Goal: Ask a question: Seek information or help from site administrators or community

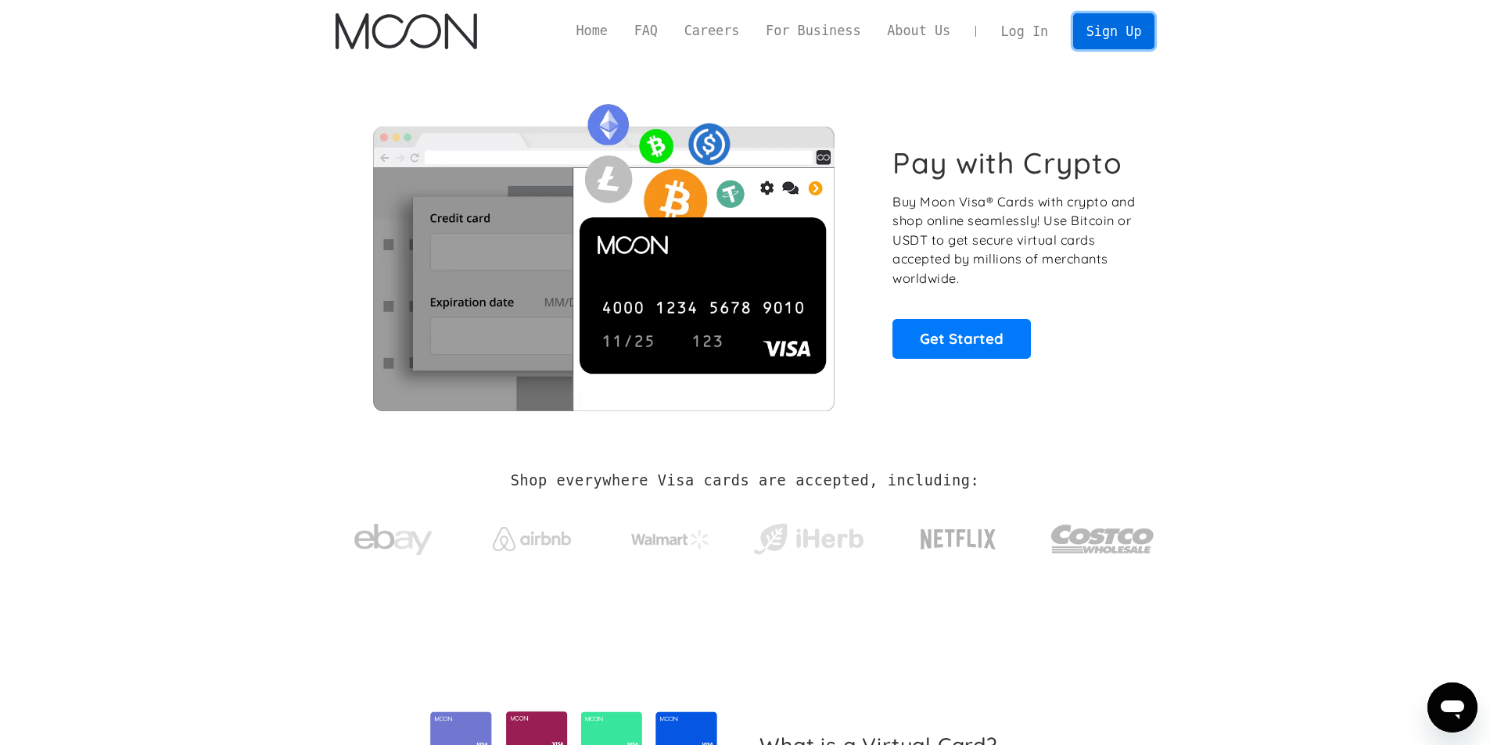
click at [1107, 27] on link "Sign Up" at bounding box center [1113, 30] width 81 height 35
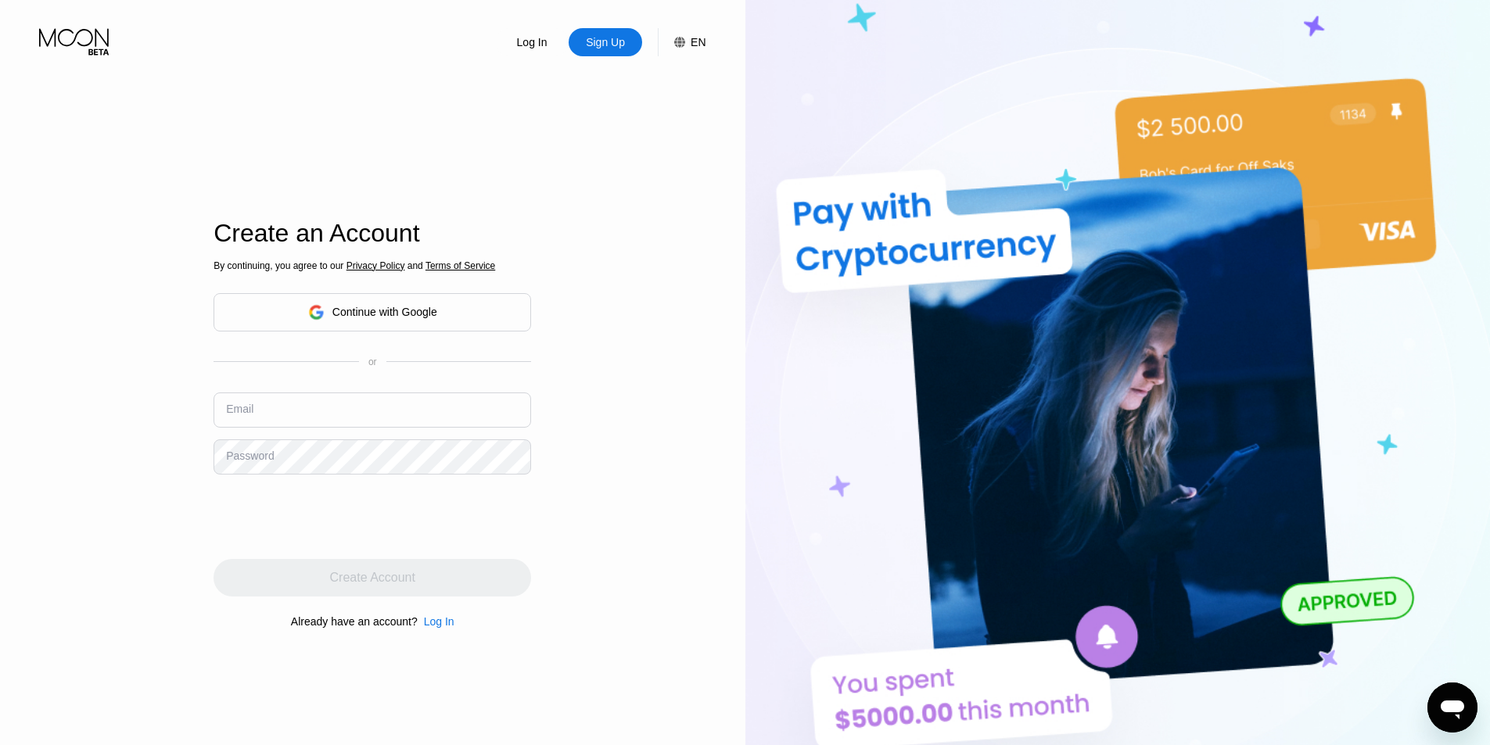
click at [537, 47] on div "Log In" at bounding box center [532, 42] width 34 height 16
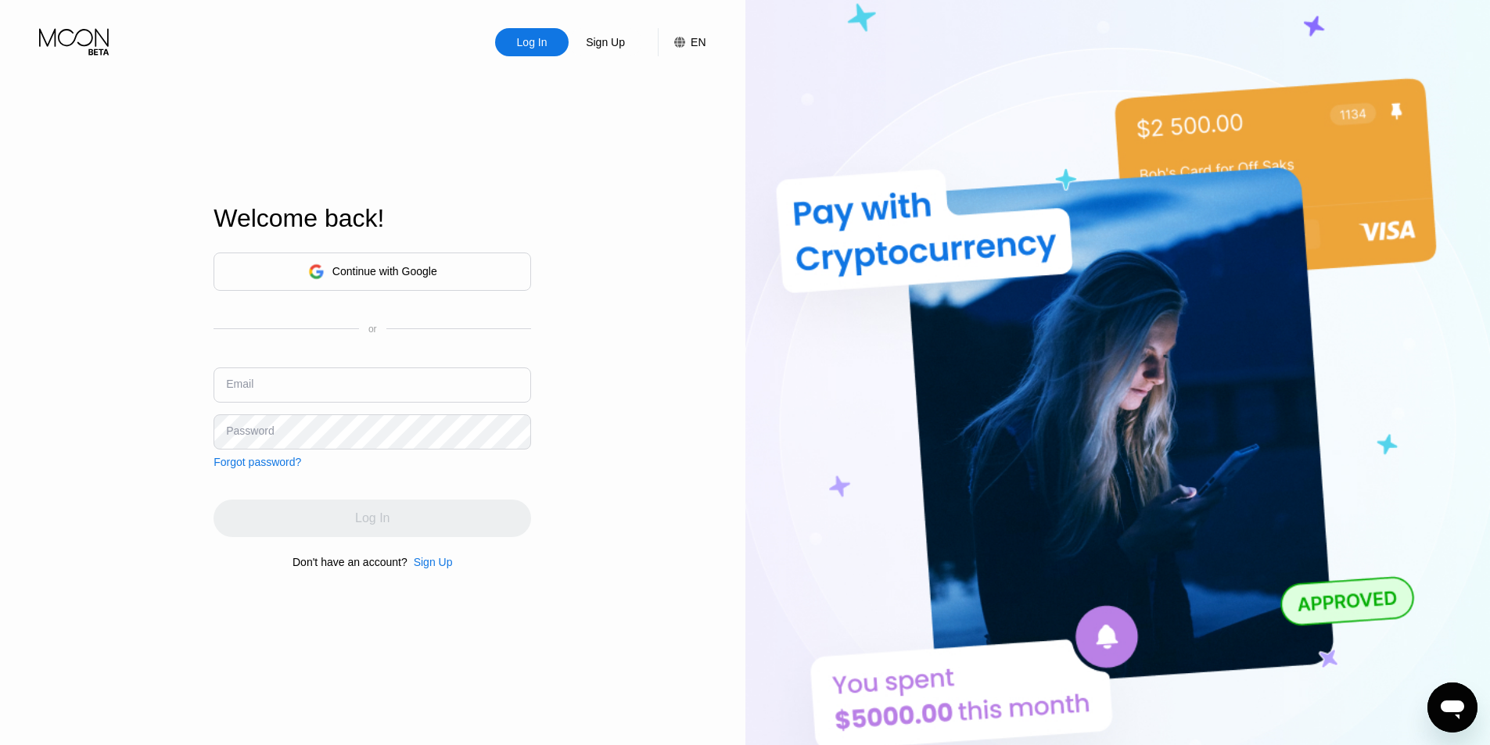
click at [377, 353] on div "Continue with Google or Email Password Forgot password?" at bounding box center [372, 361] width 318 height 216
click at [375, 374] on input "text" at bounding box center [372, 385] width 318 height 35
paste input "[EMAIL_ADDRESS][DOMAIN_NAME]"
type input "[EMAIL_ADDRESS][DOMAIN_NAME]"
click at [269, 454] on div "Continue with Google or Email dhruvmina78@gmail.com Password Forgot password?" at bounding box center [372, 361] width 318 height 216
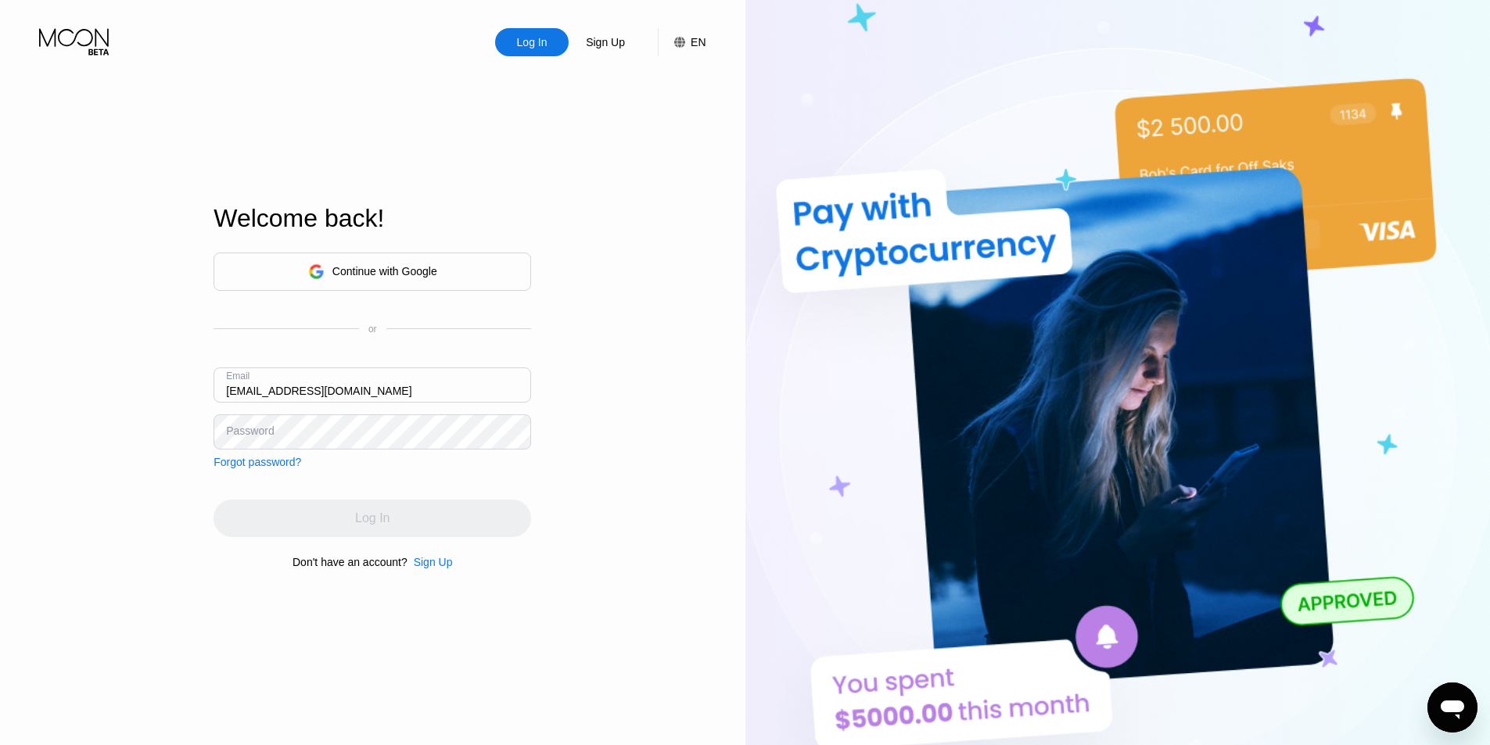
click at [270, 461] on div "Forgot password?" at bounding box center [257, 462] width 88 height 13
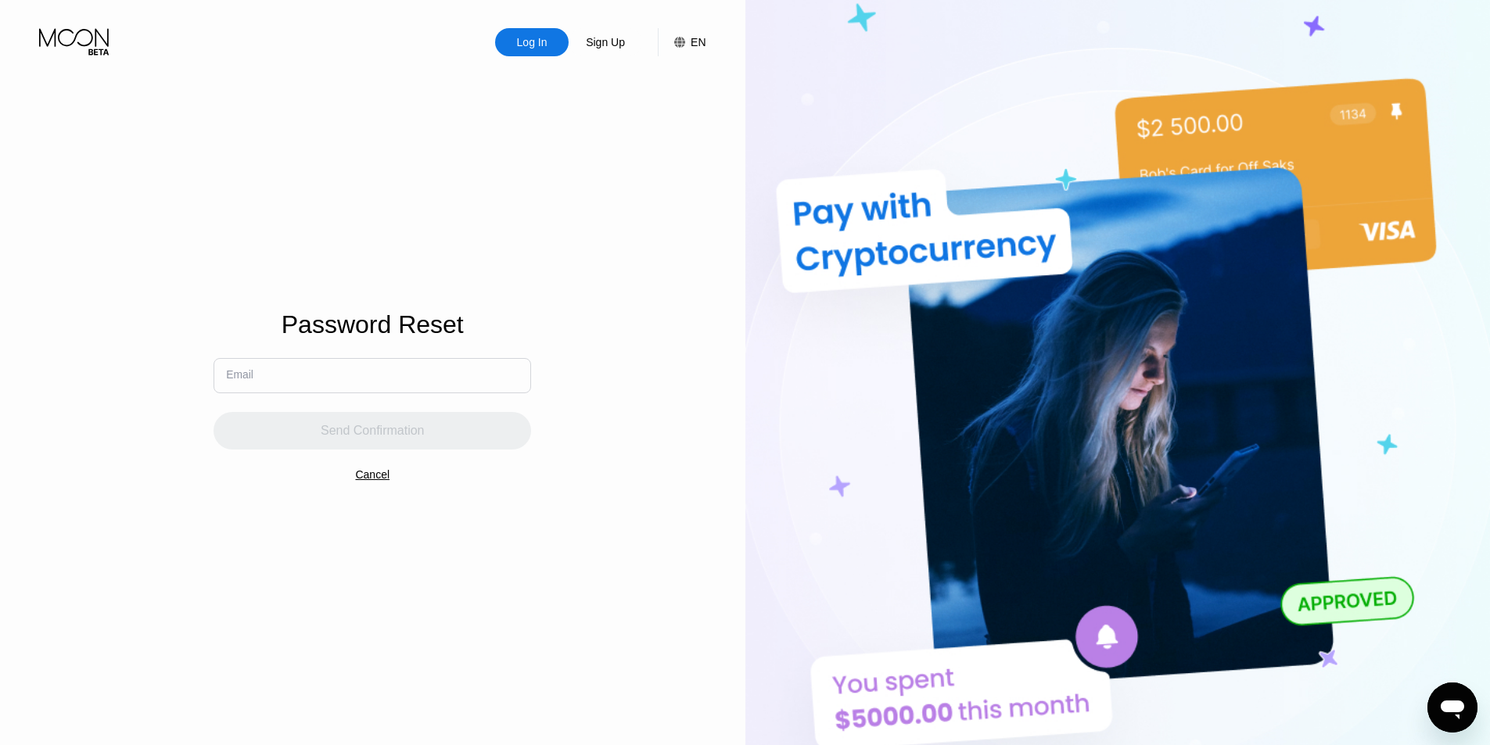
click at [373, 376] on input "text" at bounding box center [372, 375] width 318 height 35
paste input "[EMAIL_ADDRESS][DOMAIN_NAME]"
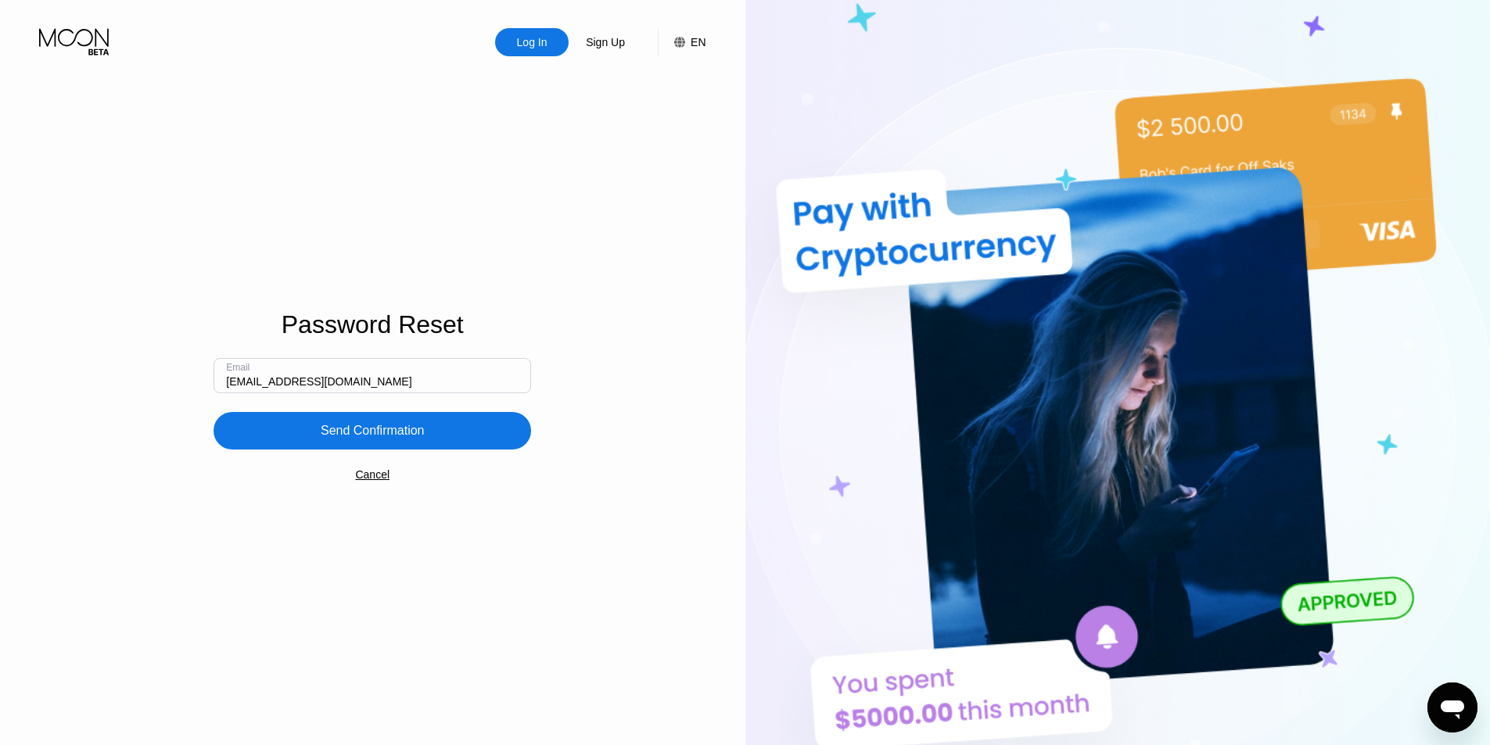
type input "[EMAIL_ADDRESS][DOMAIN_NAME]"
click at [371, 424] on div "Send Confirmation" at bounding box center [373, 431] width 104 height 16
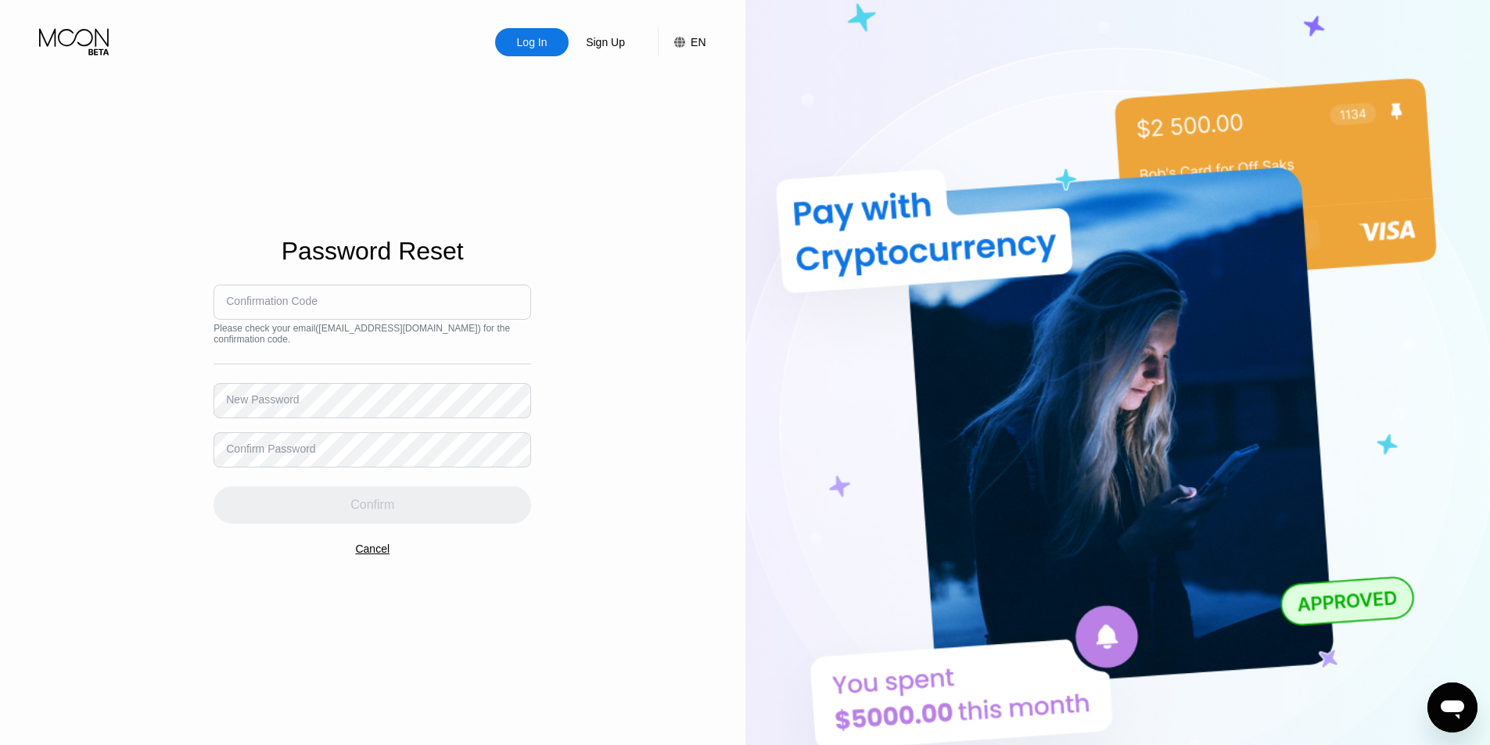
click at [288, 311] on input at bounding box center [372, 302] width 318 height 35
paste input "224036"
type input "224036"
click at [270, 401] on div "New Password" at bounding box center [262, 399] width 73 height 13
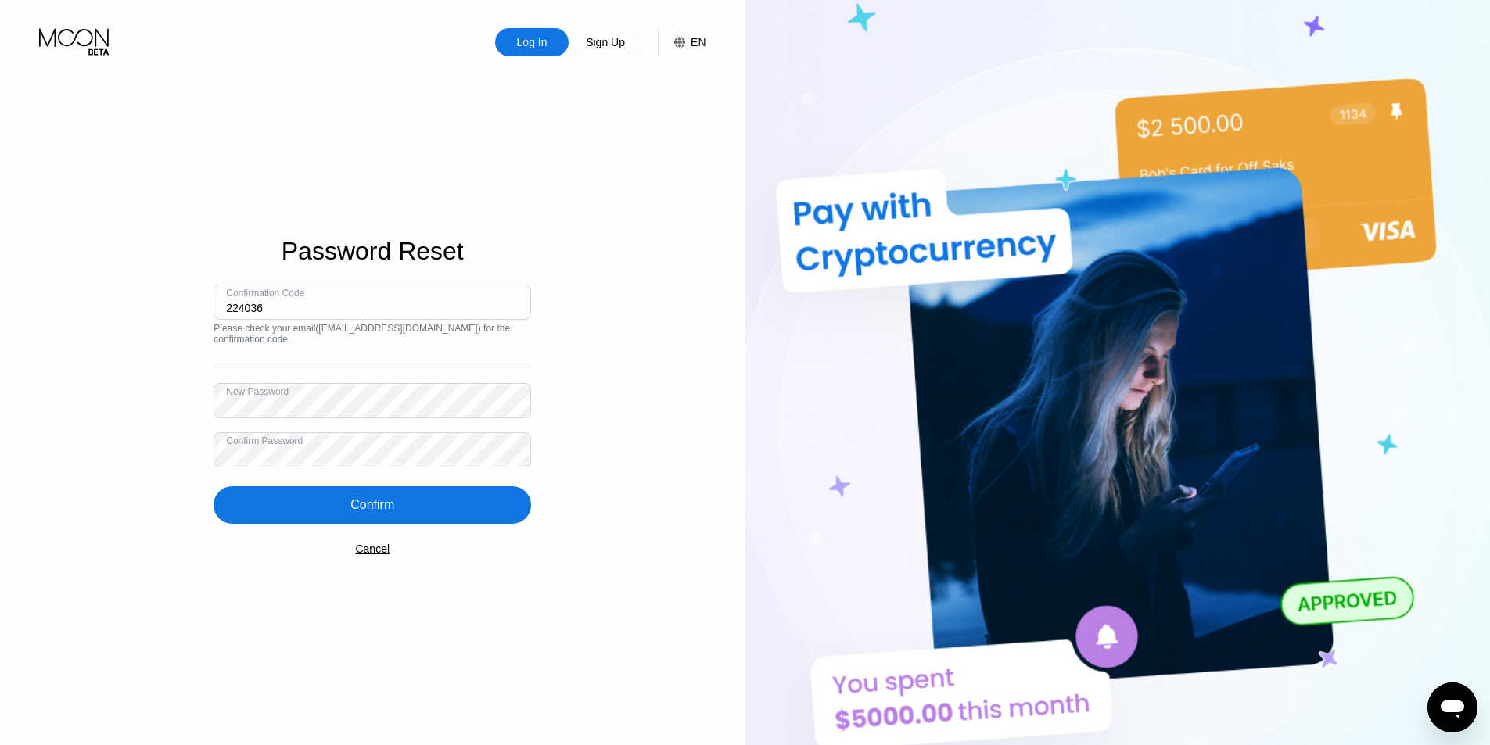
click at [362, 513] on div "Confirm" at bounding box center [372, 505] width 318 height 38
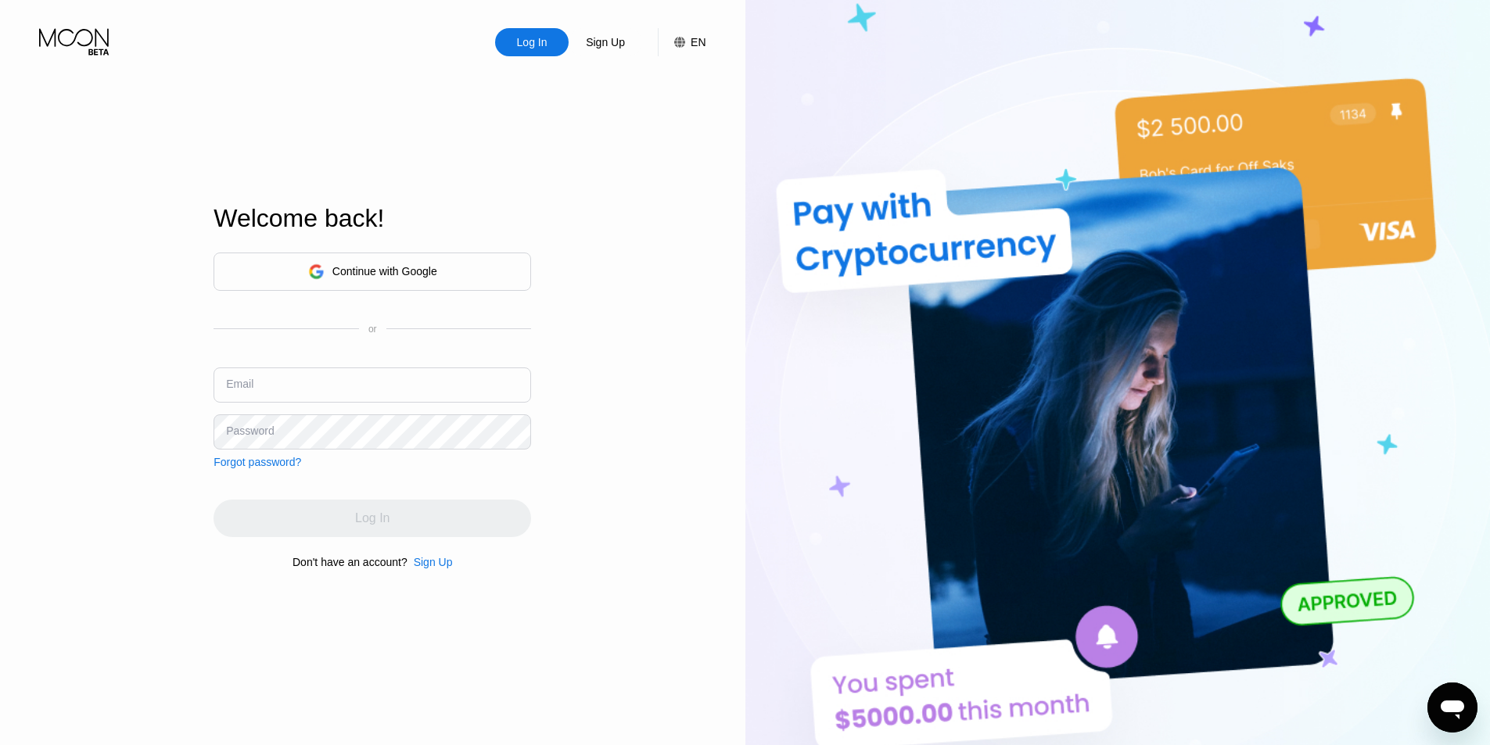
type input "224036"
click at [382, 382] on input "text" at bounding box center [372, 385] width 318 height 35
paste input "224036"
type input "224036"
paste input "[EMAIL_ADDRESS][DOMAIN_NAME]"
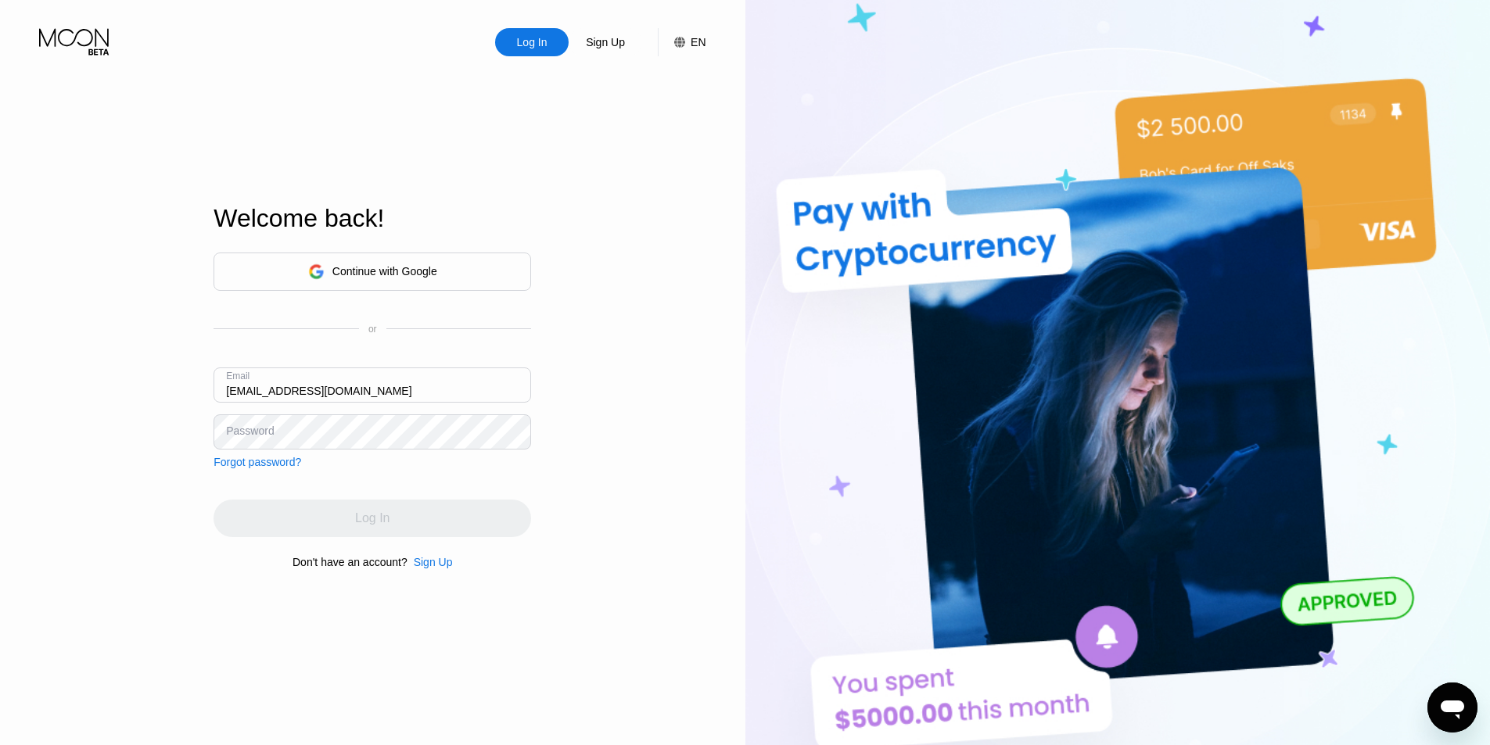
type input "[EMAIL_ADDRESS][DOMAIN_NAME]"
click at [491, 521] on div "Log In" at bounding box center [372, 519] width 318 height 38
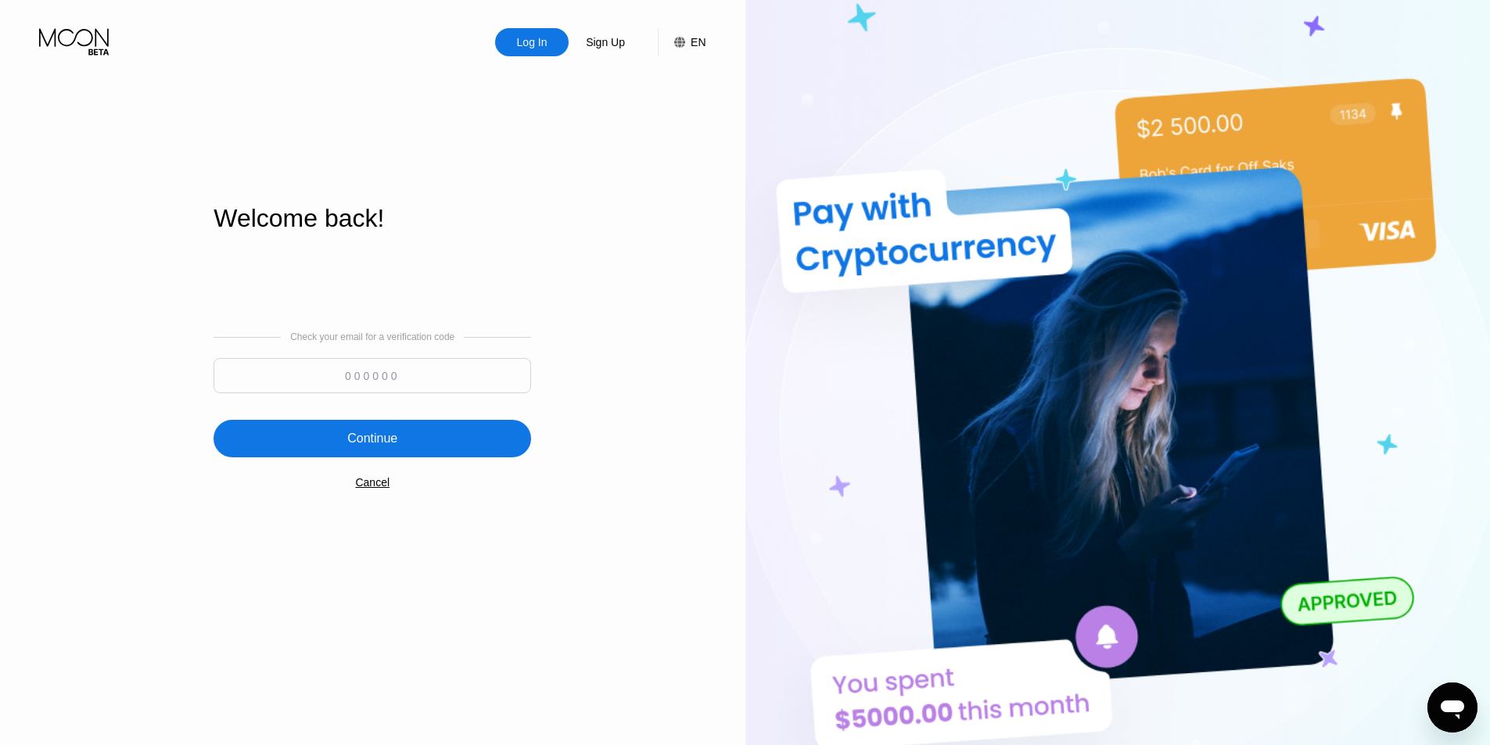
click at [999, 116] on img at bounding box center [1117, 410] width 745 height 820
click at [465, 398] on div at bounding box center [372, 379] width 318 height 43
click at [450, 379] on input at bounding box center [372, 375] width 318 height 35
paste input "437015"
type input "437015"
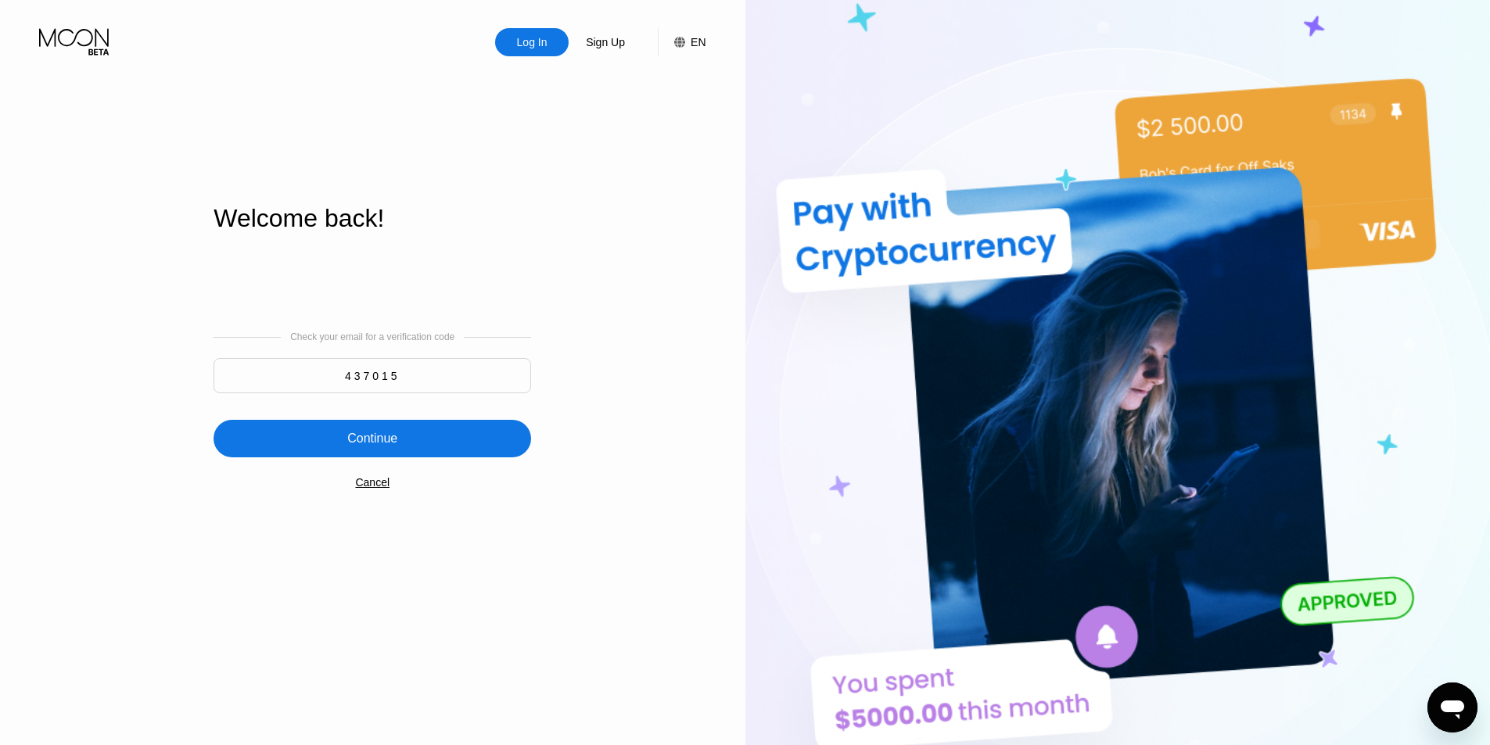
click at [427, 425] on div "Continue" at bounding box center [372, 439] width 318 height 38
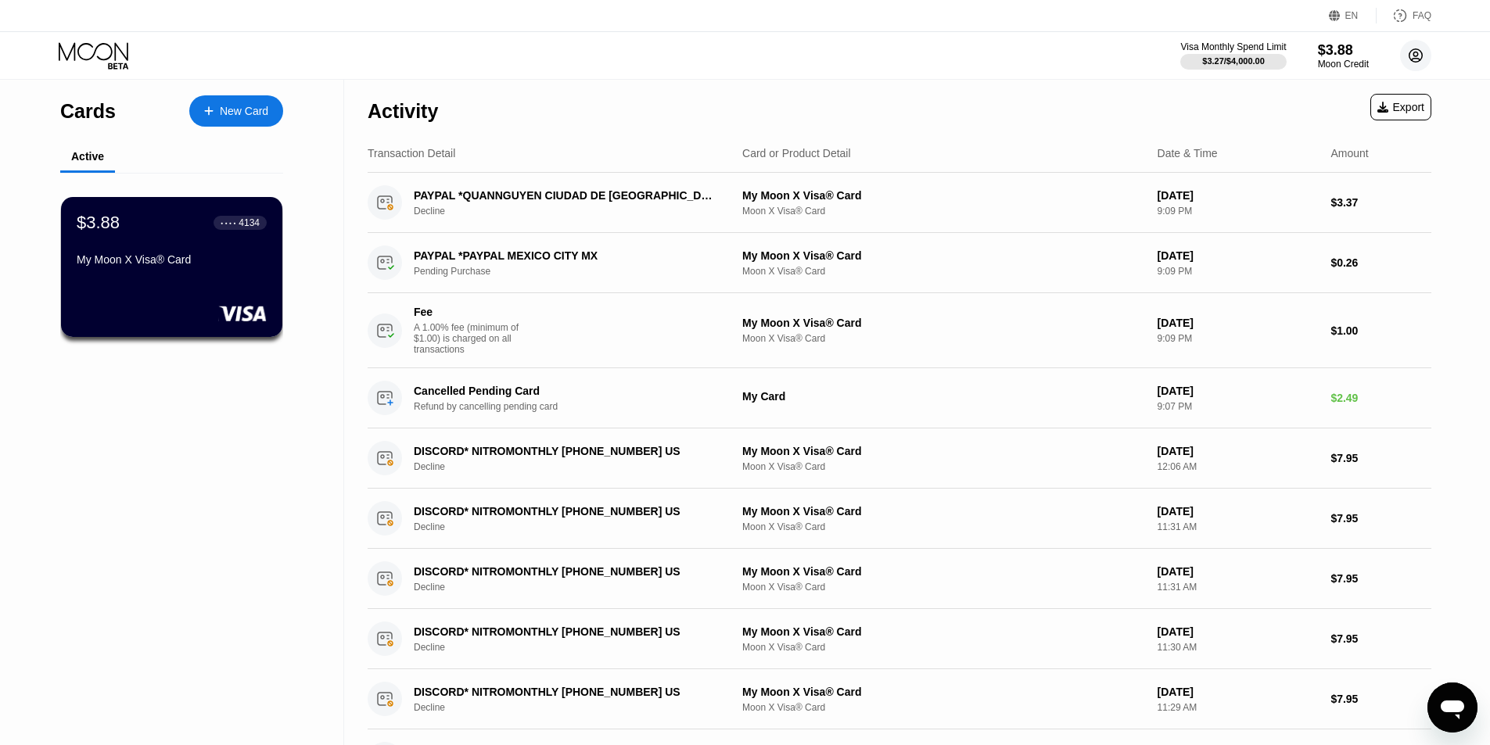
click at [1415, 59] on icon at bounding box center [1416, 56] width 9 height 9
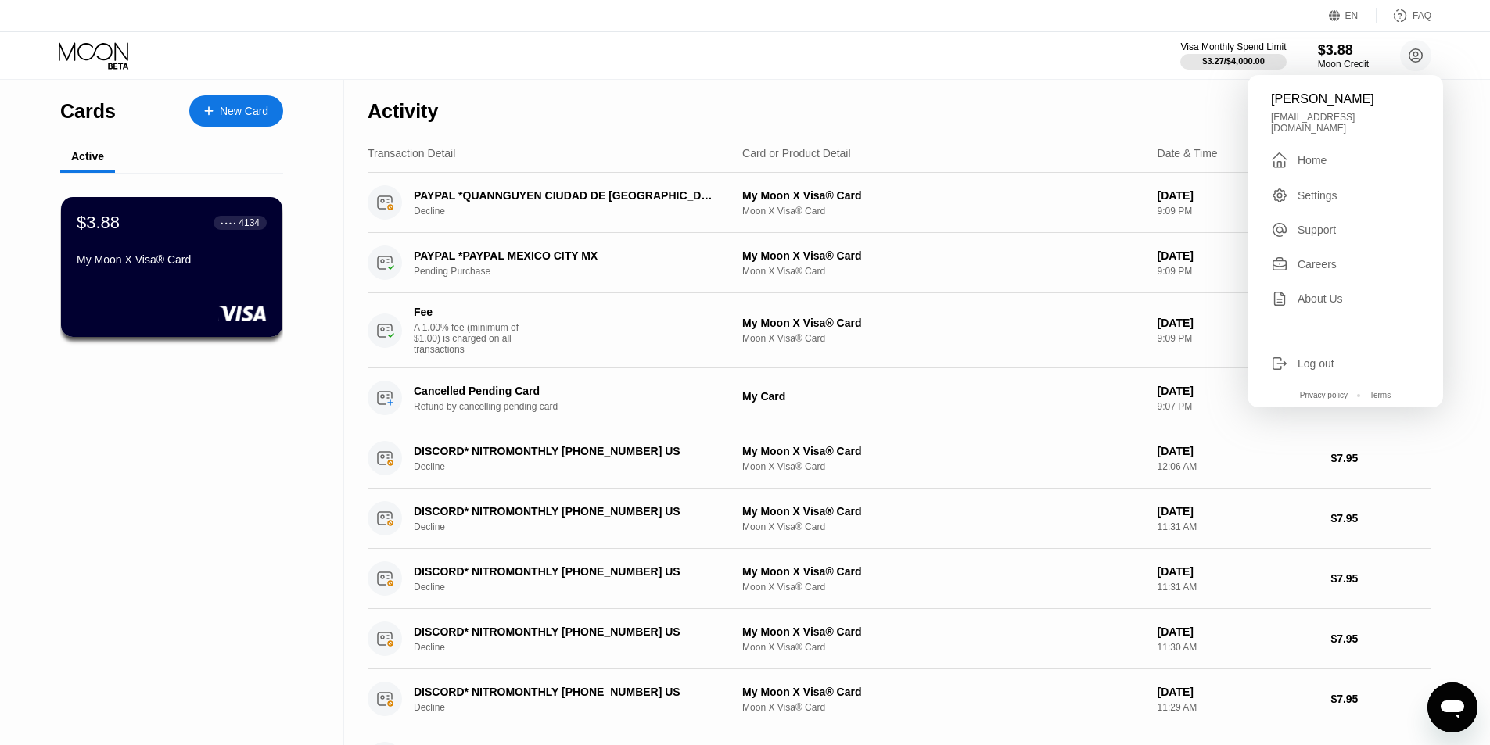
click at [1326, 231] on div "Dhruv Mina dhruvmina78@gmail.com  Home Settings Support Careers About Us Log o…" at bounding box center [1345, 241] width 196 height 332
click at [1326, 231] on div "Support" at bounding box center [1345, 229] width 149 height 17
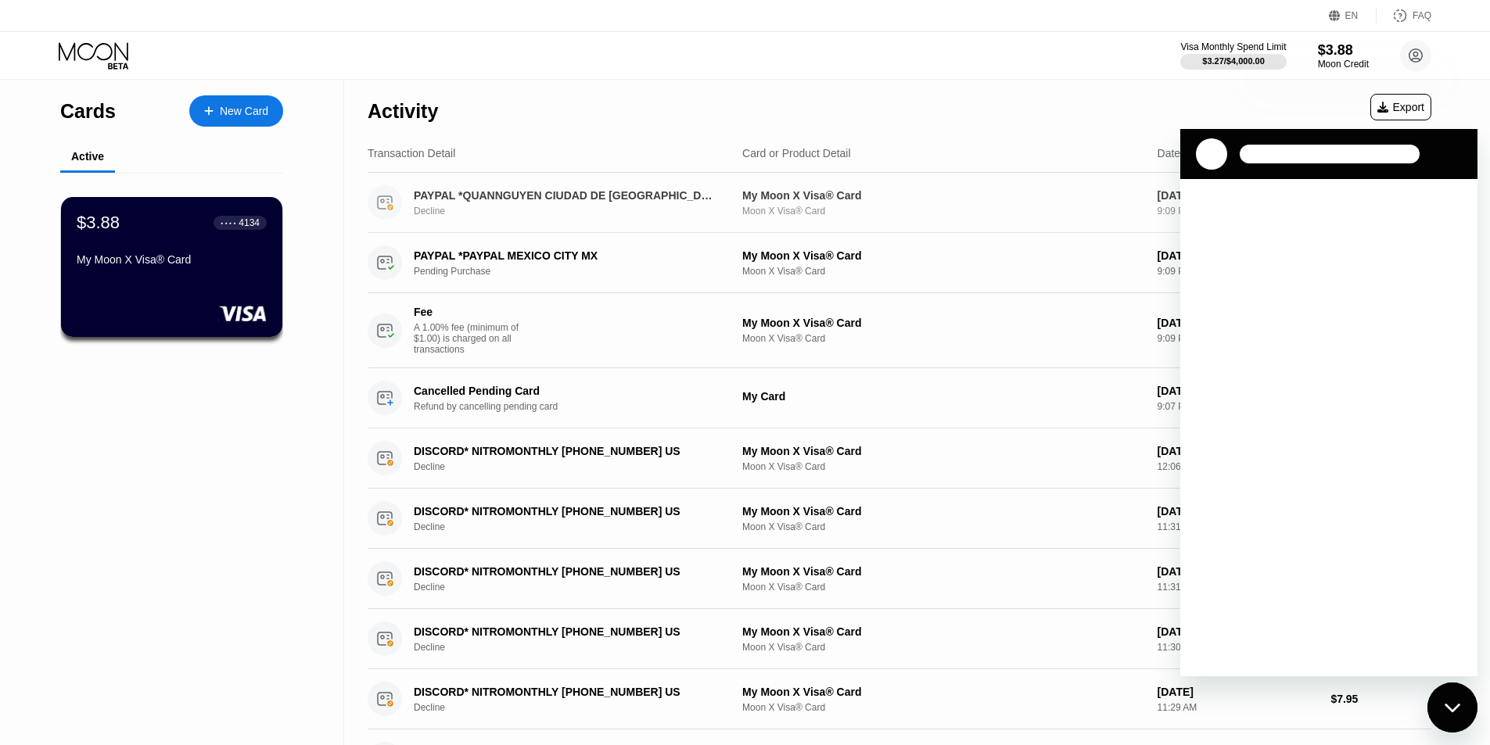
click at [1326, 229] on div "PAYPAL *QUANNGUYEN CIUDAD DE MEXMX Decline My Moon X Visa® Card Moon X Visa® Ca…" at bounding box center [900, 203] width 1064 height 60
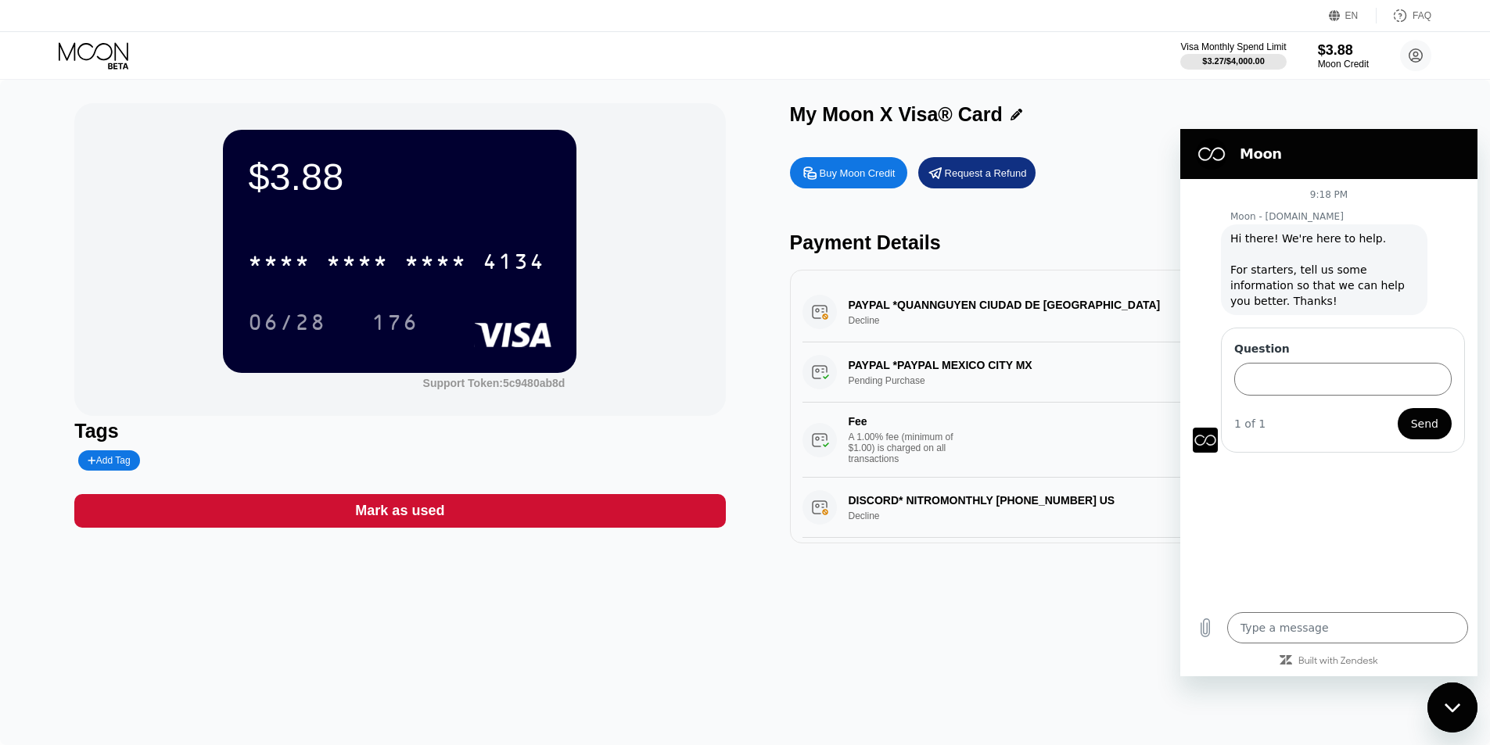
click at [770, 582] on div "$3.88 * * * * * * * * * * * * 4134 06/28 176 Support Token: 5c9480ab8d Tags Add…" at bounding box center [745, 413] width 1490 height 666
click at [1452, 714] on div "Close messaging window" at bounding box center [1452, 707] width 47 height 47
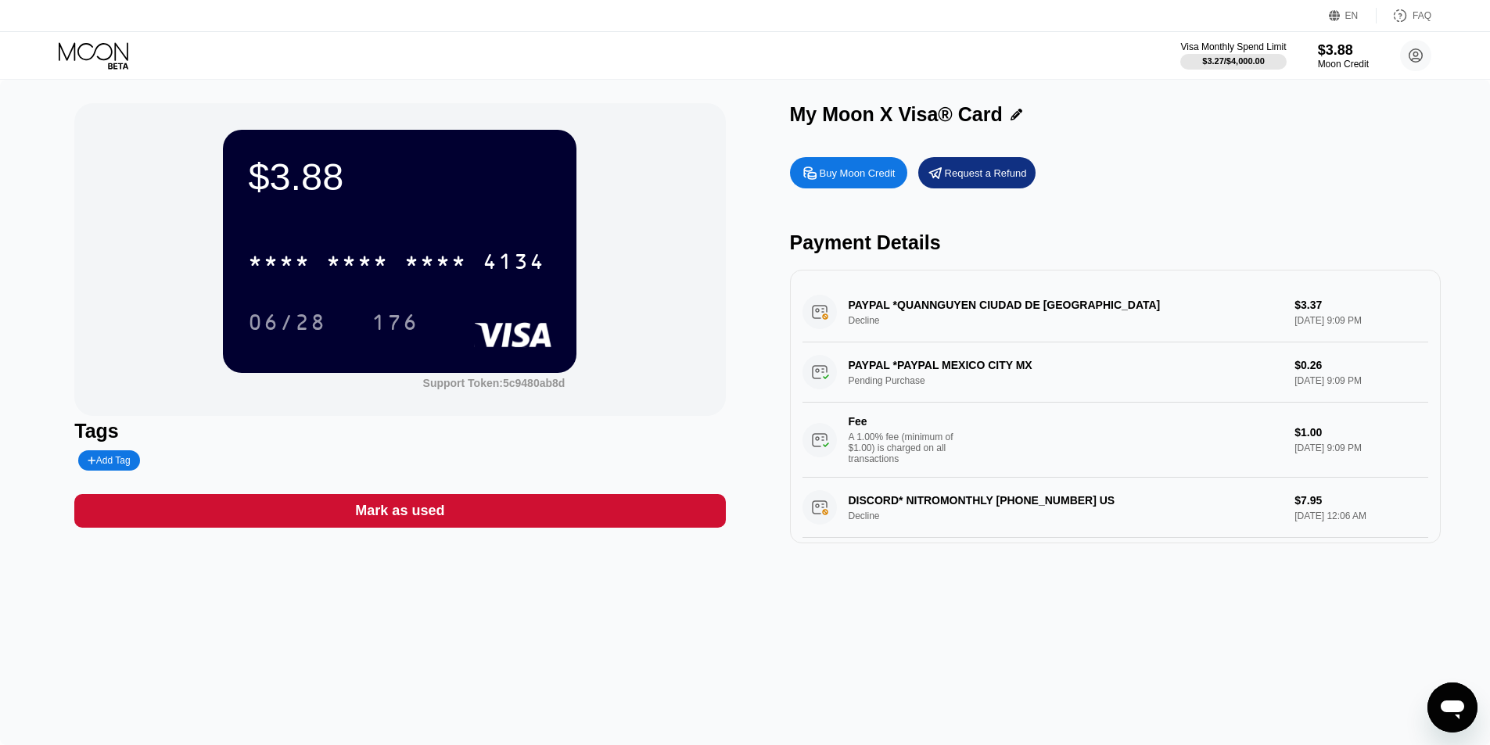
type textarea "x"
click at [1465, 702] on icon "Open messaging window" at bounding box center [1452, 708] width 28 height 28
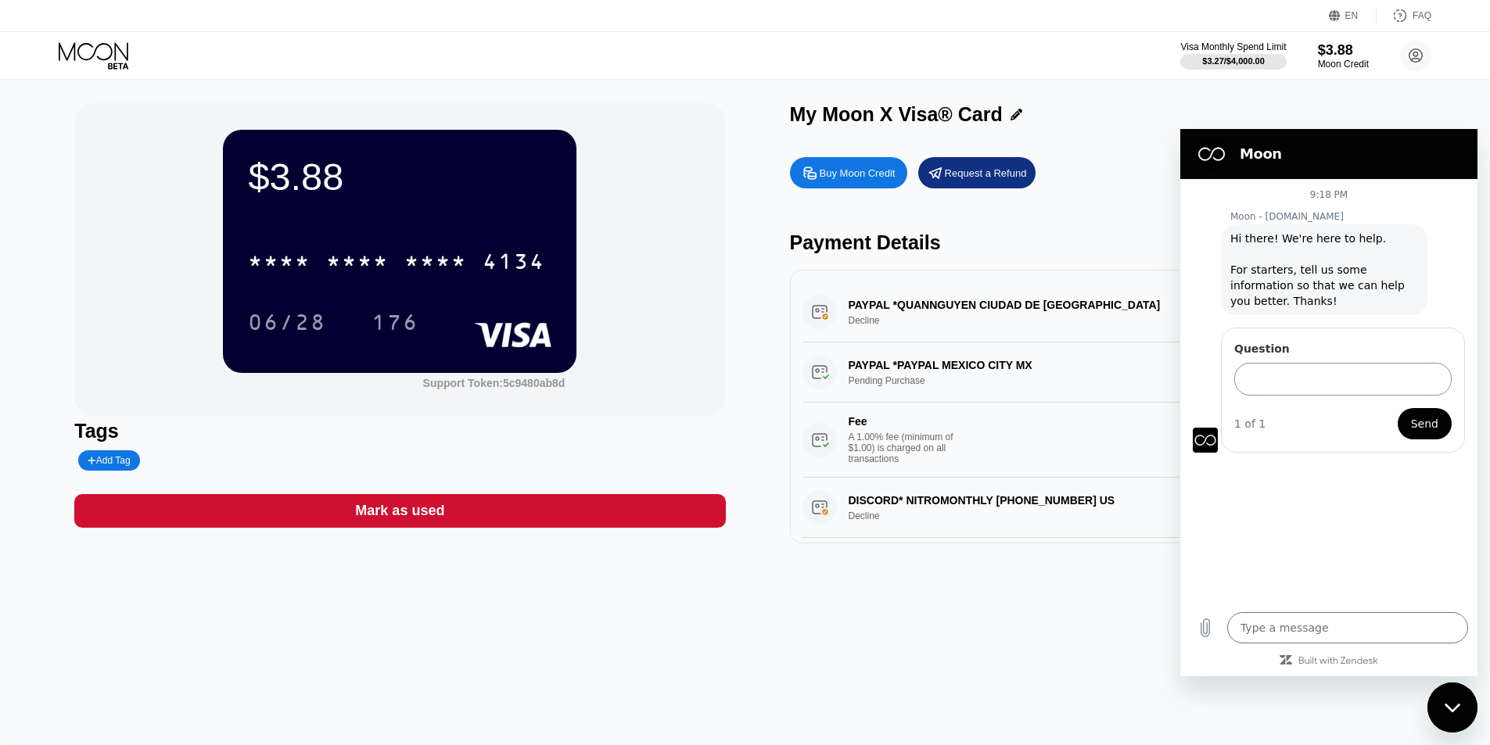
click at [1329, 384] on input "Question" at bounding box center [1342, 379] width 217 height 33
type textarea "x"
click at [1286, 379] on input "Question" at bounding box center [1342, 379] width 217 height 33
paste input "Hello, I made a purchase and wanted to add balance to the site and the payment …"
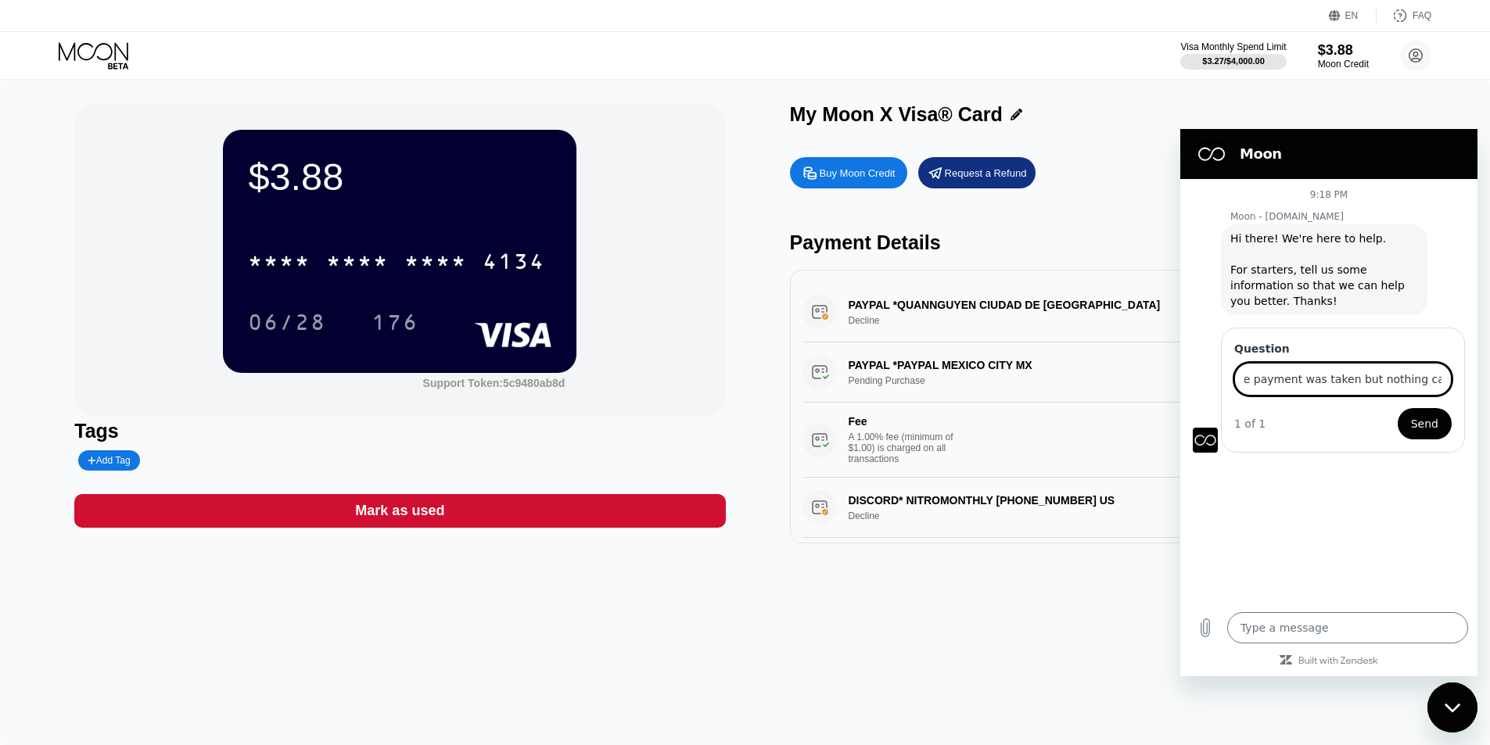
type input "Hello, I made a purchase and wanted to add balance to the site and the payment …"
type textarea "x"
paste input "money to the site. The payment was taken but nothing arrived on the site. Can y…"
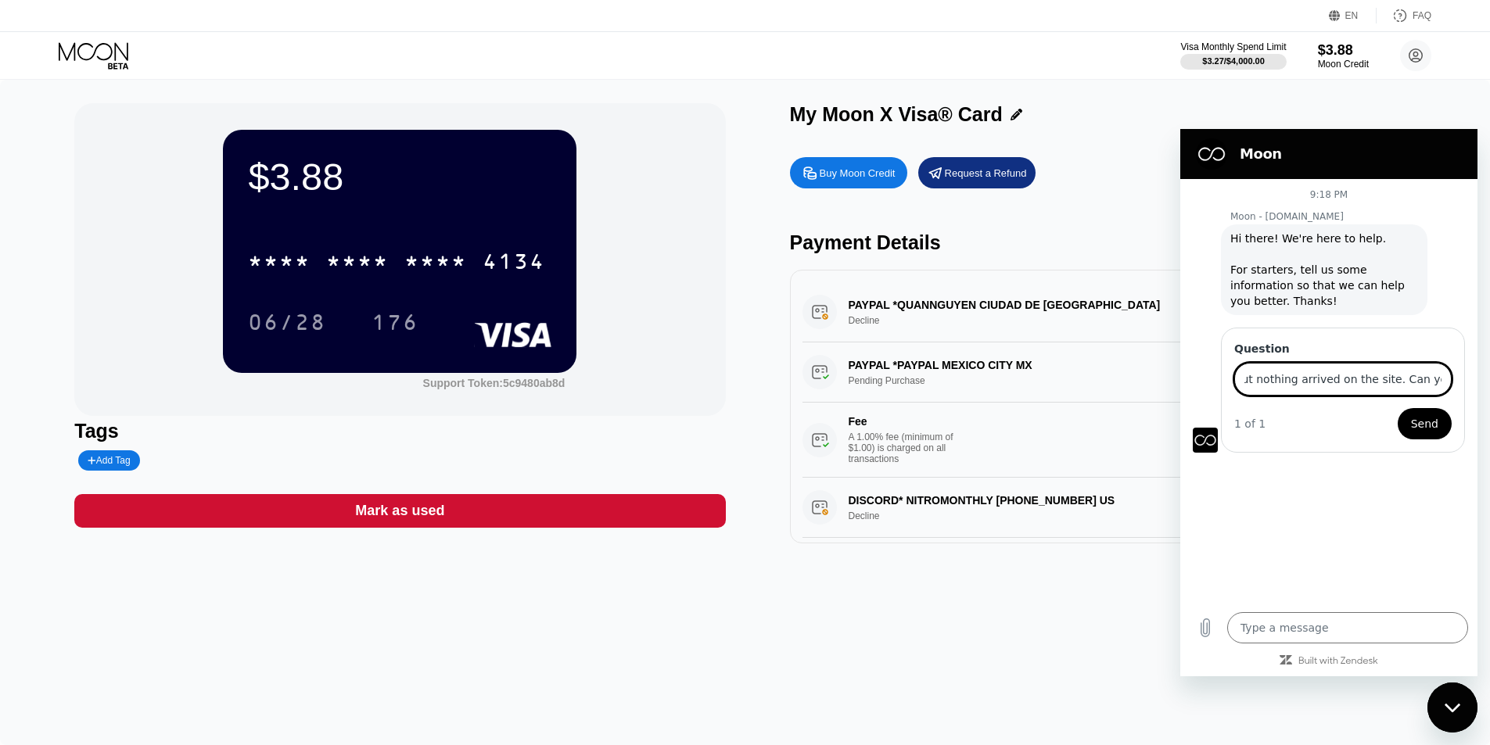
type input "Hello, I made a purchase and wanted to add money to the site. The payment was t…"
click at [1437, 426] on span "Send" at bounding box center [1424, 423] width 27 height 19
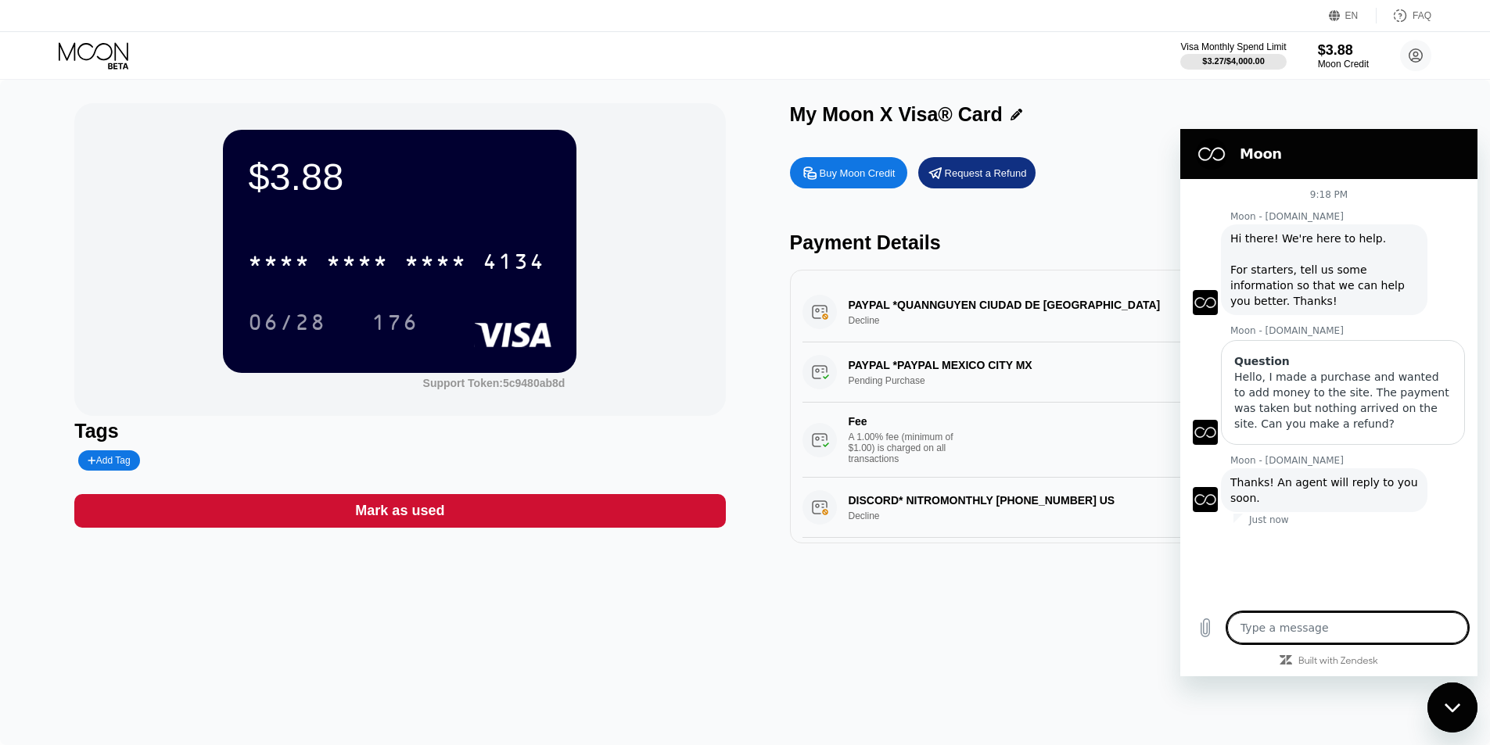
click at [932, 353] on div "PAYPAL *PAYPAL MEXICO CITY MX Pending Purchase $0.26 Aug 19, 2025 9:09 PM Fee A…" at bounding box center [1115, 410] width 626 height 135
click at [961, 322] on div "PAYPAL *QUANNGUYEN CIUDAD DE MEXMX Decline $3.37 Aug 19, 2025 9:09 PM" at bounding box center [1115, 312] width 626 height 60
click at [964, 300] on div "PAYPAL *QUANNGUYEN CIUDAD DE MEXMX Decline $3.37 Aug 19, 2025 9:09 PM" at bounding box center [1115, 312] width 626 height 60
click at [1136, 651] on div "$3.88 * * * * * * * * * * * * 4134 06/28 176 Support Token: 5c9480ab8d Tags Add…" at bounding box center [745, 413] width 1490 height 666
click at [1451, 709] on icon "Close messaging window" at bounding box center [1452, 707] width 16 height 9
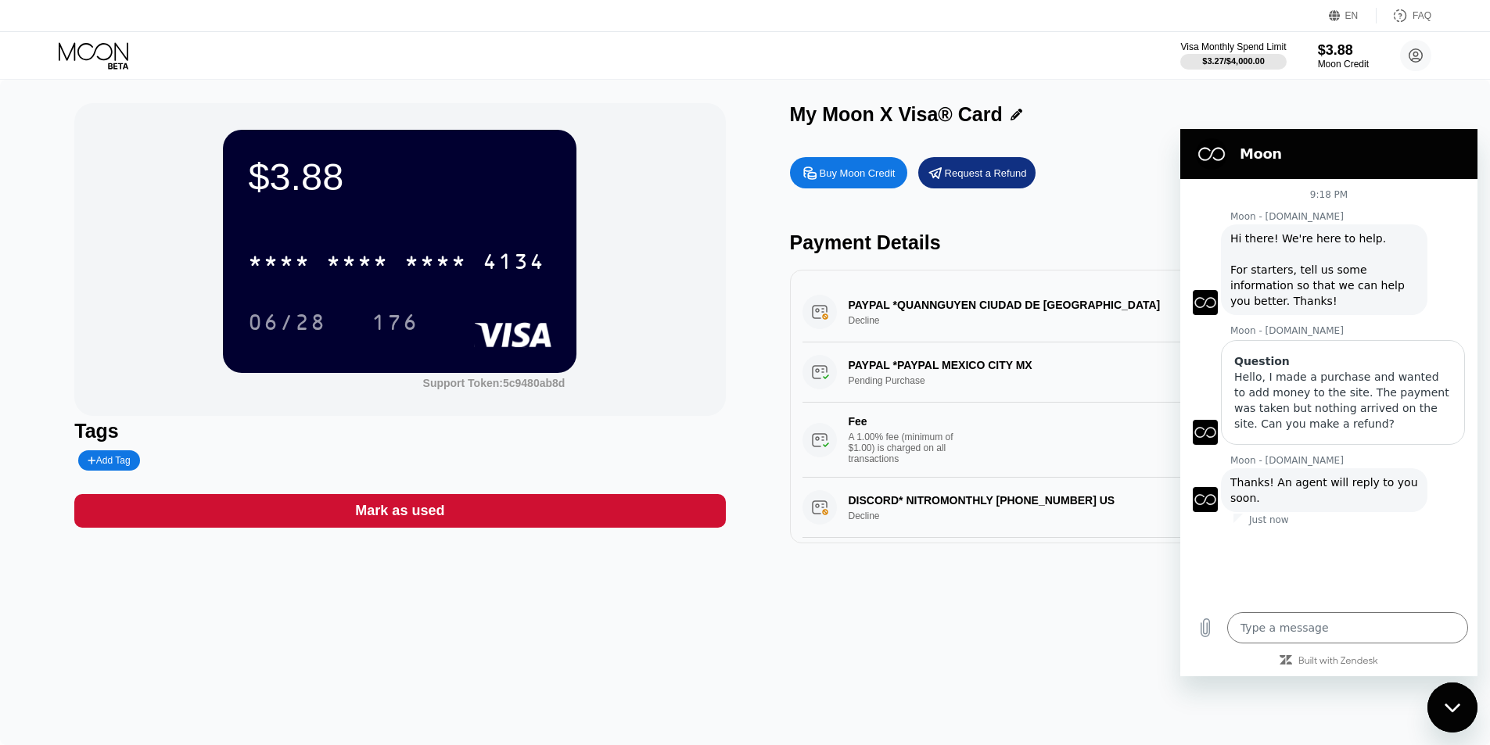
type textarea "x"
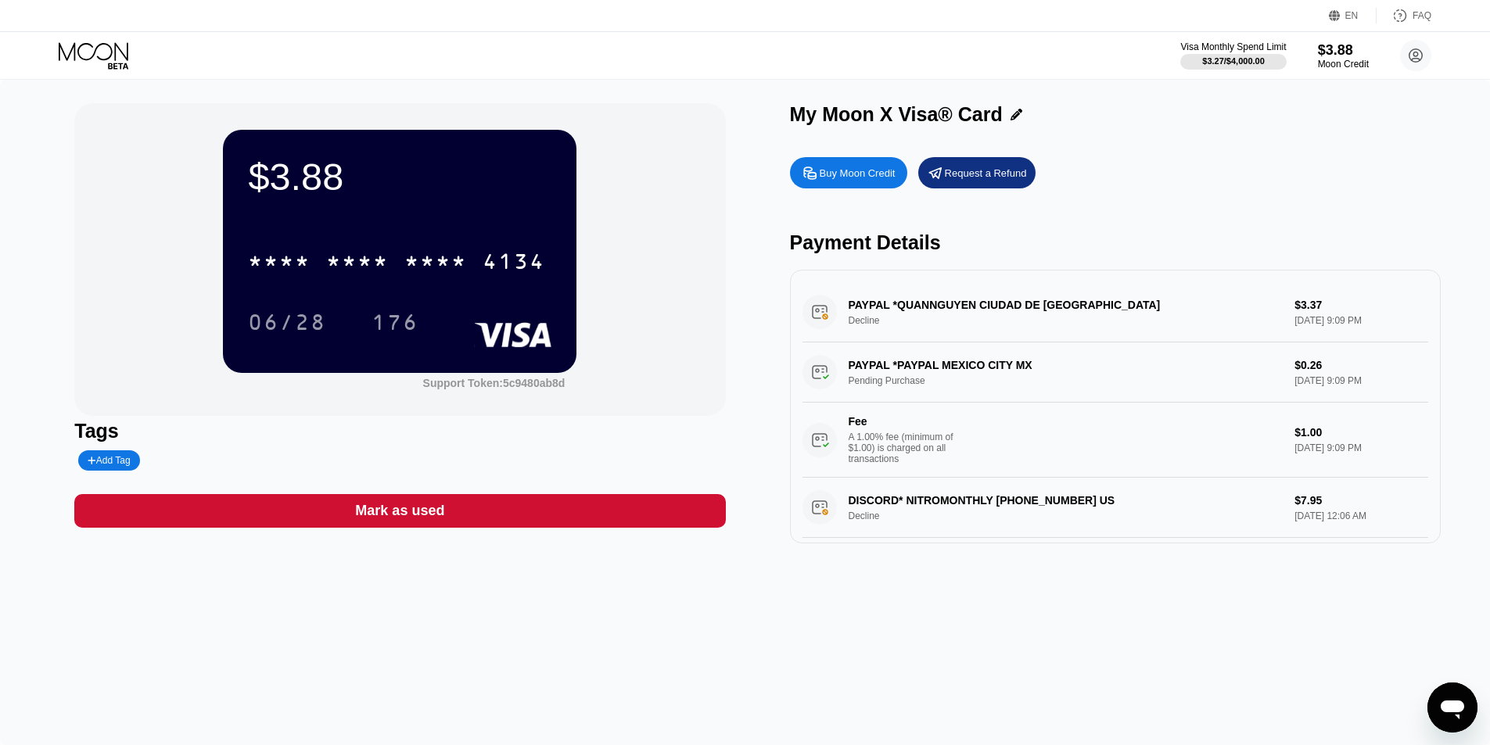
drag, startPoint x: 1442, startPoint y: 698, endPoint x: 1636, endPoint y: 716, distance: 194.8
click at [1442, 698] on icon "Open messaging window" at bounding box center [1452, 708] width 28 height 28
type textarea "x"
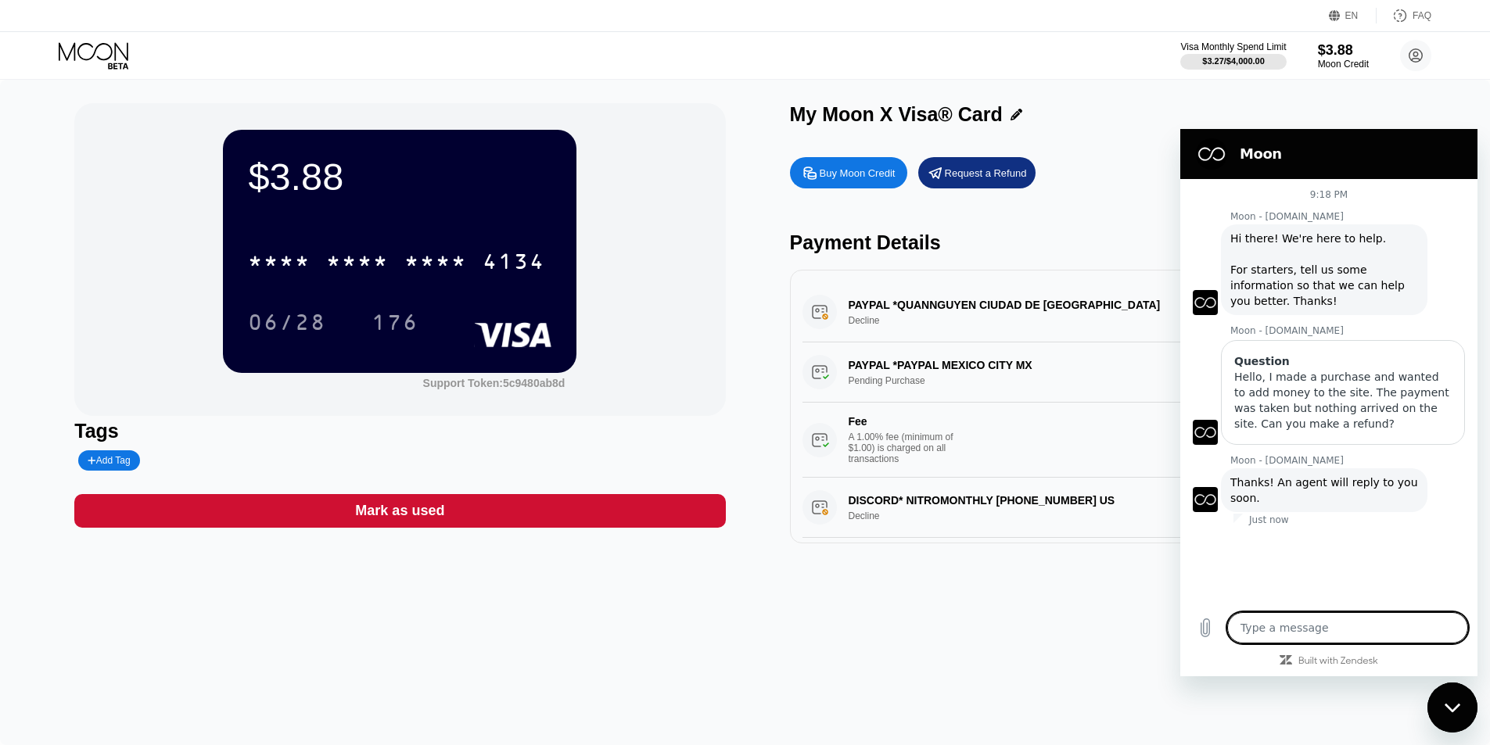
click at [1329, 624] on textarea at bounding box center [1347, 627] width 241 height 31
type textarea "o"
type textarea "x"
type textarea "oh"
type textarea "x"
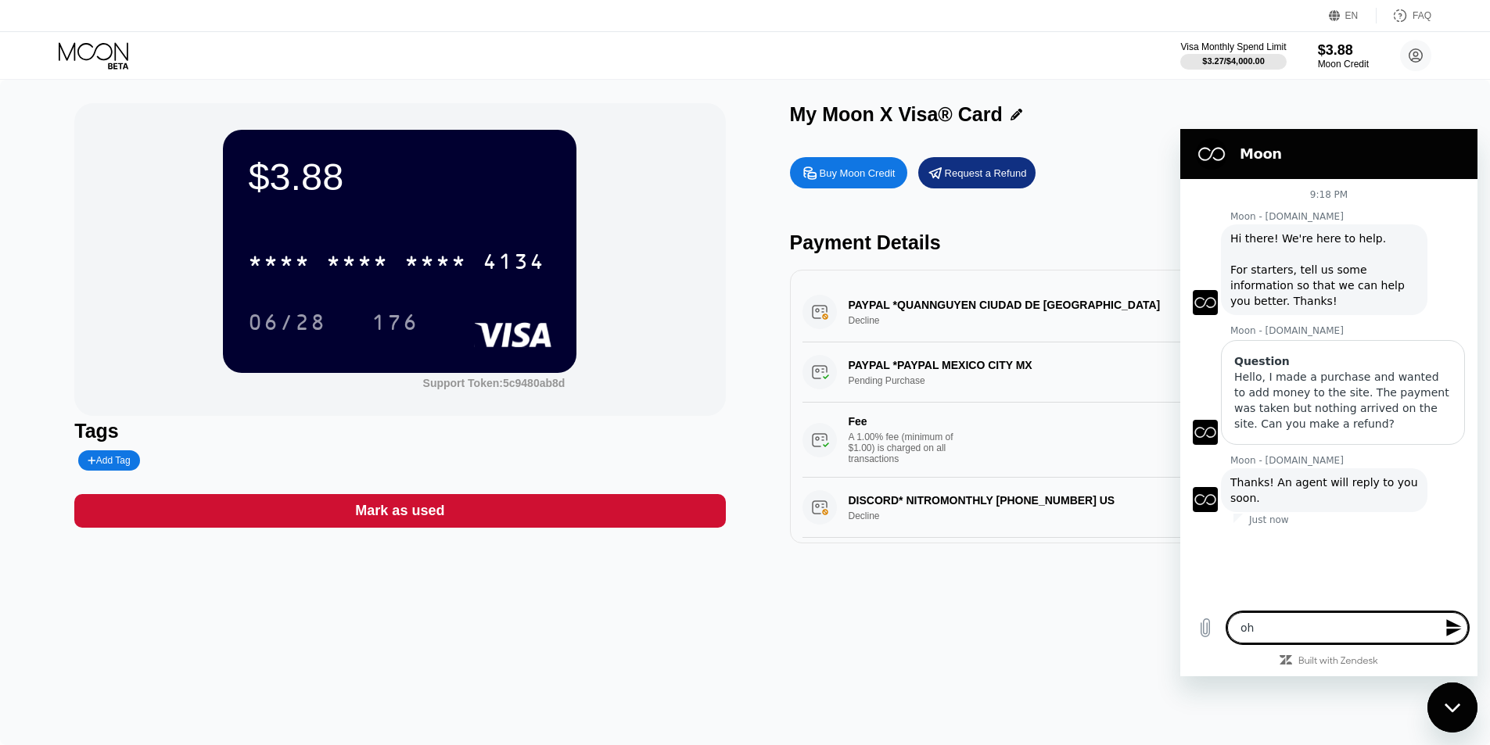
type textarea "oh"
type textarea "x"
type textarea "oh i"
type textarea "x"
type textarea "oh i"
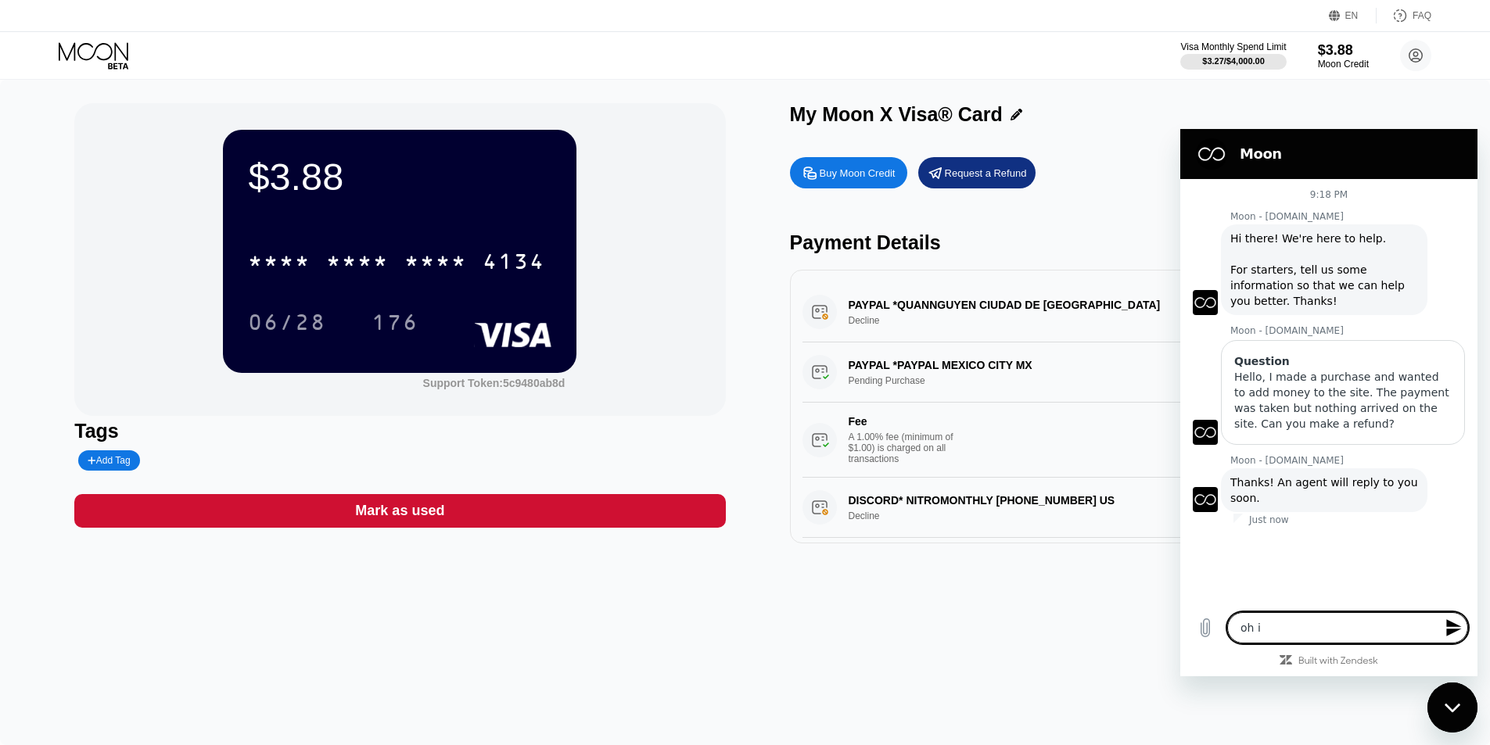
type textarea "x"
type textarea "oh i f"
type textarea "x"
type textarea "oh i fi"
type textarea "x"
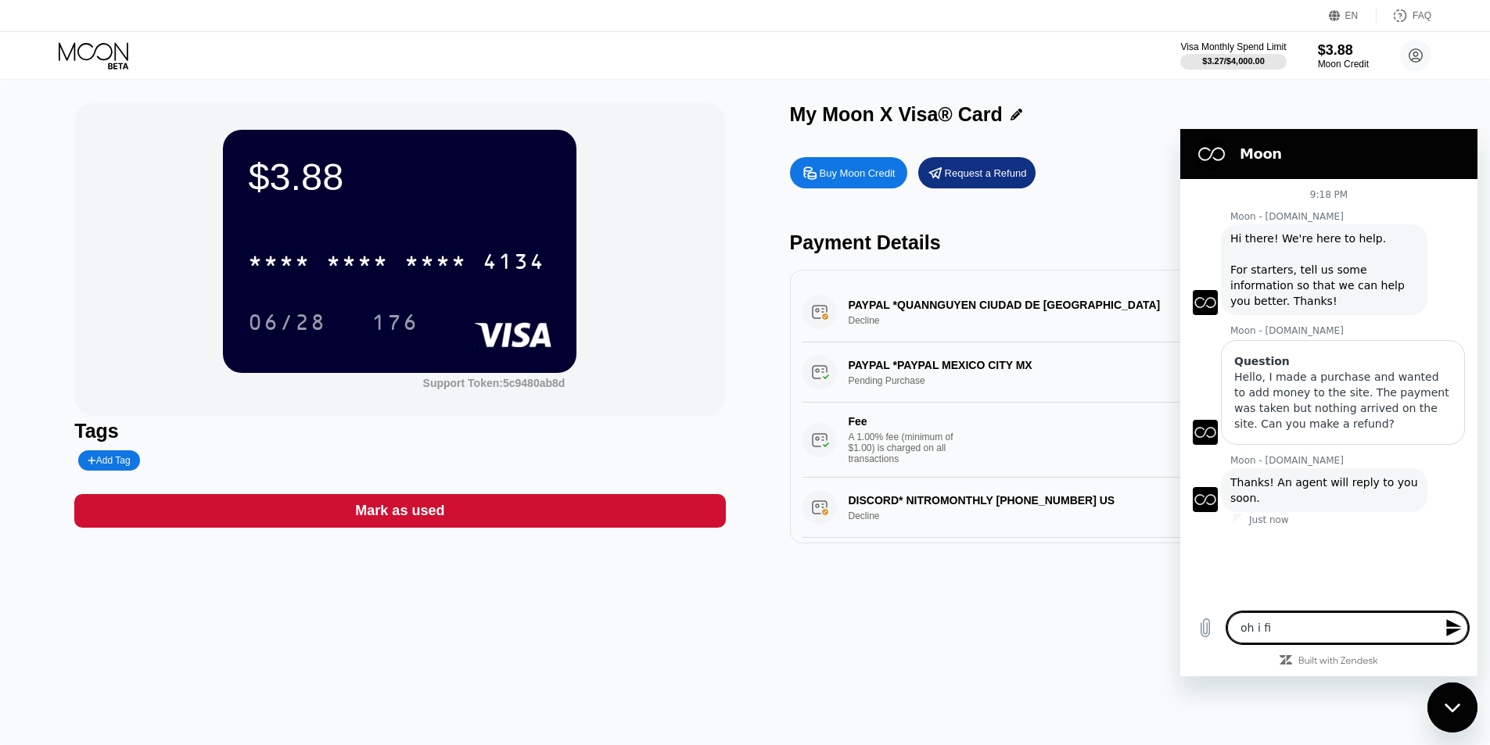
type textarea "oh i fix"
type textarea "x"
type textarea "oh i fixe"
type textarea "x"
type textarea "oh i fixed"
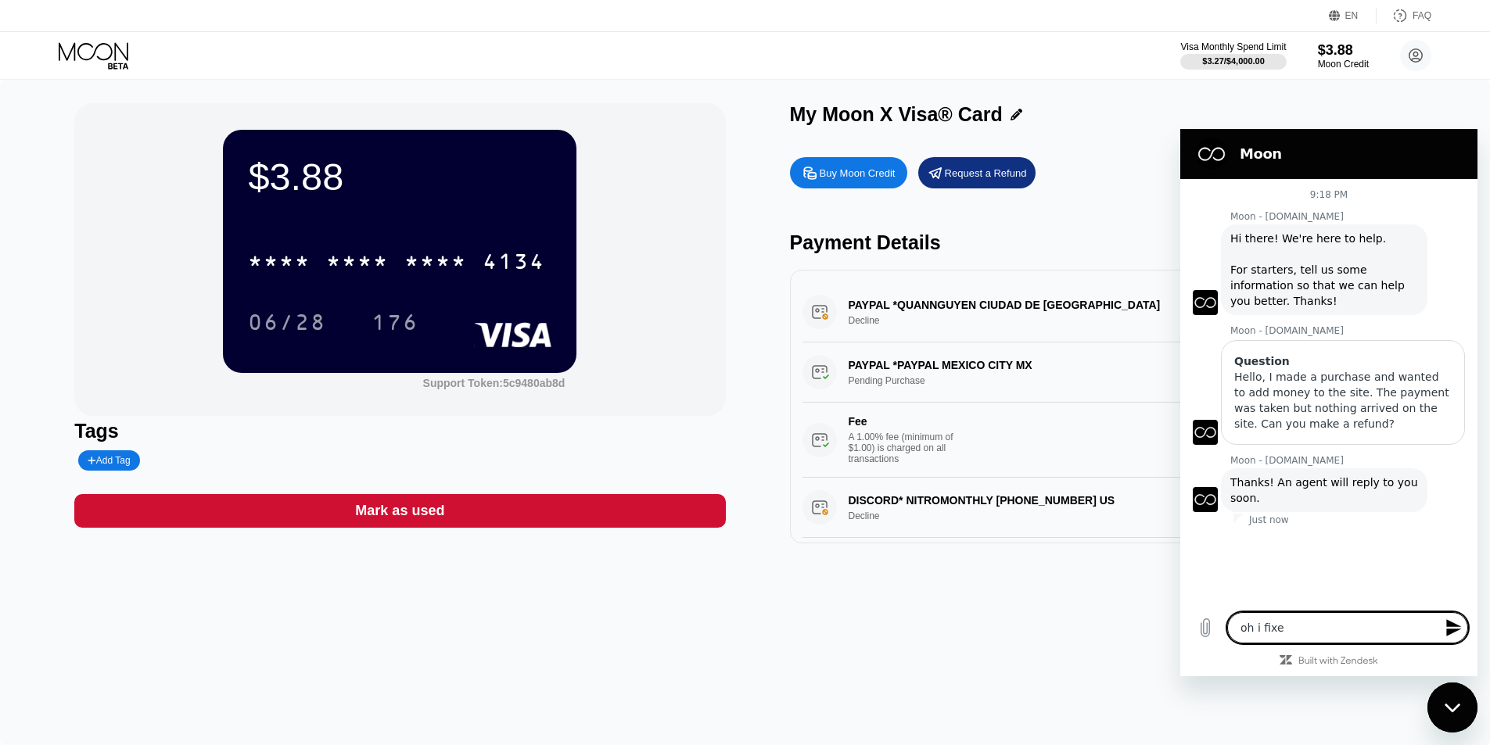
type textarea "x"
type textarea "oh i fixed"
click at [1082, 631] on div "$3.88 * * * * * * * * * * * * 4134 06/28 176 Support Token: 5c9480ab8d Tags Add…" at bounding box center [745, 413] width 1490 height 666
click at [1460, 704] on icon "Close messaging window" at bounding box center [1452, 708] width 16 height 10
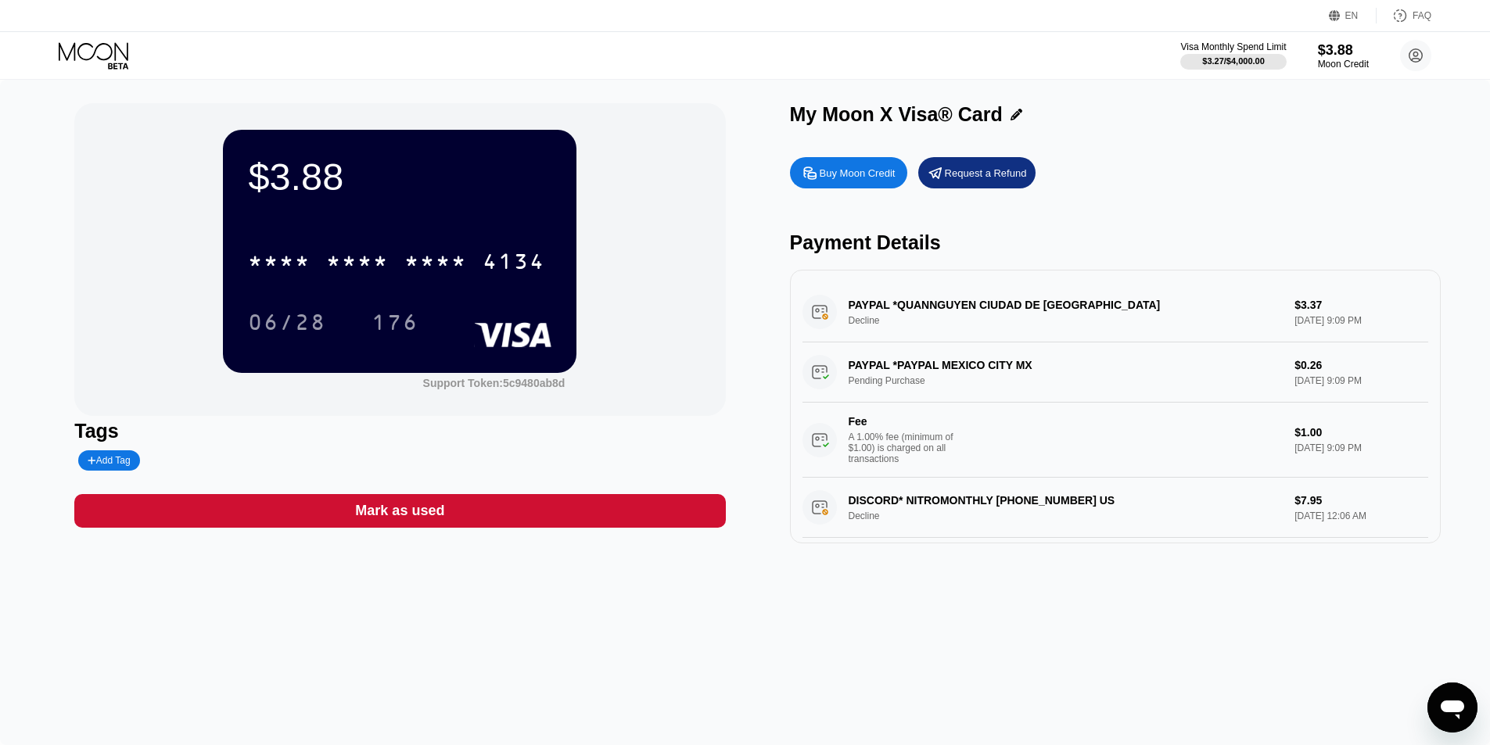
click at [666, 597] on div "$3.88 * * * * * * * * * * * * 4134 06/28 176 Support Token: 5c9480ab8d Tags Add…" at bounding box center [745, 413] width 1490 height 666
drag, startPoint x: 1322, startPoint y: 325, endPoint x: 1179, endPoint y: 300, distance: 145.3
click at [1227, 302] on div "PAYPAL *QUANNGUYEN CIUDAD DE MEXMX Decline $3.37 Aug 19, 2025 9:09 PM" at bounding box center [1115, 312] width 626 height 60
click at [920, 323] on div "PAYPAL *QUANNGUYEN CIUDAD DE MEXMX Decline $3.37 Aug 19, 2025 9:09 PM" at bounding box center [1115, 312] width 626 height 60
click at [913, 320] on div "PAYPAL *QUANNGUYEN CIUDAD DE MEXMX Decline $3.37 Aug 19, 2025 9:09 PM" at bounding box center [1115, 312] width 626 height 60
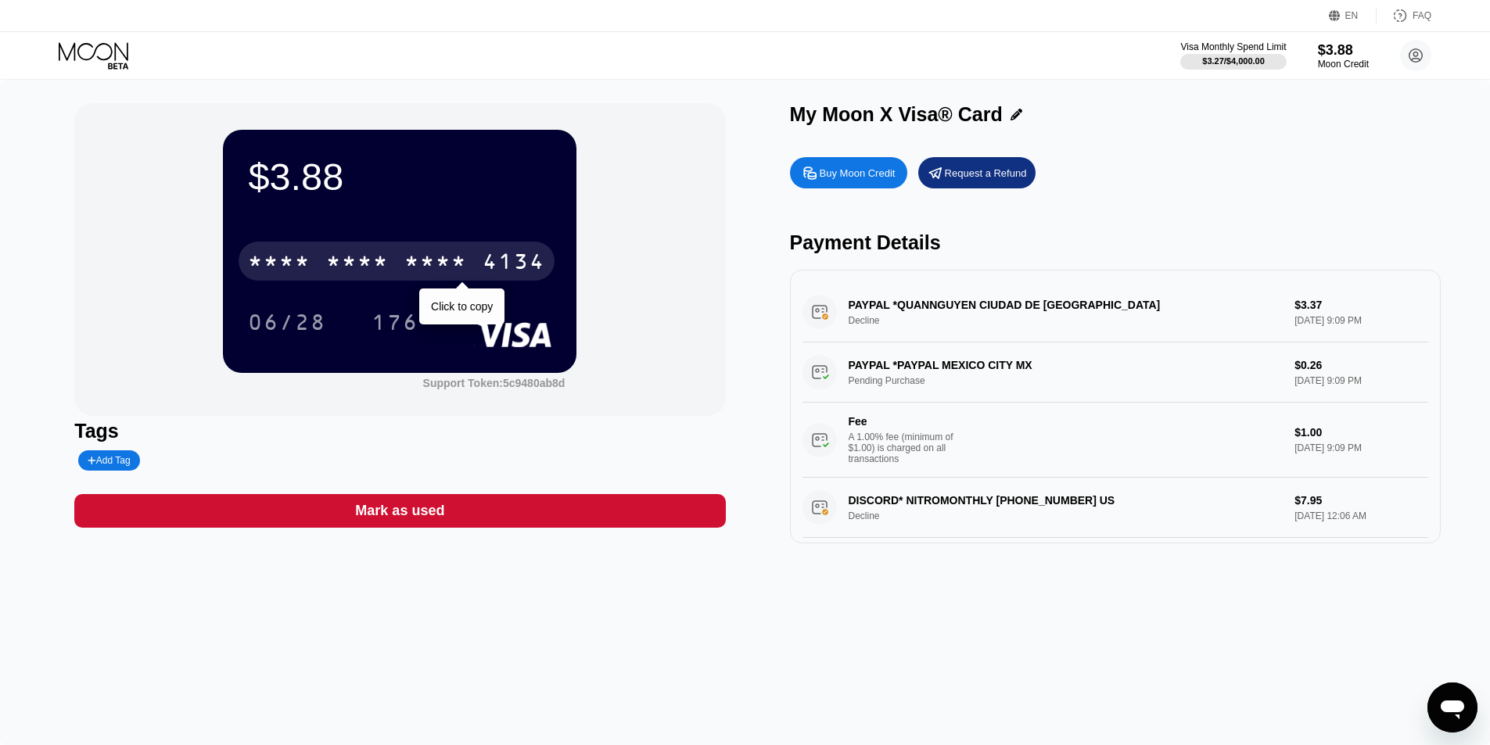
click at [468, 264] on div "* * * * * * * * * * * * 4134" at bounding box center [397, 261] width 316 height 39
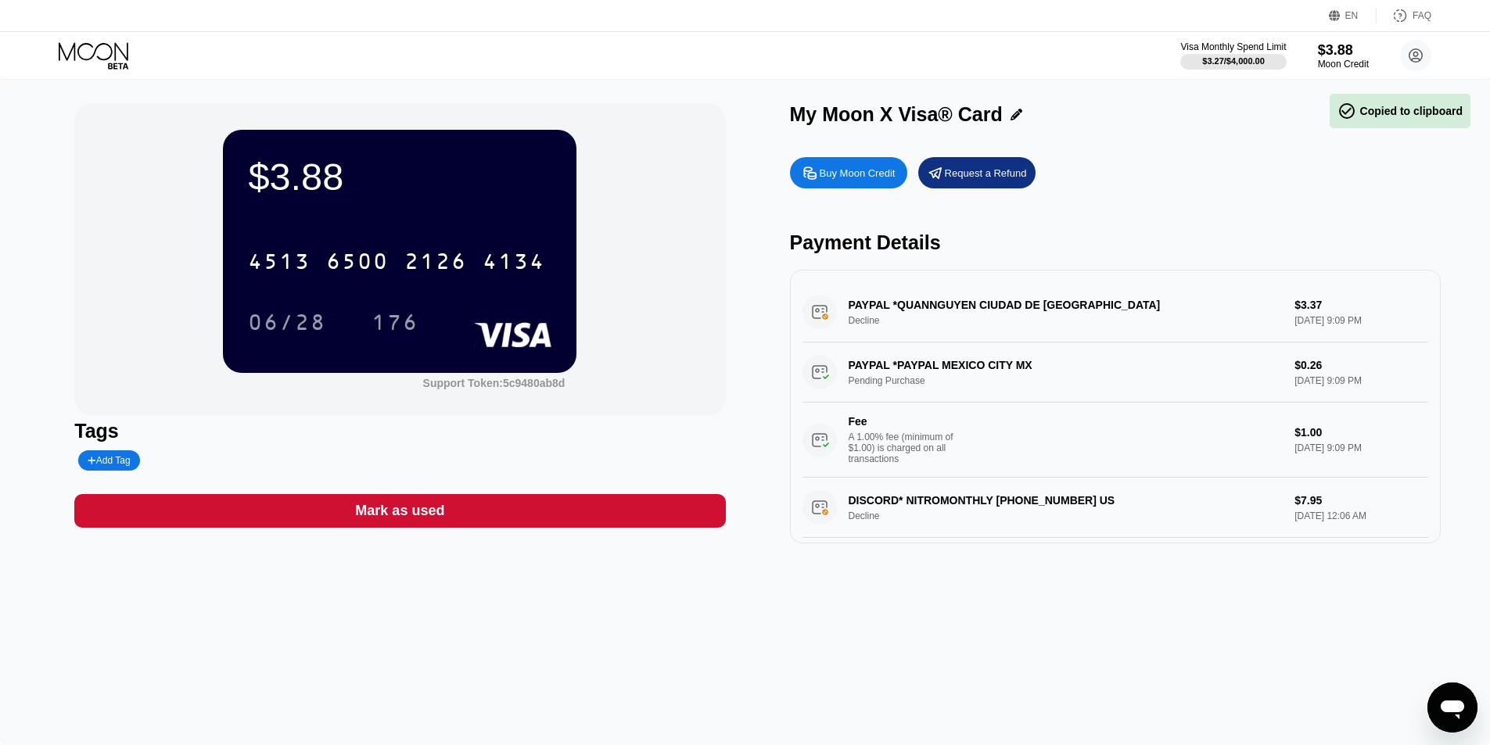
click at [587, 170] on div "$3.88 4513 6500 2126 4134 06/28 176 Support Token: 5c9480ab8d" at bounding box center [399, 259] width 651 height 313
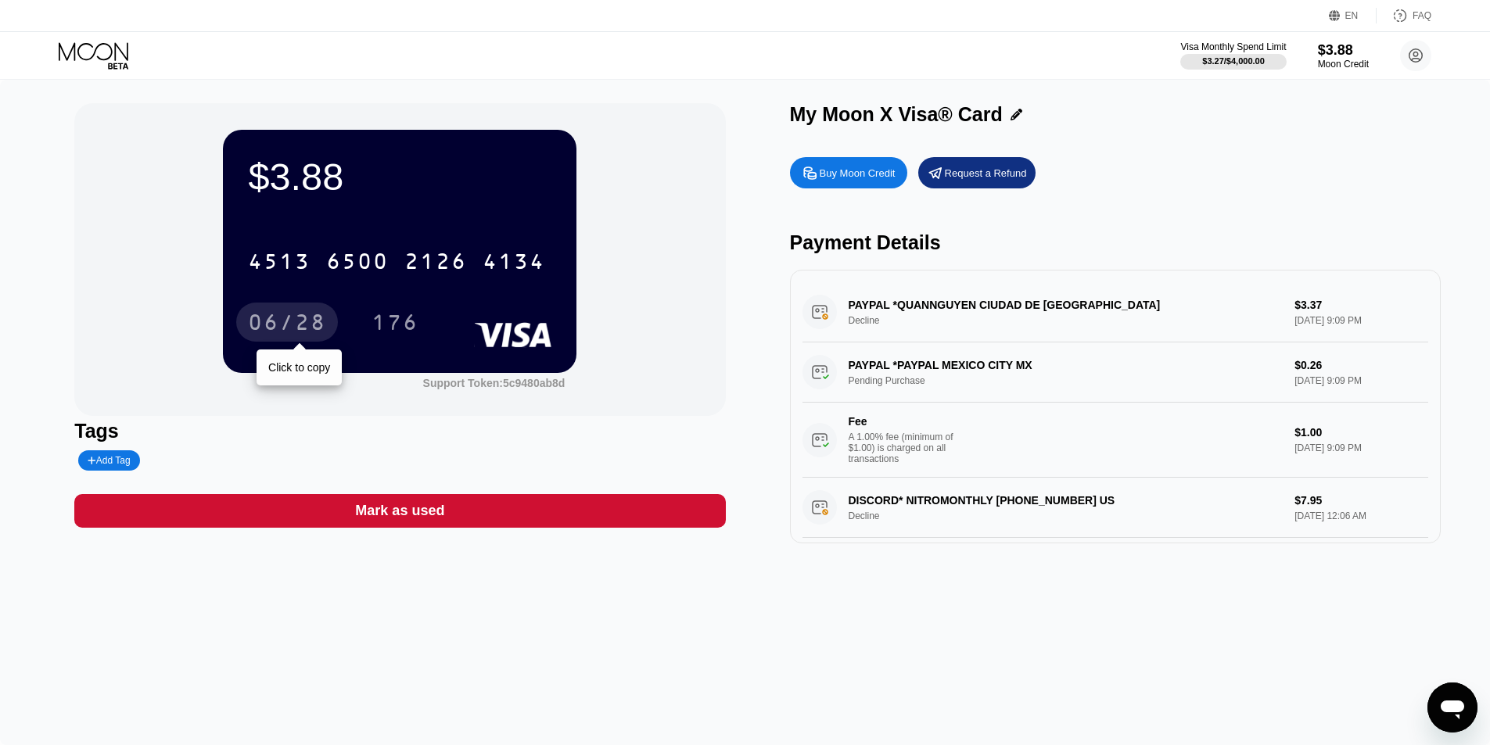
click at [303, 322] on div "06/28" at bounding box center [287, 324] width 78 height 25
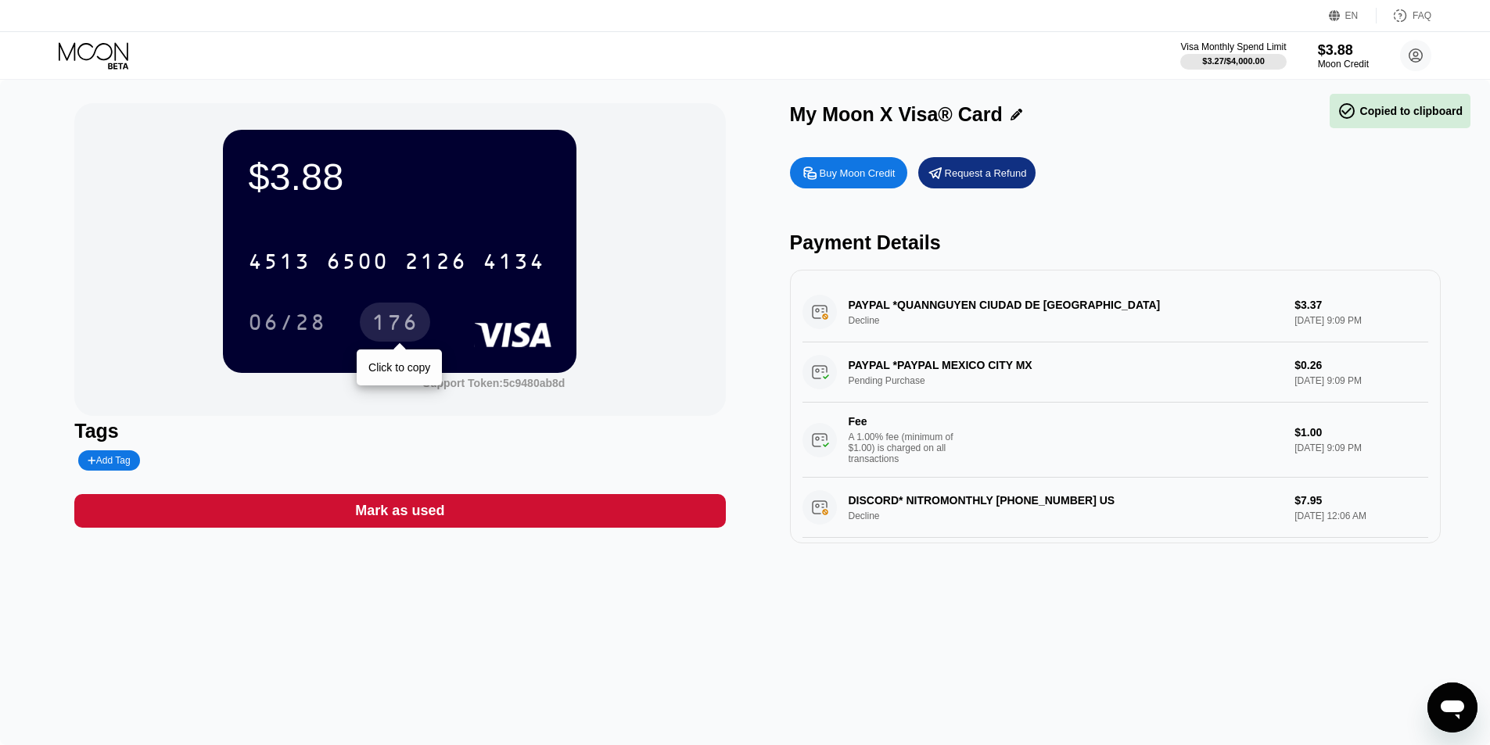
click at [415, 321] on div "176" at bounding box center [394, 324] width 47 height 25
click at [1439, 698] on icon "Open messaging window" at bounding box center [1452, 708] width 28 height 28
type textarea "x"
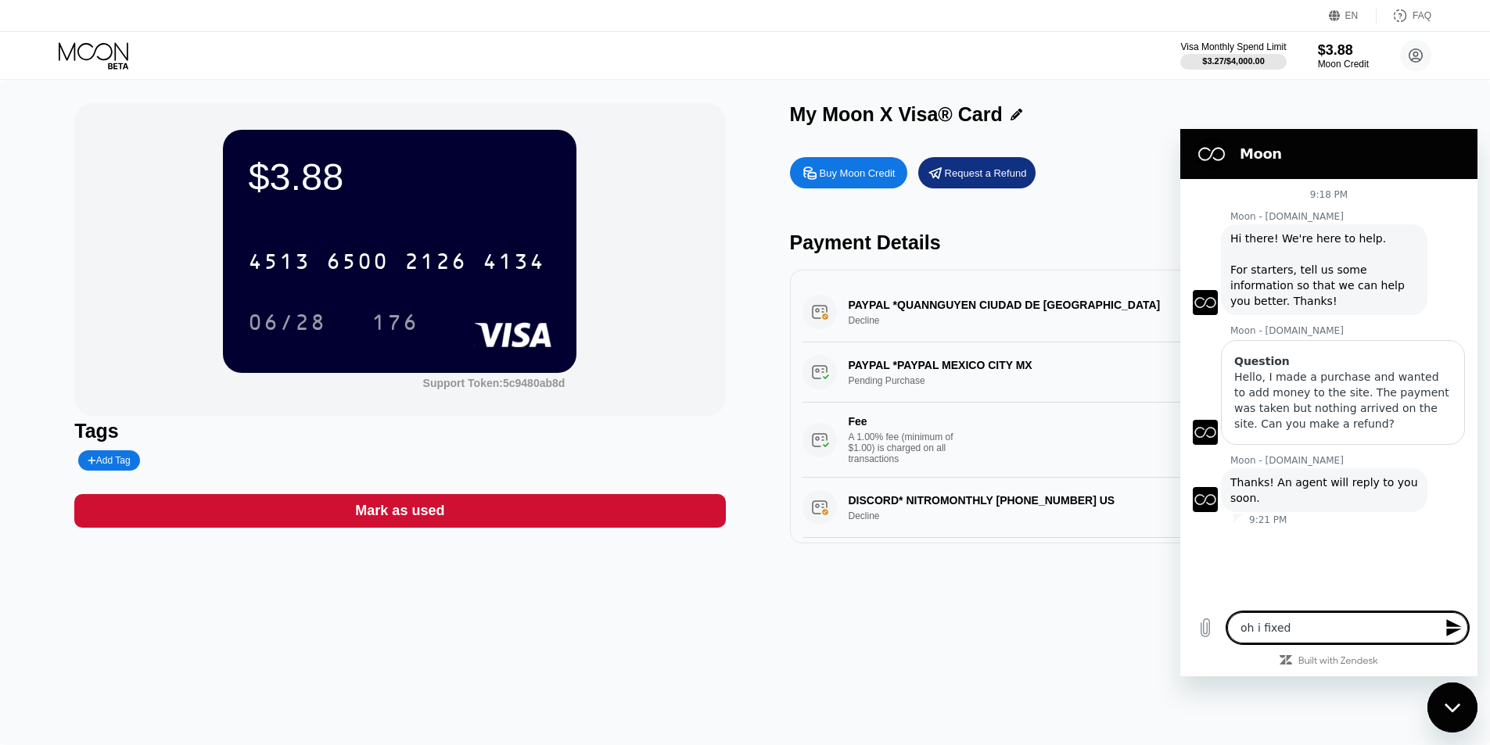
click at [1315, 604] on div "Type a message oh i fixed x" at bounding box center [1328, 628] width 297 height 50
click at [1315, 613] on textarea "oh i fixed" at bounding box center [1347, 627] width 241 height 31
type textarea "x"
type textarea "i"
type textarea "x"
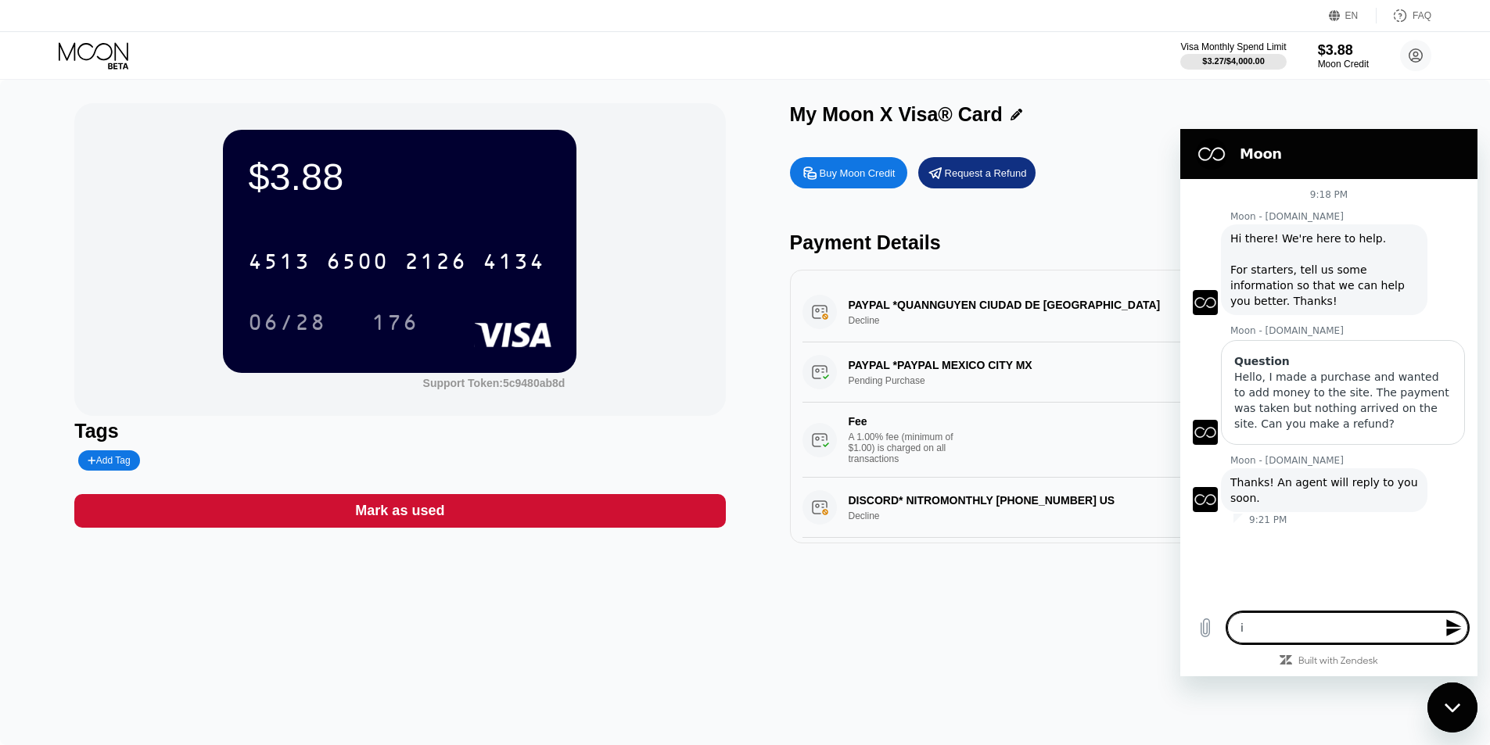
type textarea "it"
type textarea "x"
type textarea "its"
type textarea "x"
type textarea "its"
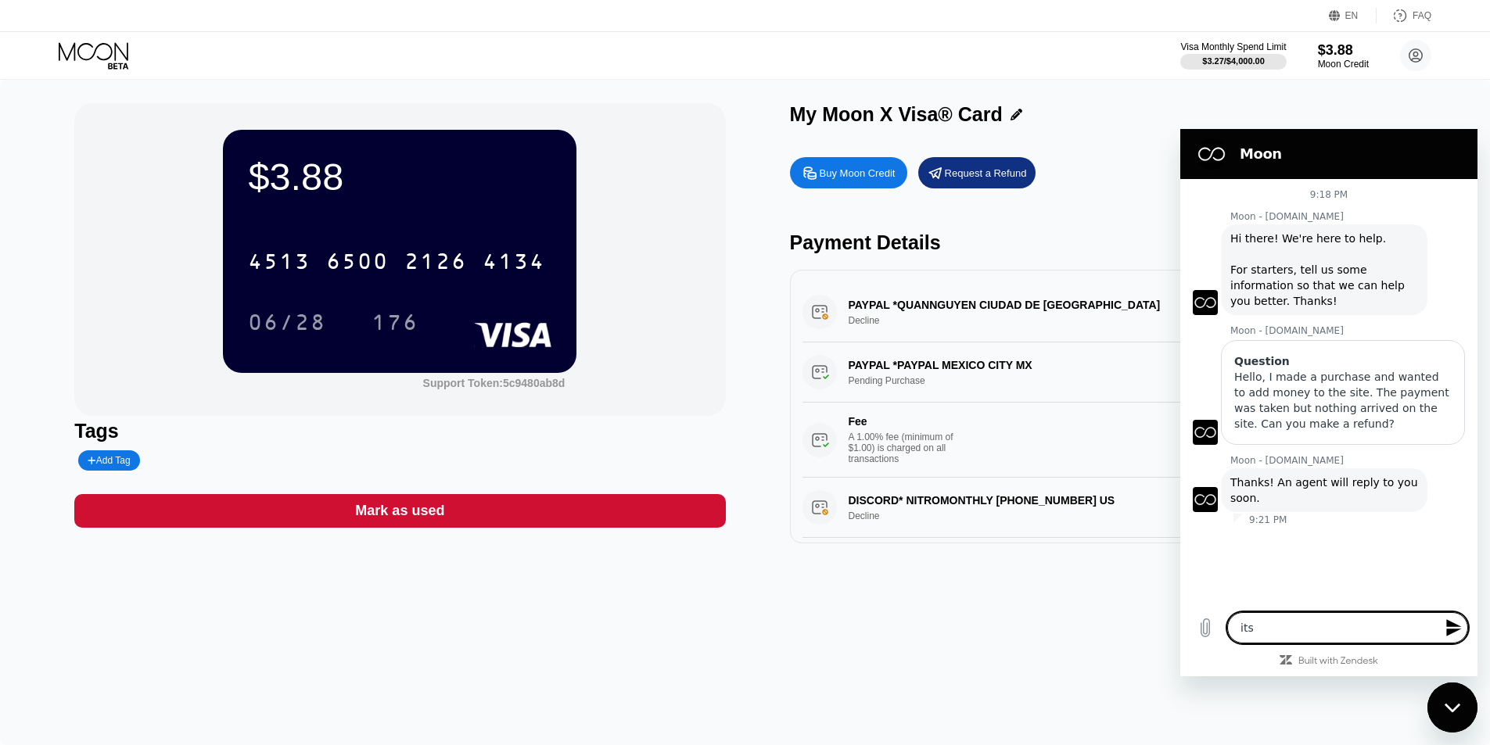
type textarea "x"
type textarea "its r"
type textarea "x"
type textarea "its re"
type textarea "x"
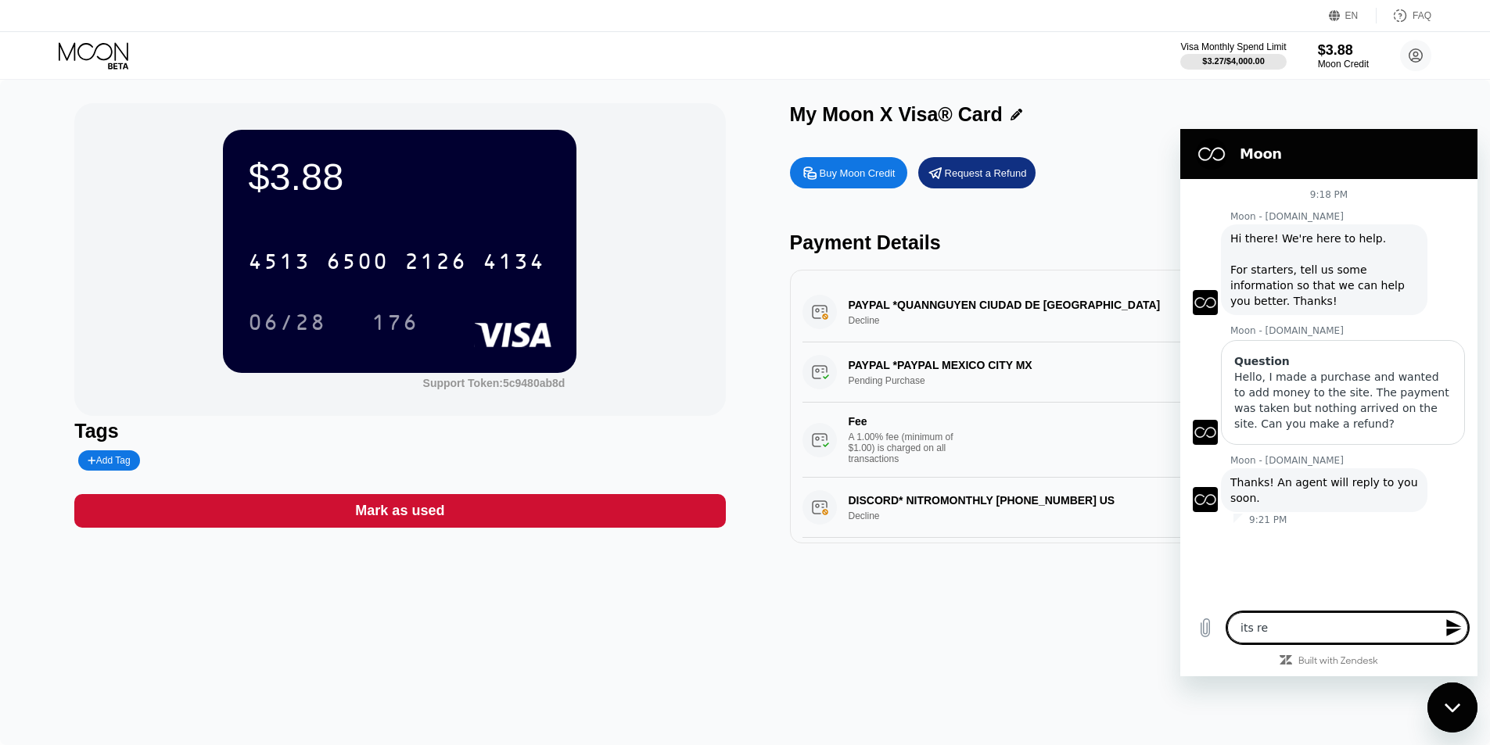
type textarea "its ref"
type textarea "x"
type textarea "its refu"
type textarea "x"
type textarea "its refun"
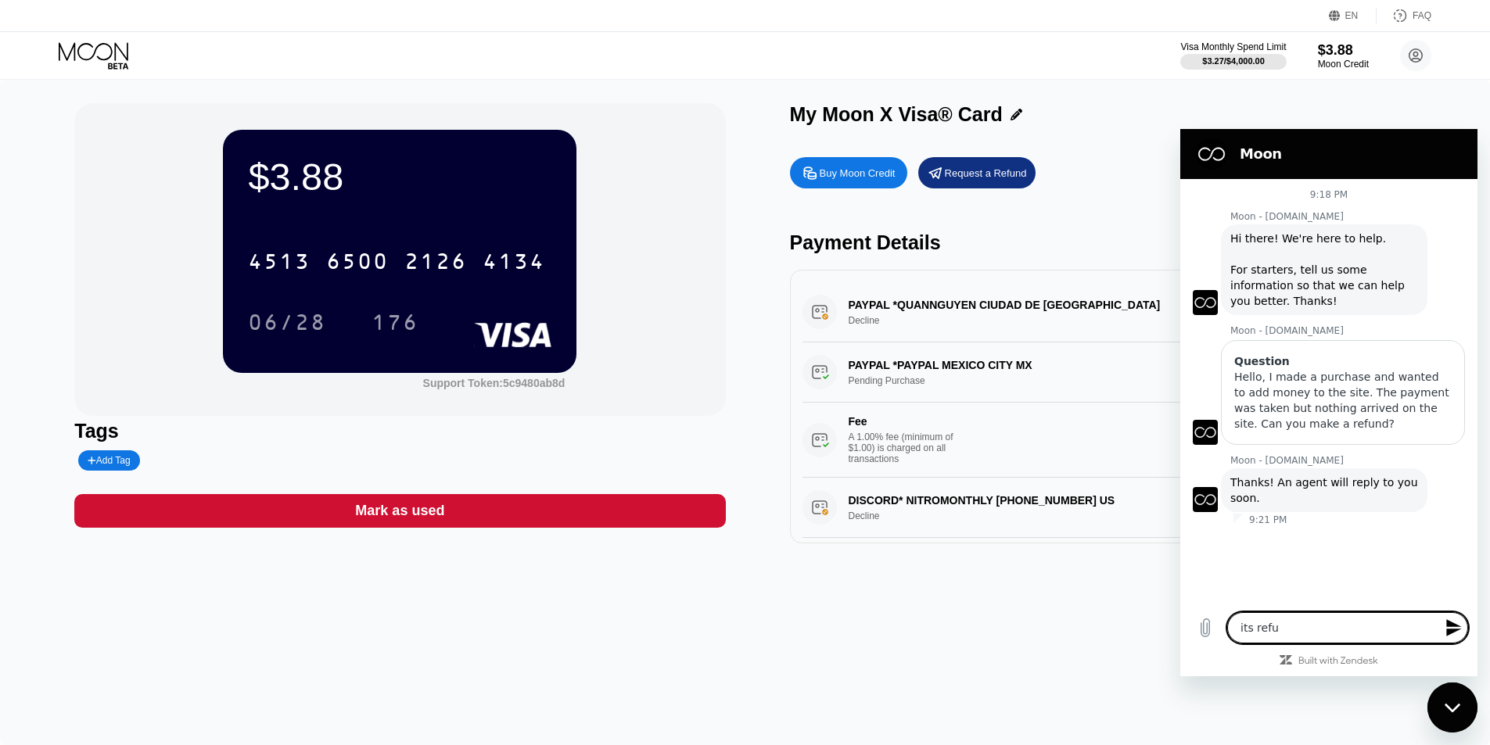
type textarea "x"
type textarea "its refund"
type textarea "x"
type textarea "its refunde"
type textarea "x"
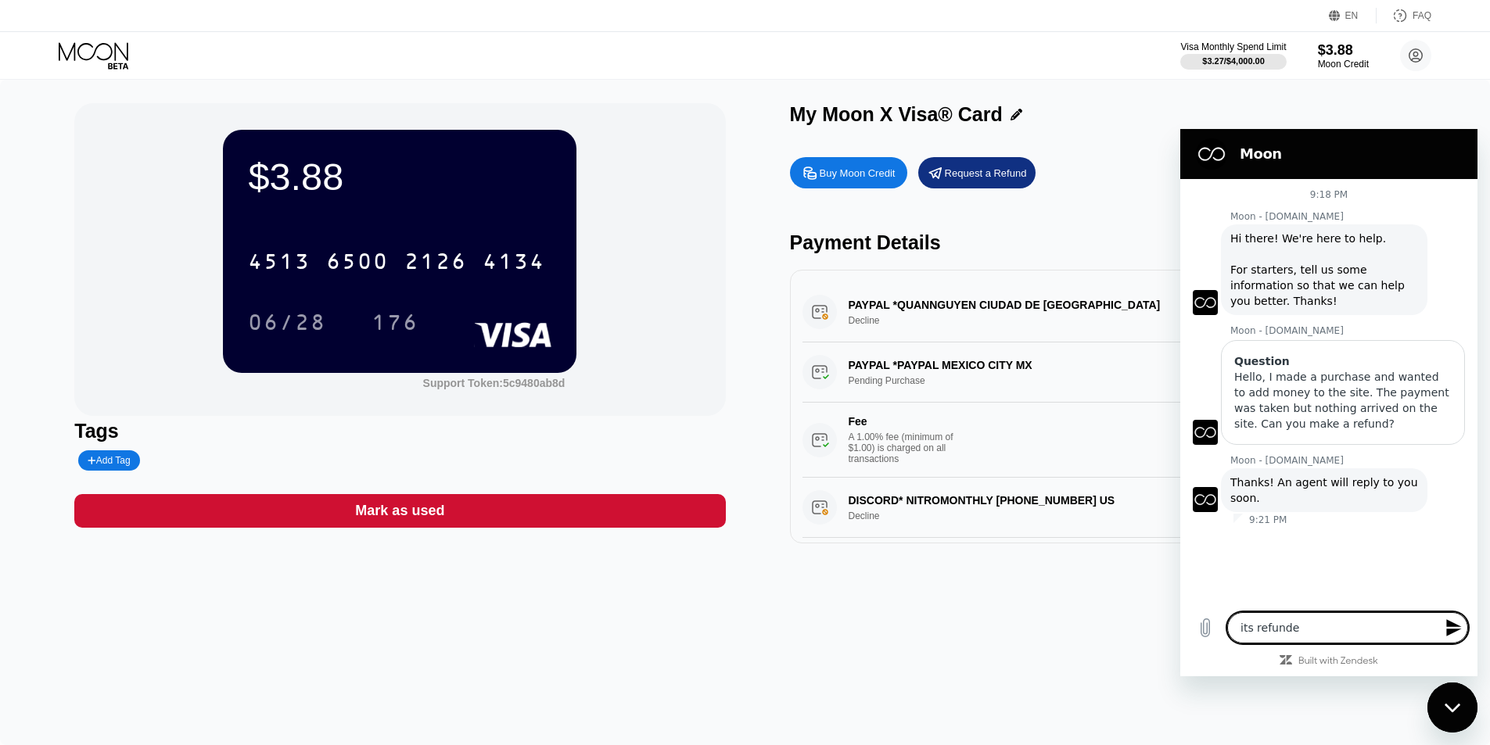
type textarea "its refunded"
type textarea "x"
click at [1450, 703] on icon "Close messaging window" at bounding box center [1452, 708] width 16 height 10
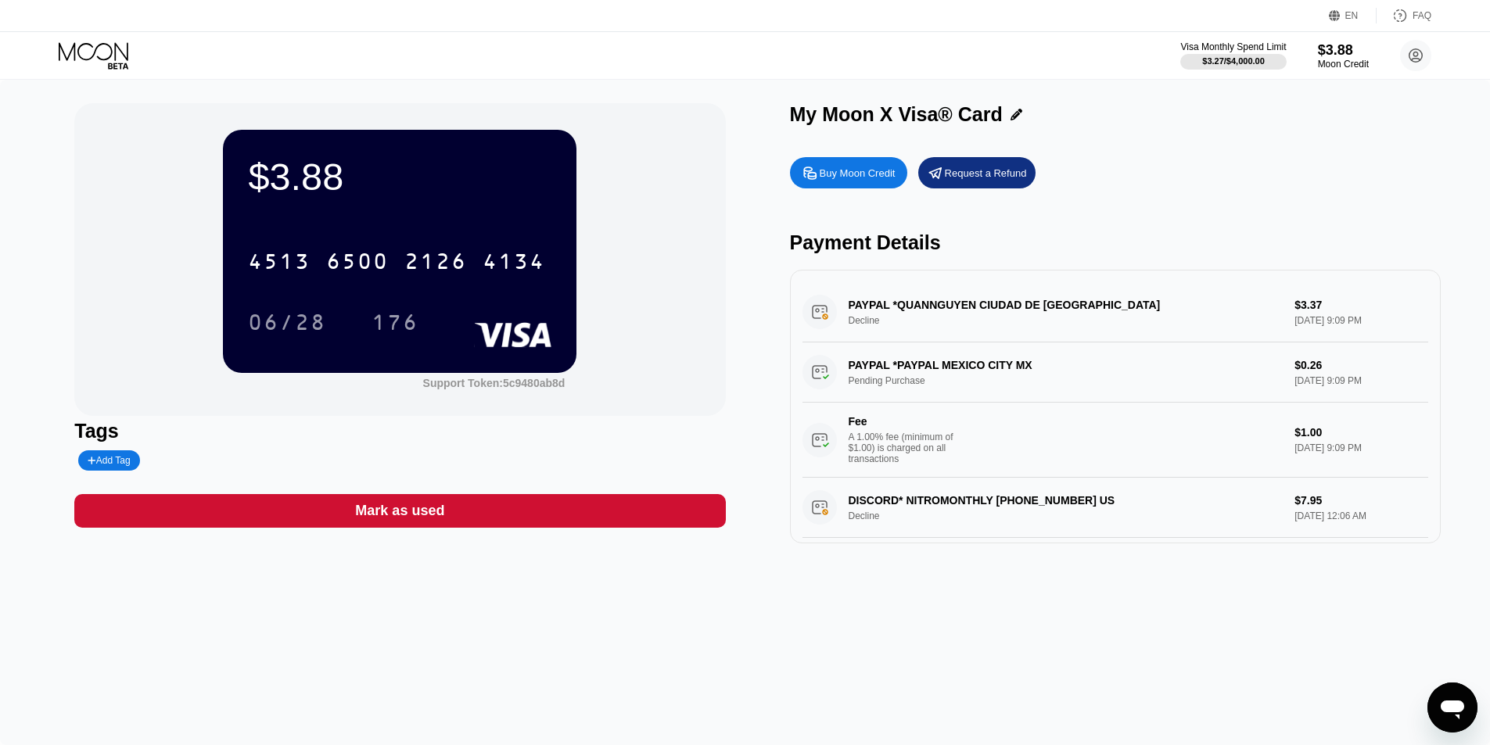
click at [1042, 622] on div "$3.88 4513 6500 2126 4134 06/28 176 Support Token: 5c9480ab8d Tags Add Tag Mark…" at bounding box center [745, 413] width 1490 height 666
click at [362, 255] on div "6500" at bounding box center [357, 263] width 63 height 25
click at [325, 335] on div "06/28" at bounding box center [287, 324] width 78 height 25
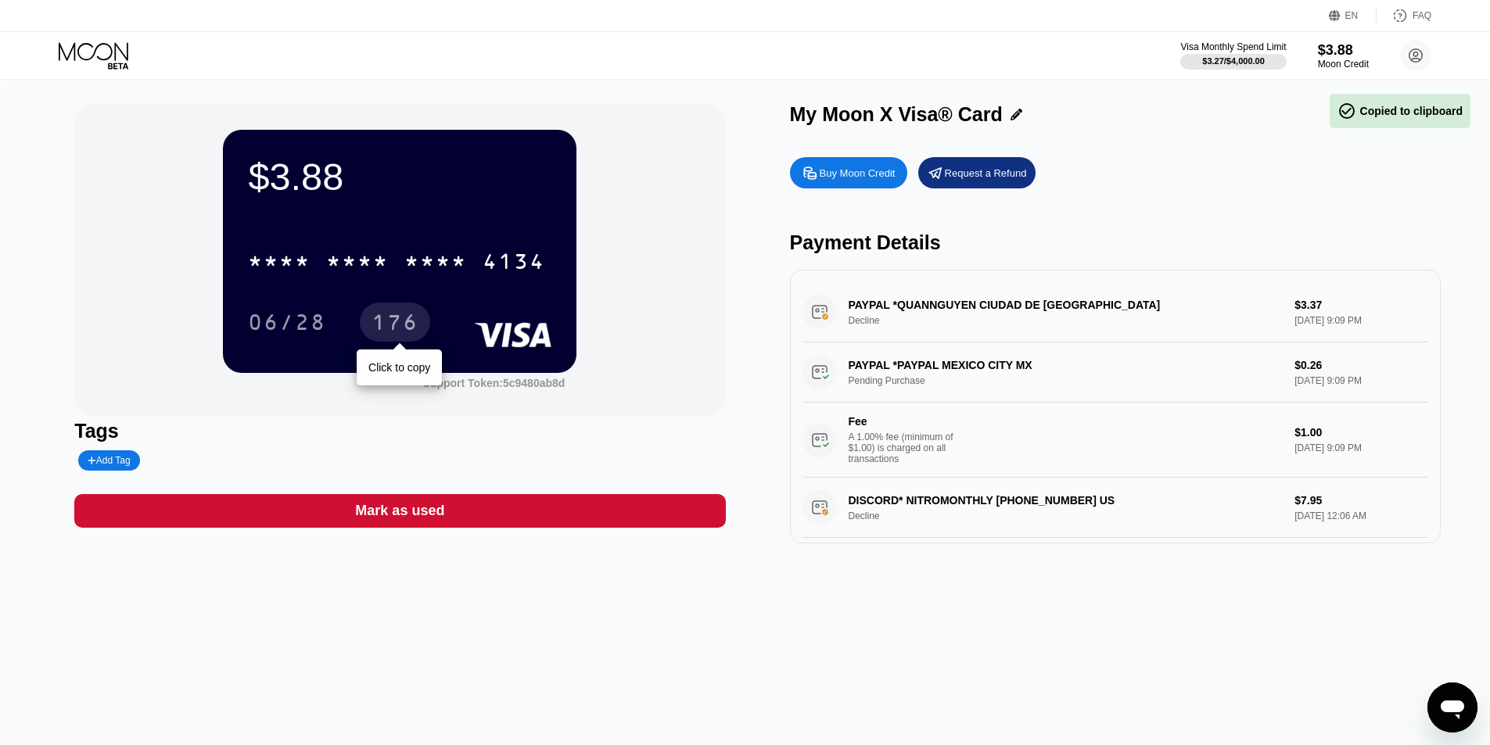
click at [410, 316] on div "176" at bounding box center [394, 324] width 47 height 25
type textarea "x"
click at [1427, 56] on circle at bounding box center [1415, 55] width 31 height 31
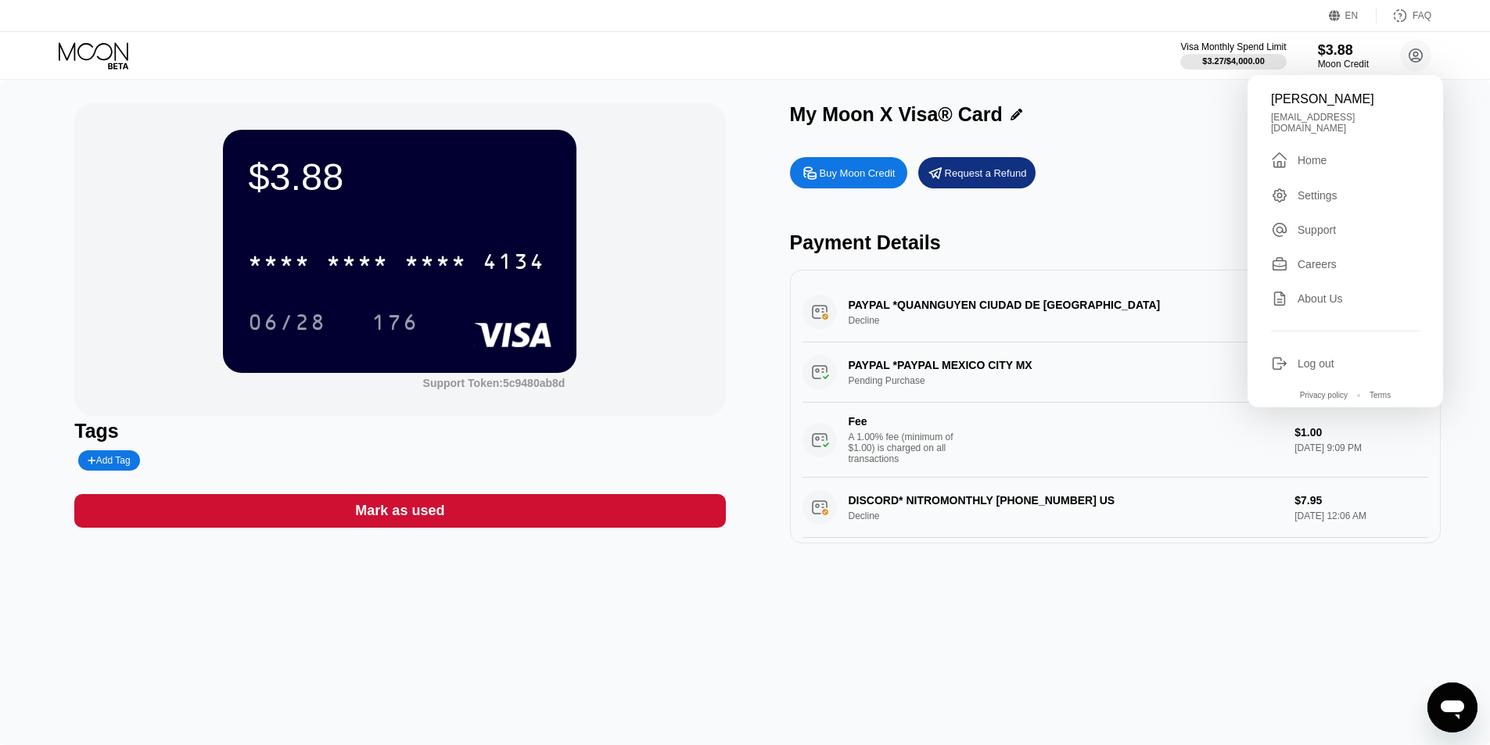
click at [1312, 187] on div "Settings" at bounding box center [1345, 195] width 149 height 17
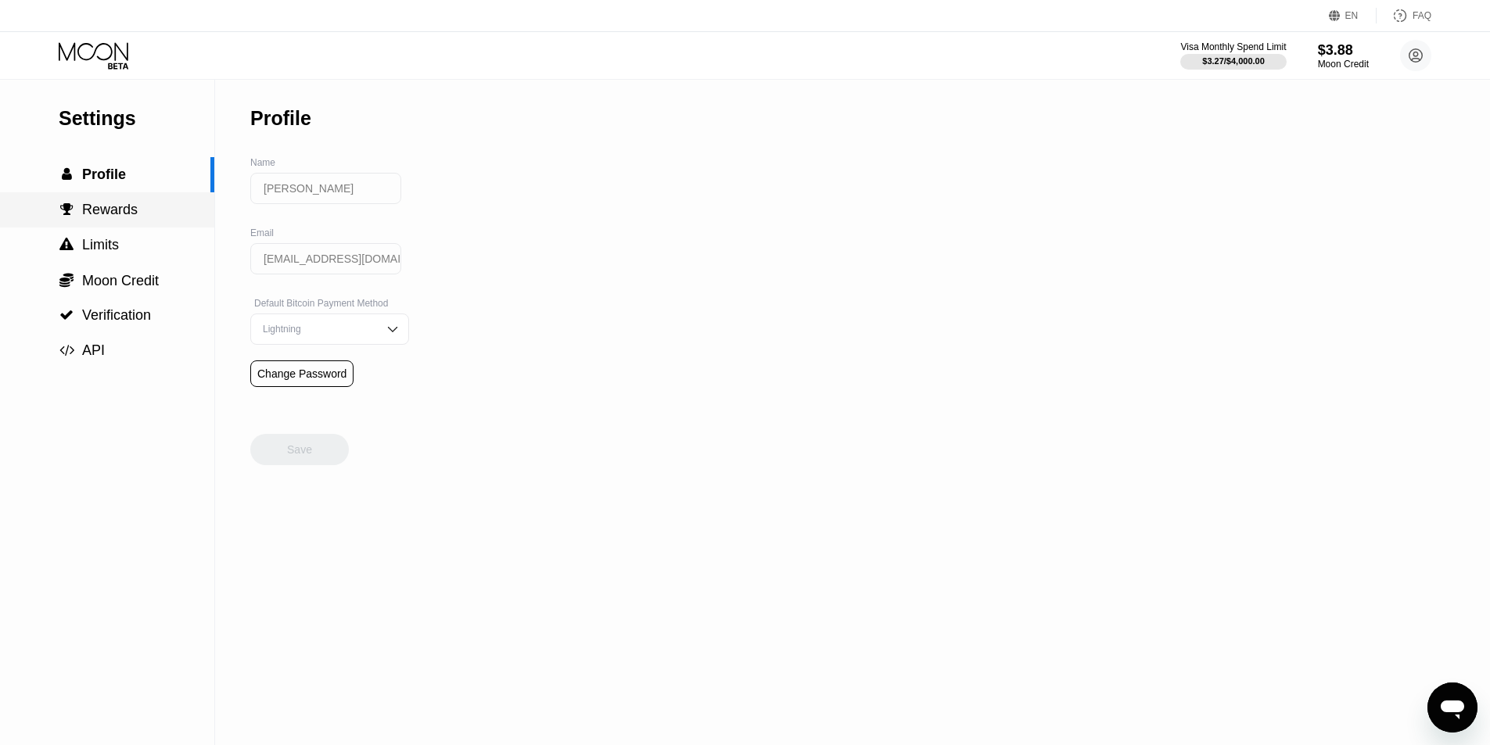
click at [140, 214] on div " Rewards" at bounding box center [107, 210] width 214 height 16
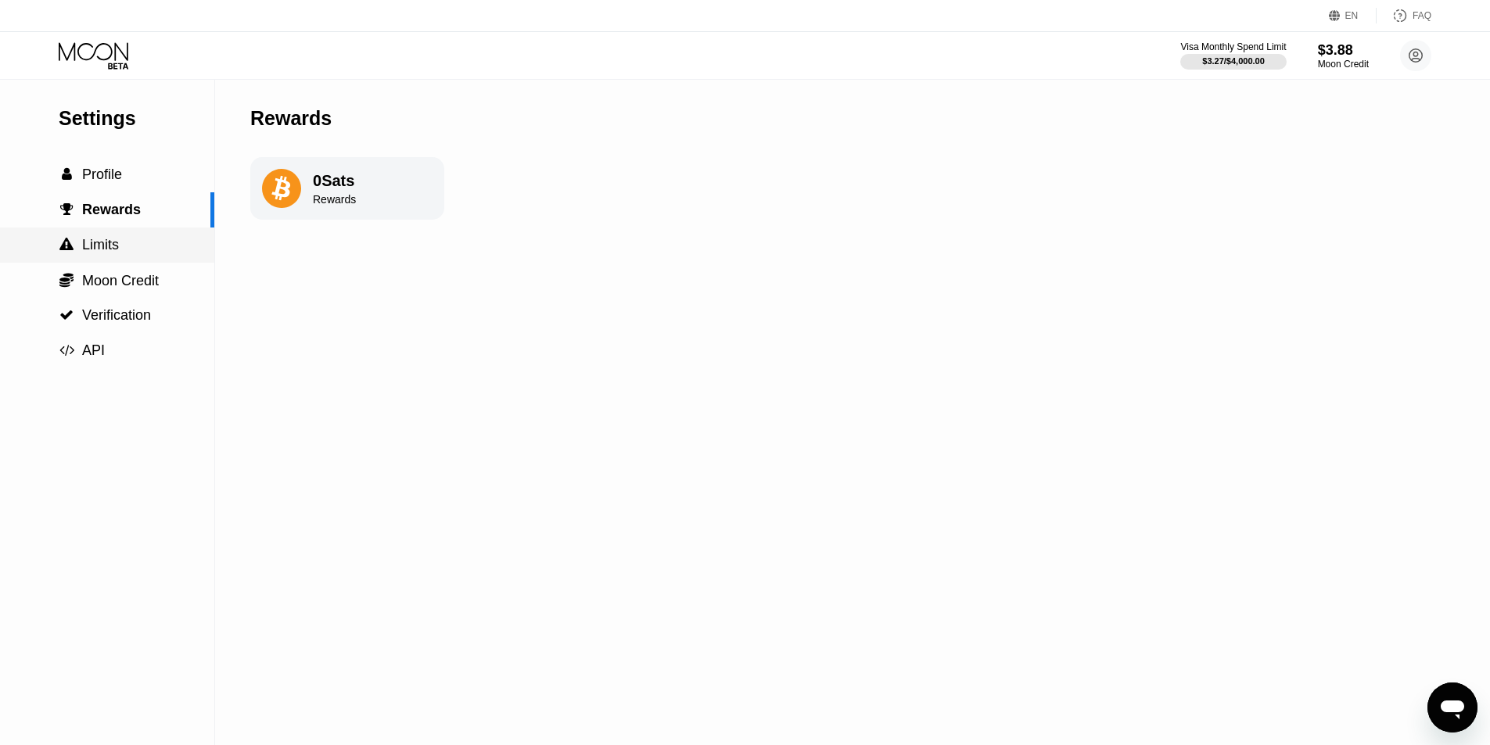
click at [135, 252] on div " Limits" at bounding box center [107, 245] width 214 height 16
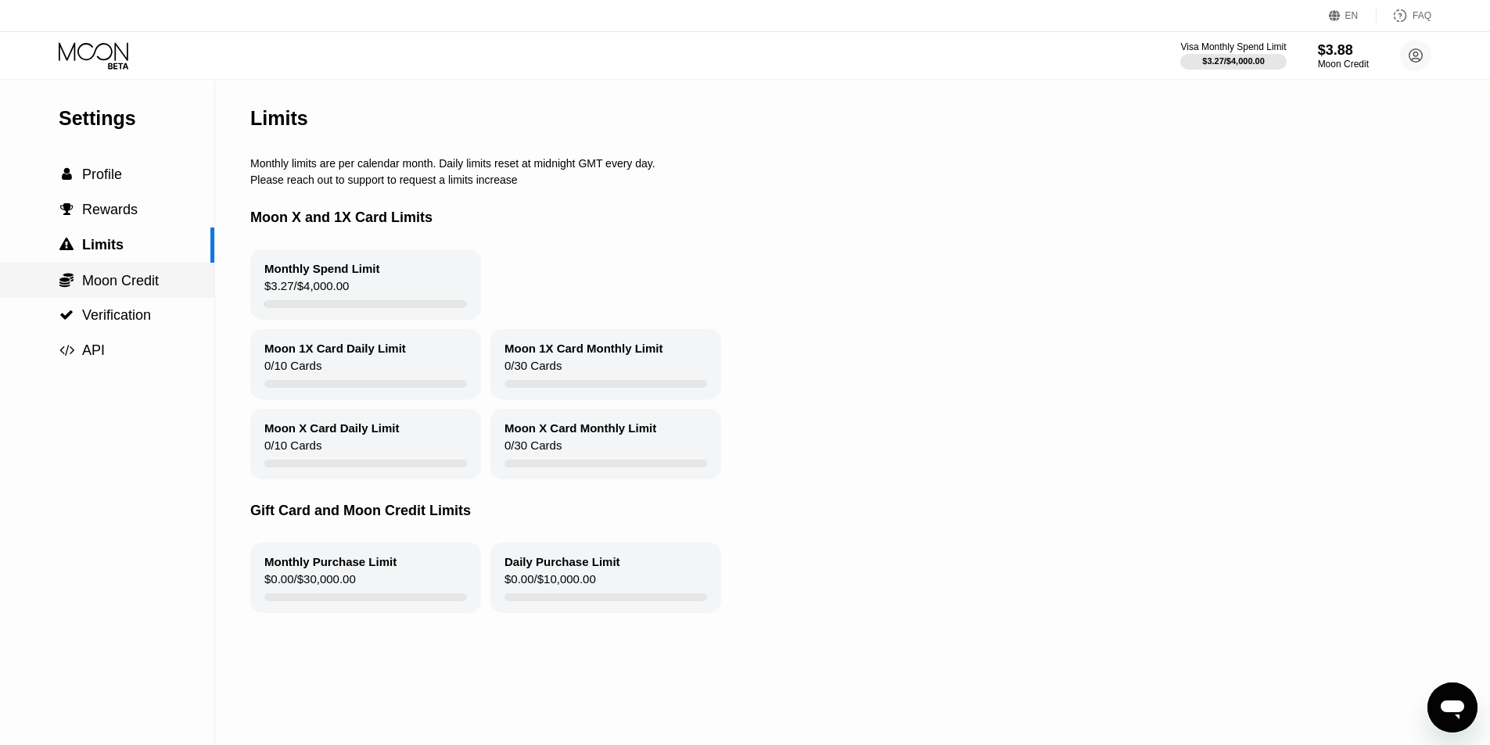
click at [145, 274] on span "Moon Credit" at bounding box center [120, 281] width 77 height 16
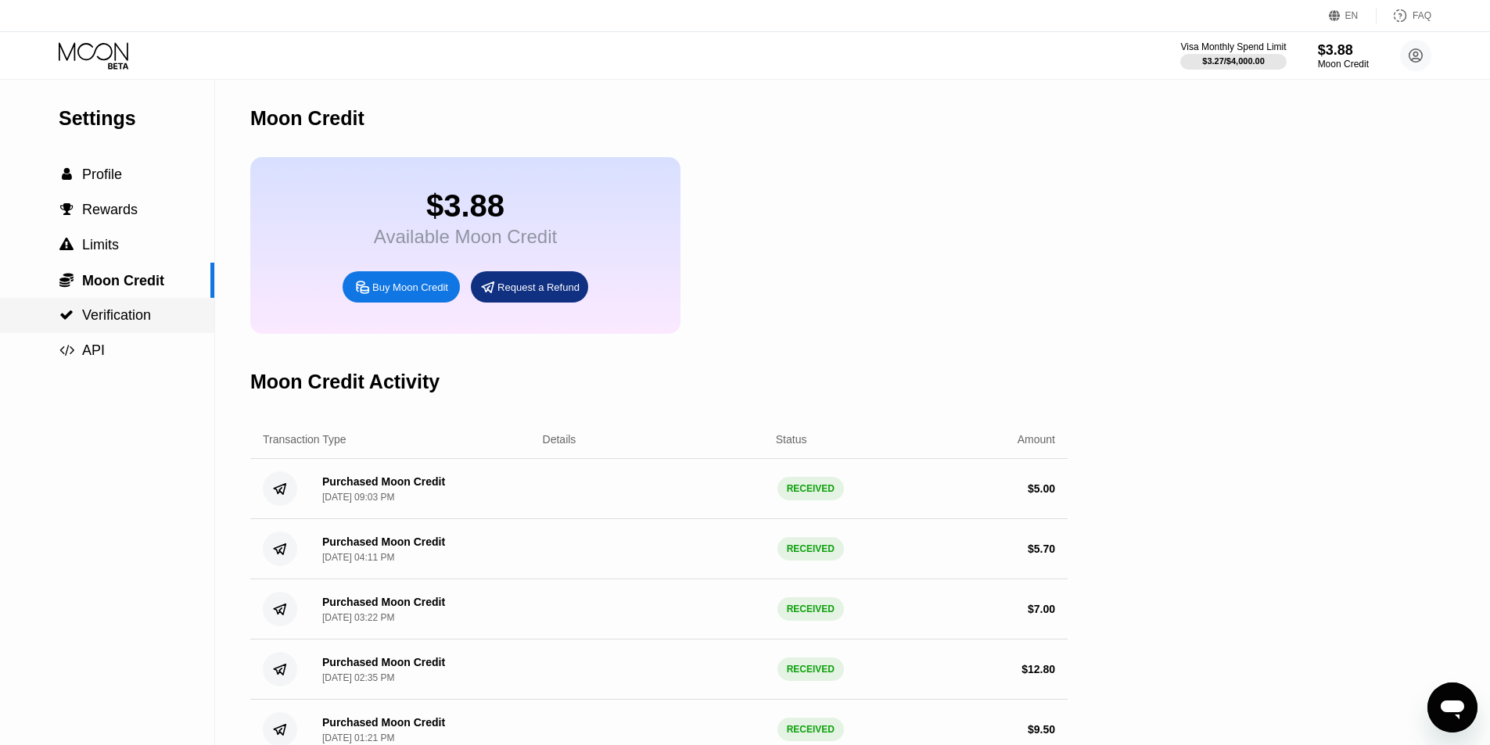
click at [178, 320] on div " Verification" at bounding box center [107, 315] width 214 height 16
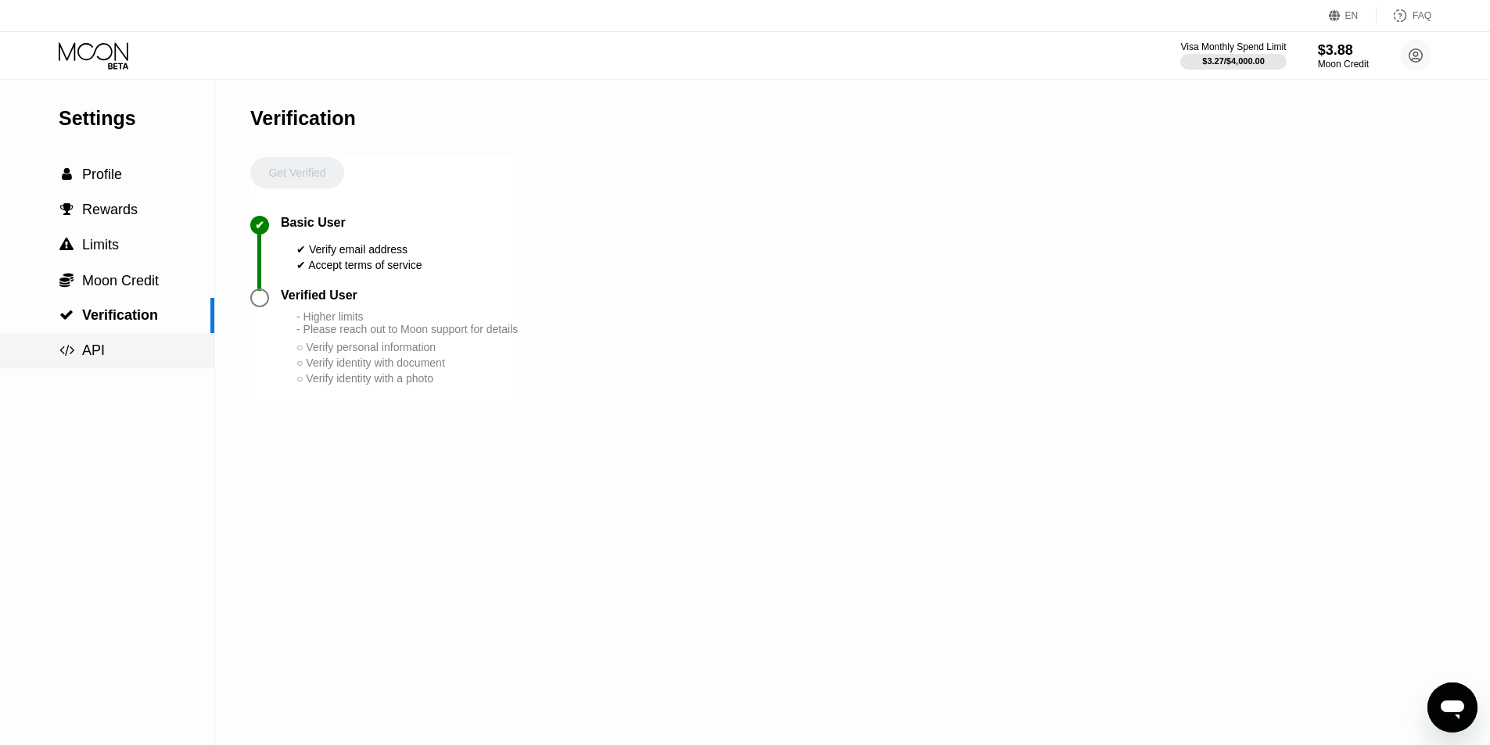
click at [157, 333] on div " Verification" at bounding box center [107, 315] width 214 height 35
click at [158, 297] on div " Moon Credit" at bounding box center [107, 280] width 214 height 35
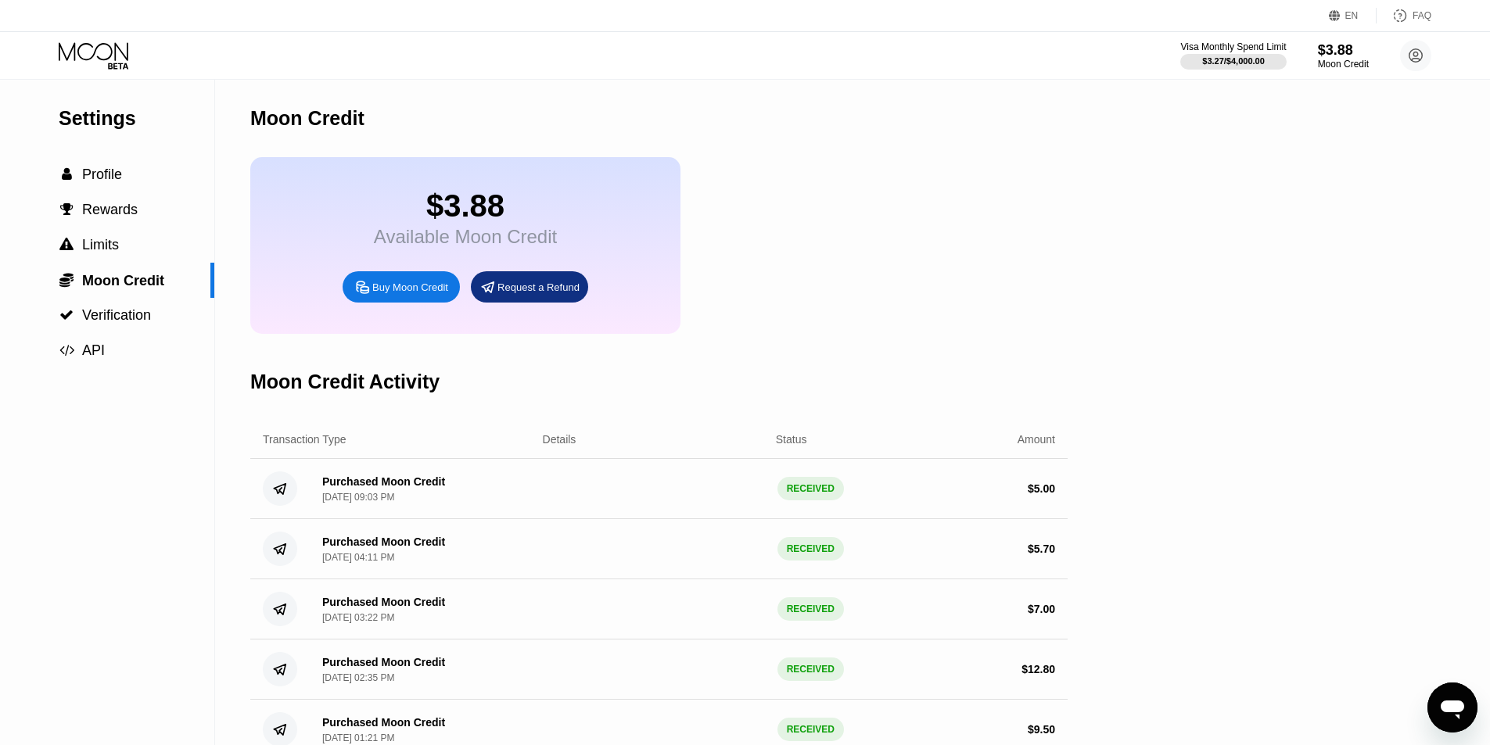
drag, startPoint x: 480, startPoint y: 500, endPoint x: 328, endPoint y: 490, distance: 152.8
click at [328, 490] on div "Purchased Moon Credit Aug 19, 2025, 09:03 PM RECEIVED $ 5.00" at bounding box center [658, 489] width 817 height 60
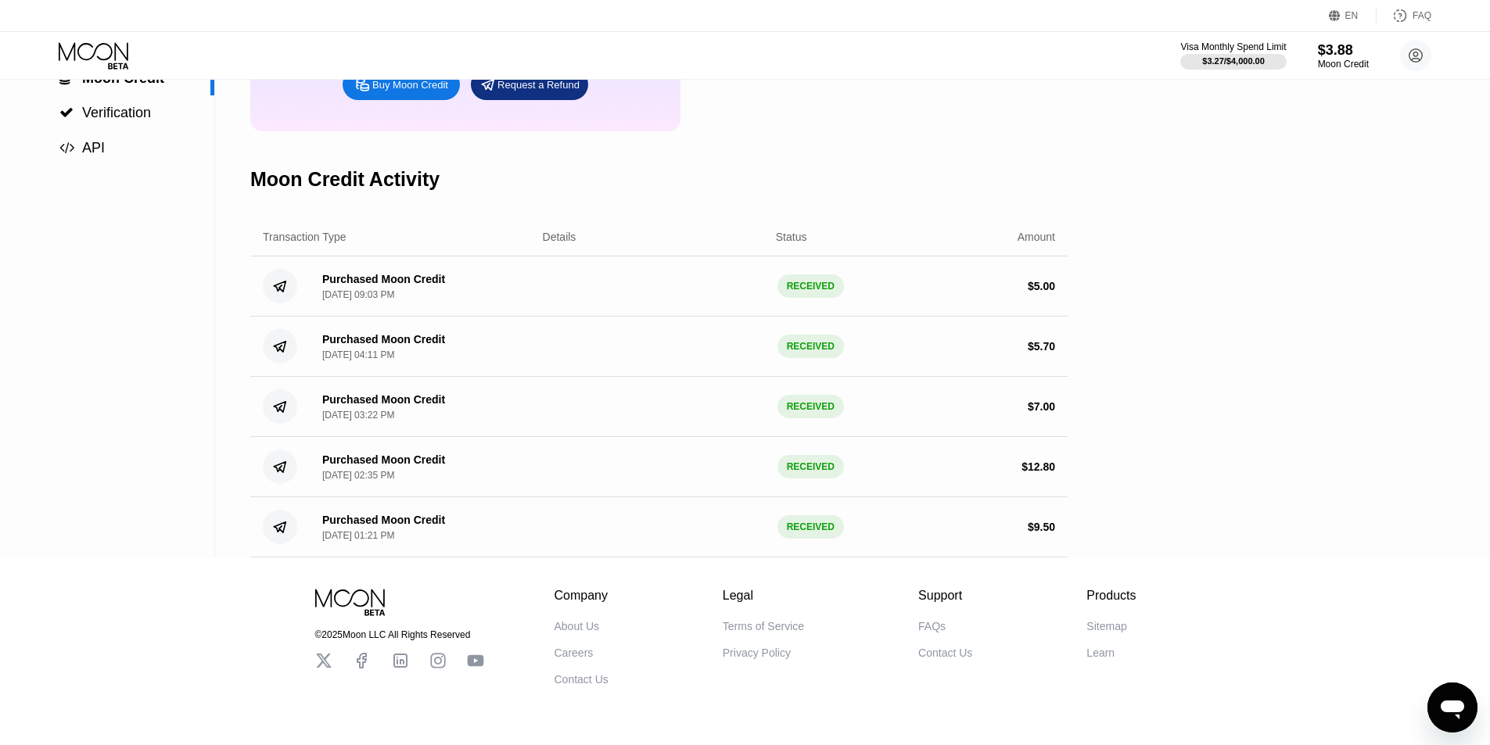
scroll to position [195, 0]
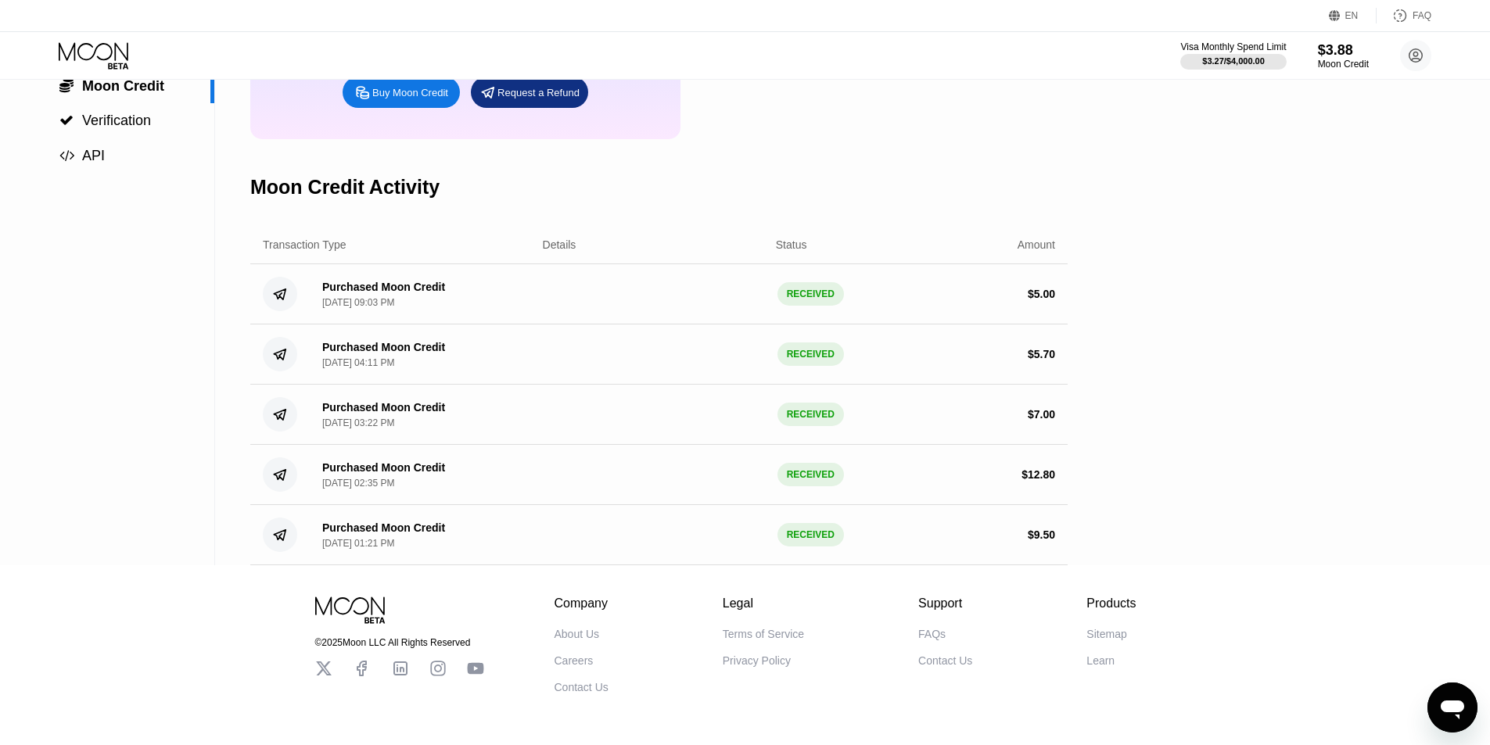
click at [1450, 697] on icon "Open messaging window" at bounding box center [1452, 708] width 28 height 28
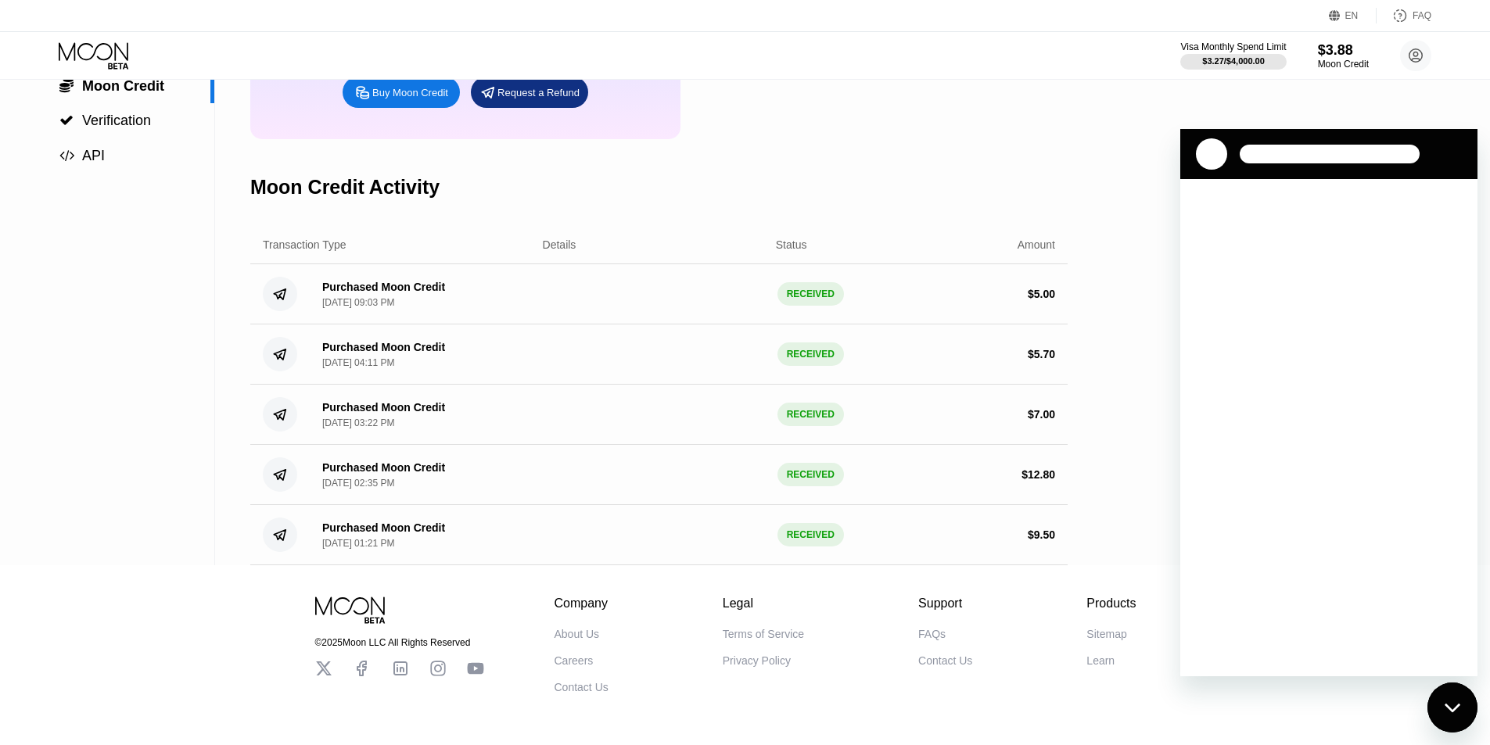
scroll to position [0, 0]
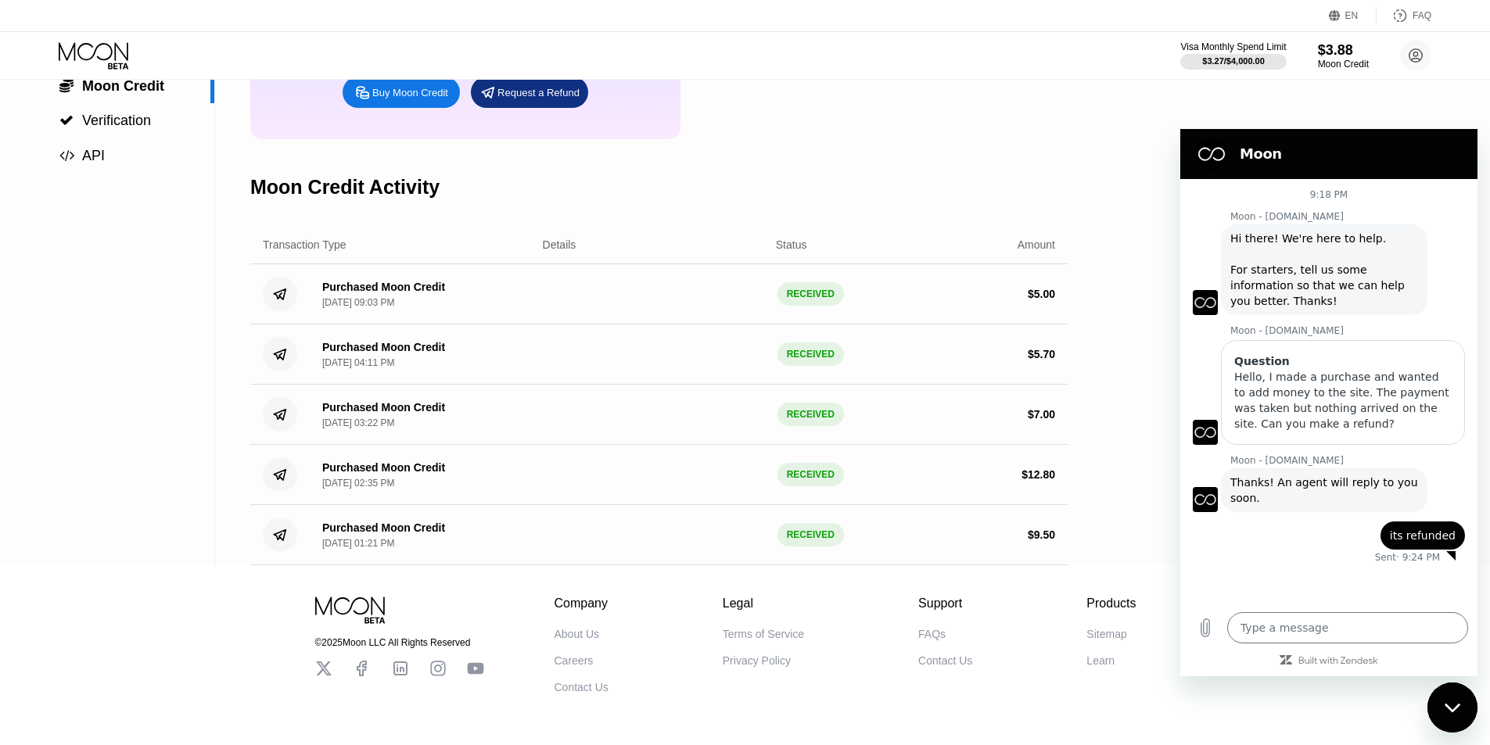
click at [1451, 552] on div at bounding box center [1450, 555] width 9 height 9
click at [1115, 185] on div "Settings  Profile  Rewards  Limits  Moon Credit  Verification  API Moon C…" at bounding box center [745, 225] width 1490 height 680
click at [1039, 182] on div "Moon Credit Activity" at bounding box center [658, 187] width 817 height 77
click at [1449, 719] on div "Close messaging window" at bounding box center [1452, 707] width 47 height 47
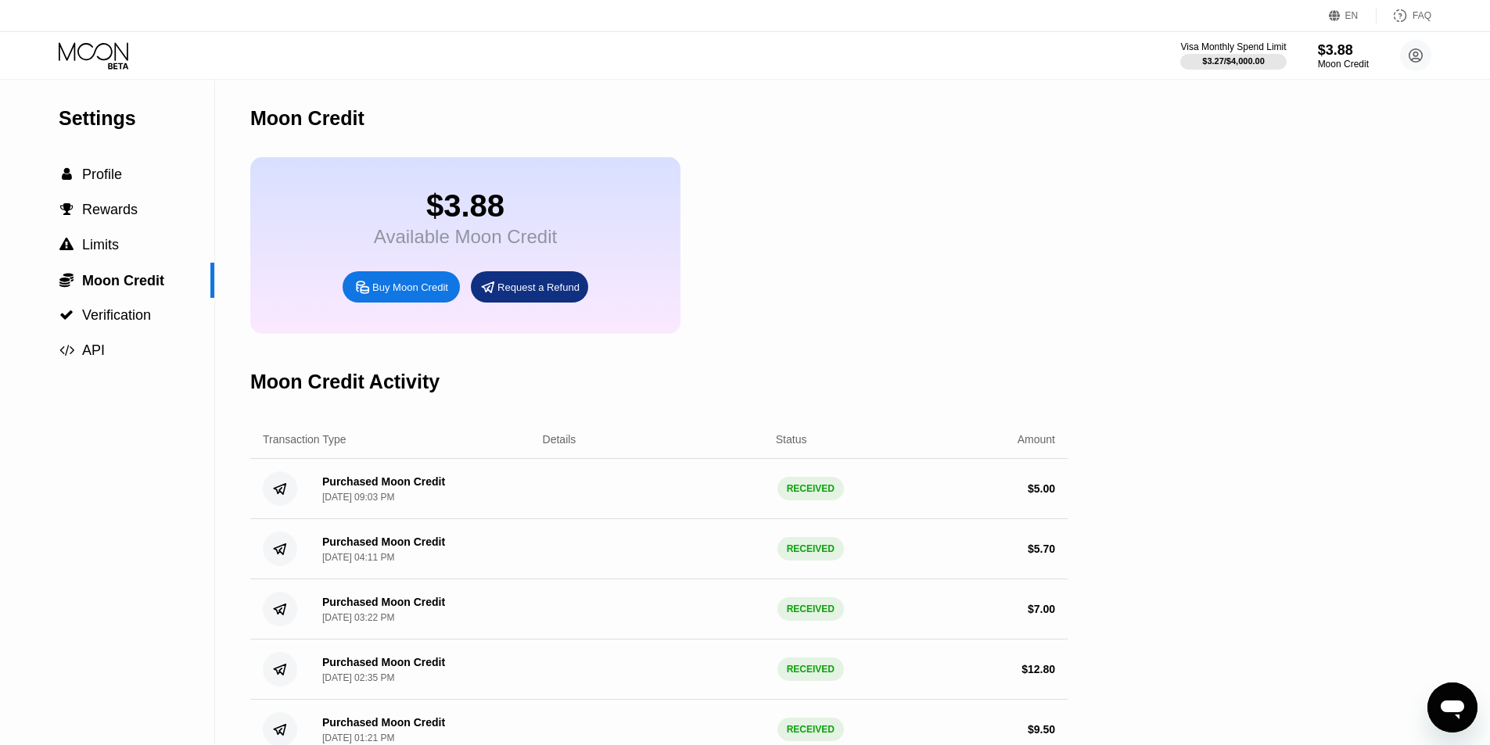
click at [1427, 695] on div "Settings  Profile  Rewards  Limits  Moon Credit  Verification  API Moon C…" at bounding box center [745, 420] width 1490 height 680
click at [1439, 698] on icon "Open messaging window" at bounding box center [1452, 708] width 28 height 28
type textarea "x"
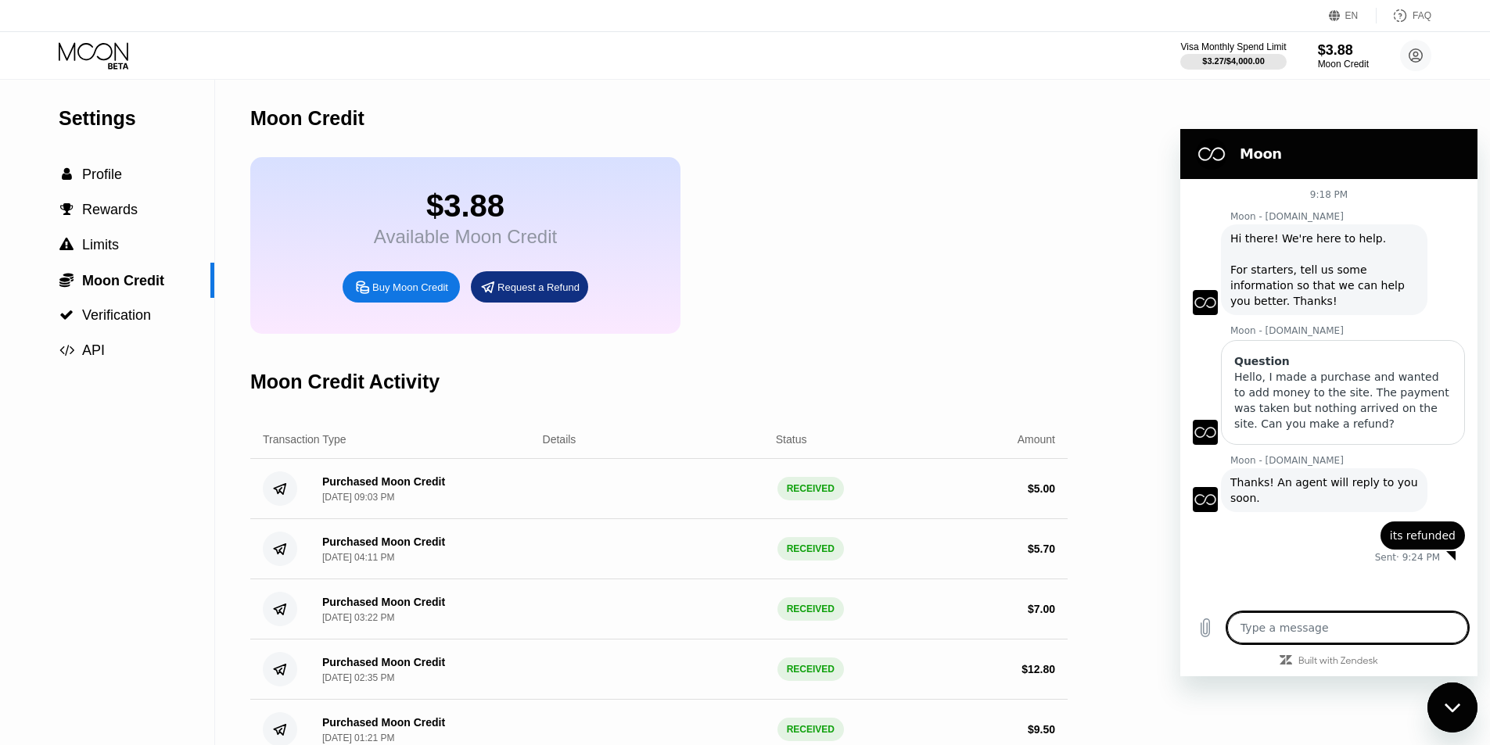
click at [1365, 631] on textarea at bounding box center [1347, 627] width 241 height 31
type textarea "i"
type textarea "x"
type textarea "it"
type textarea "x"
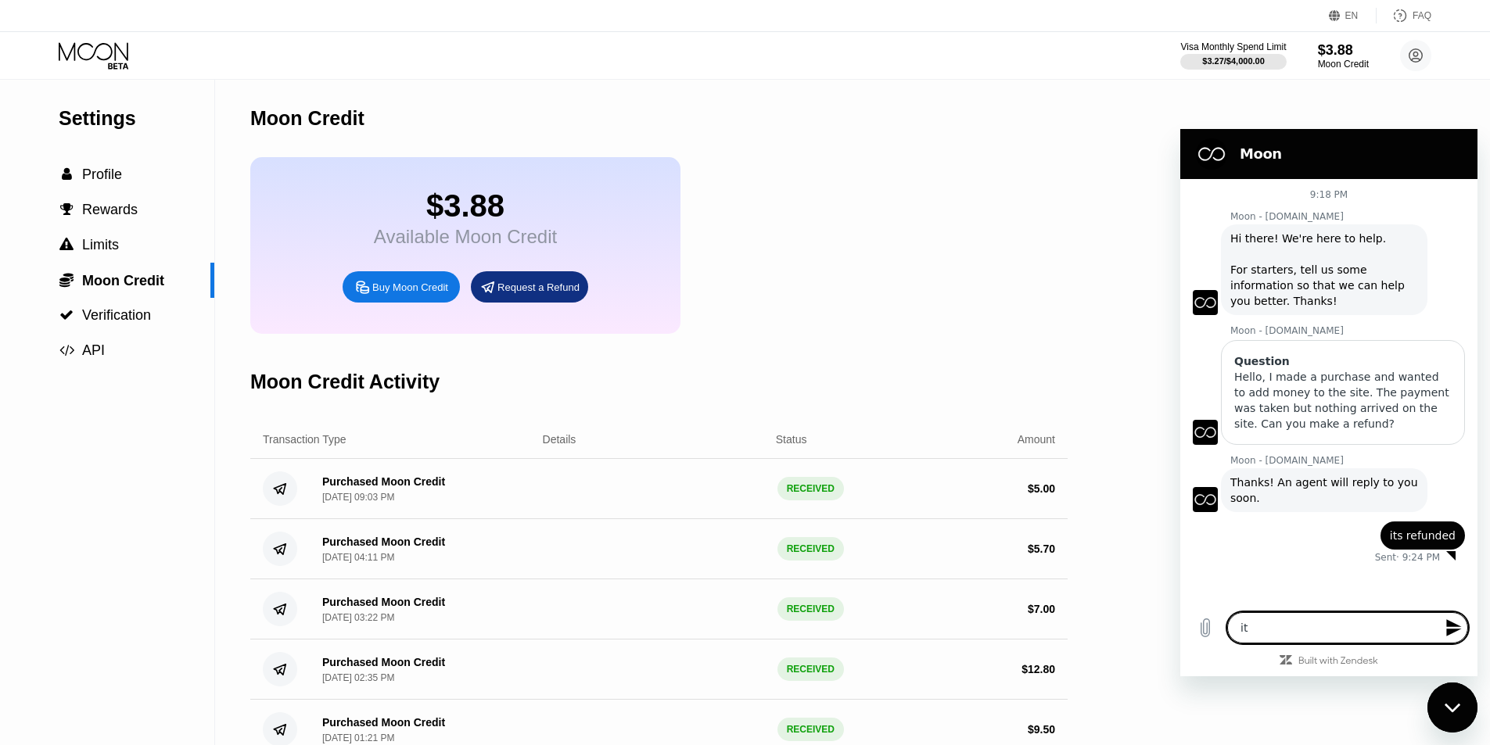
type textarea "its"
type textarea "x"
type textarea "its"
type textarea "x"
type textarea "its n"
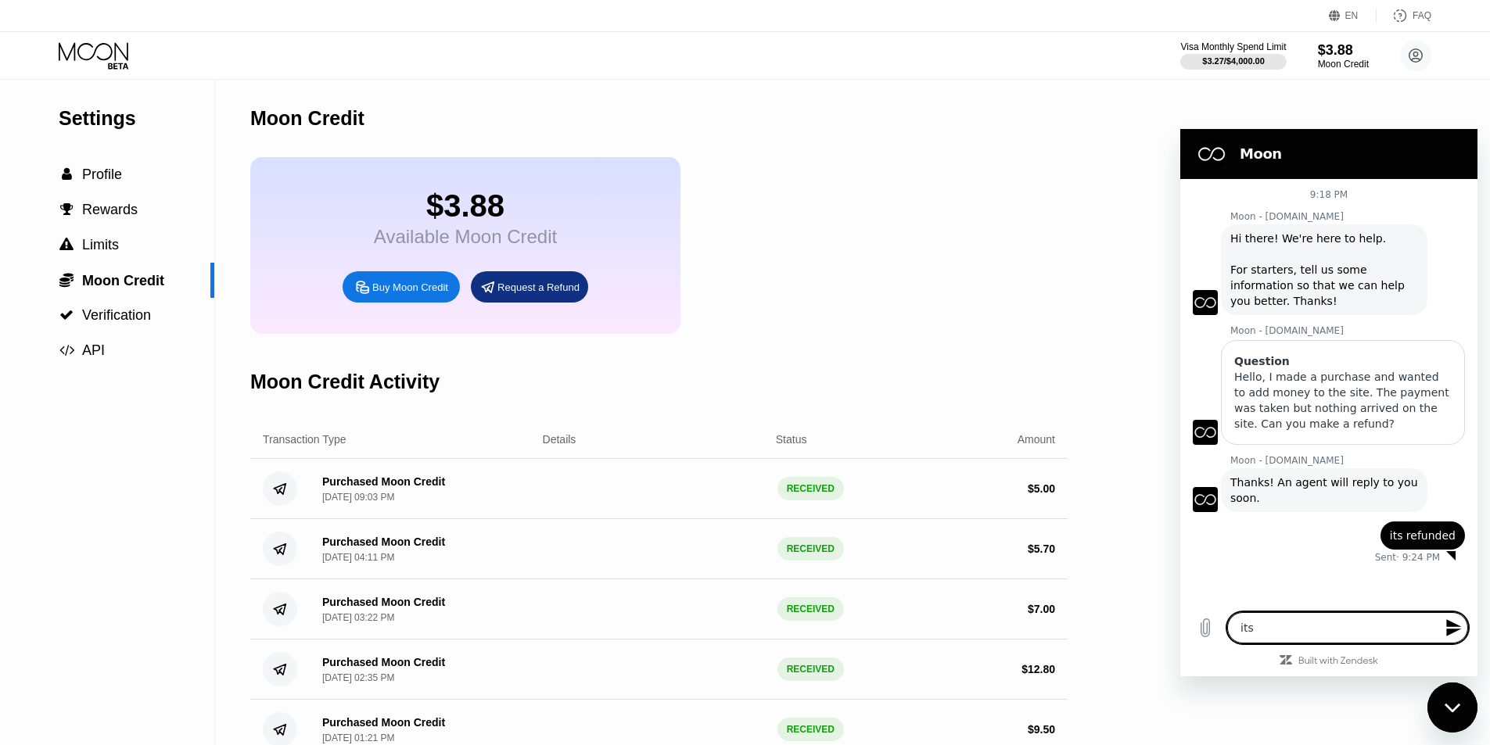
type textarea "x"
type textarea "its no"
type textarea "x"
type textarea "its not"
type textarea "x"
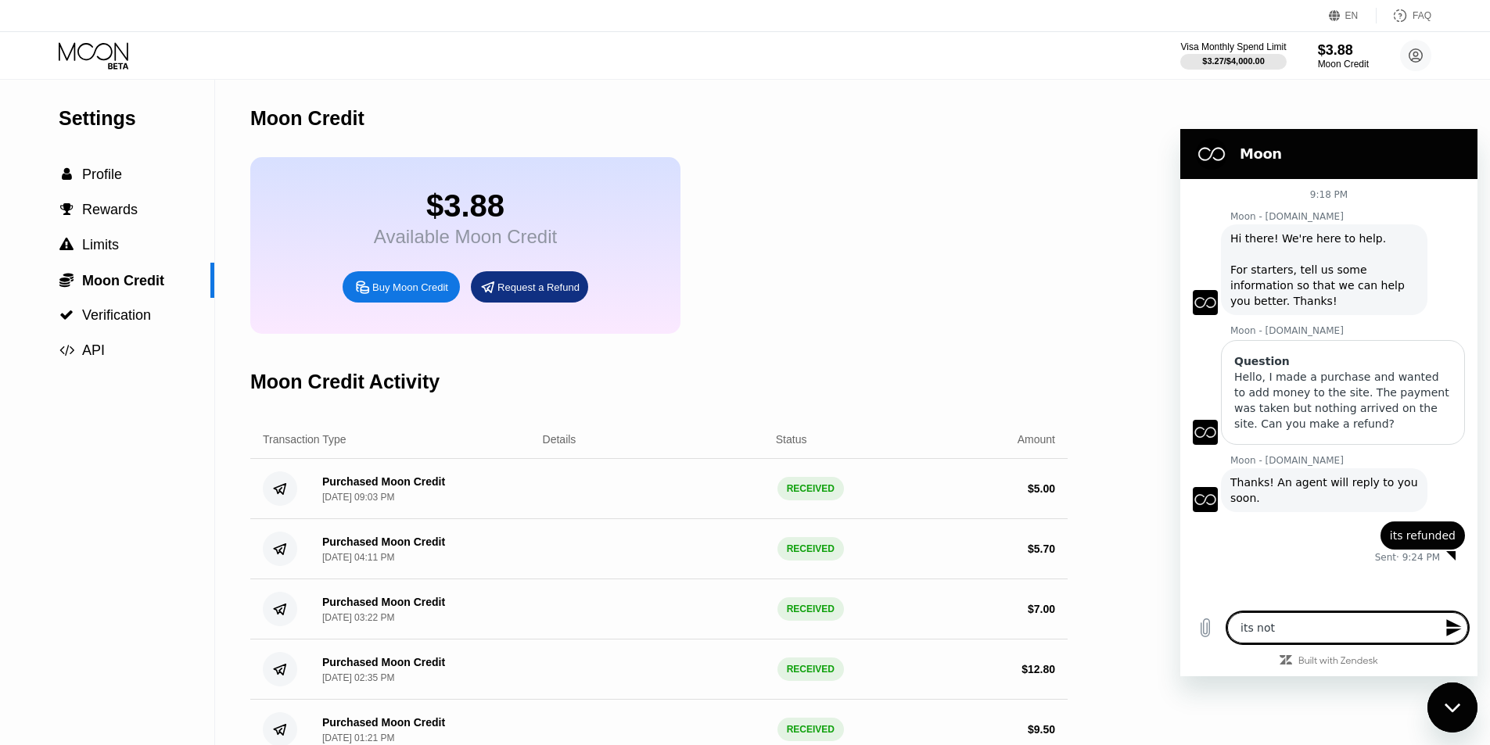
type textarea "its not"
type textarea "x"
type textarea "its not r"
type textarea "x"
type textarea "its not re"
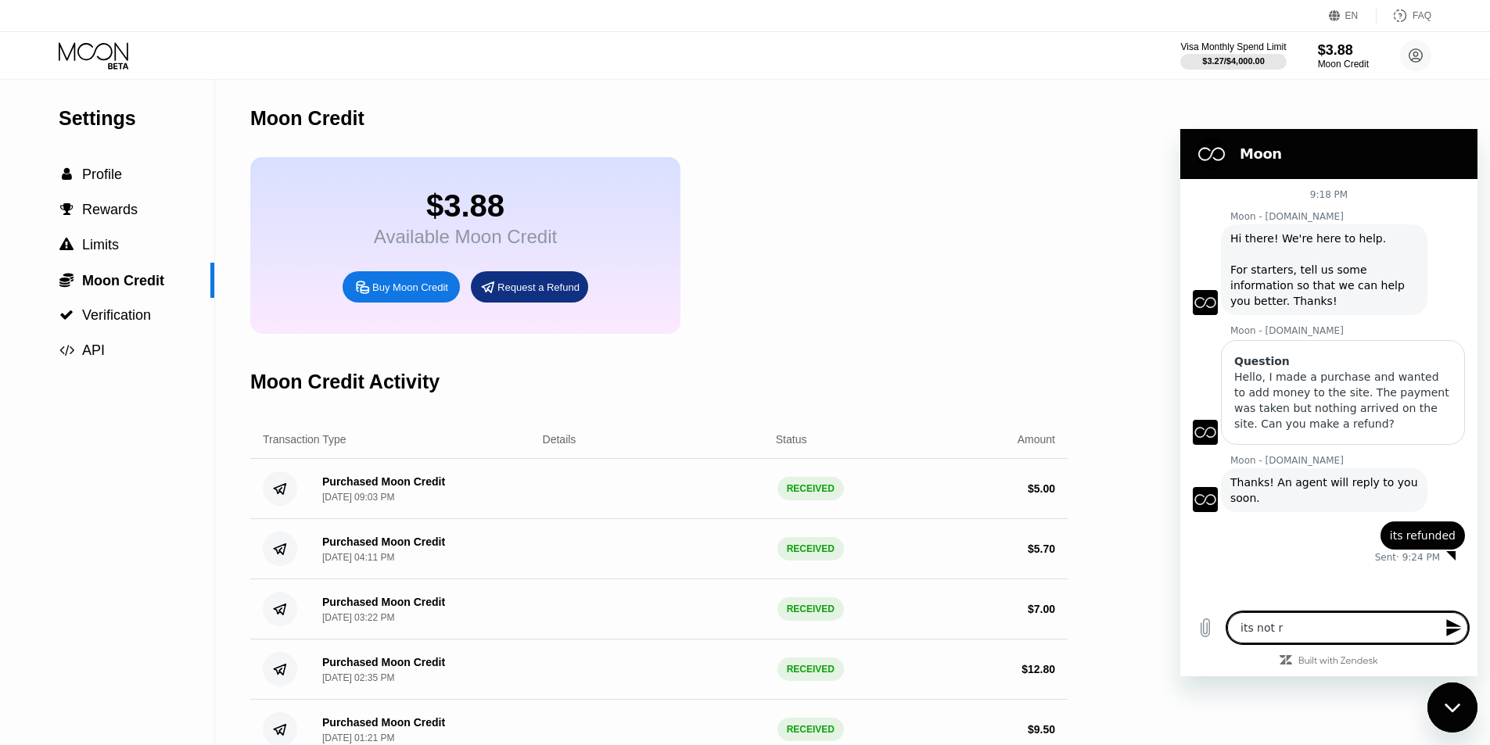
type textarea "x"
type textarea "its not ref"
type textarea "x"
type textarea "its not refu"
type textarea "x"
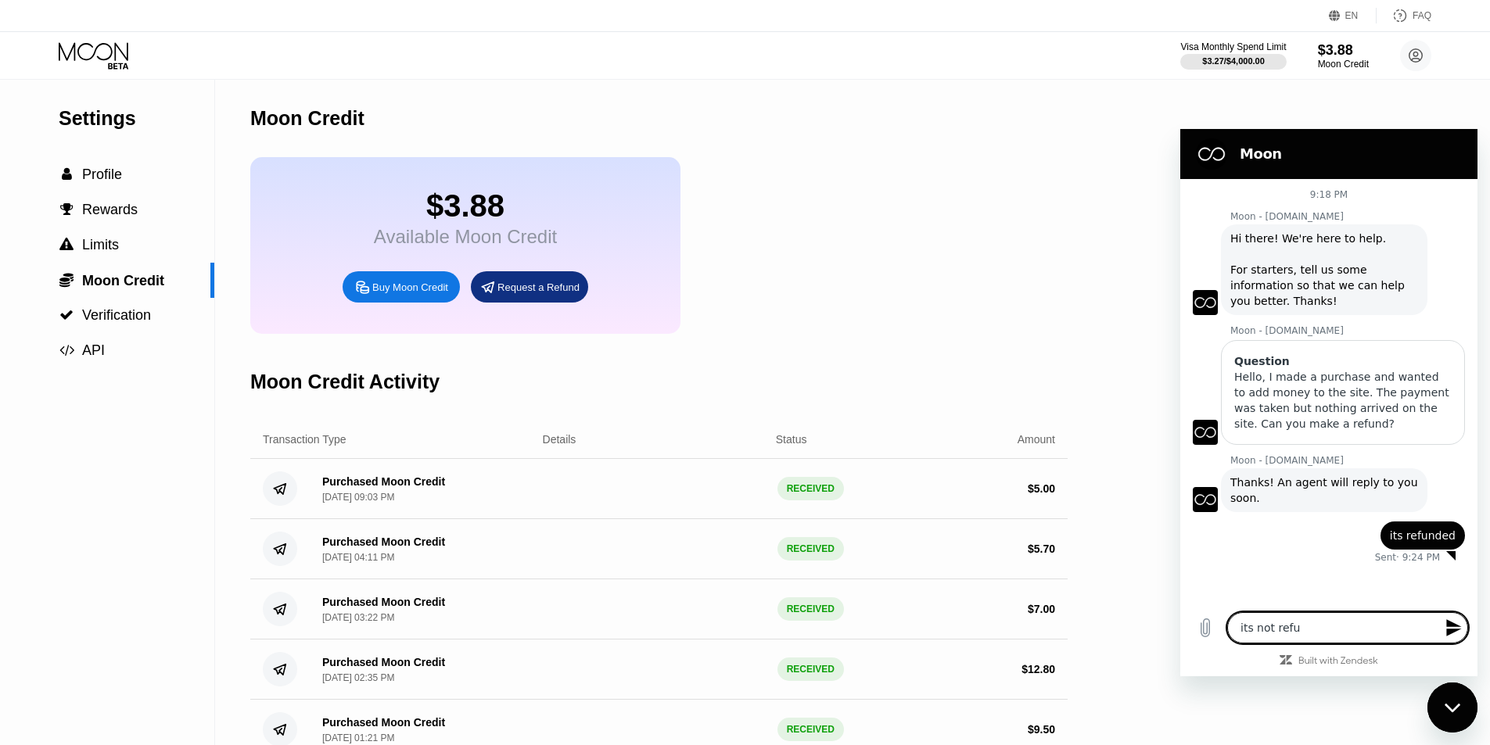
type textarea "its not refun"
type textarea "x"
type textarea "its not refund"
type textarea "x"
type textarea "its not refunde"
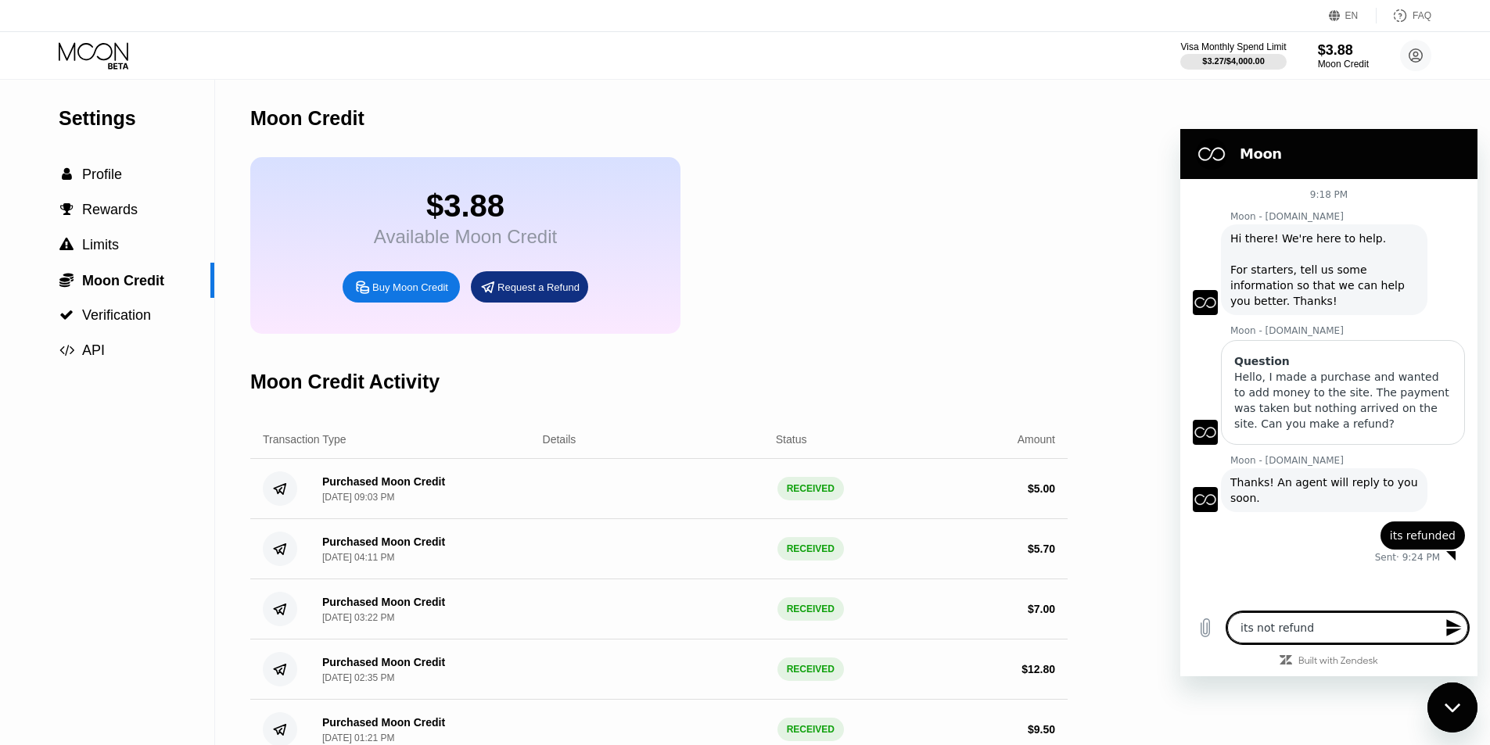
type textarea "x"
type textarea "its not refunded"
type textarea "x"
type textarea "its not refunded"
type textarea "x"
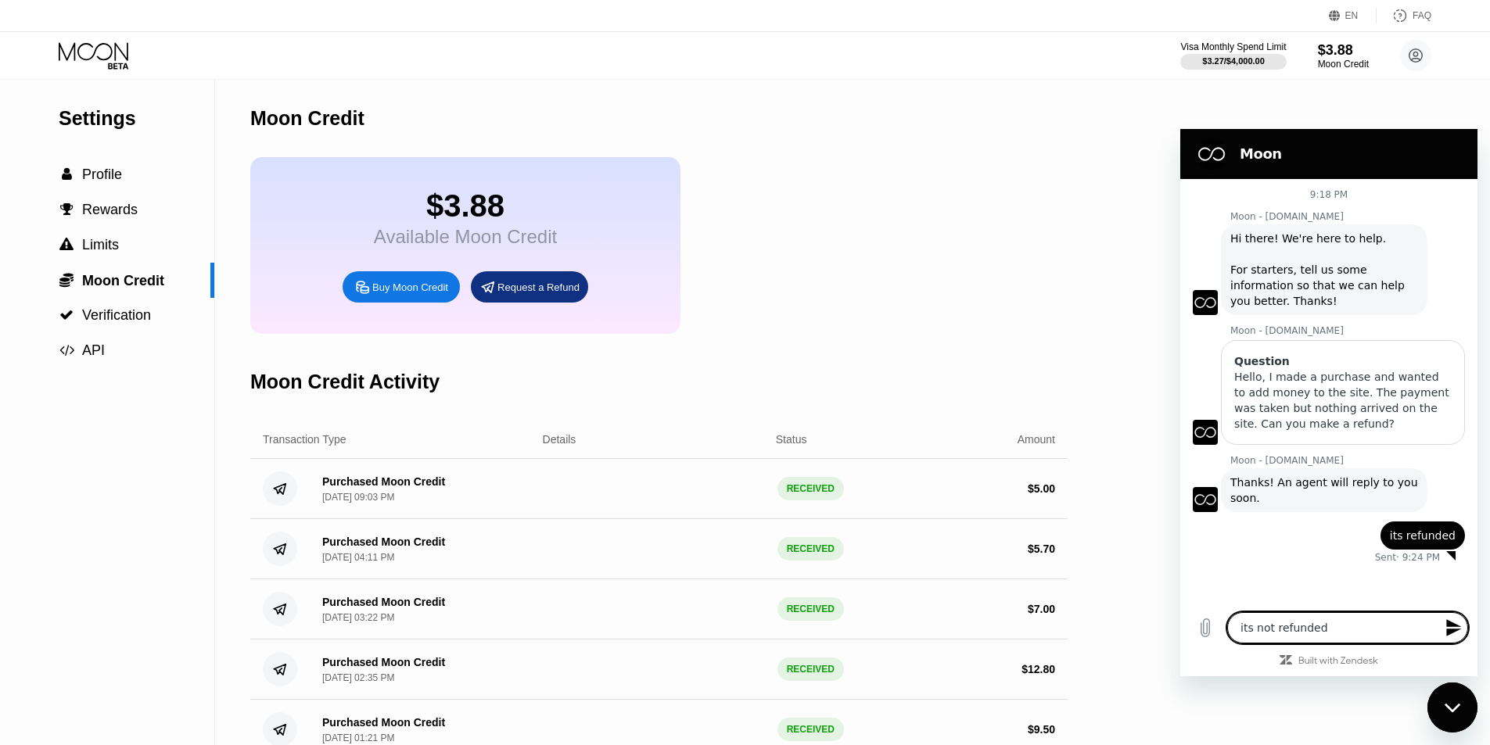
type textarea "its not refunded :"
type textarea "x"
type textarea "its not refunded"
type textarea "x"
type textarea "its not refunded"
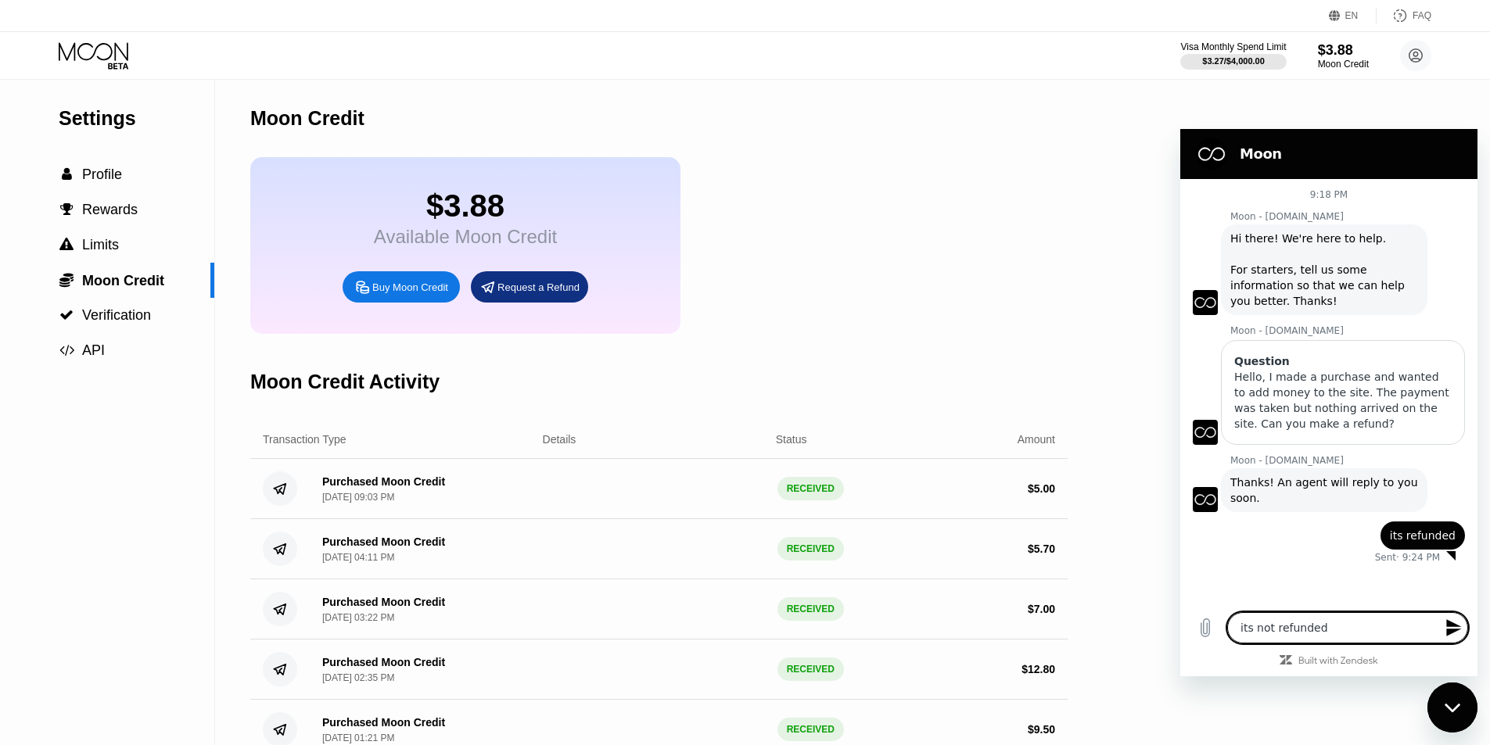
type textarea "x"
type textarea "its not refunde"
type textarea "x"
type textarea "its not refund"
type textarea "x"
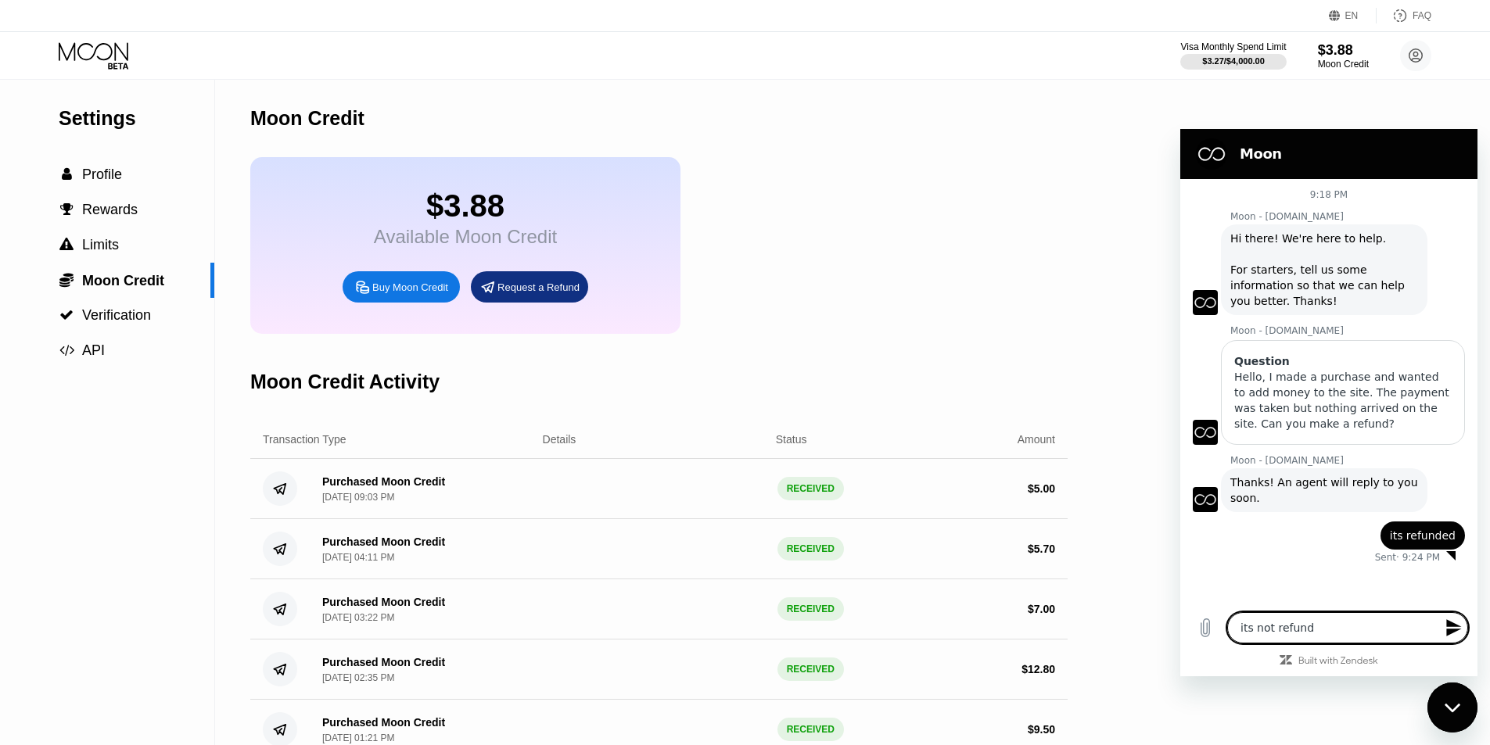
type textarea "its not refun"
type textarea "x"
type textarea "its not refu"
type textarea "x"
type textarea "its not ref"
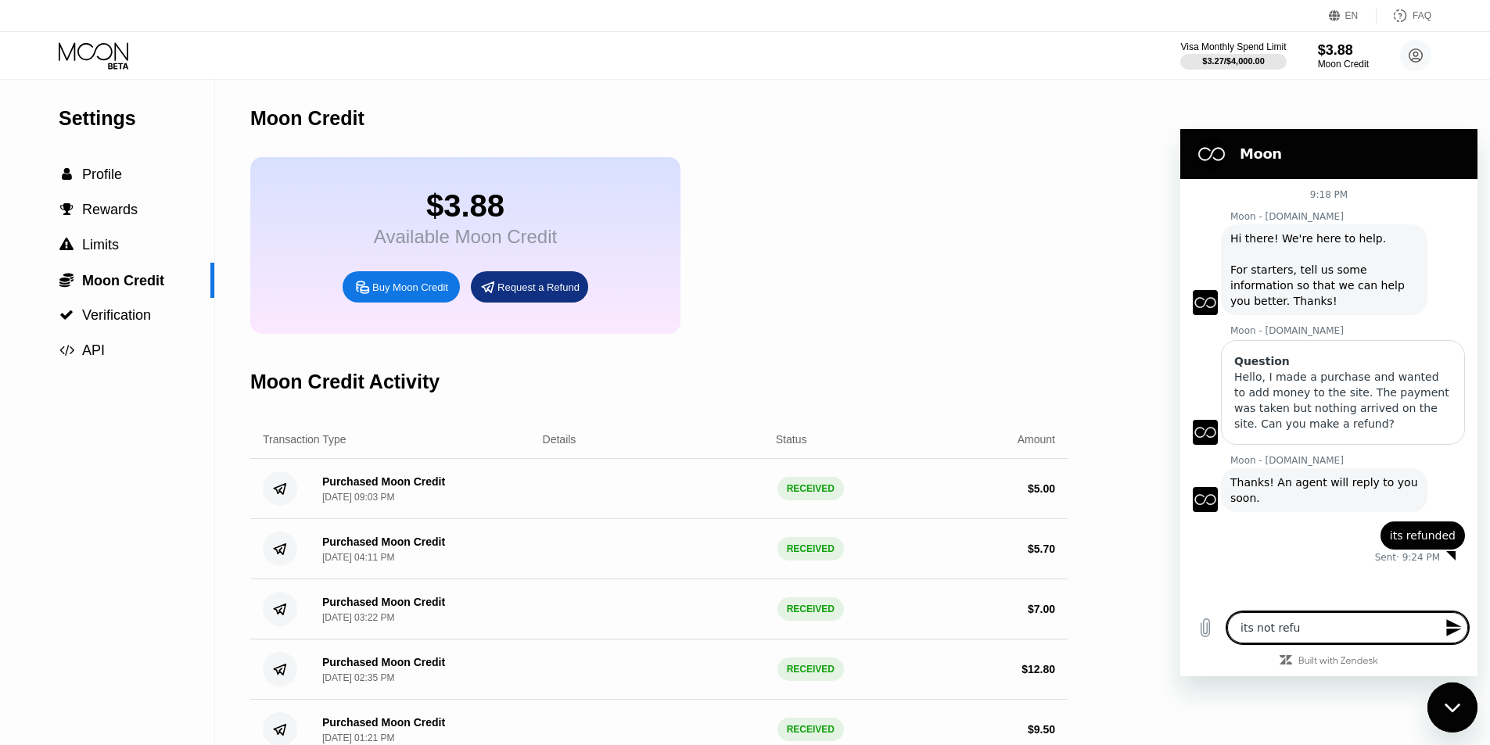
type textarea "x"
type textarea "its not re"
type textarea "x"
type textarea "its not r"
type textarea "x"
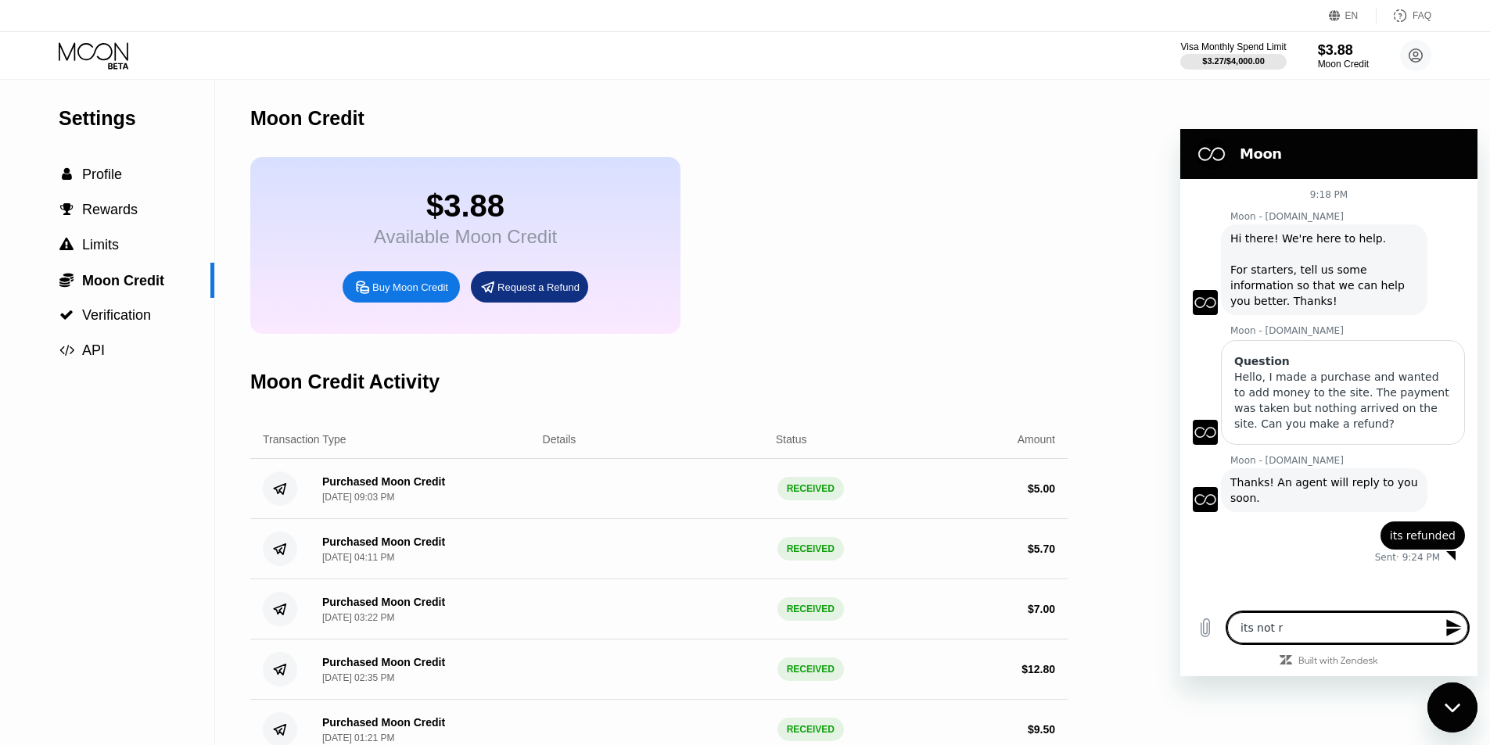
type textarea "its not"
type textarea "x"
type textarea "its not"
type textarea "x"
drag, startPoint x: 1365, startPoint y: 630, endPoint x: 1470, endPoint y: 635, distance: 105.7
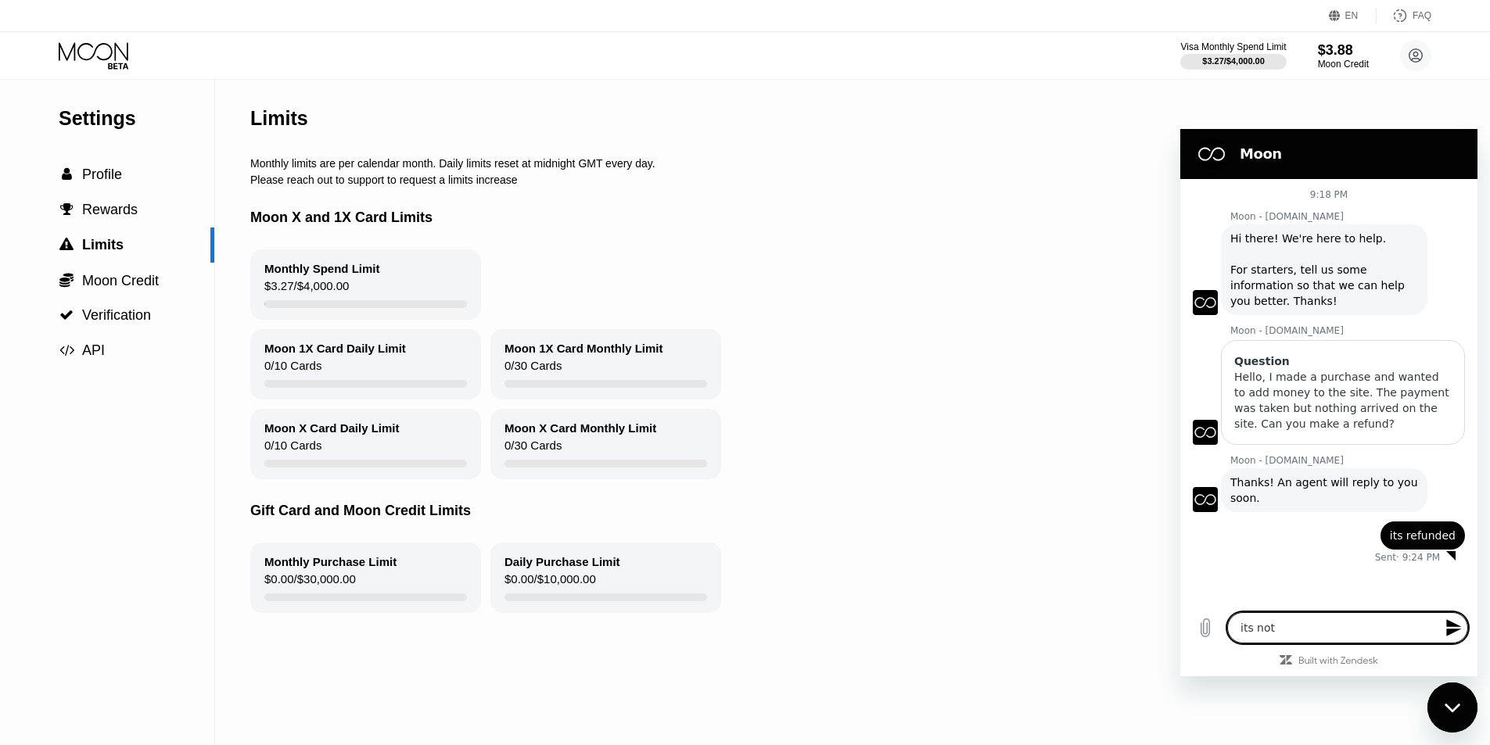
type textarea "its not"
click at [1433, 715] on div "Close messaging window" at bounding box center [1452, 707] width 47 height 47
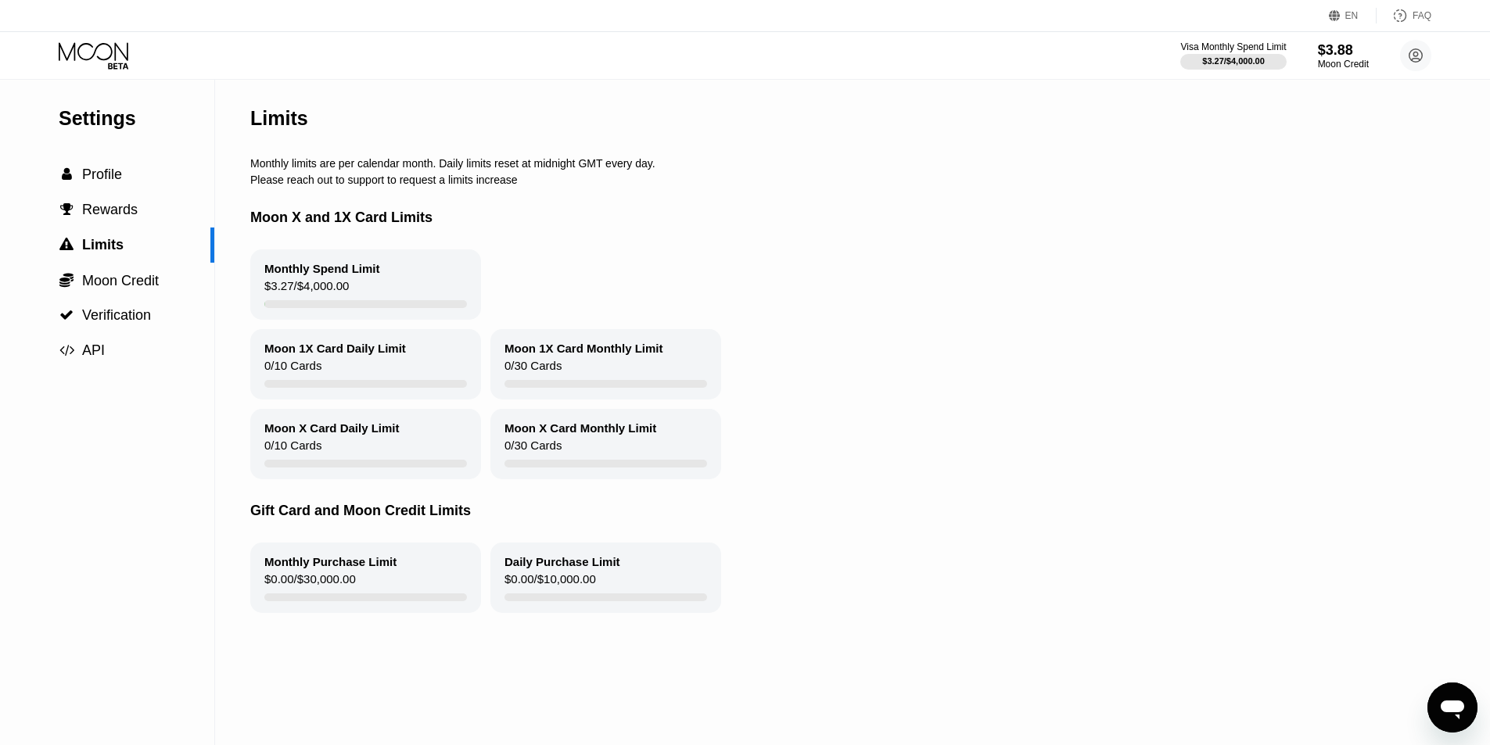
click at [164, 183] on div " Profile" at bounding box center [107, 175] width 214 height 16
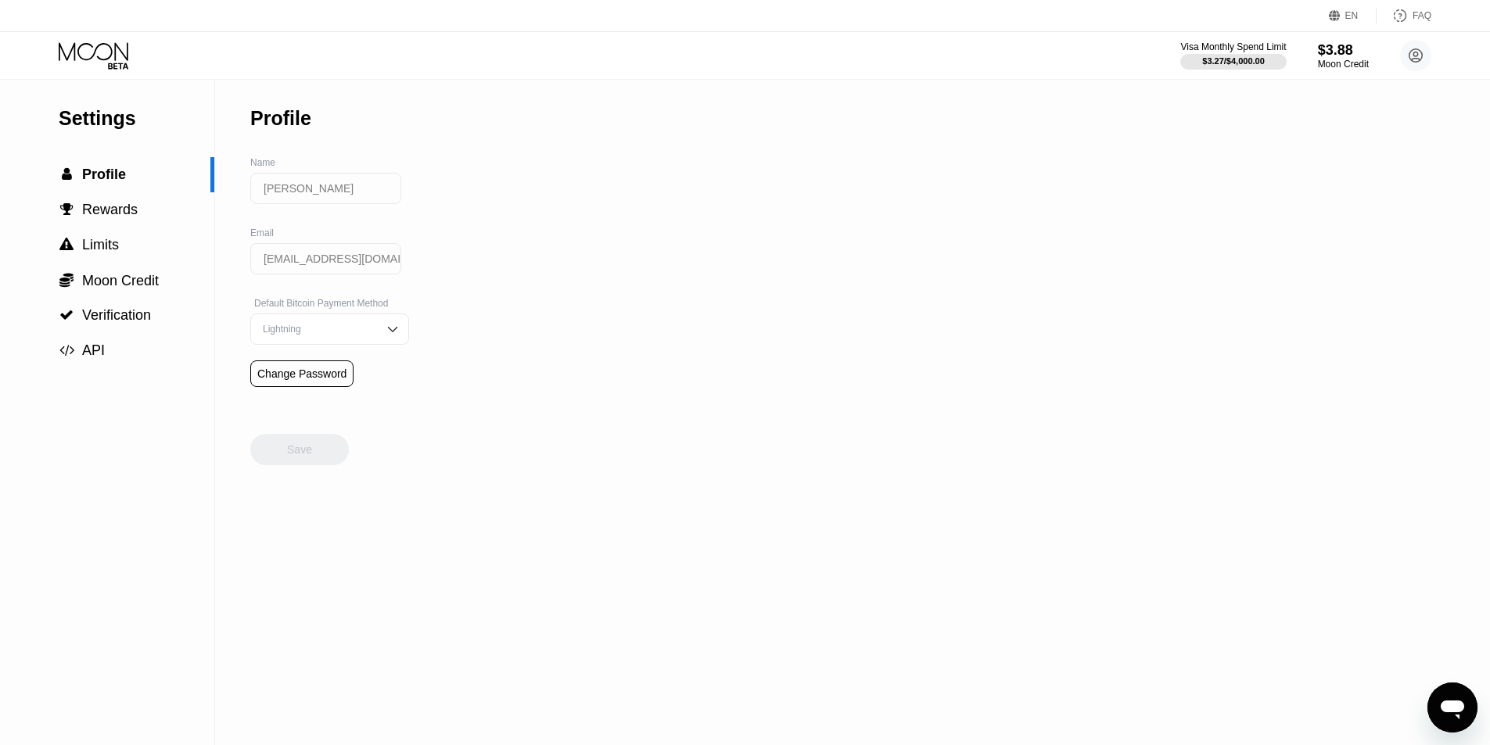
click at [123, 50] on icon at bounding box center [95, 55] width 73 height 27
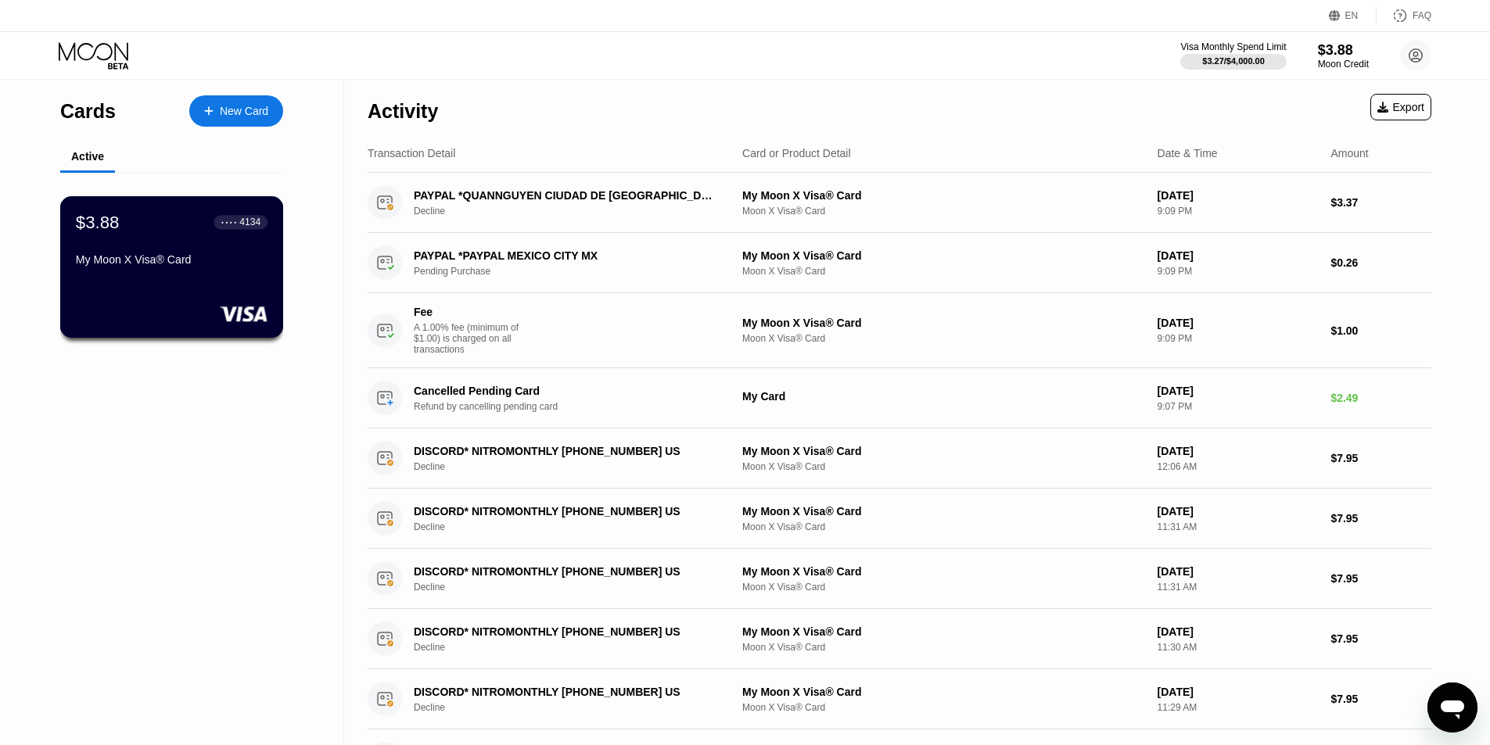
click at [152, 256] on div "$3.88 ● ● ● ● 4134 My Moon X Visa® Card" at bounding box center [172, 242] width 192 height 60
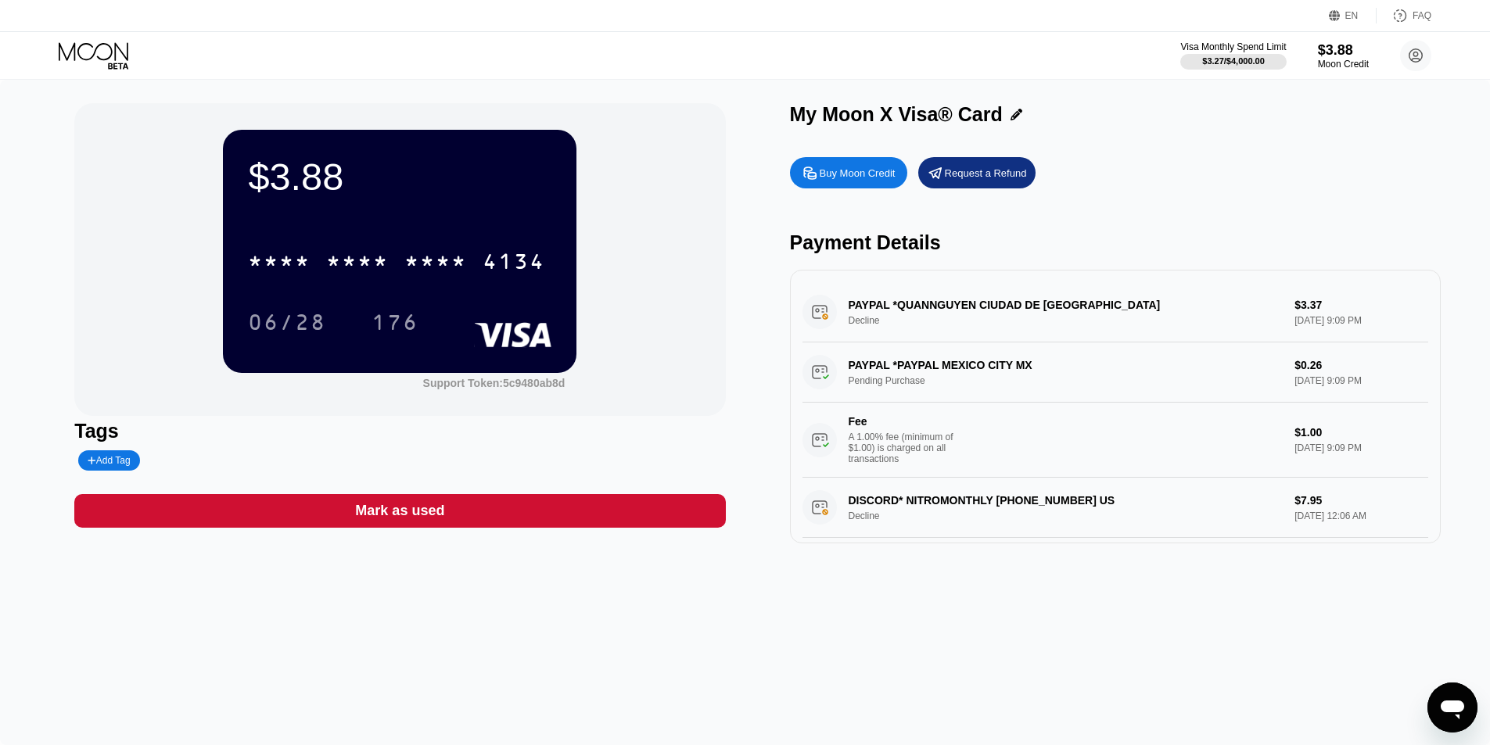
click at [99, 59] on icon at bounding box center [95, 55] width 73 height 27
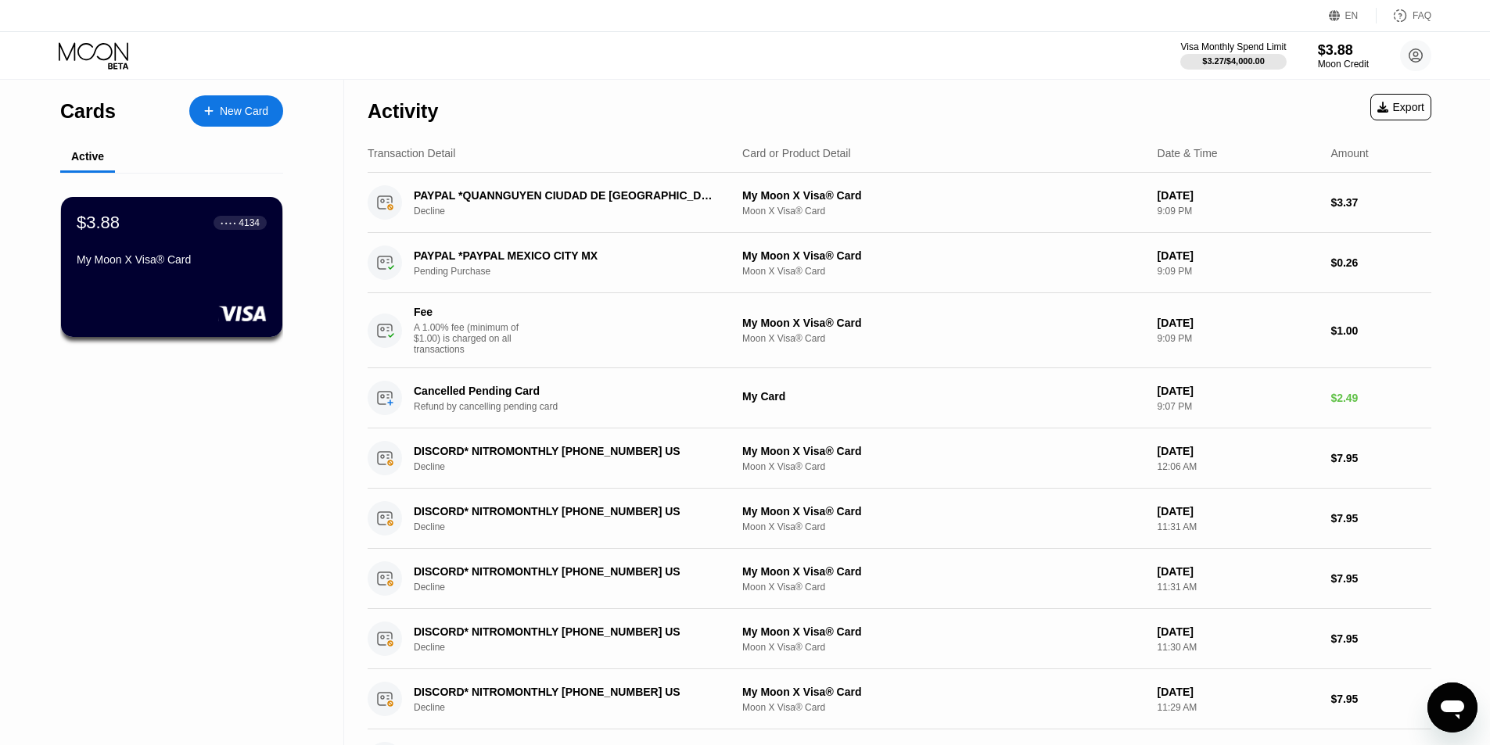
click at [226, 108] on div "New Card" at bounding box center [244, 111] width 48 height 13
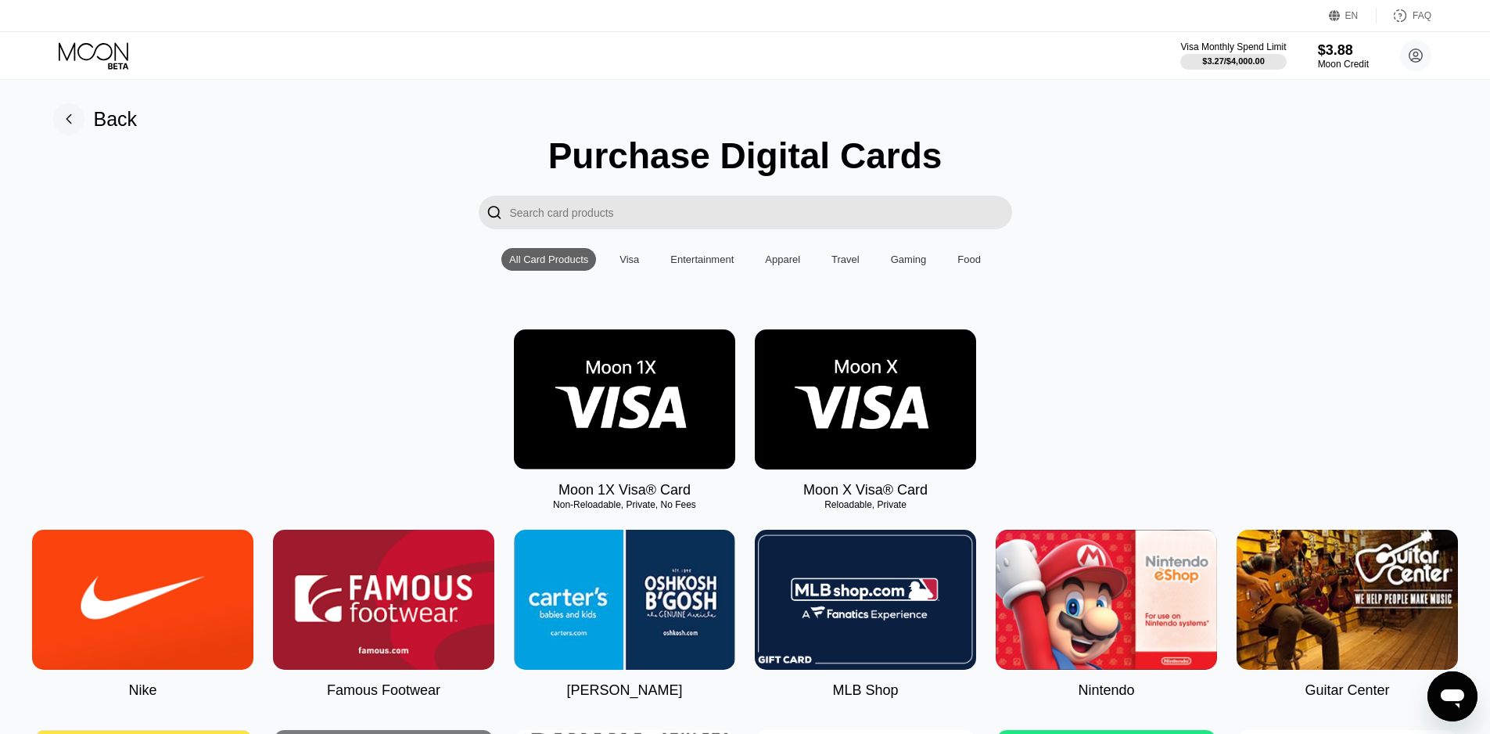
click at [603, 421] on img at bounding box center [624, 399] width 221 height 140
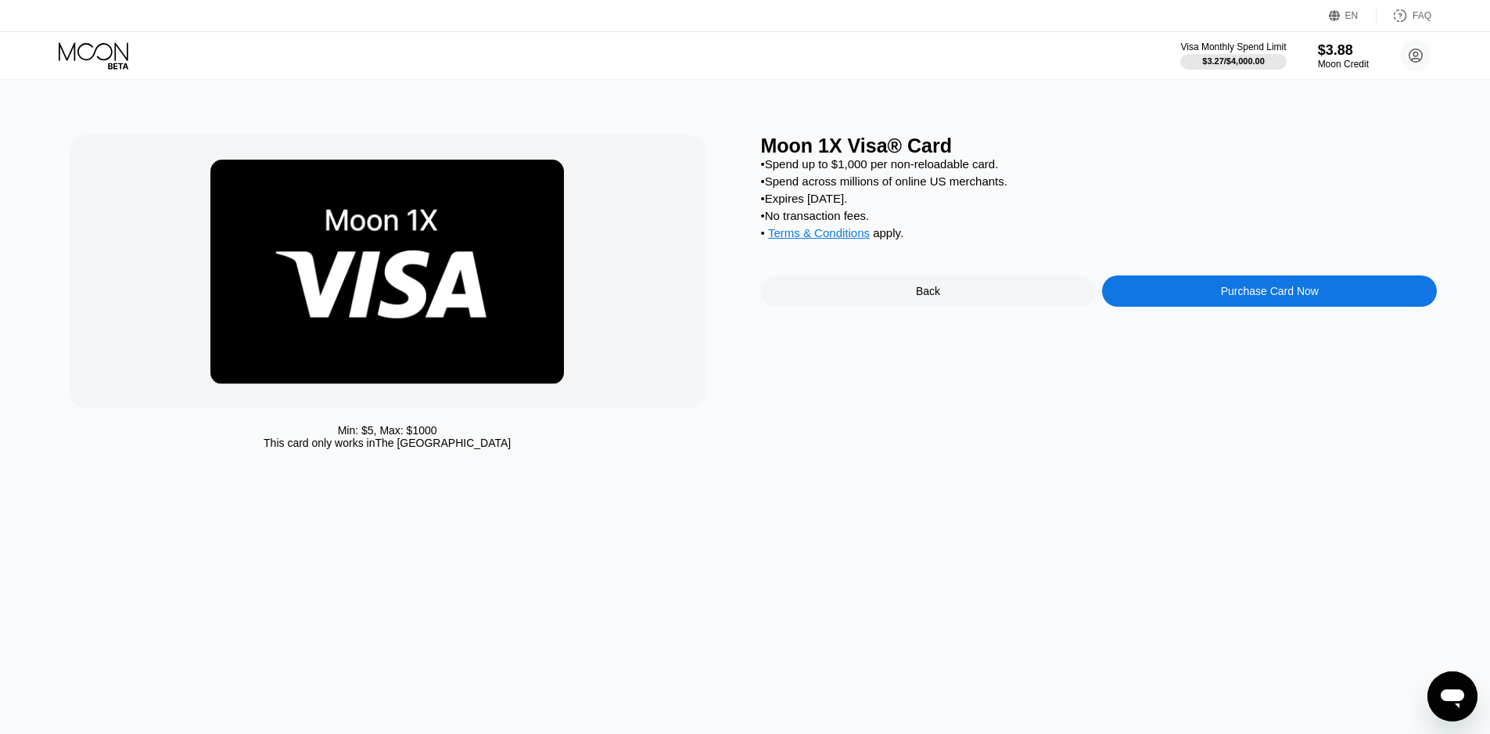
drag, startPoint x: 383, startPoint y: 434, endPoint x: 465, endPoint y: 438, distance: 82.2
click at [465, 438] on div "Min: $ 5 , Max: $ 1000 This card only works in The United States" at bounding box center [387, 436] width 637 height 25
click at [981, 307] on div "Back" at bounding box center [928, 290] width 335 height 31
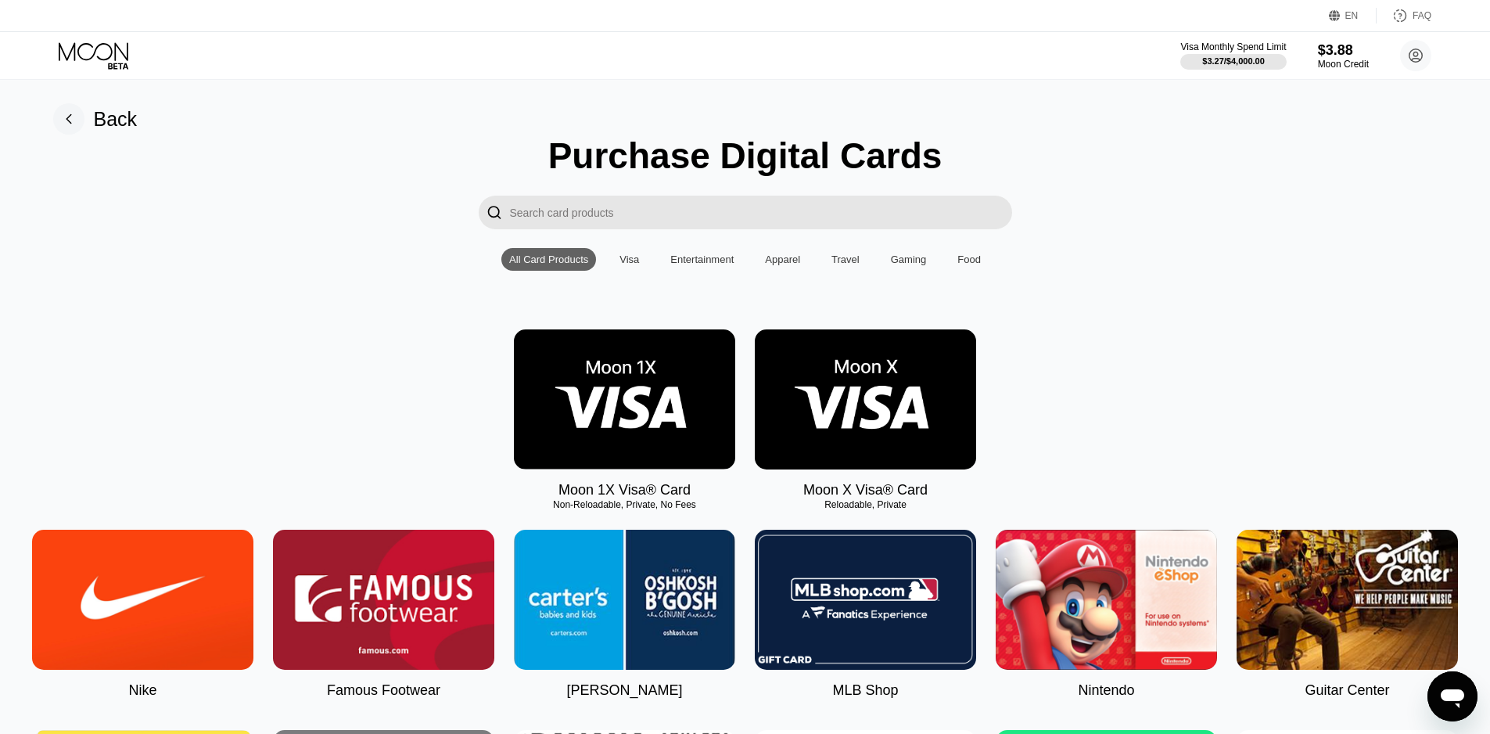
click at [101, 131] on div "Back" at bounding box center [116, 119] width 44 height 23
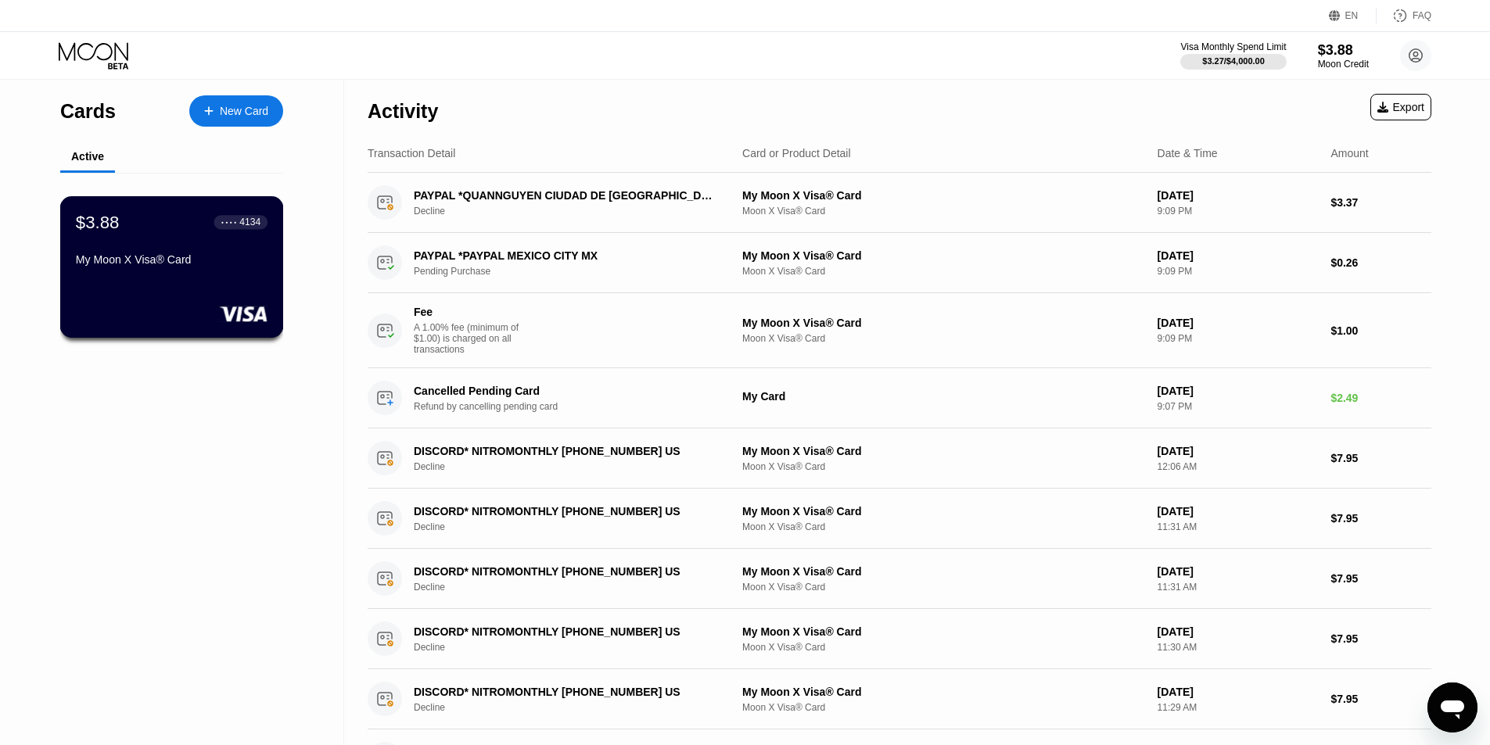
click at [132, 253] on div "$3.88 ● ● ● ● 4134 My Moon X Visa® Card" at bounding box center [172, 242] width 192 height 60
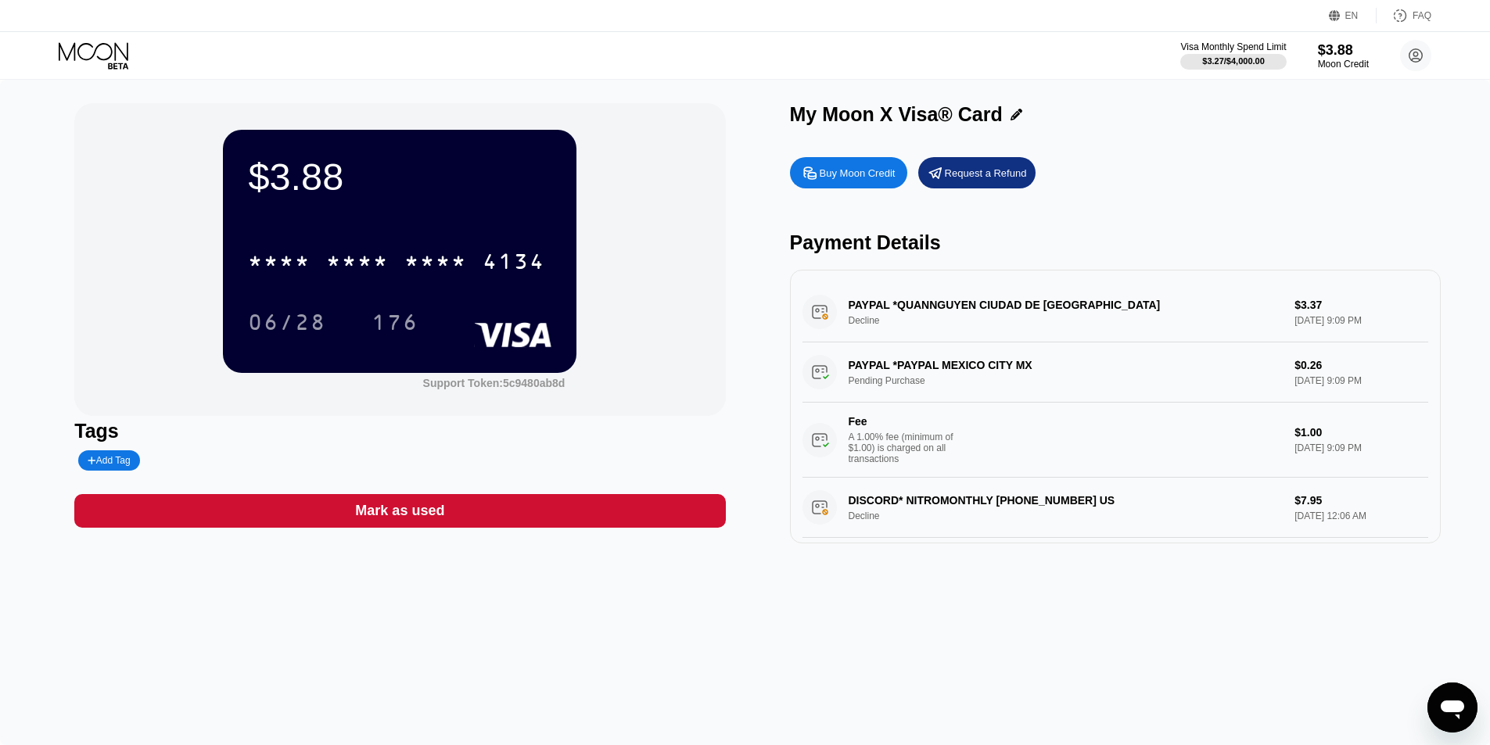
type textarea "x"
click at [1456, 701] on icon "Open messaging window" at bounding box center [1451, 710] width 23 height 19
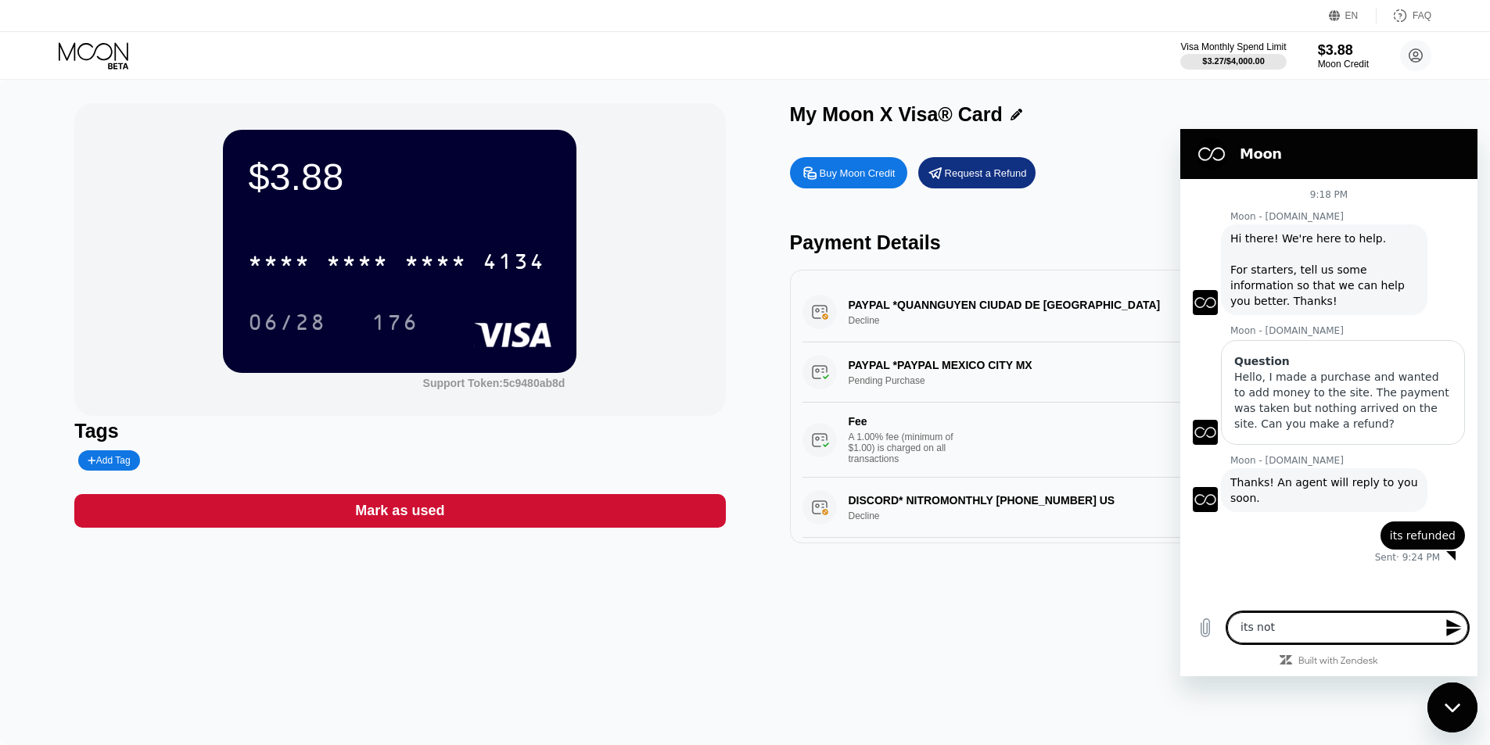
click at [1457, 719] on div "Close messaging window" at bounding box center [1452, 707] width 47 height 47
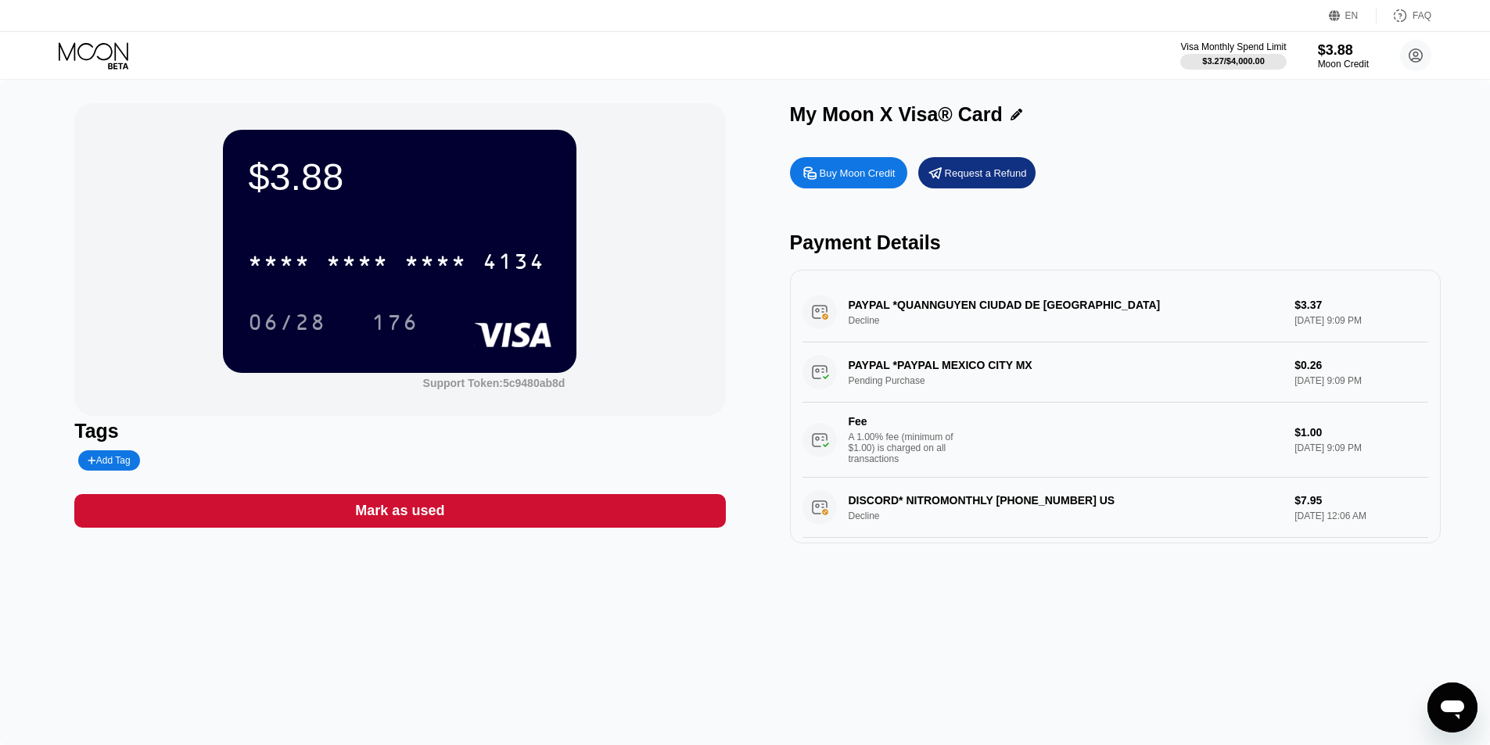
click at [471, 274] on div "* * * * * * * * * * * * 4134" at bounding box center [397, 261] width 316 height 39
click at [285, 324] on div "06/28" at bounding box center [287, 324] width 78 height 25
click at [376, 311] on div "176" at bounding box center [395, 322] width 70 height 39
click at [424, 335] on div "176" at bounding box center [395, 322] width 70 height 39
click at [84, 48] on icon at bounding box center [95, 55] width 73 height 27
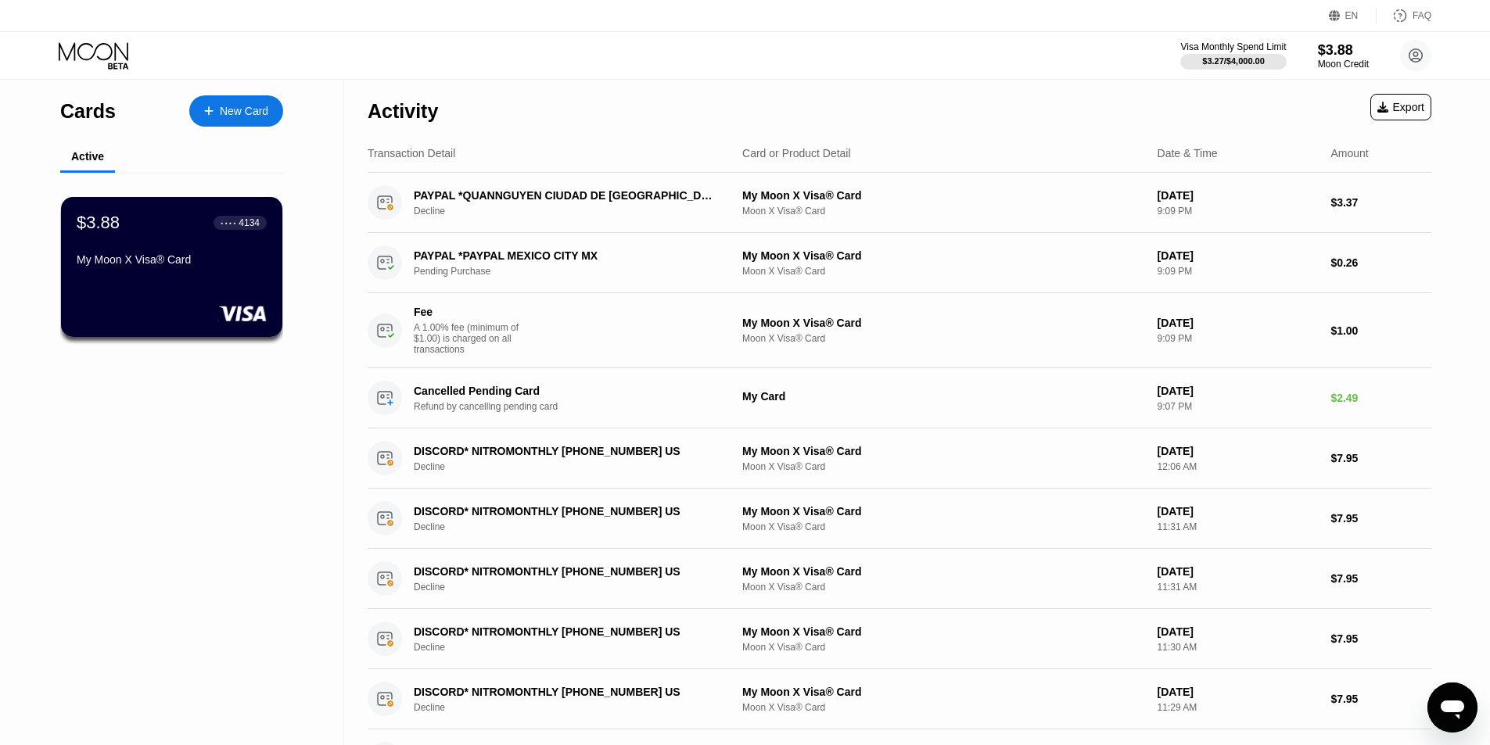
click at [228, 106] on div "New Card" at bounding box center [244, 111] width 48 height 13
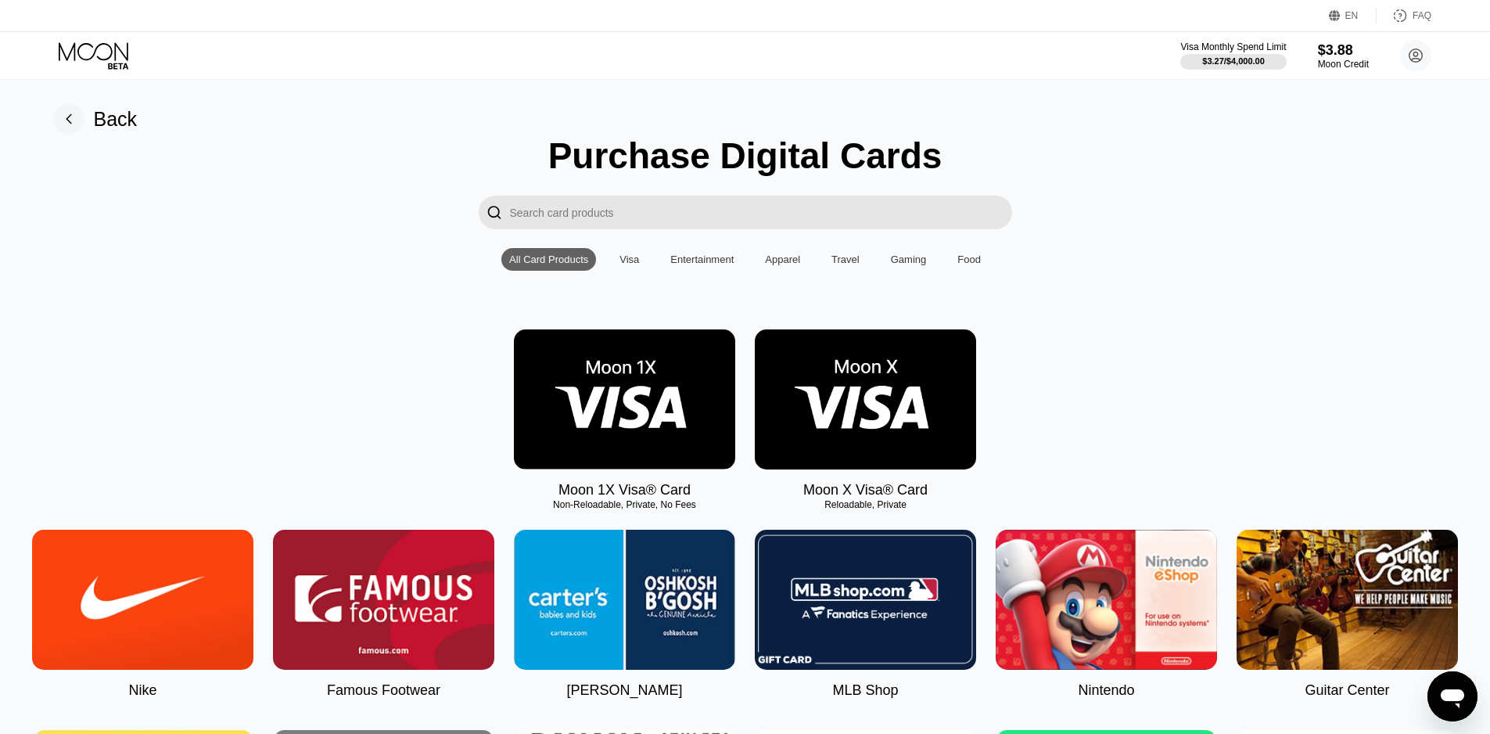
click at [687, 414] on img at bounding box center [624, 399] width 221 height 140
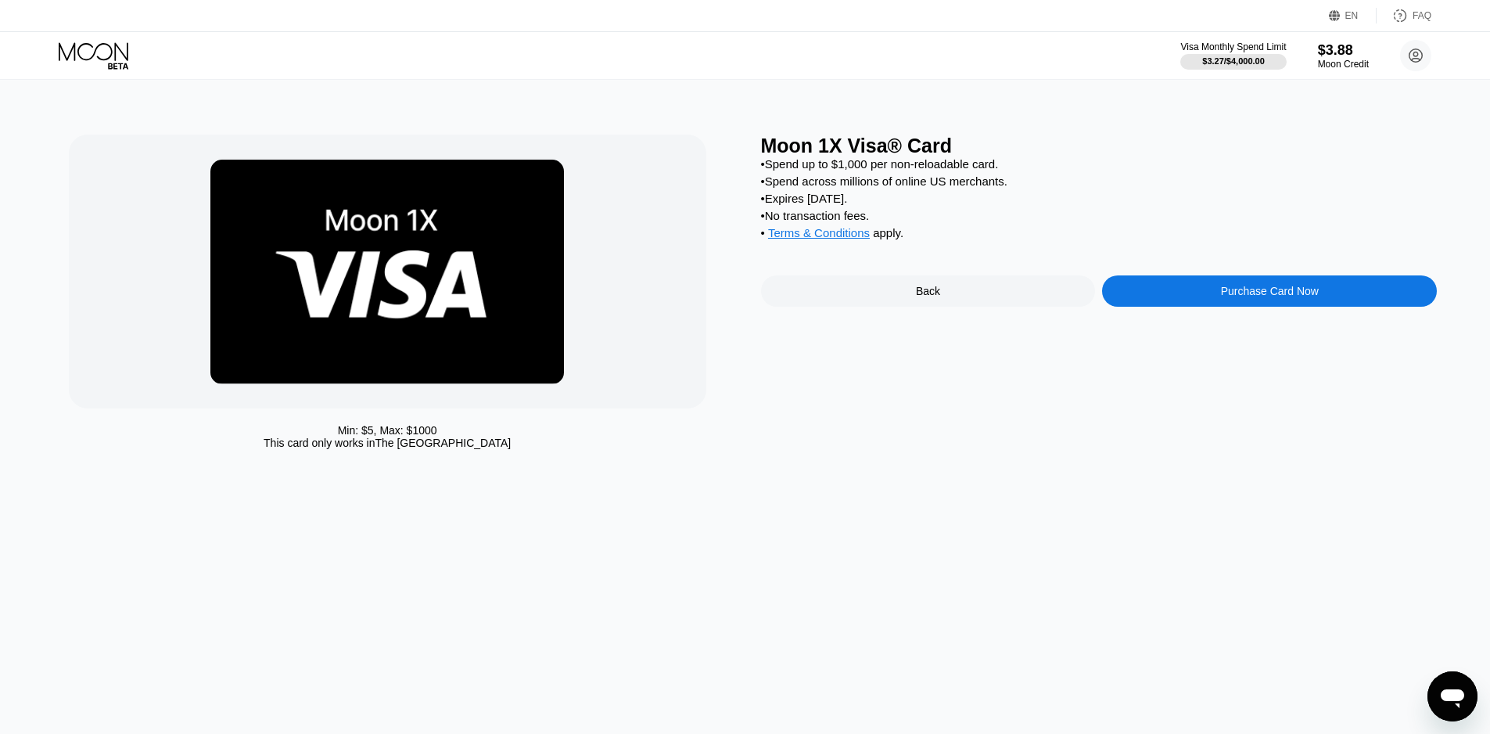
click at [1323, 300] on div "Purchase Card Now" at bounding box center [1269, 290] width 335 height 31
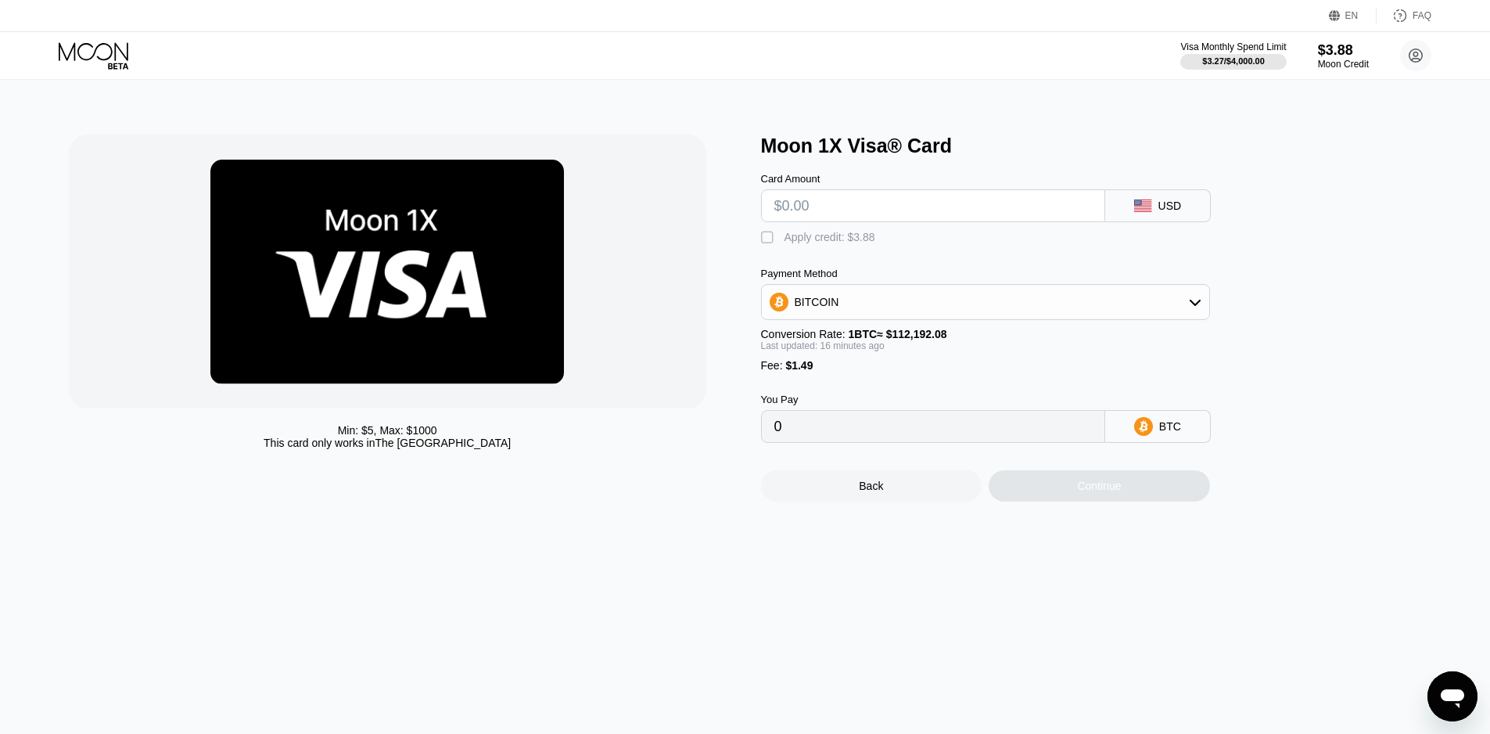
click at [856, 213] on input "text" at bounding box center [933, 205] width 318 height 31
click at [809, 241] on div "Apply credit: $3.88" at bounding box center [829, 237] width 91 height 13
click at [823, 308] on div "BITCOIN" at bounding box center [817, 302] width 45 height 13
click at [827, 308] on div "BITCOIN" at bounding box center [817, 302] width 45 height 13
click at [1034, 500] on div "Continue" at bounding box center [1098, 485] width 221 height 31
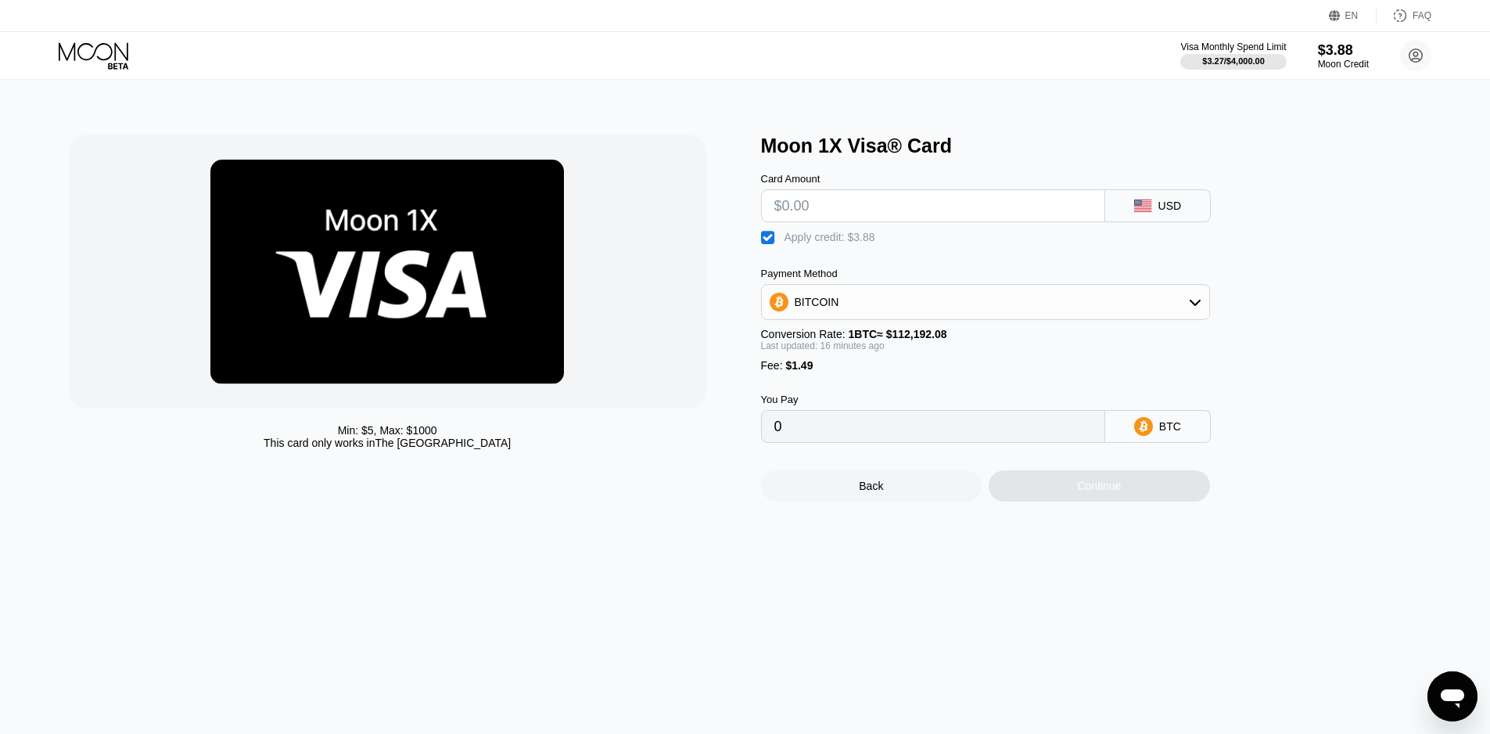
click at [873, 208] on input "text" at bounding box center [933, 205] width 318 height 31
type input "$3"
type input "0.00000545"
type input "$3.8"
type input "0.0000126"
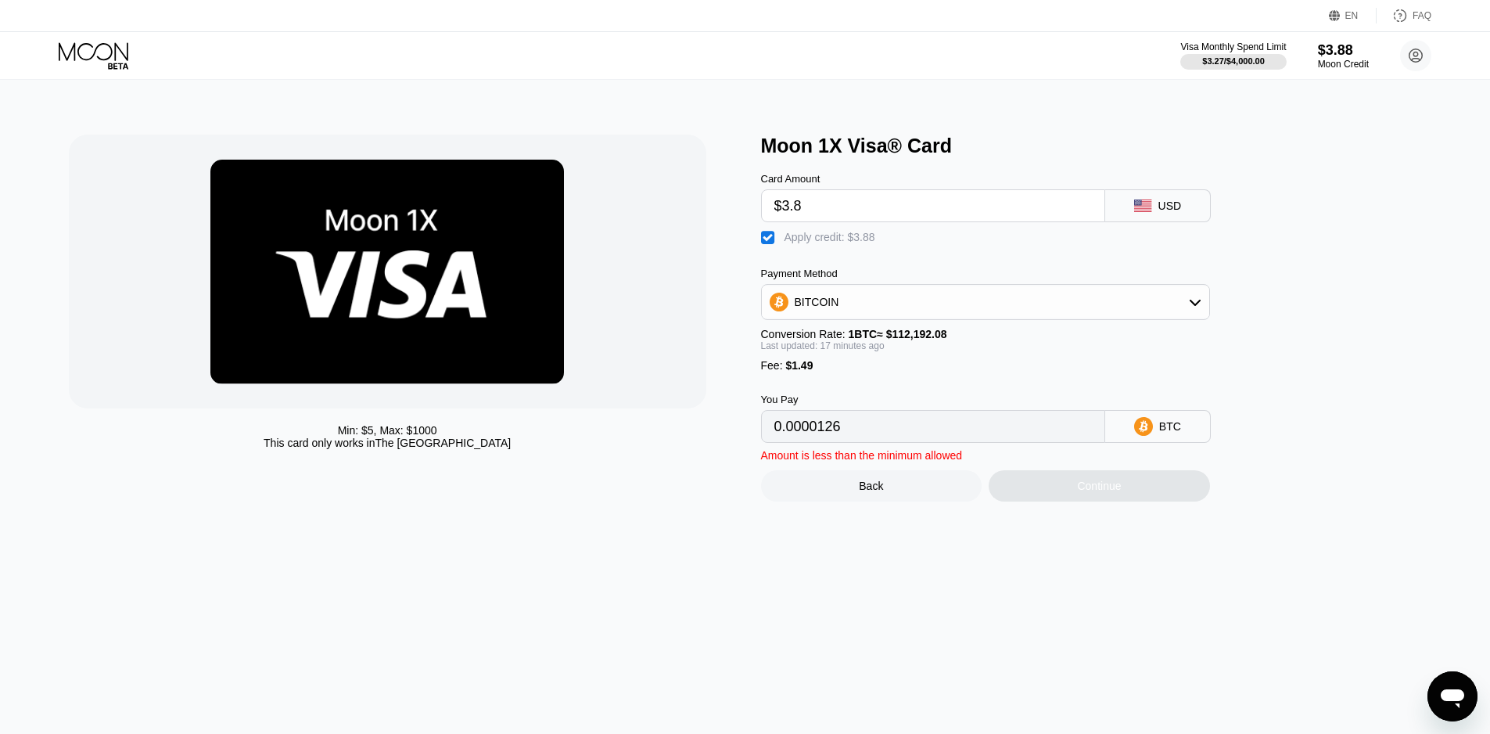
type input "$3.88"
type input "0.00001332"
type input "$3.88"
click at [1035, 156] on div "Moon 1X Visa® Card" at bounding box center [1099, 146] width 676 height 23
click at [825, 241] on div "Apply credit: $3.88" at bounding box center [829, 237] width 91 height 13
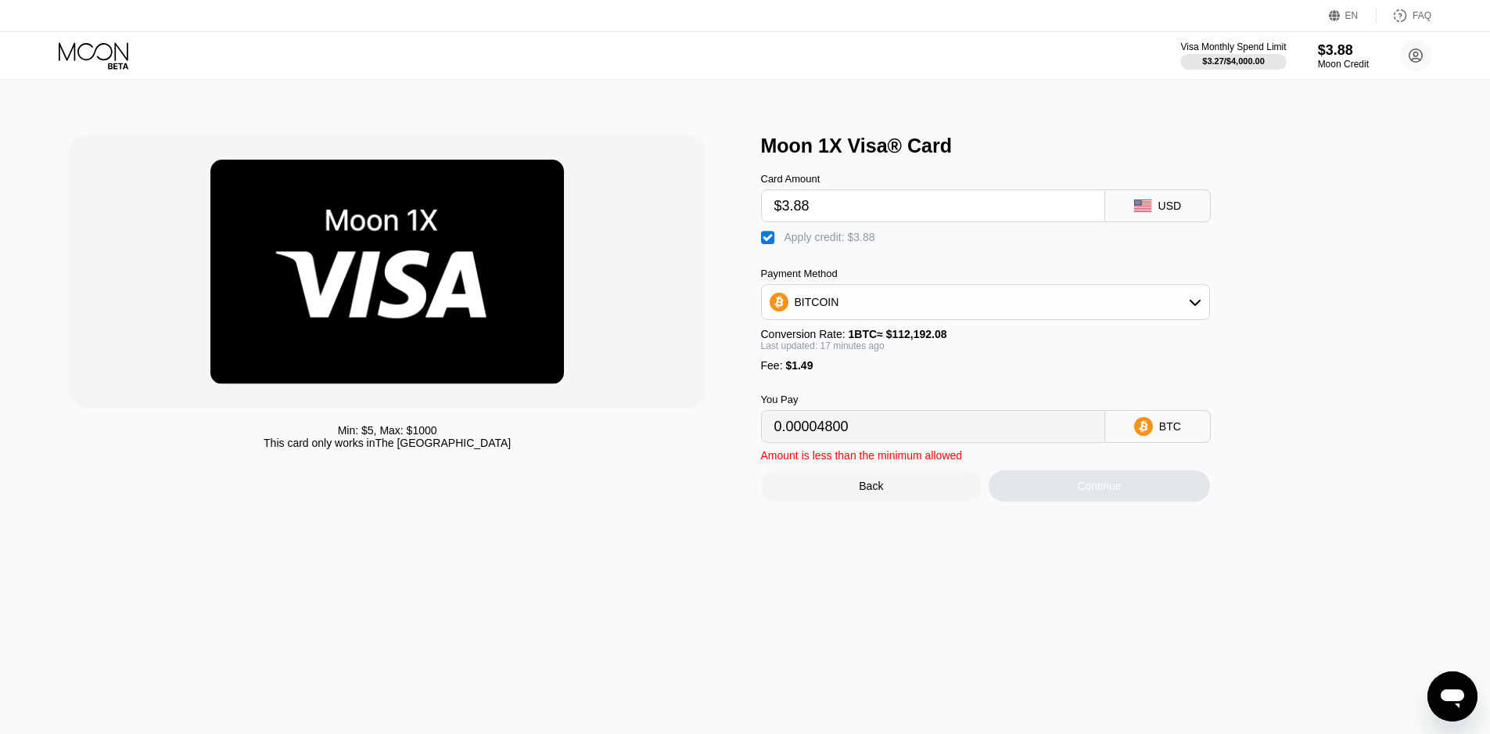
click at [825, 241] on div "Apply credit: $3.88" at bounding box center [829, 237] width 91 height 13
click at [830, 242] on div "Apply credit: $3.88" at bounding box center [829, 237] width 91 height 13
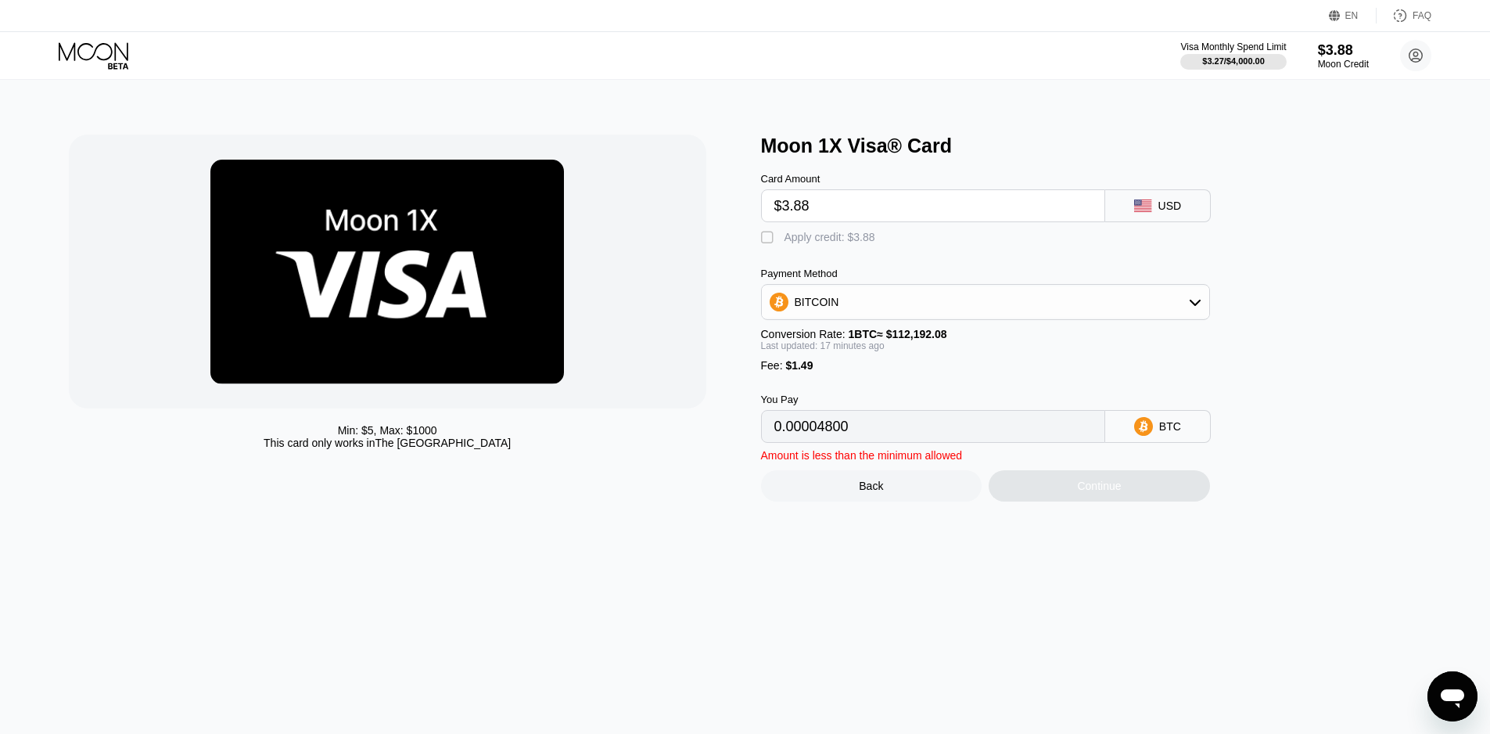
type input "0.00001332"
click at [874, 215] on input "$3.88" at bounding box center [933, 205] width 318 height 31
click at [877, 216] on input "$3.88" at bounding box center [933, 205] width 318 height 31
type input "$3.8"
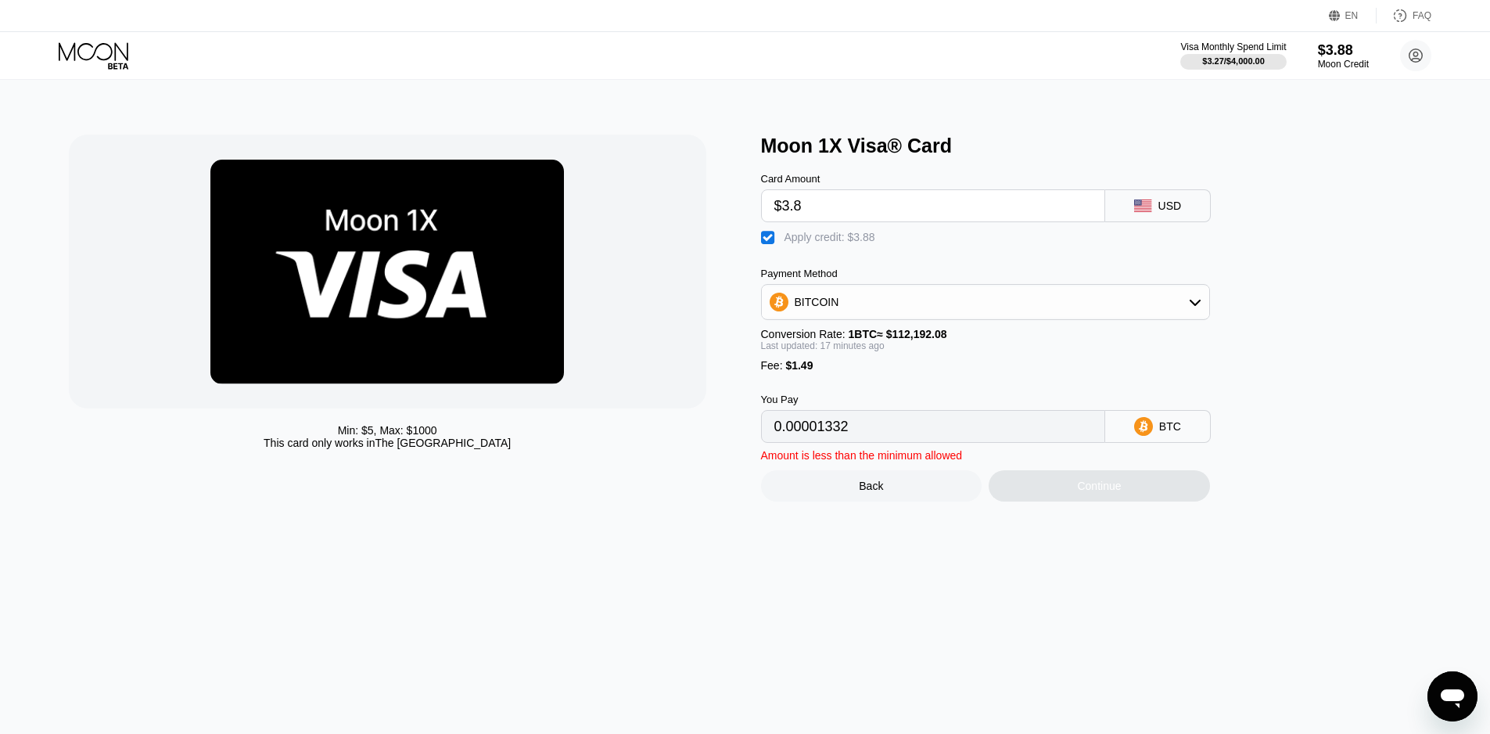
type input "0.0000126"
type input "$3"
type input "0"
click at [814, 239] on div "Apply credit: $3.88" at bounding box center [829, 237] width 91 height 13
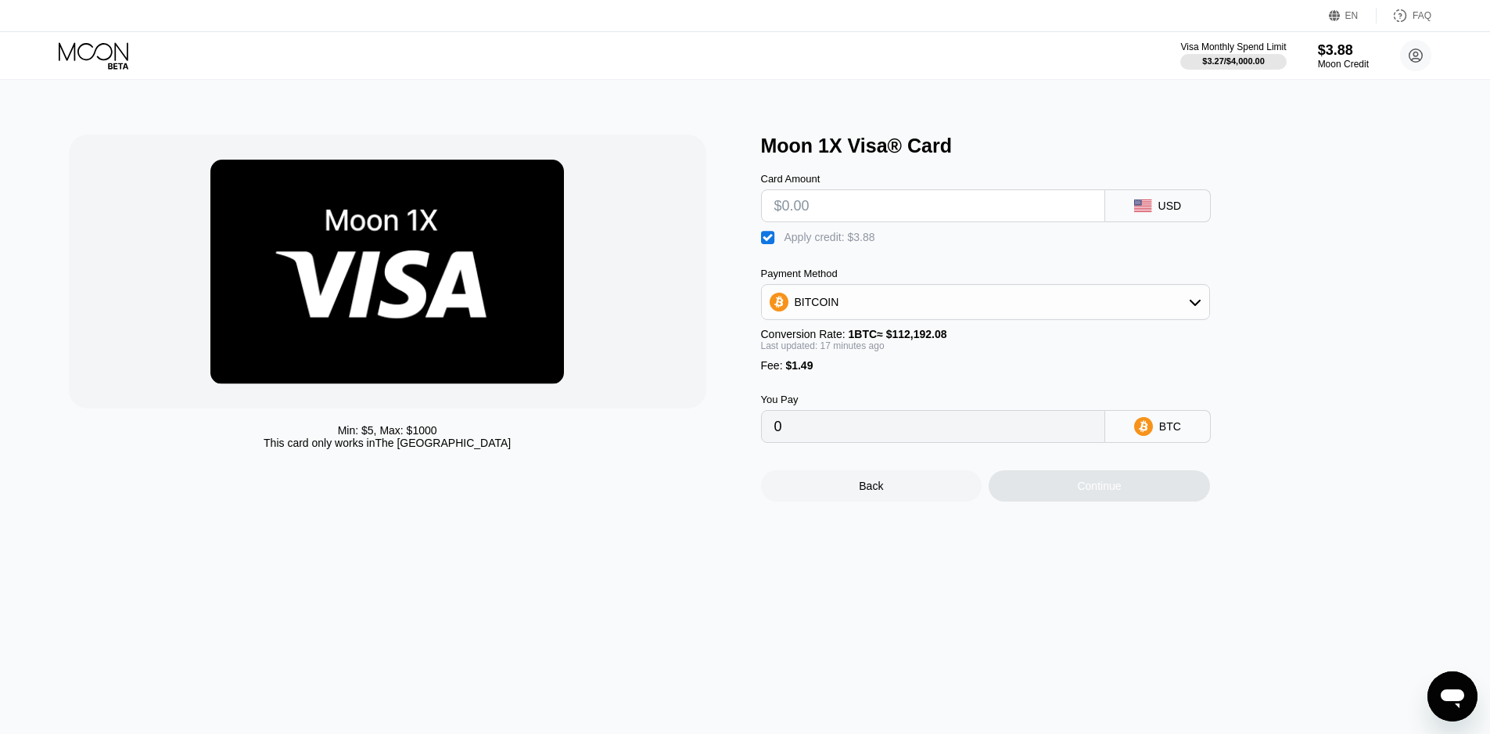
click at [902, 153] on div "Moon 1X Visa® Card" at bounding box center [1099, 146] width 676 height 23
click at [1203, 66] on div "$3.27 / $4,000.00" at bounding box center [1232, 60] width 63 height 9
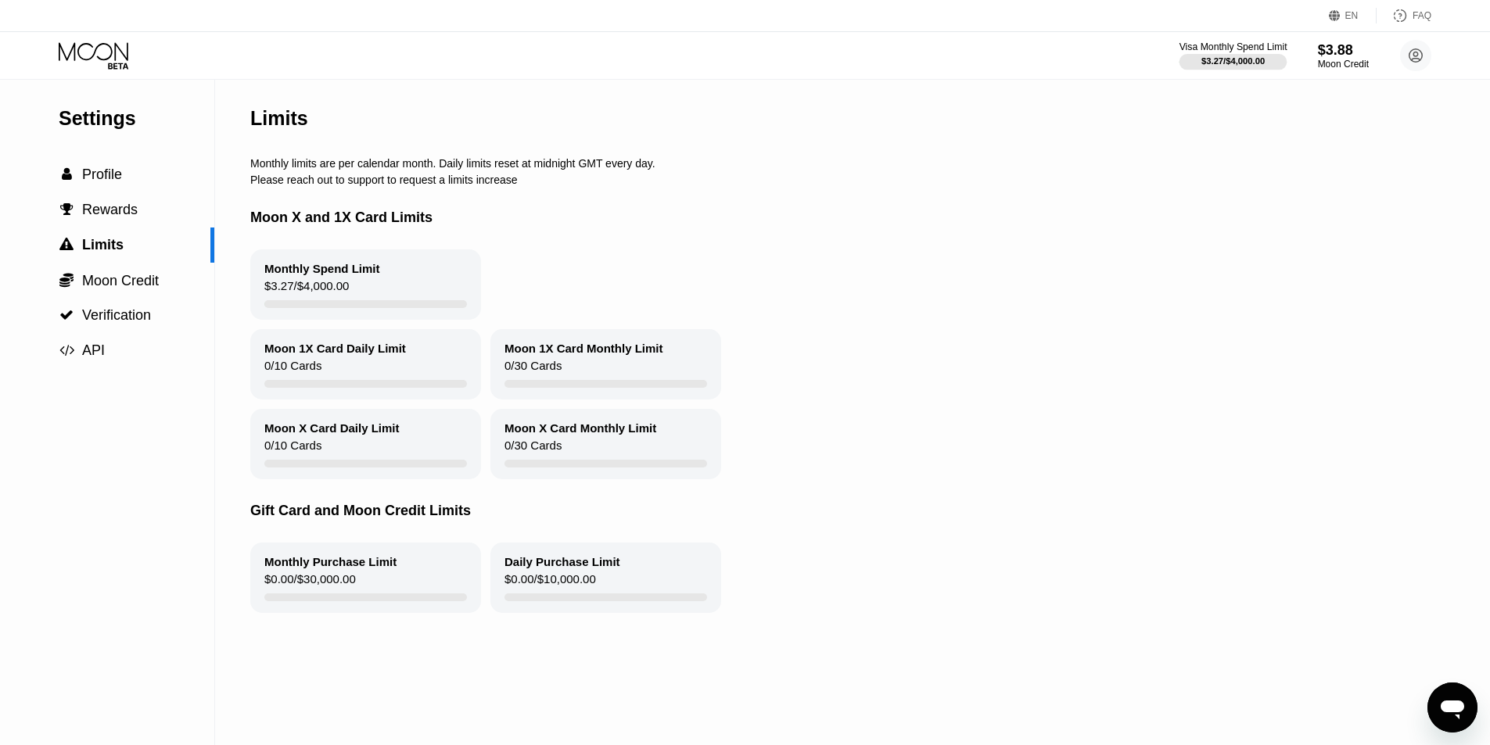
click at [1210, 55] on div at bounding box center [1233, 62] width 108 height 16
drag, startPoint x: 369, startPoint y: 272, endPoint x: 271, endPoint y: 296, distance: 101.5
click at [289, 275] on div "Monthly Spend Limit" at bounding box center [322, 268] width 116 height 13
drag, startPoint x: 266, startPoint y: 296, endPoint x: 322, endPoint y: 290, distance: 56.7
click at [320, 290] on div "$3.27 / $4,000.00" at bounding box center [306, 289] width 84 height 21
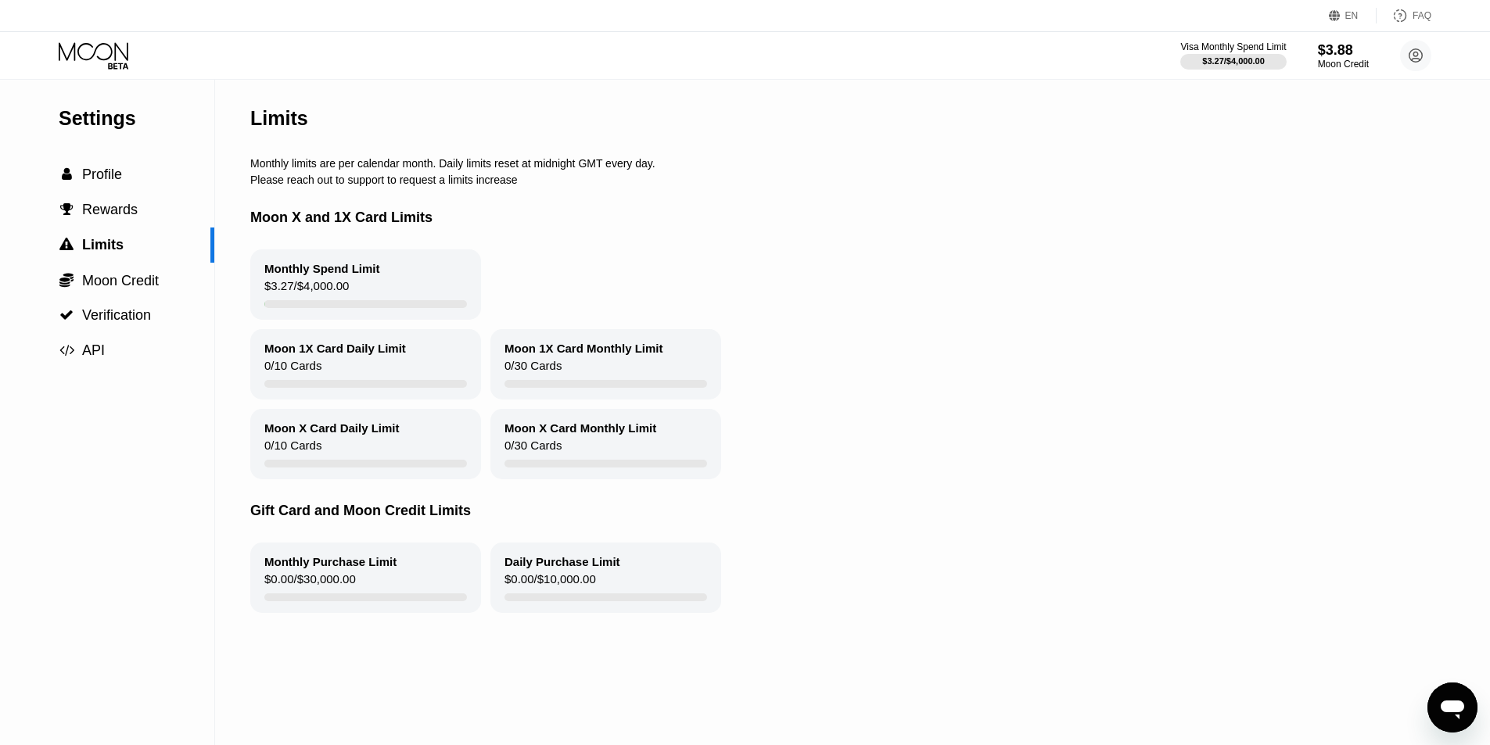
click at [325, 292] on div "$3.27 / $4,000.00" at bounding box center [306, 289] width 84 height 21
click at [120, 190] on div " Profile" at bounding box center [107, 174] width 214 height 35
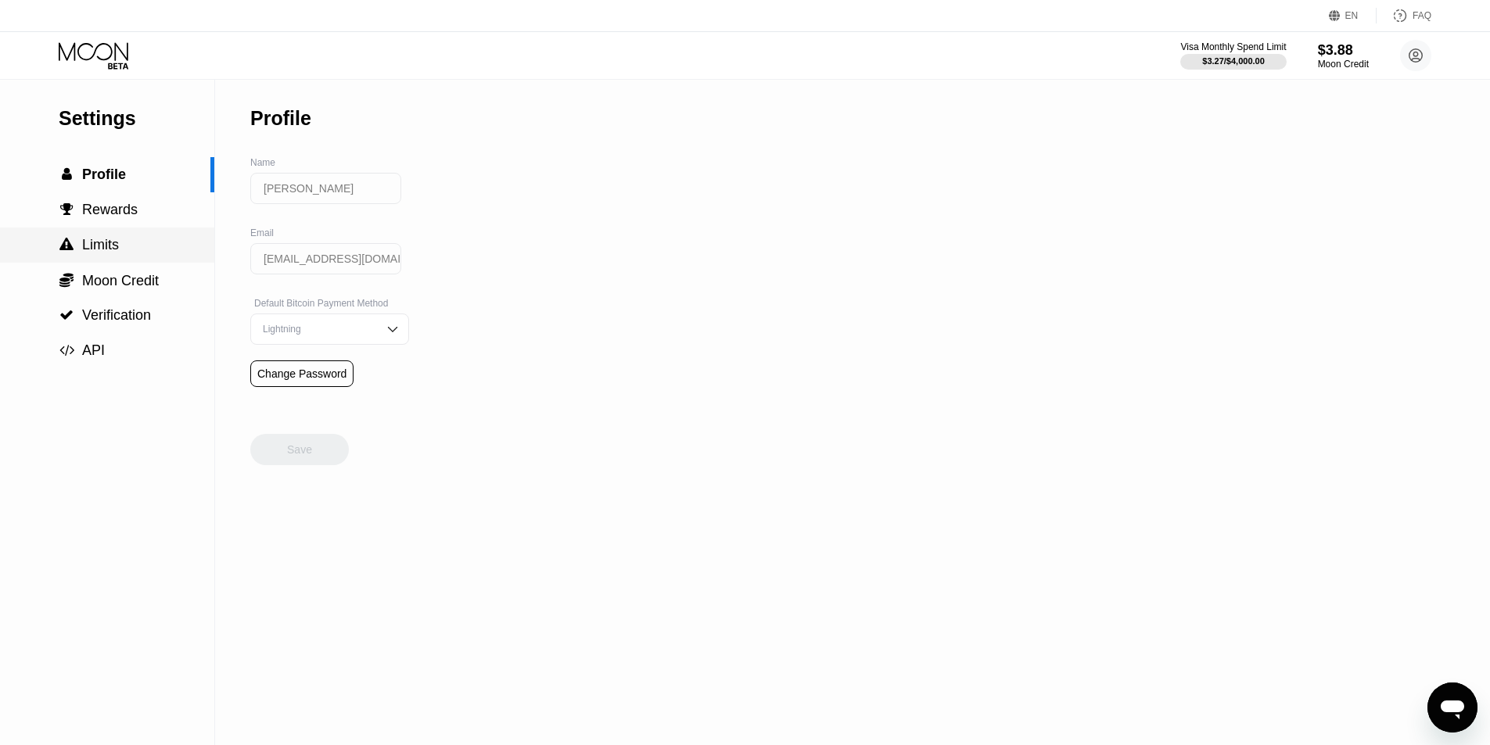
click at [134, 242] on div " Limits" at bounding box center [107, 245] width 214 height 16
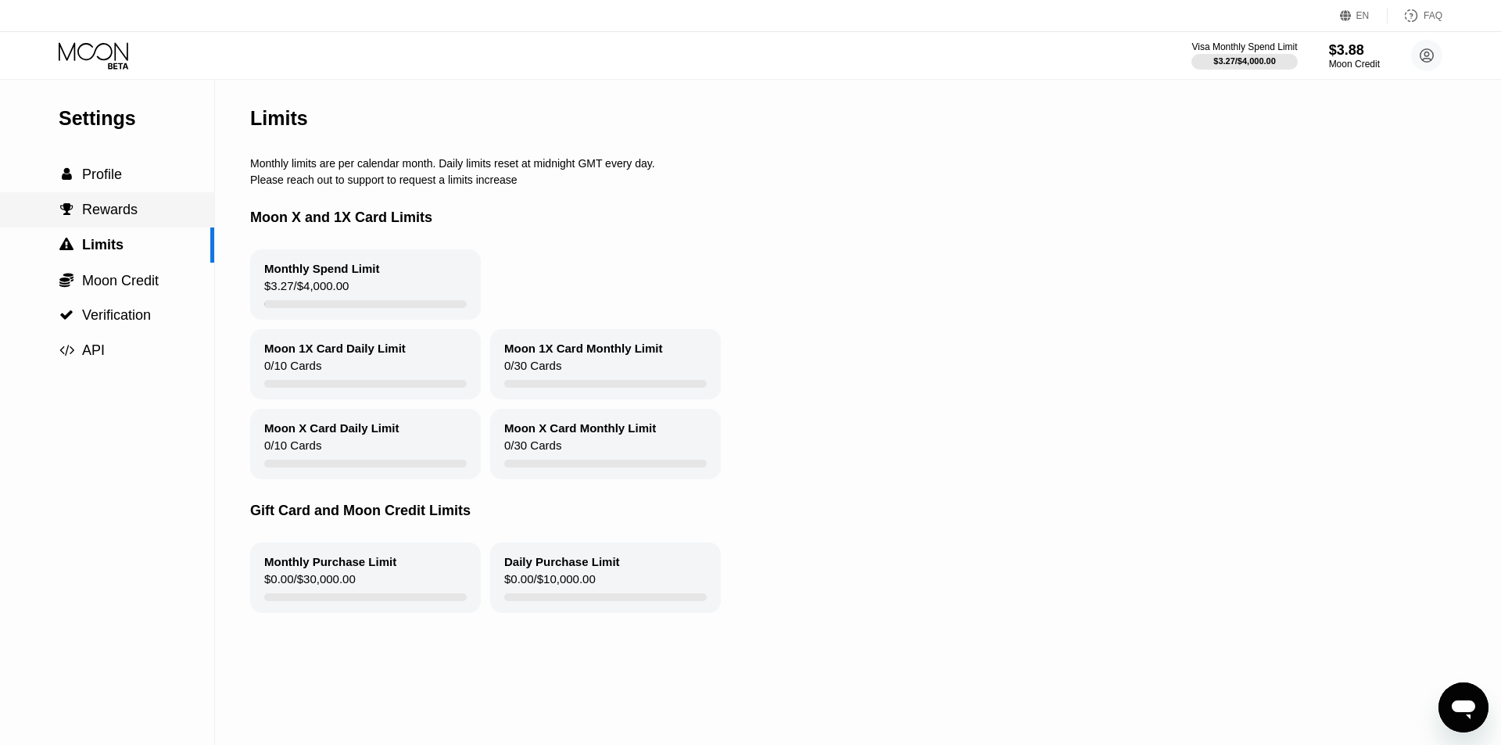
click at [134, 226] on div " Rewards" at bounding box center [107, 209] width 214 height 35
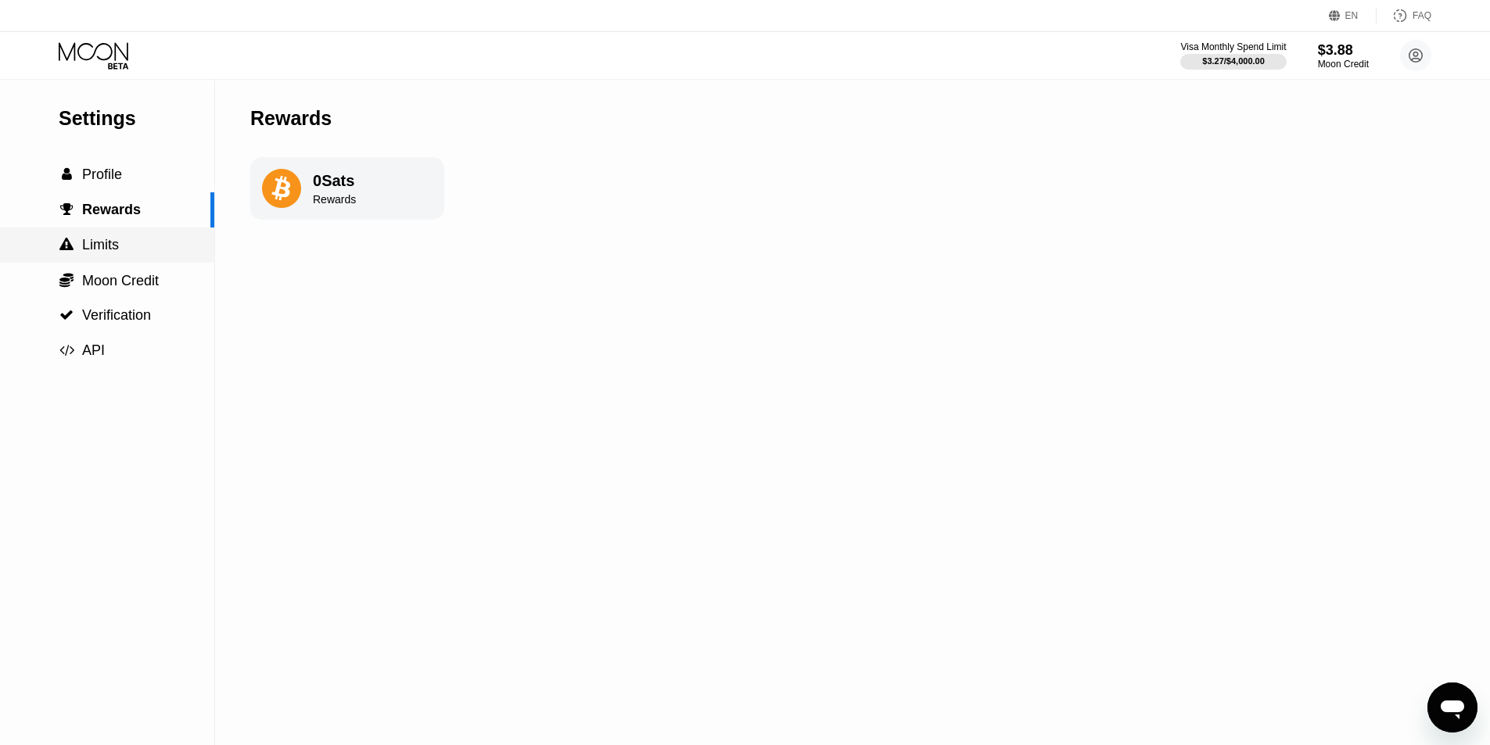
click at [126, 253] on div " Limits" at bounding box center [107, 245] width 214 height 16
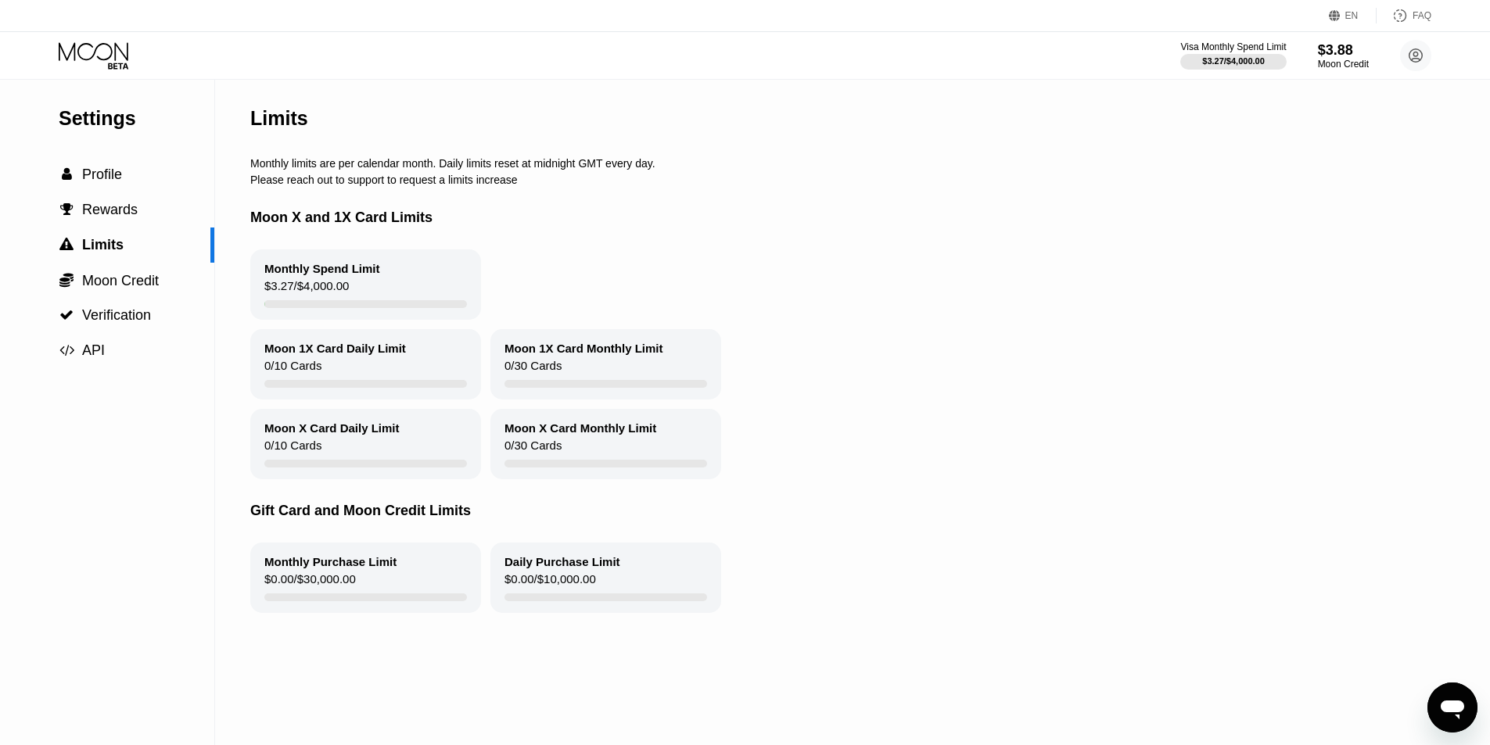
drag, startPoint x: 272, startPoint y: 282, endPoint x: 335, endPoint y: 289, distance: 63.8
click at [335, 289] on div "Monthly Spend Limit $3.27 / $4,000.00" at bounding box center [365, 284] width 231 height 70
drag, startPoint x: 346, startPoint y: 301, endPoint x: 290, endPoint y: 300, distance: 56.3
click at [290, 300] on div "Monthly Spend Limit $3.27 / $4,000.00" at bounding box center [365, 284] width 231 height 70
drag, startPoint x: 296, startPoint y: 300, endPoint x: 360, endPoint y: 300, distance: 64.1
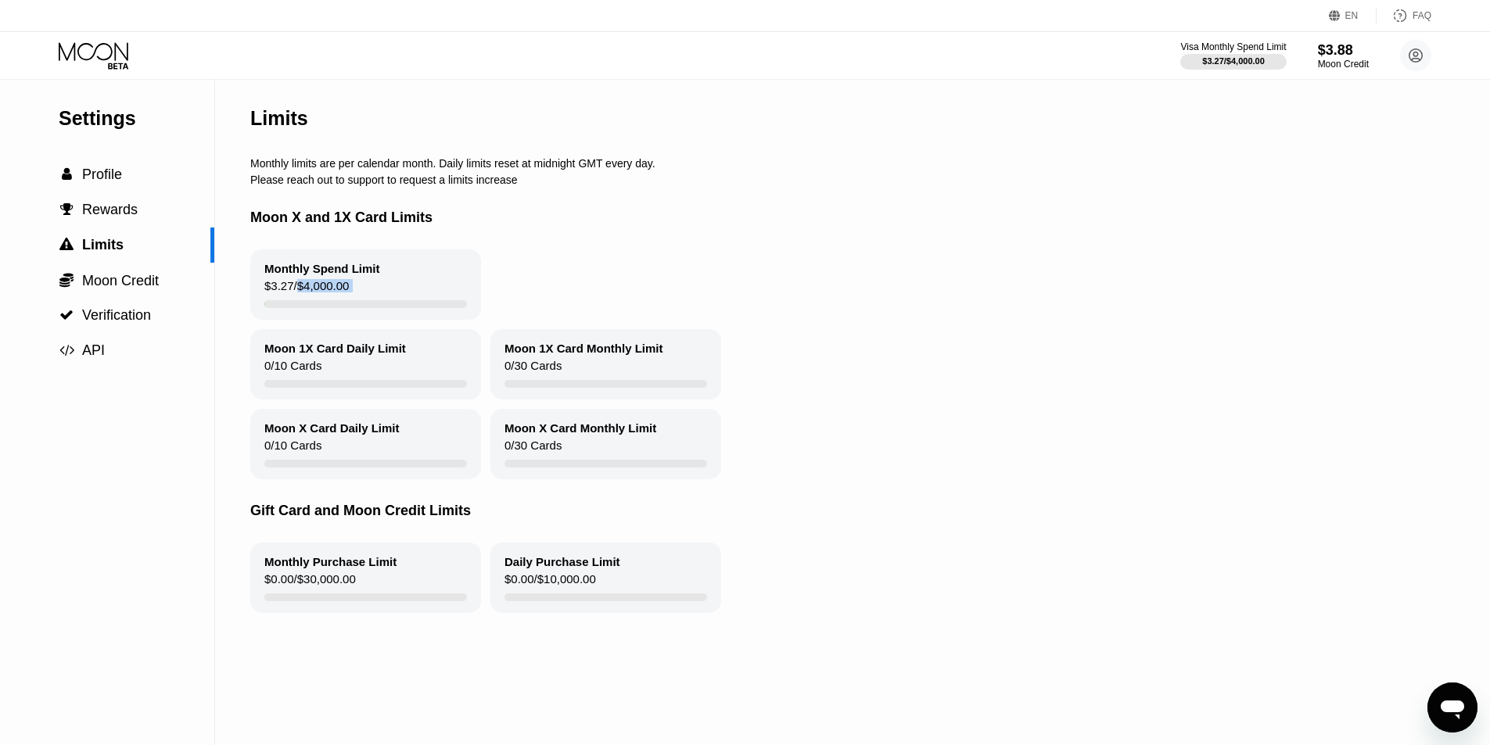
click at [360, 300] on div "Monthly Spend Limit $3.27 / $4,000.00" at bounding box center [365, 284] width 231 height 70
click at [95, 182] on span "Profile" at bounding box center [102, 175] width 40 height 16
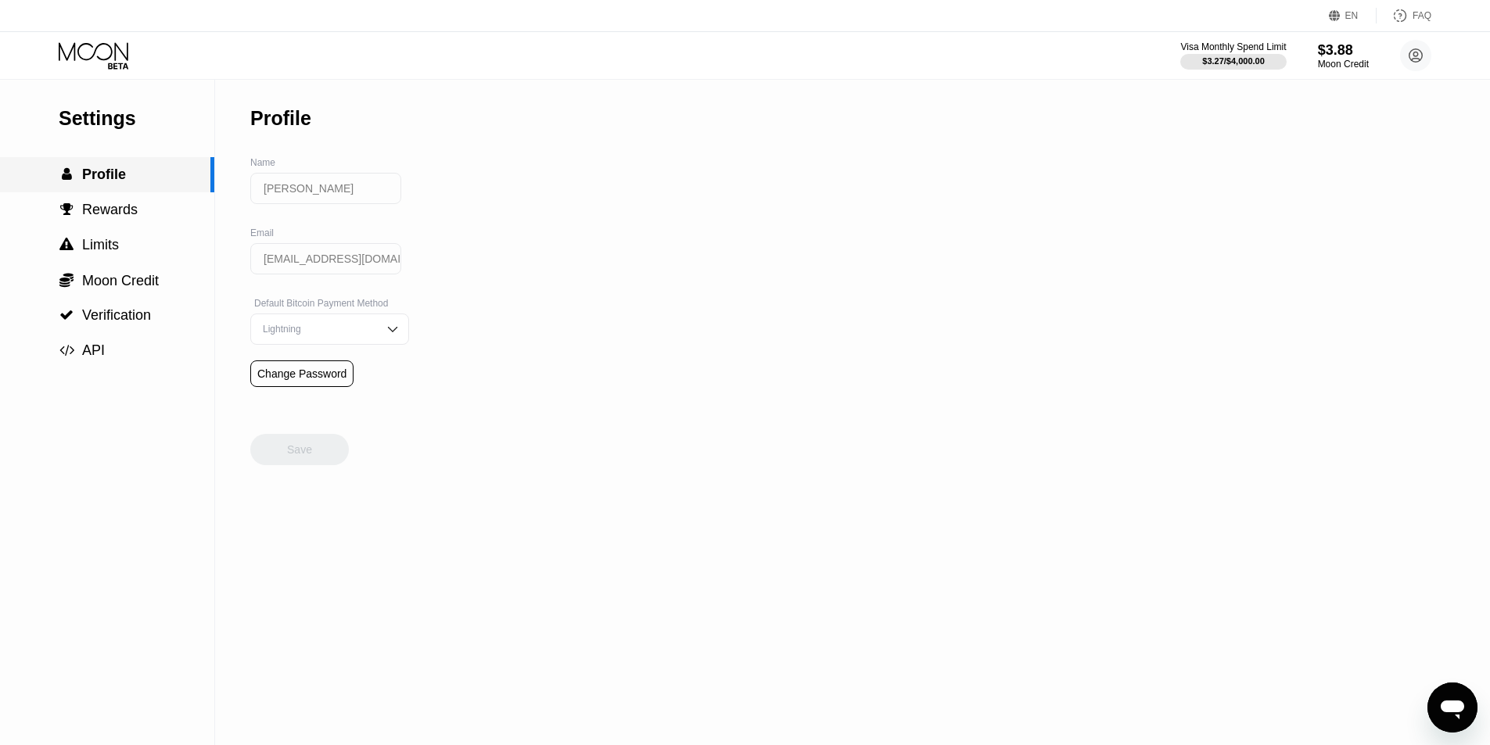
click at [91, 196] on div " Rewards" at bounding box center [107, 209] width 214 height 35
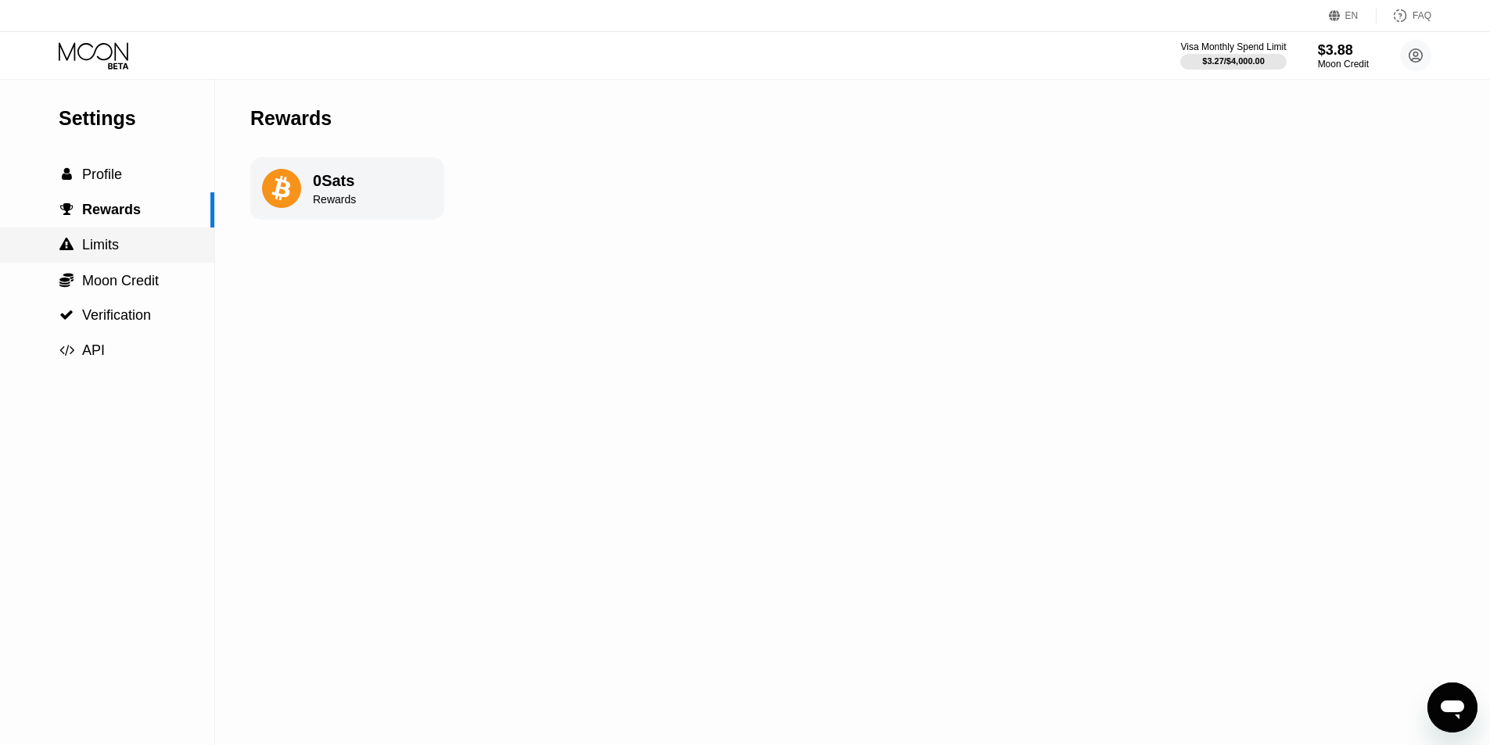
click at [98, 232] on div " Limits" at bounding box center [107, 245] width 214 height 35
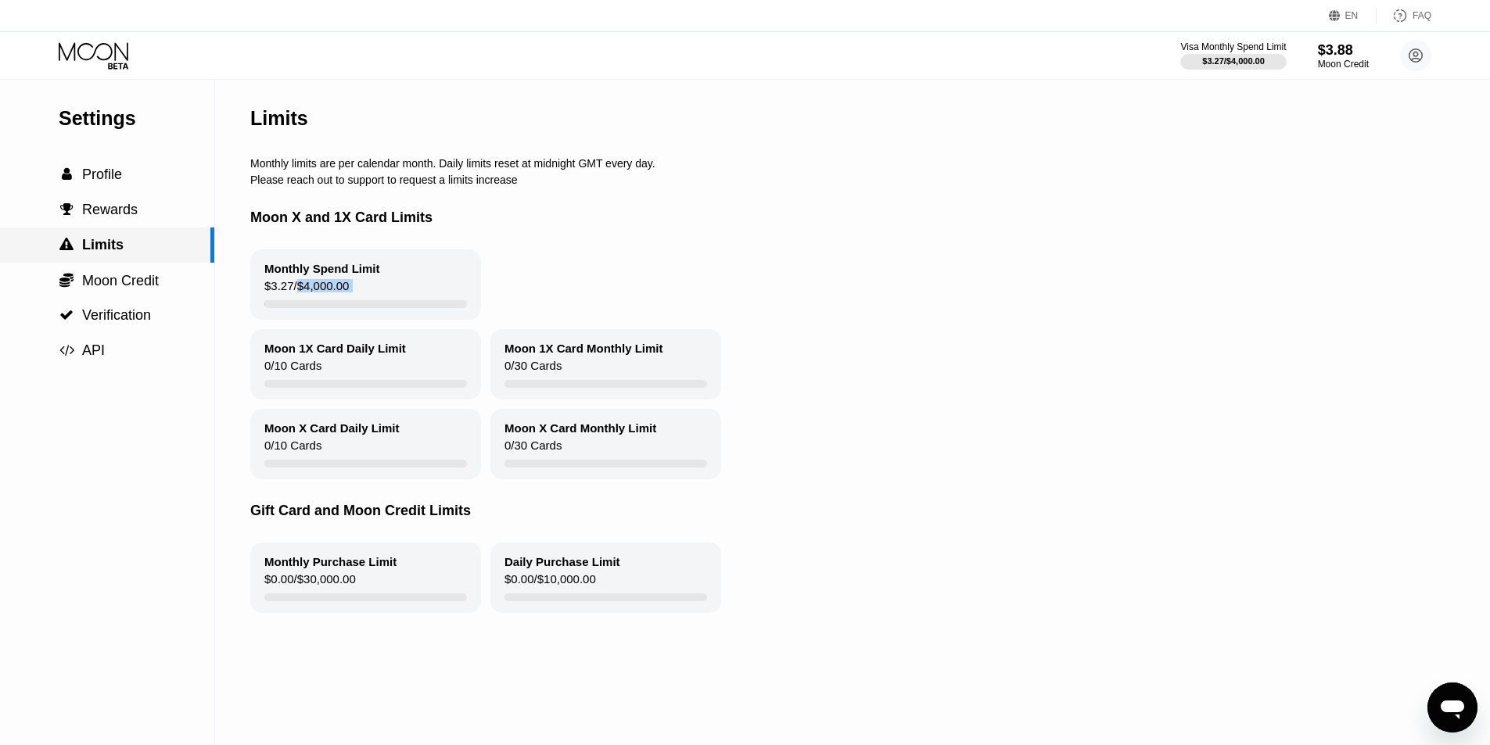
click at [102, 252] on span "Limits" at bounding box center [102, 245] width 41 height 16
click at [102, 272] on div " Moon Credit" at bounding box center [107, 280] width 214 height 35
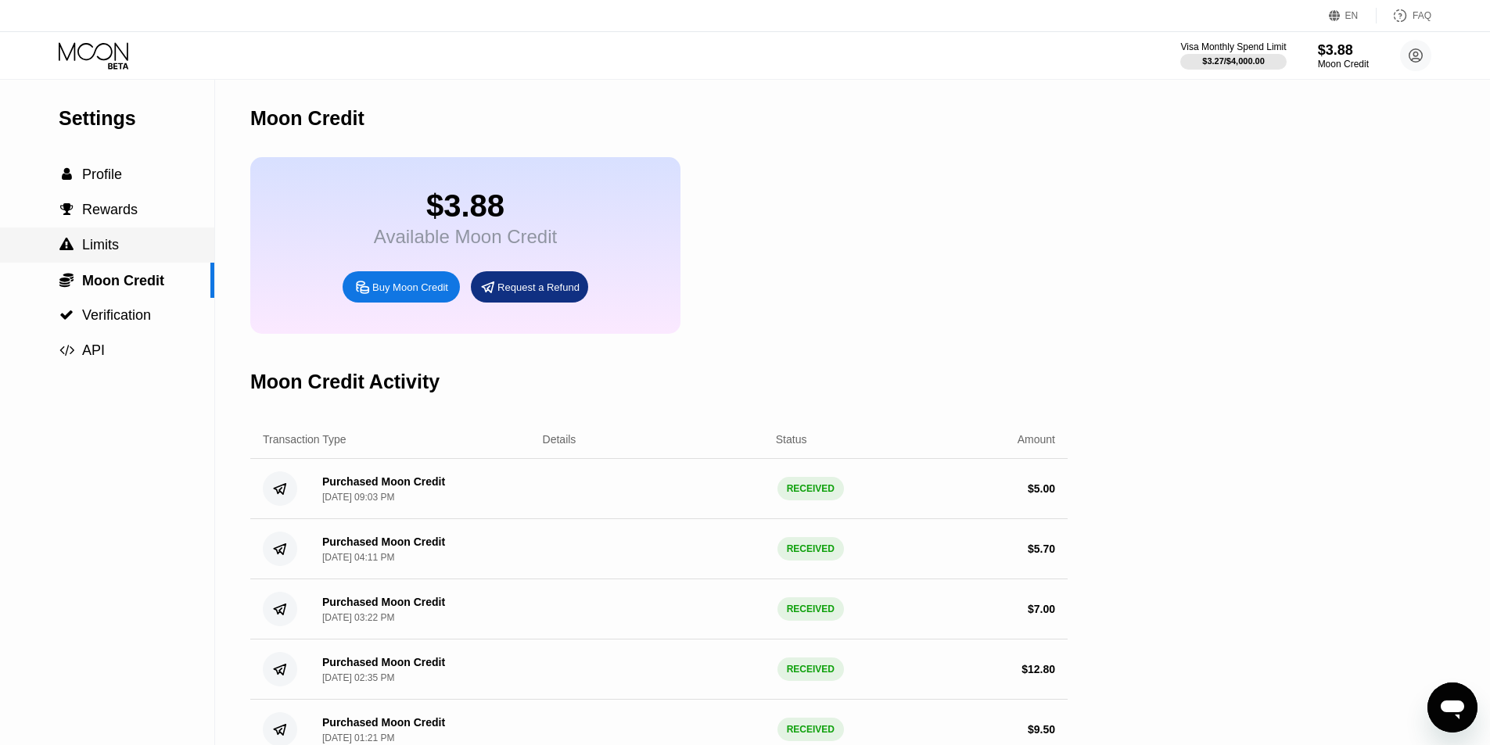
click at [138, 261] on div " Limits" at bounding box center [107, 245] width 214 height 35
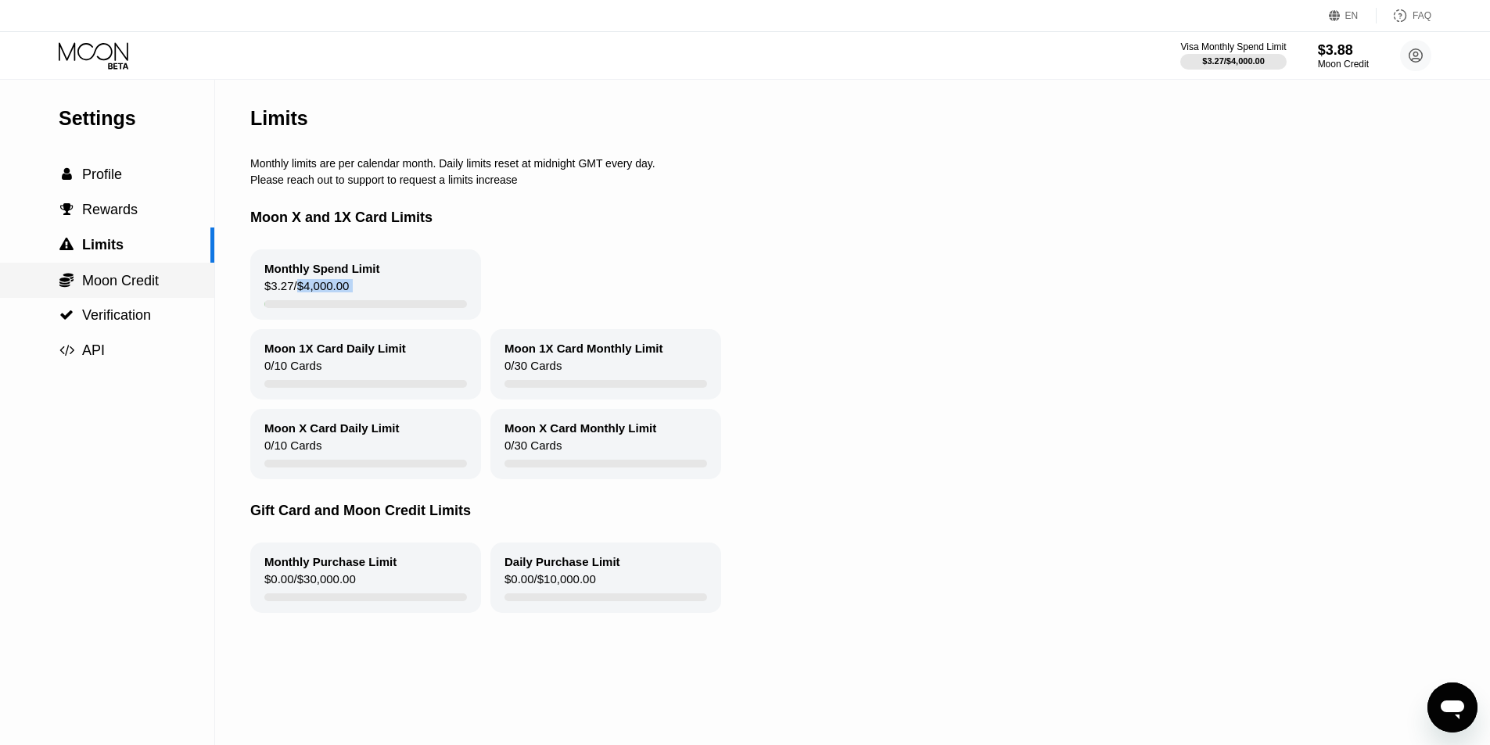
click at [125, 289] on span "Moon Credit" at bounding box center [120, 281] width 77 height 16
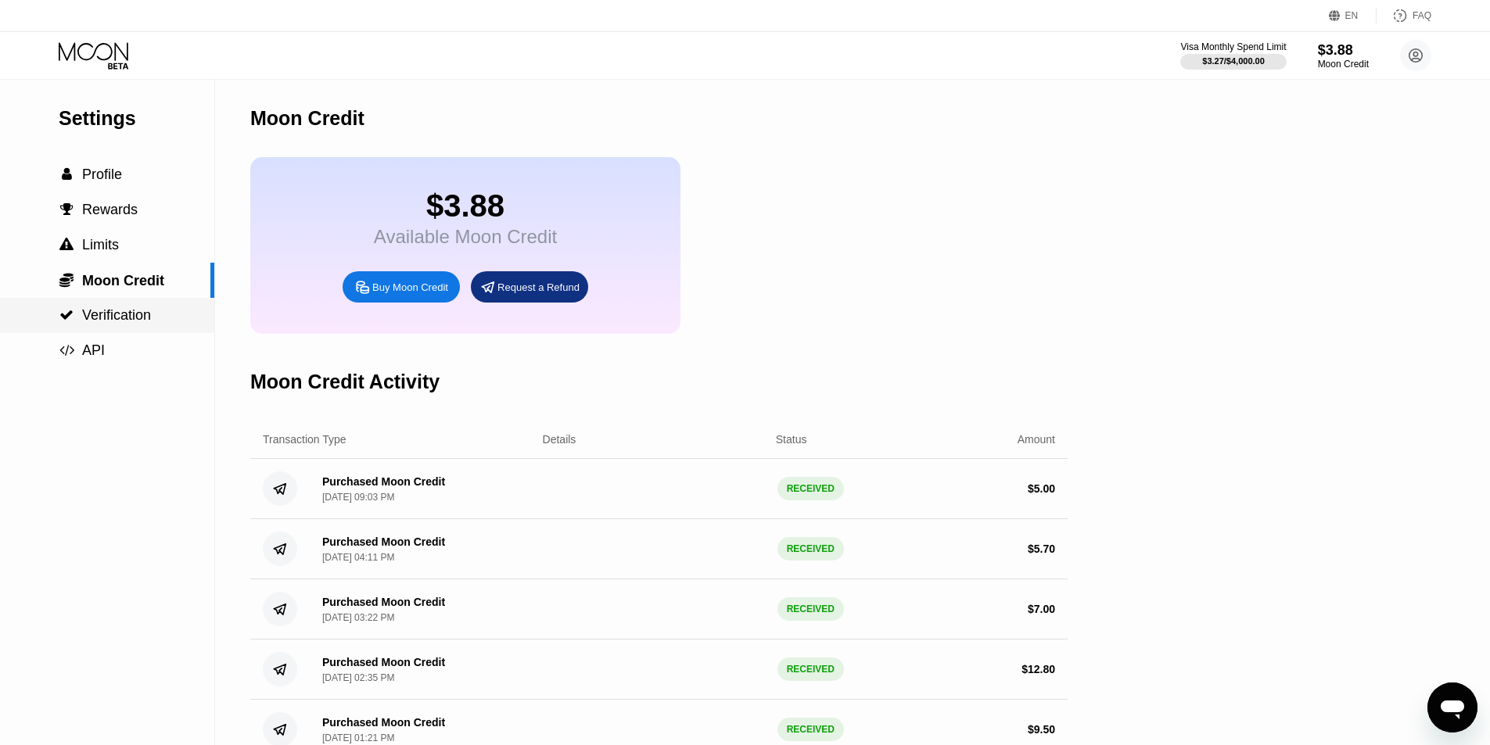
click at [130, 305] on div " Verification" at bounding box center [107, 315] width 214 height 35
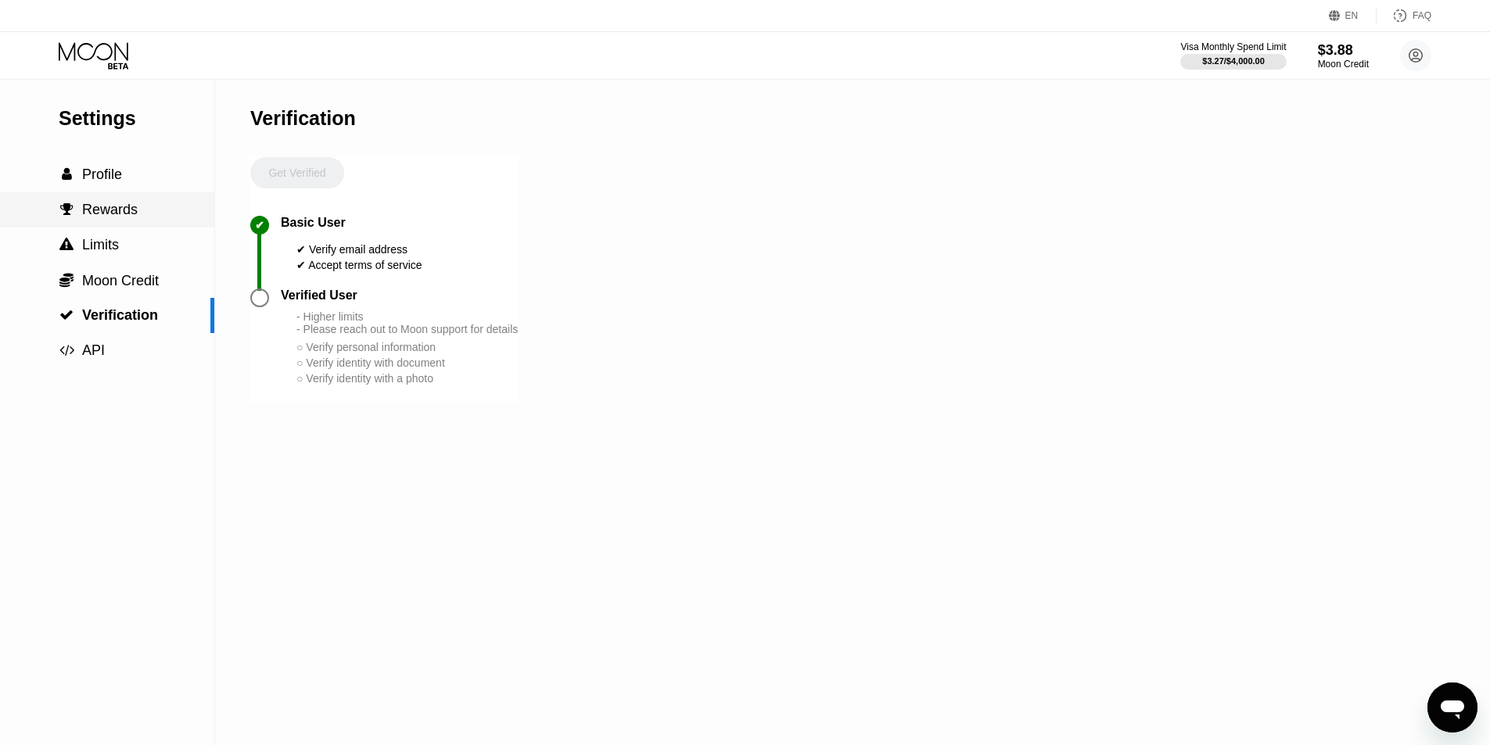
click at [139, 202] on div " Rewards" at bounding box center [107, 209] width 214 height 35
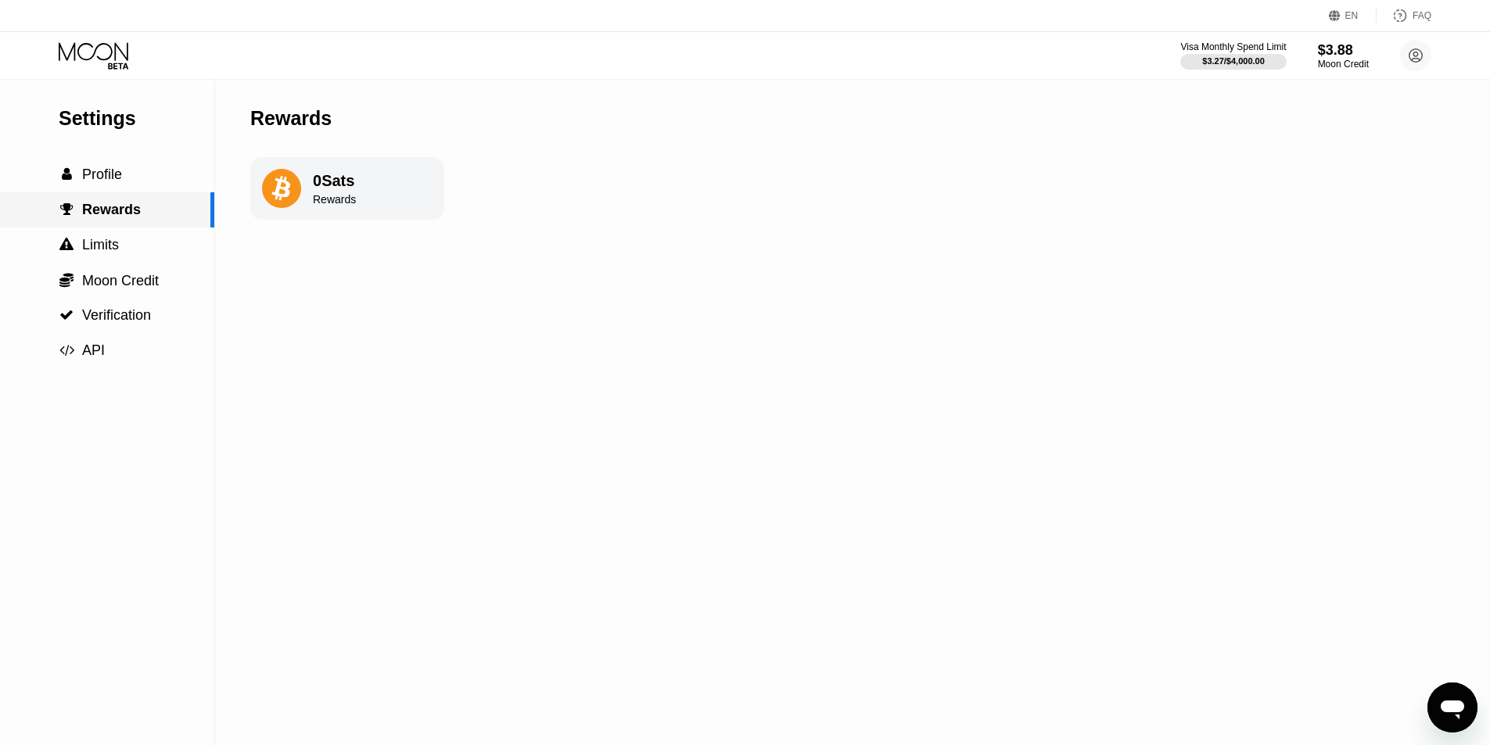
click at [144, 183] on div " Profile" at bounding box center [107, 175] width 214 height 16
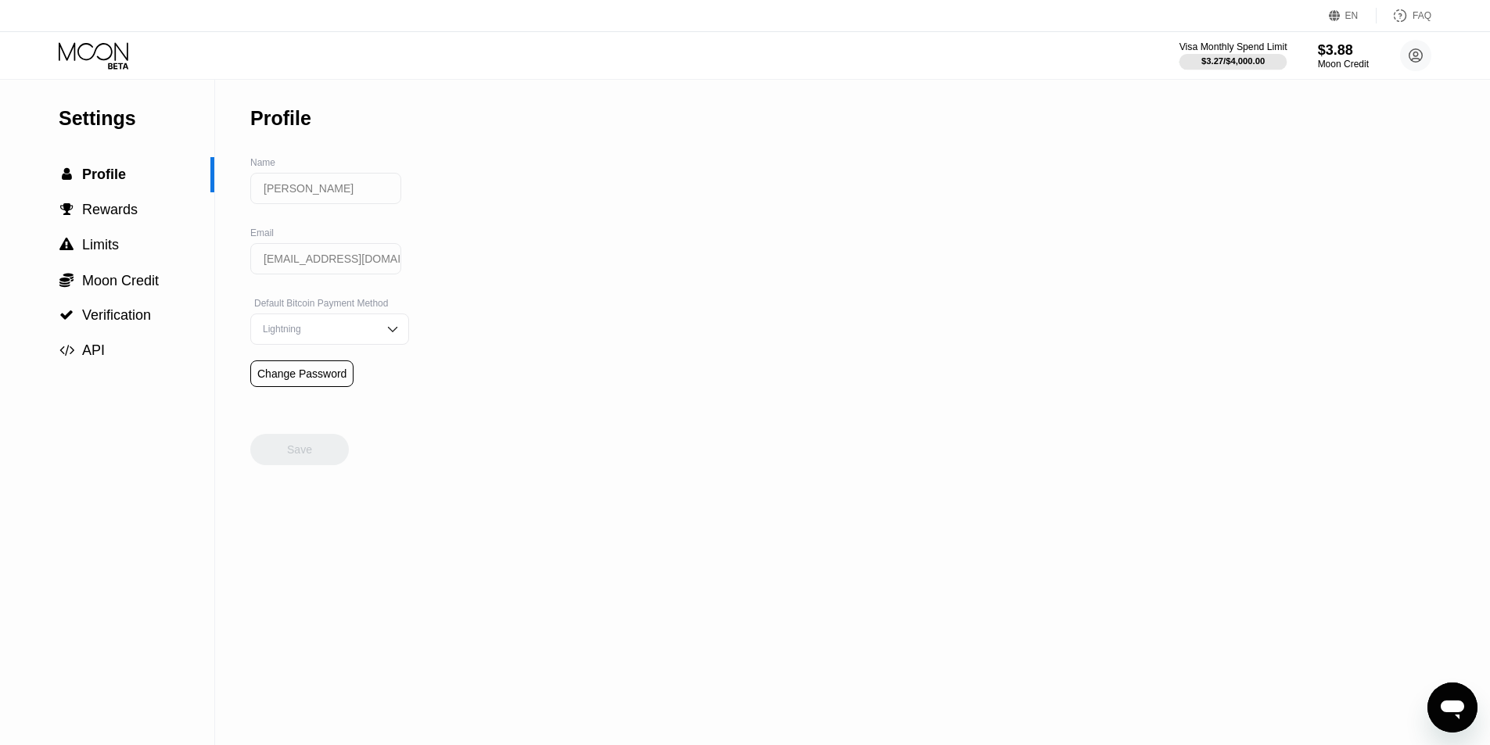
click at [1256, 57] on div "$3.27 / $4,000.00" at bounding box center [1232, 60] width 63 height 9
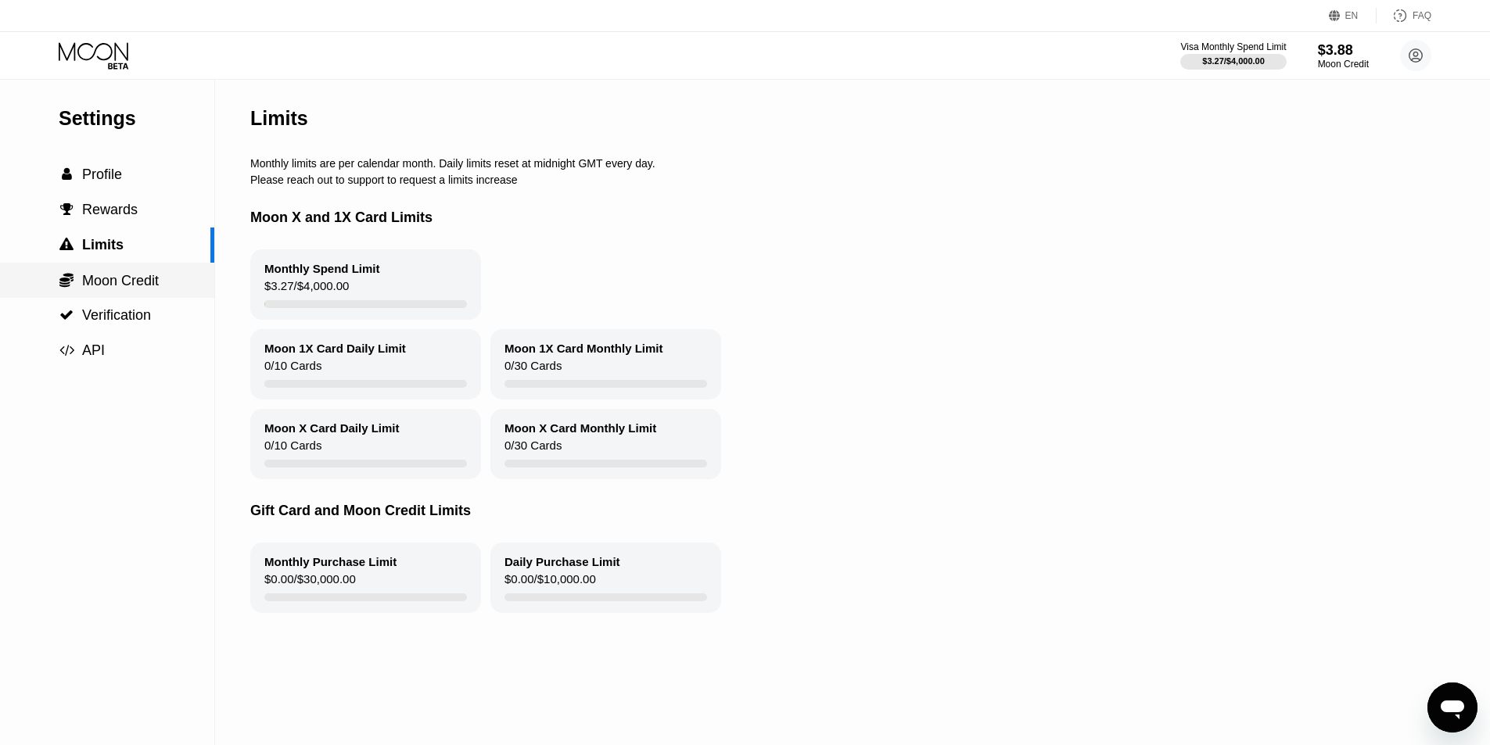
click at [128, 307] on div " Verification" at bounding box center [107, 315] width 214 height 35
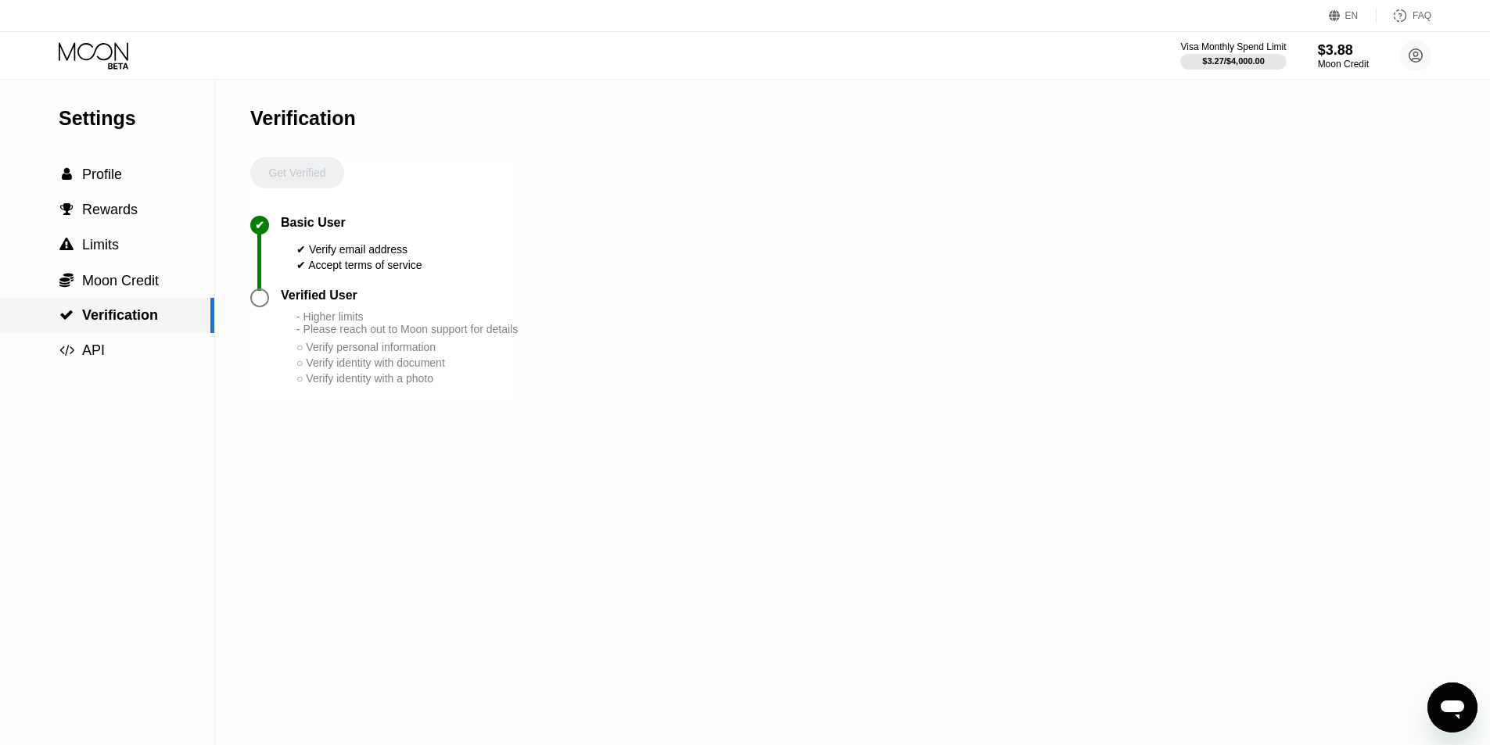
click at [133, 289] on span "Moon Credit" at bounding box center [120, 281] width 77 height 16
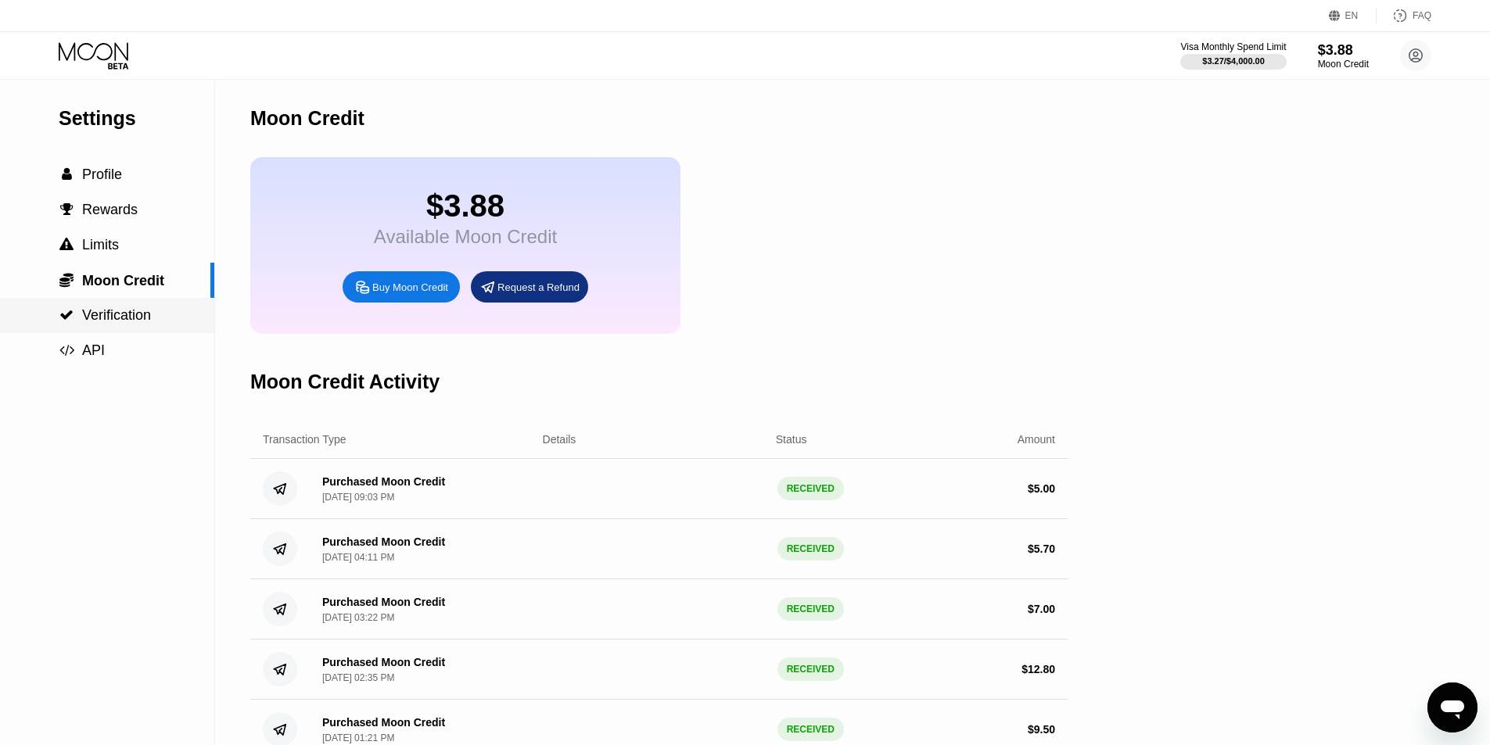
click at [169, 319] on div " Verification" at bounding box center [107, 315] width 214 height 16
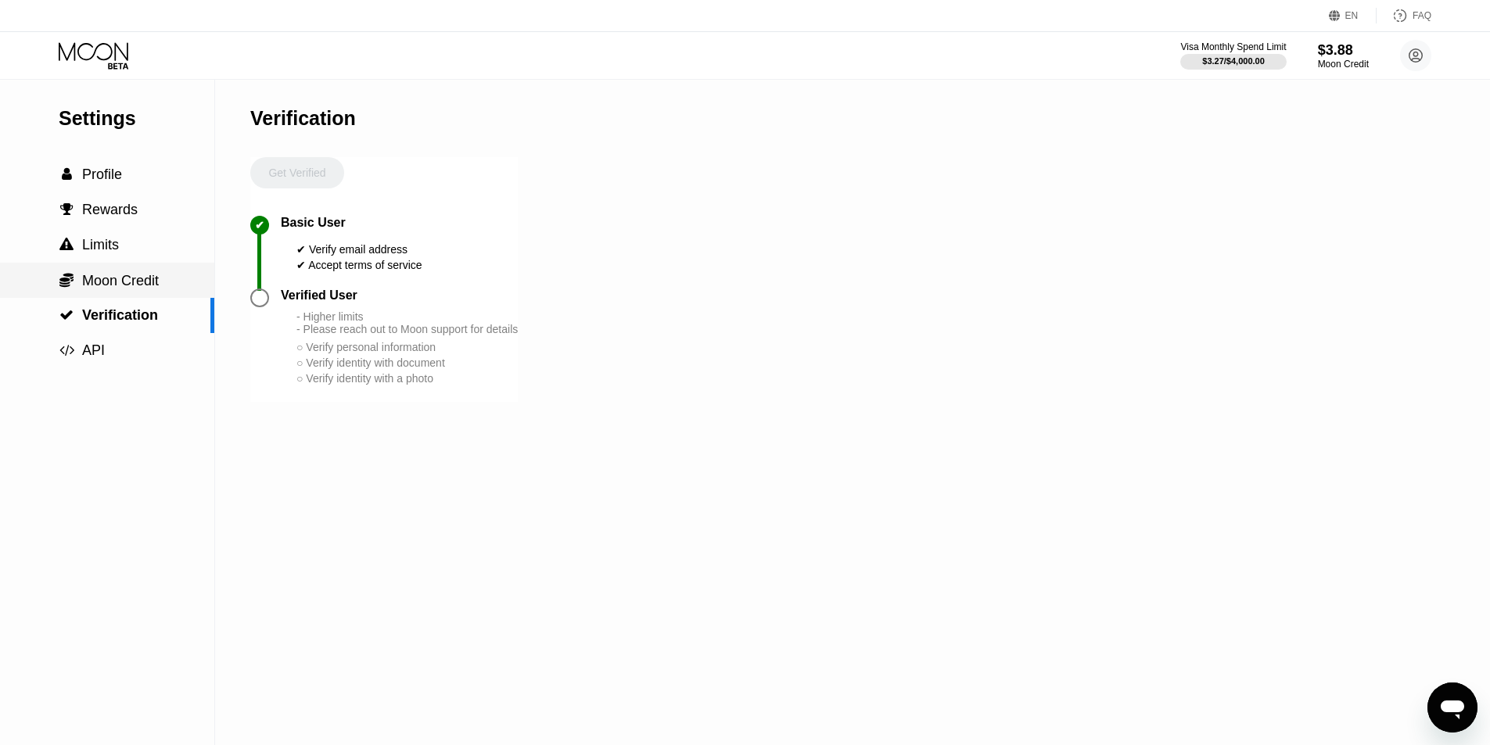
click at [168, 269] on div " Moon Credit" at bounding box center [107, 280] width 214 height 35
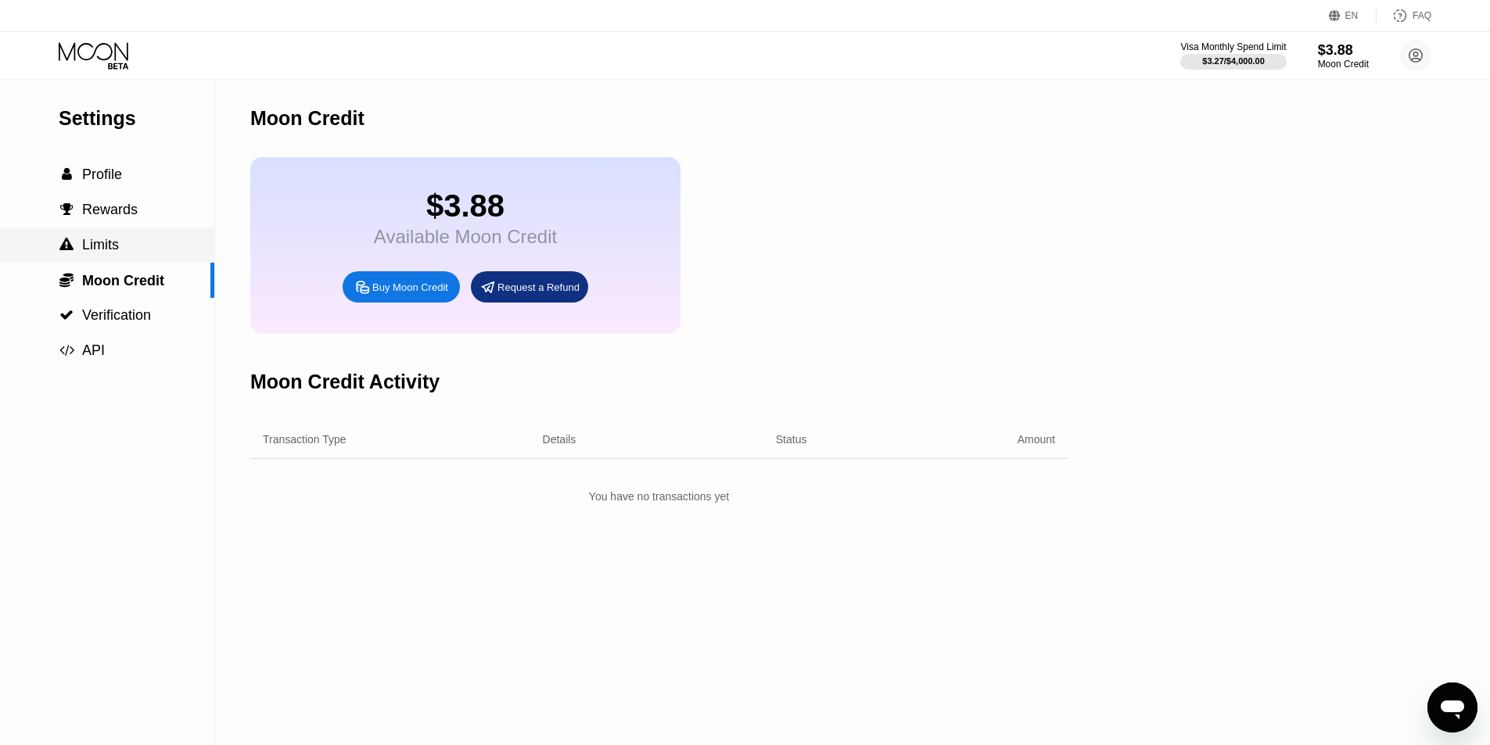
click at [167, 260] on div " Limits" at bounding box center [107, 245] width 214 height 35
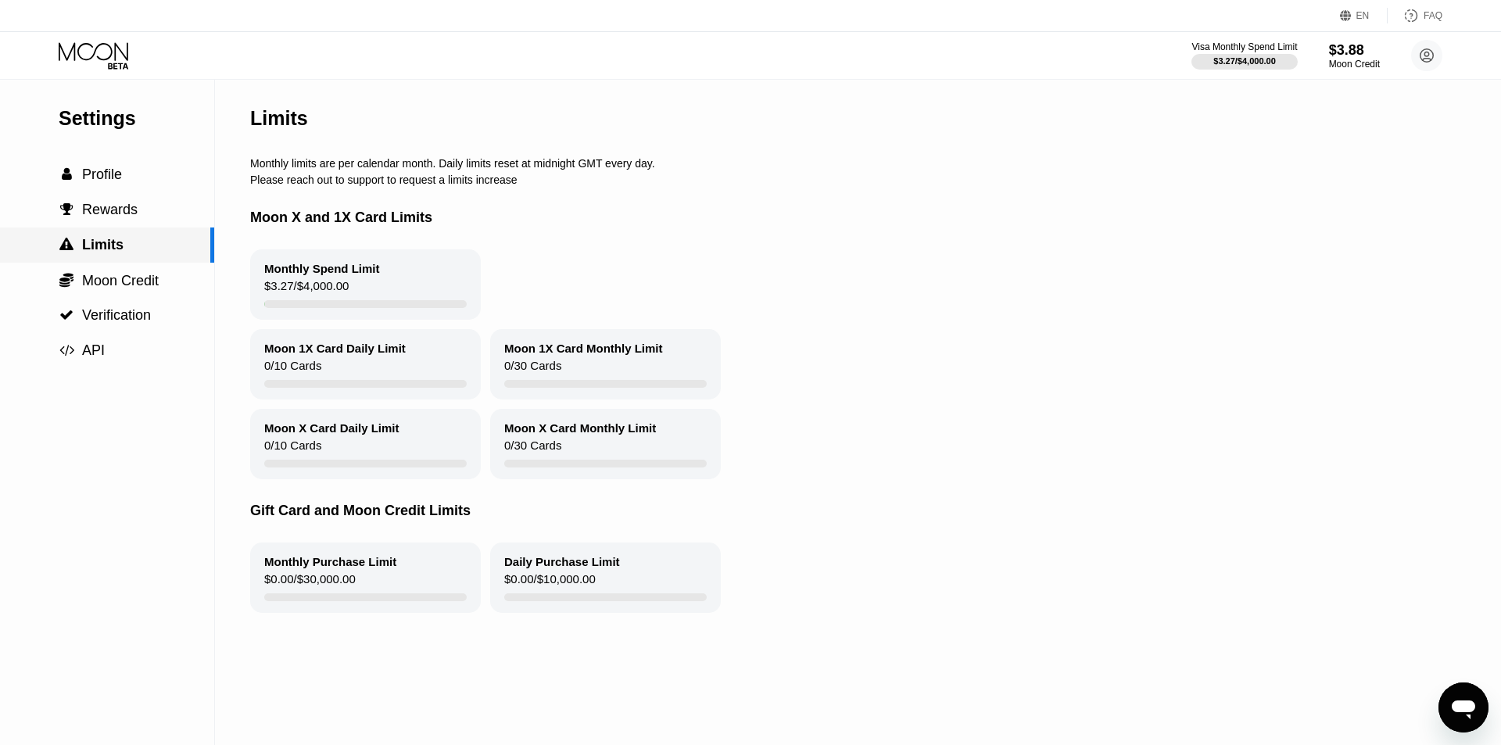
click at [167, 231] on div " Limits" at bounding box center [107, 245] width 214 height 35
click at [165, 213] on div " Rewards" at bounding box center [107, 210] width 214 height 16
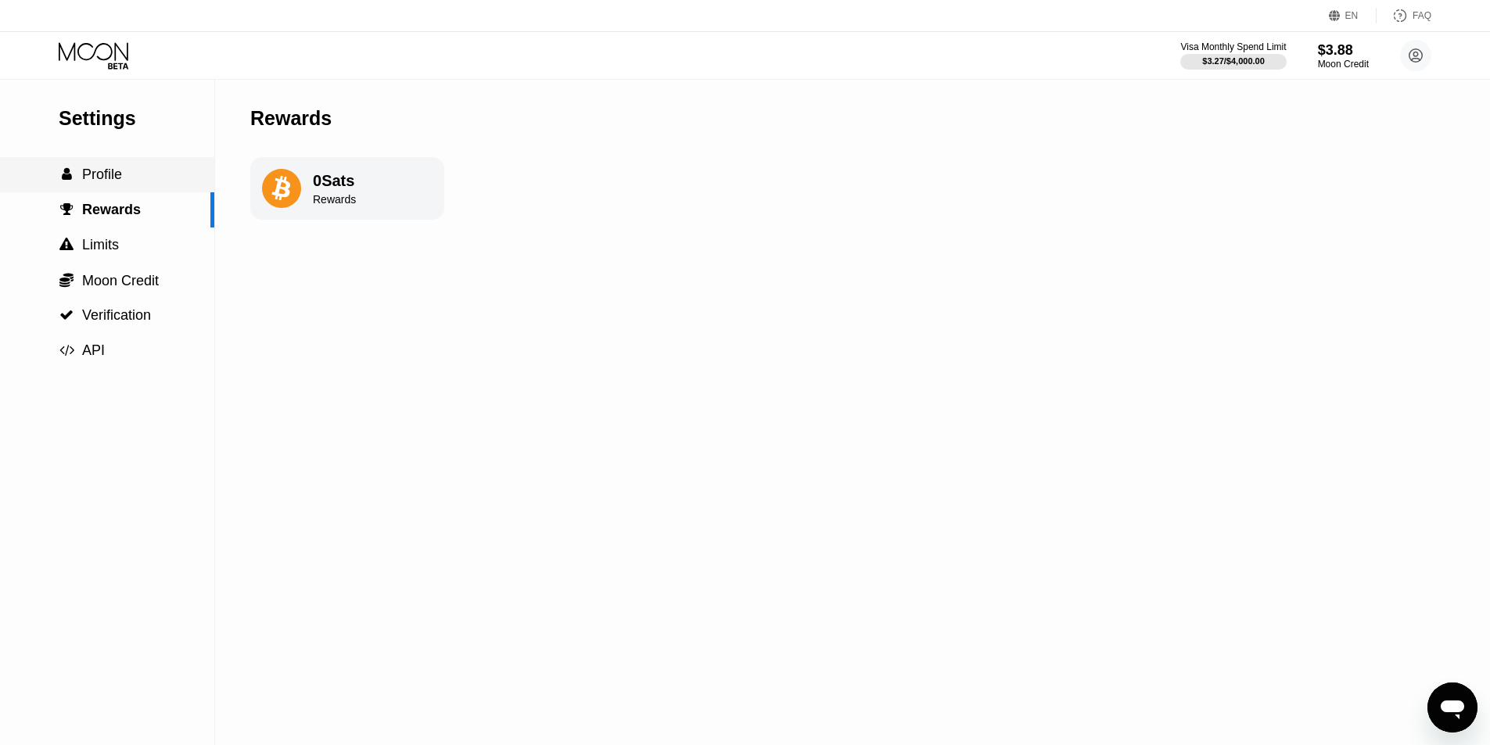
click at [161, 187] on div " Profile" at bounding box center [107, 174] width 214 height 35
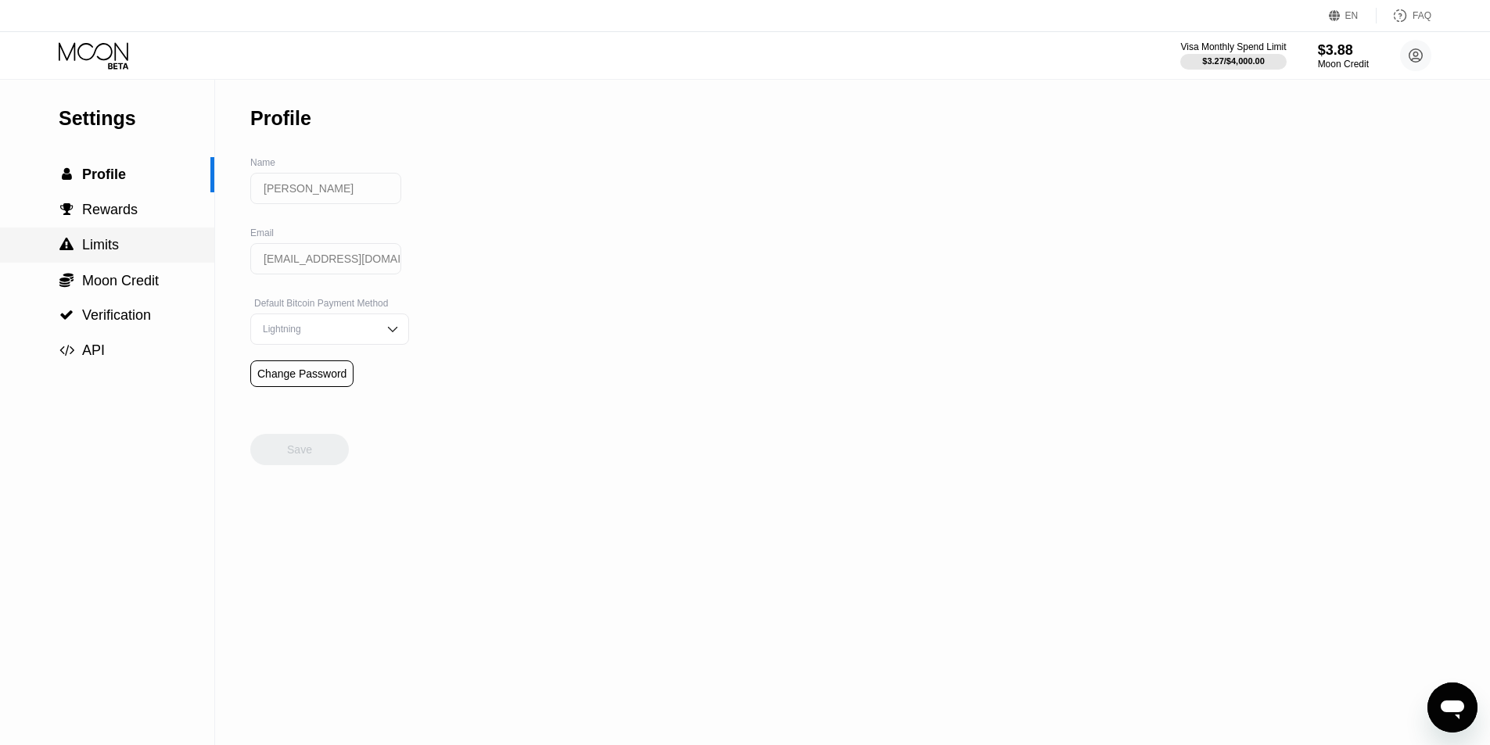
click at [117, 247] on span "Limits" at bounding box center [100, 245] width 37 height 16
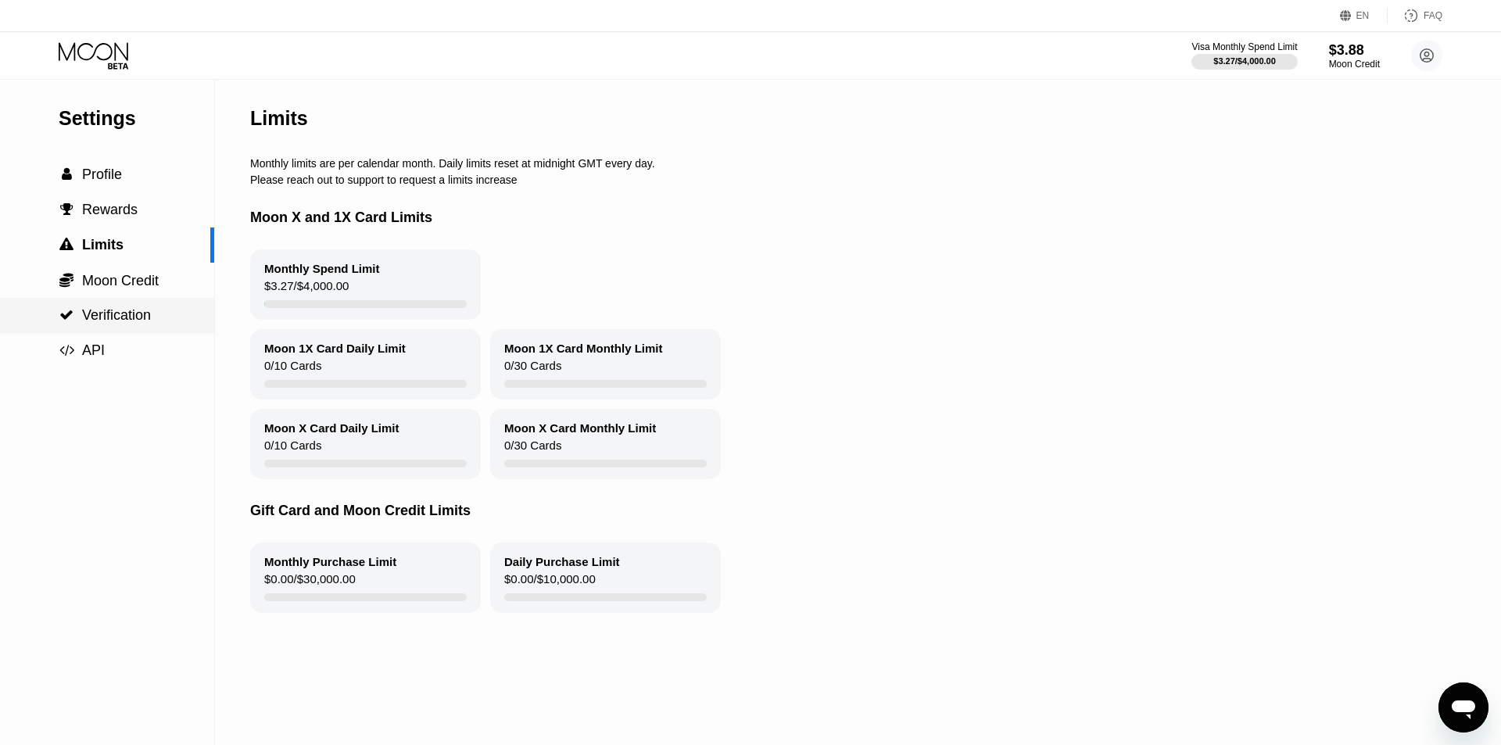
click at [112, 314] on span "Verification" at bounding box center [116, 315] width 69 height 16
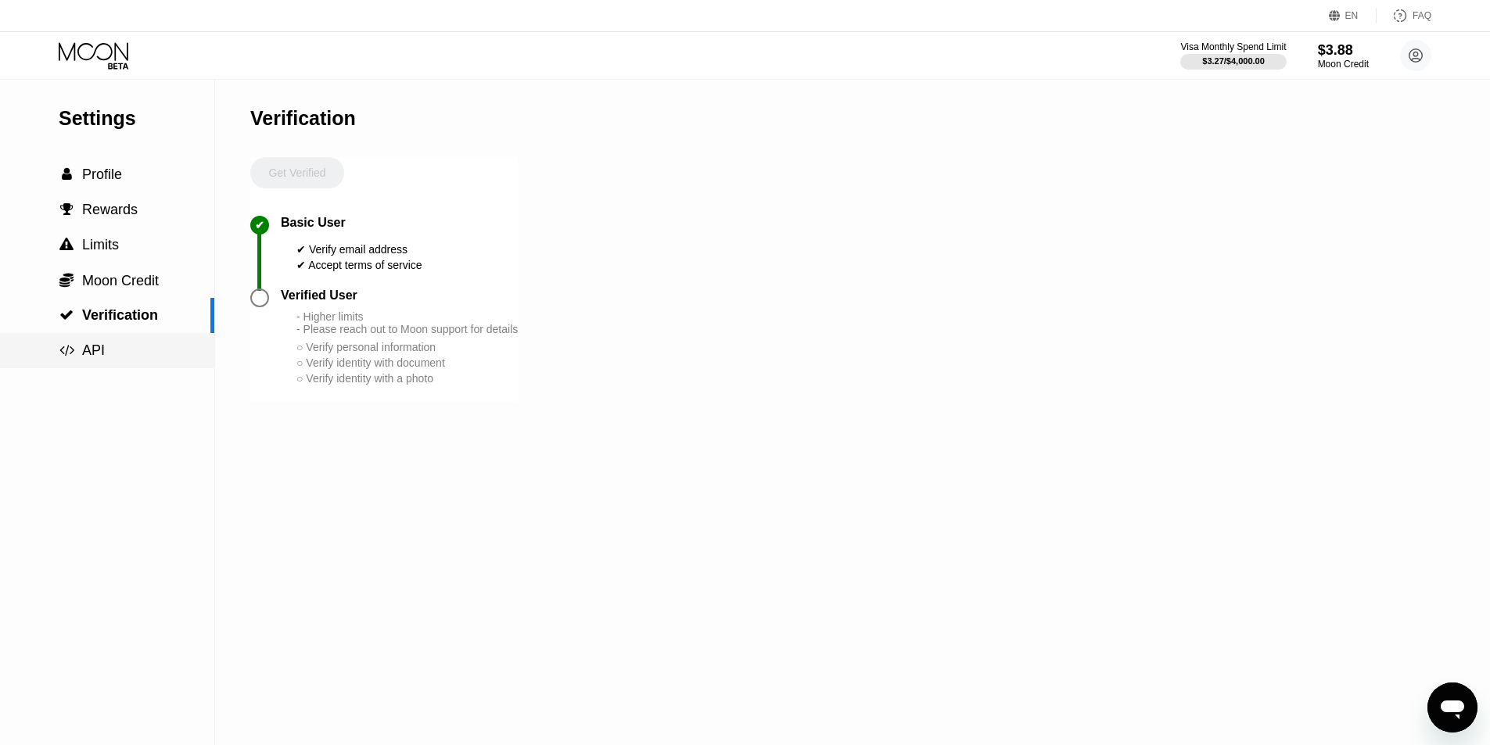
click at [106, 348] on div " API" at bounding box center [107, 351] width 214 height 16
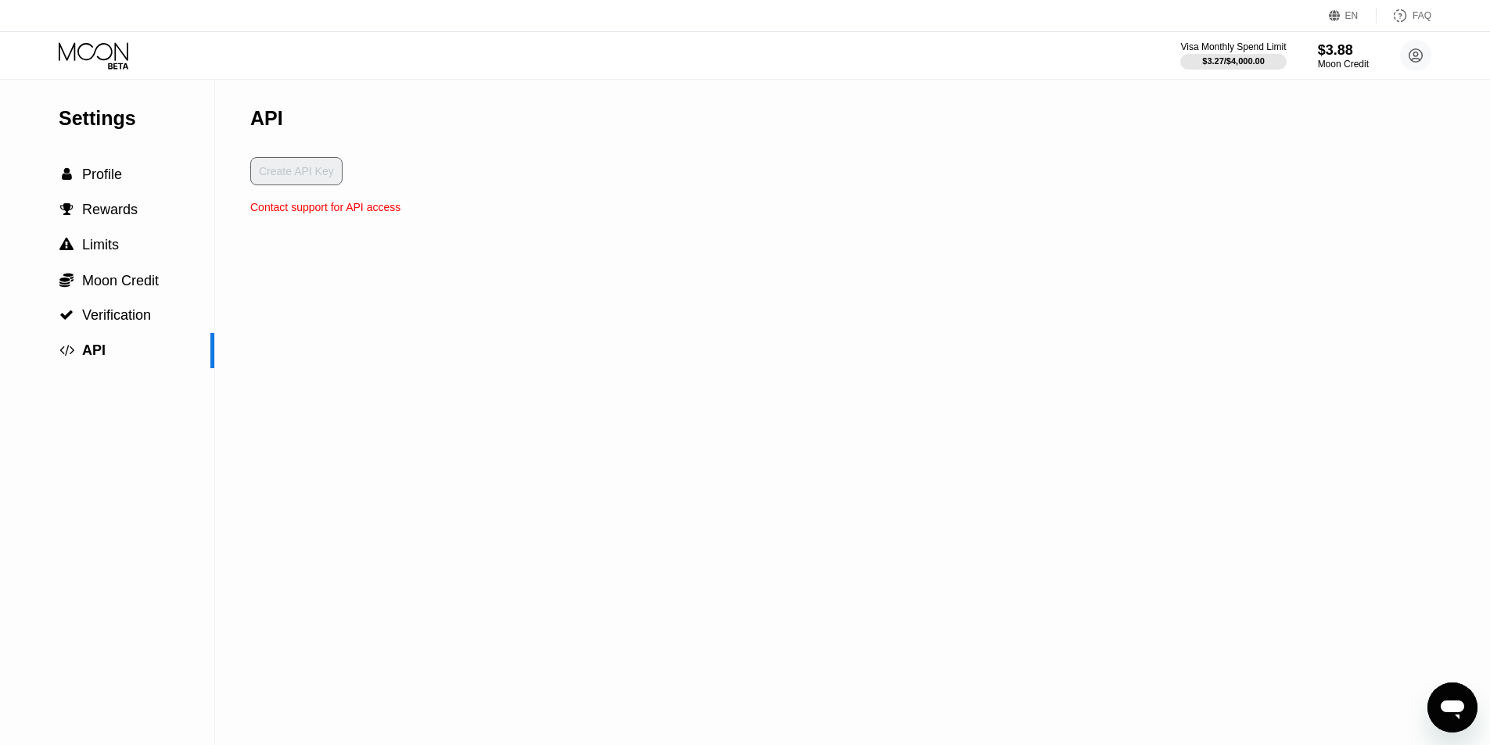
click at [74, 32] on div "Visa Monthly Spend Limit $3.27 / $4,000.00 $3.88 Moon Credit Dhruv Mina dhruvmi…" at bounding box center [745, 55] width 1490 height 47
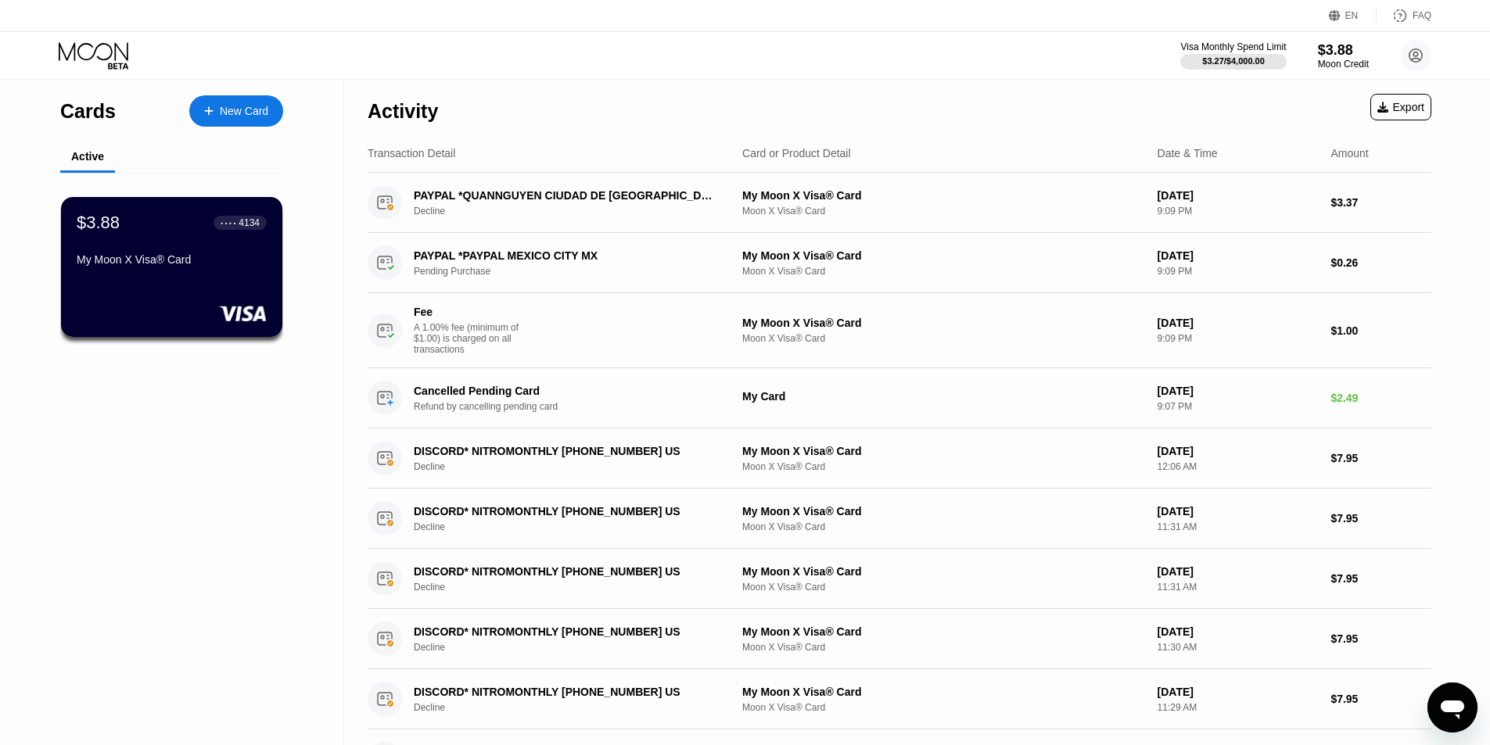
click at [1444, 693] on div "Open messaging window" at bounding box center [1452, 707] width 47 height 47
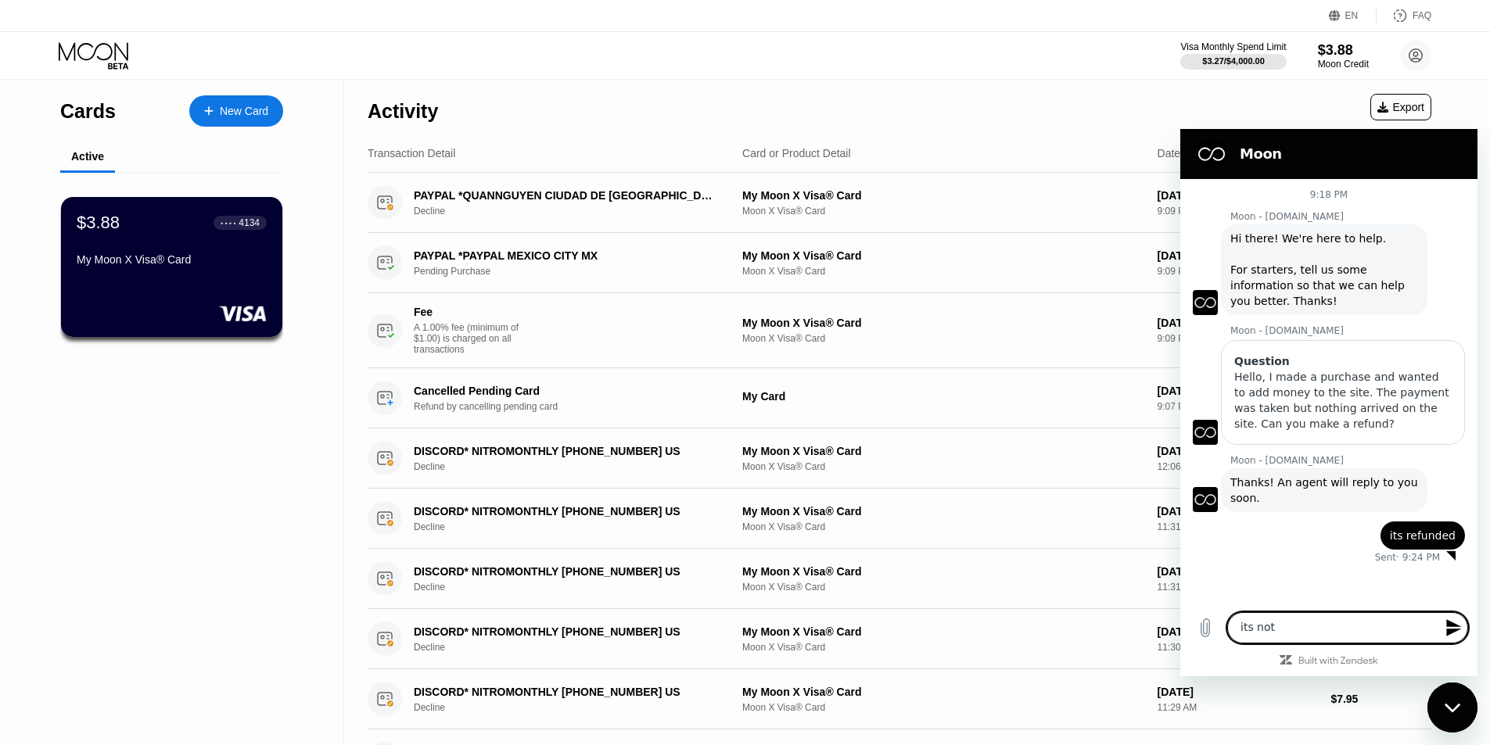
click at [1335, 624] on textarea "its not" at bounding box center [1347, 627] width 241 height 31
type textarea "why my all purchase is declince in eveywhere"
paste textarea "Why are all my purchases being cancelled everywhere?"
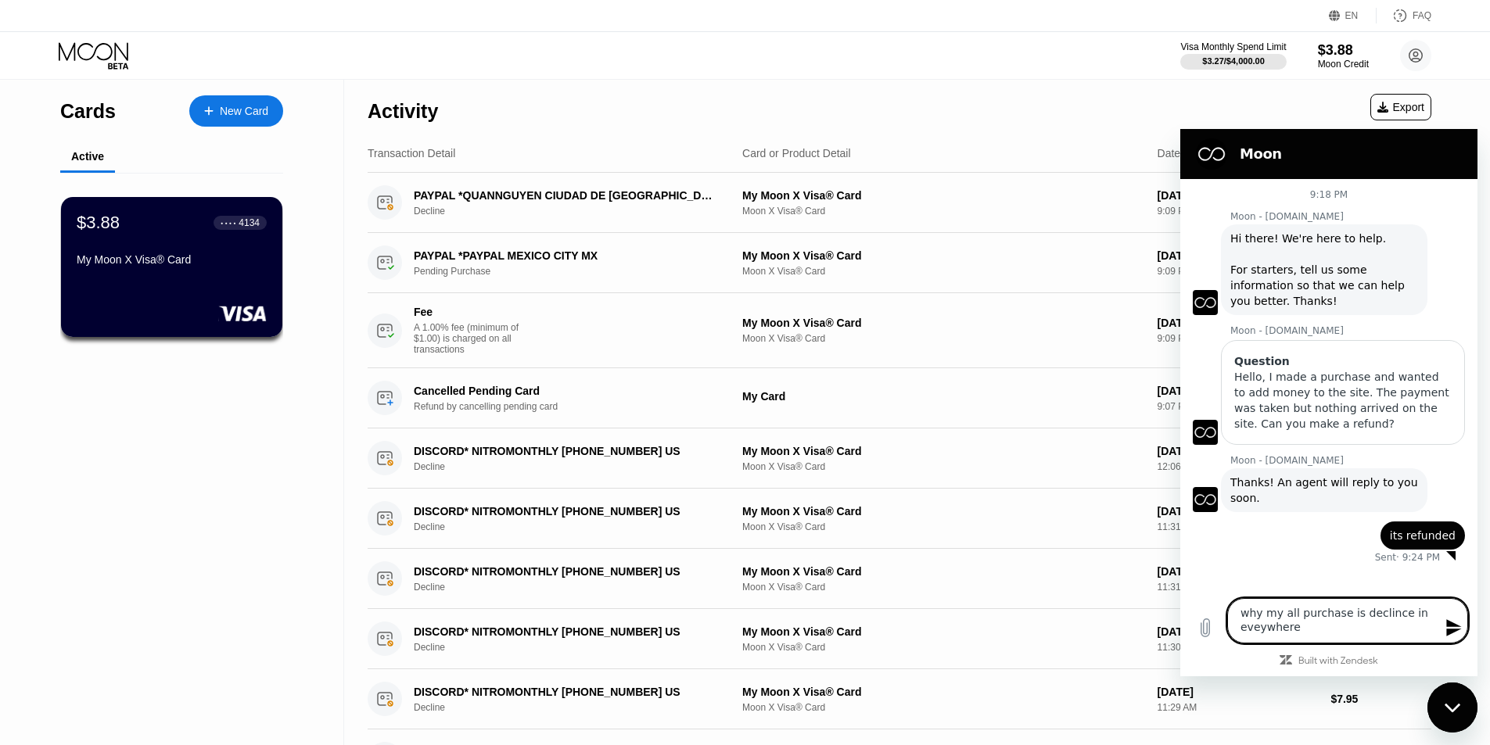
type textarea "Why are all my purchases being cancelled everywhere?"
paste textarea
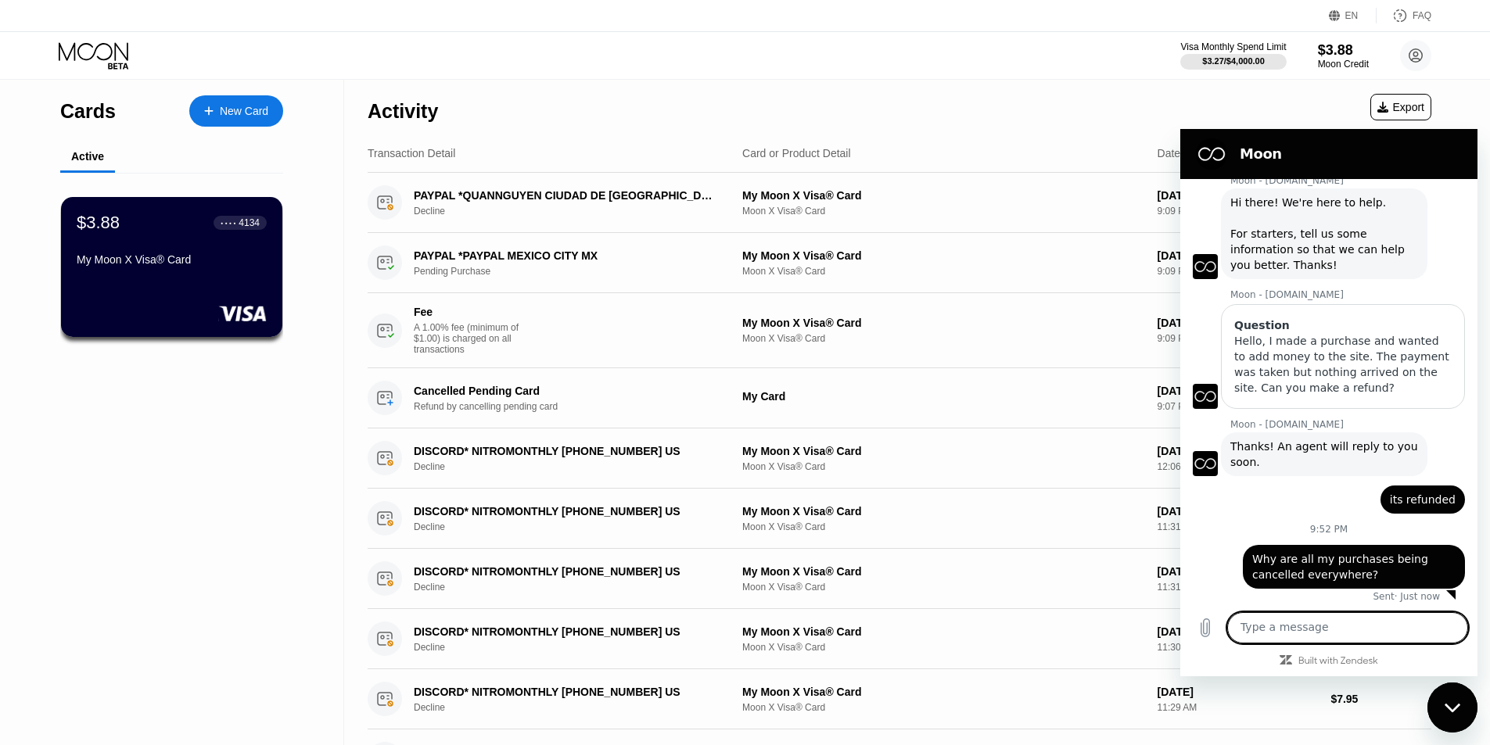
scroll to position [40, 0]
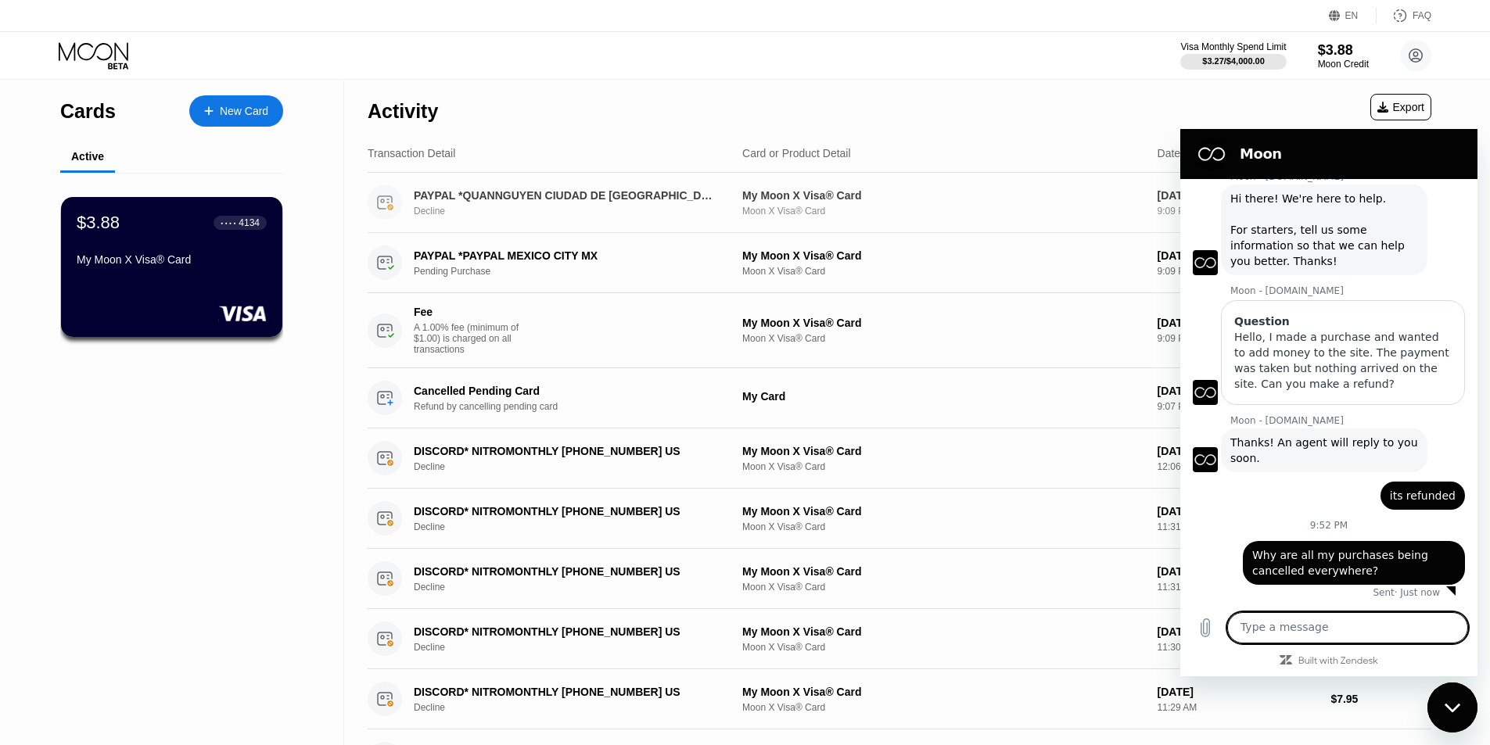
click at [801, 210] on div "Moon X Visa® Card" at bounding box center [943, 211] width 403 height 11
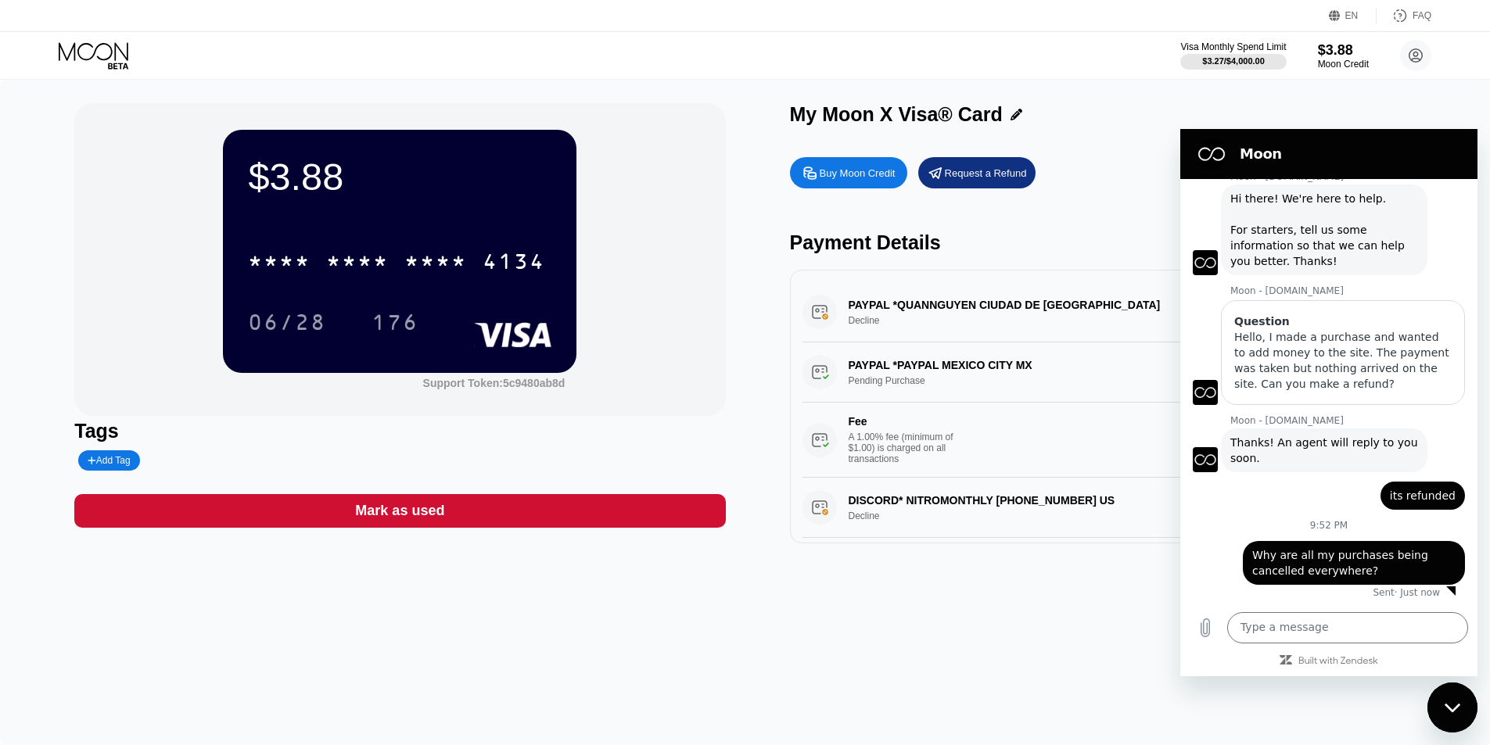
click at [1451, 694] on div "Close messaging window" at bounding box center [1452, 707] width 47 height 47
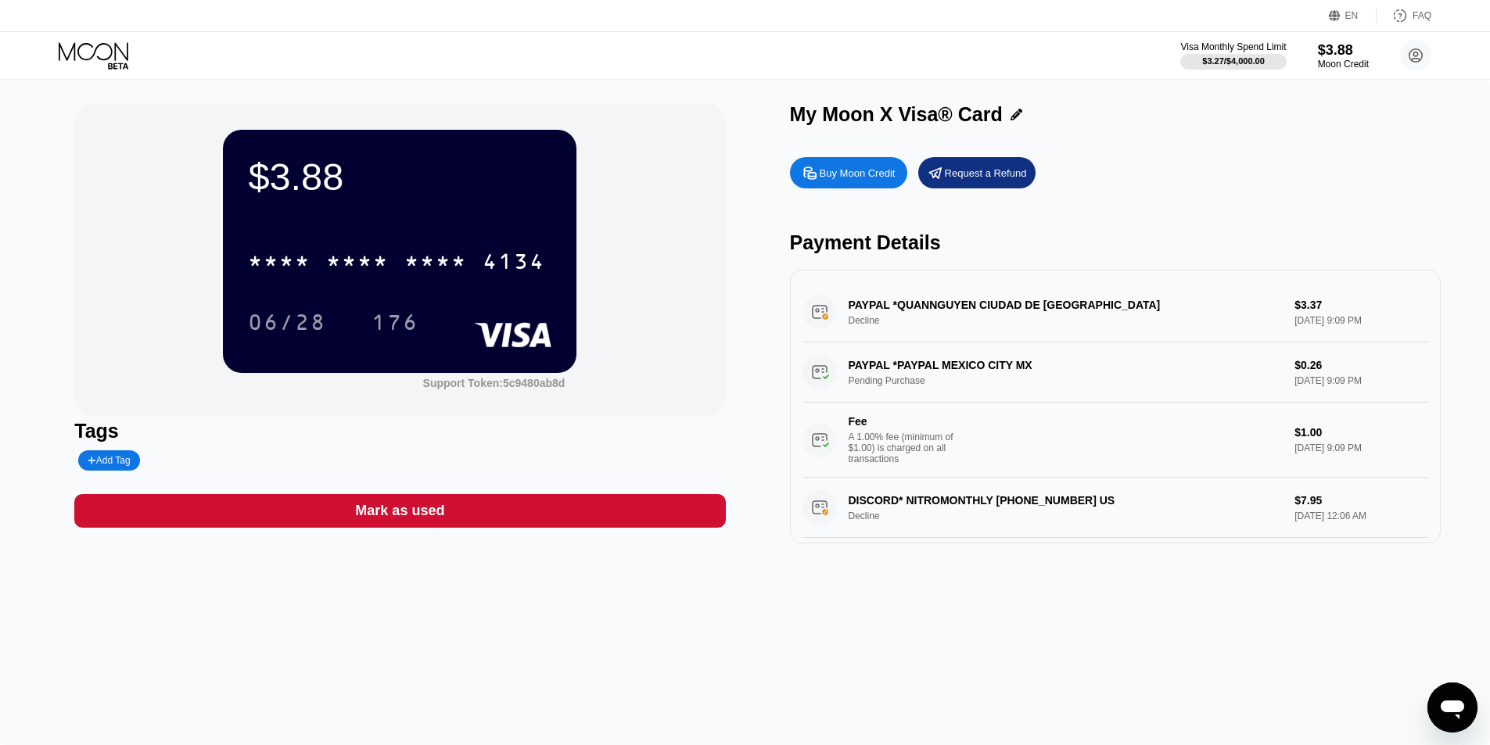
click at [927, 315] on div "PAYPAL *QUANNGUYEN CIUDAD DE MEXMX Decline $3.37 [DATE] 9:09 PM" at bounding box center [1115, 312] width 626 height 60
click at [958, 180] on div "Request a Refund" at bounding box center [986, 173] width 82 height 13
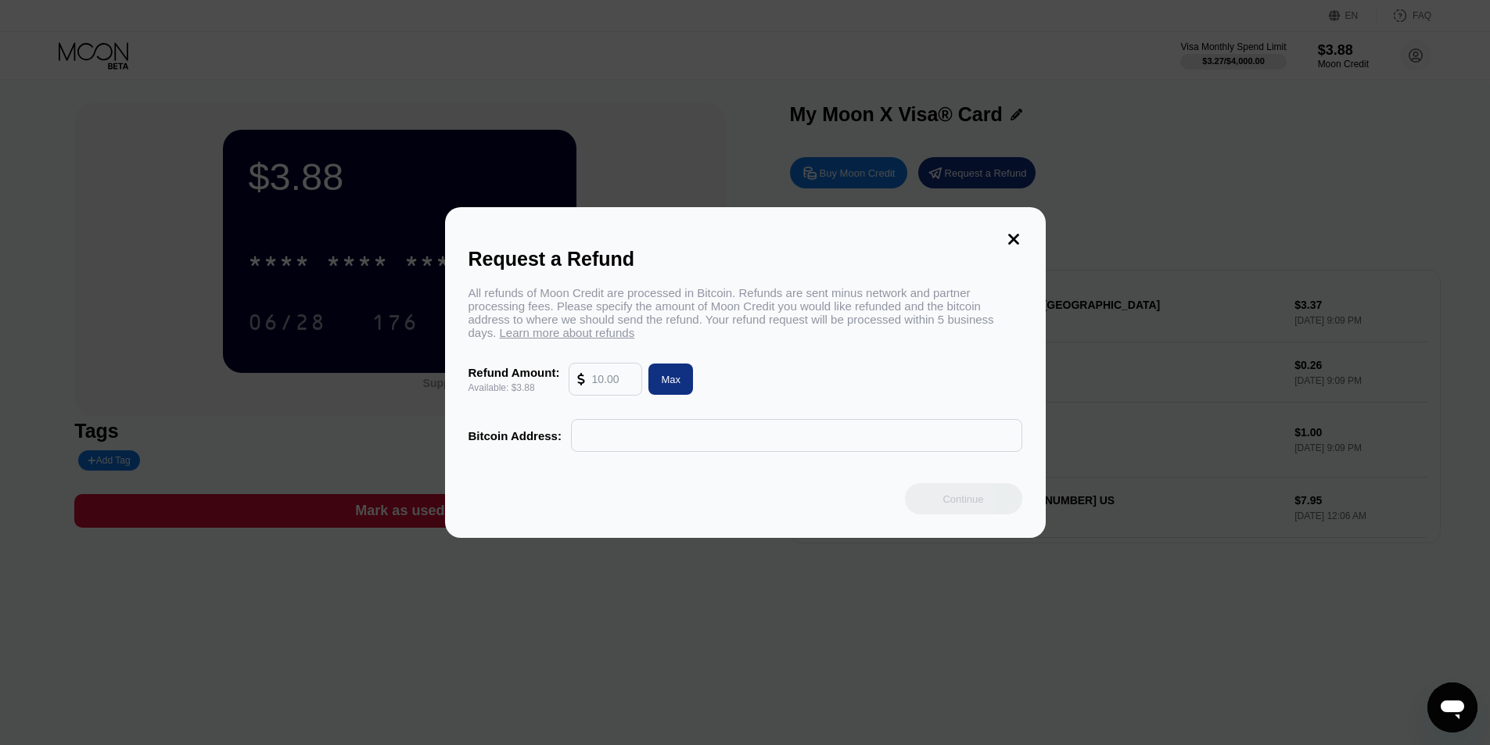
click at [1017, 239] on icon at bounding box center [1013, 239] width 17 height 17
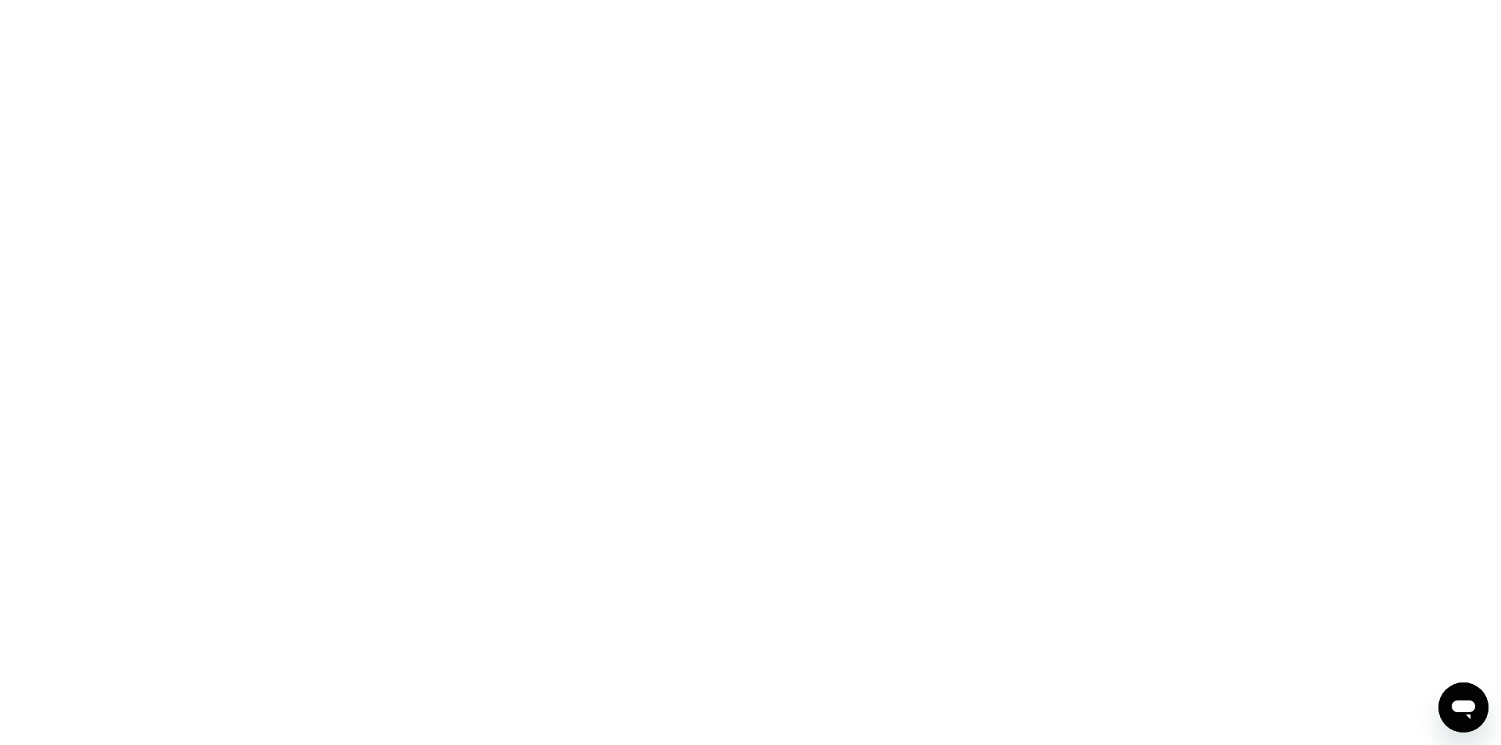
click at [1448, 700] on div "Open messaging window" at bounding box center [1463, 707] width 47 height 47
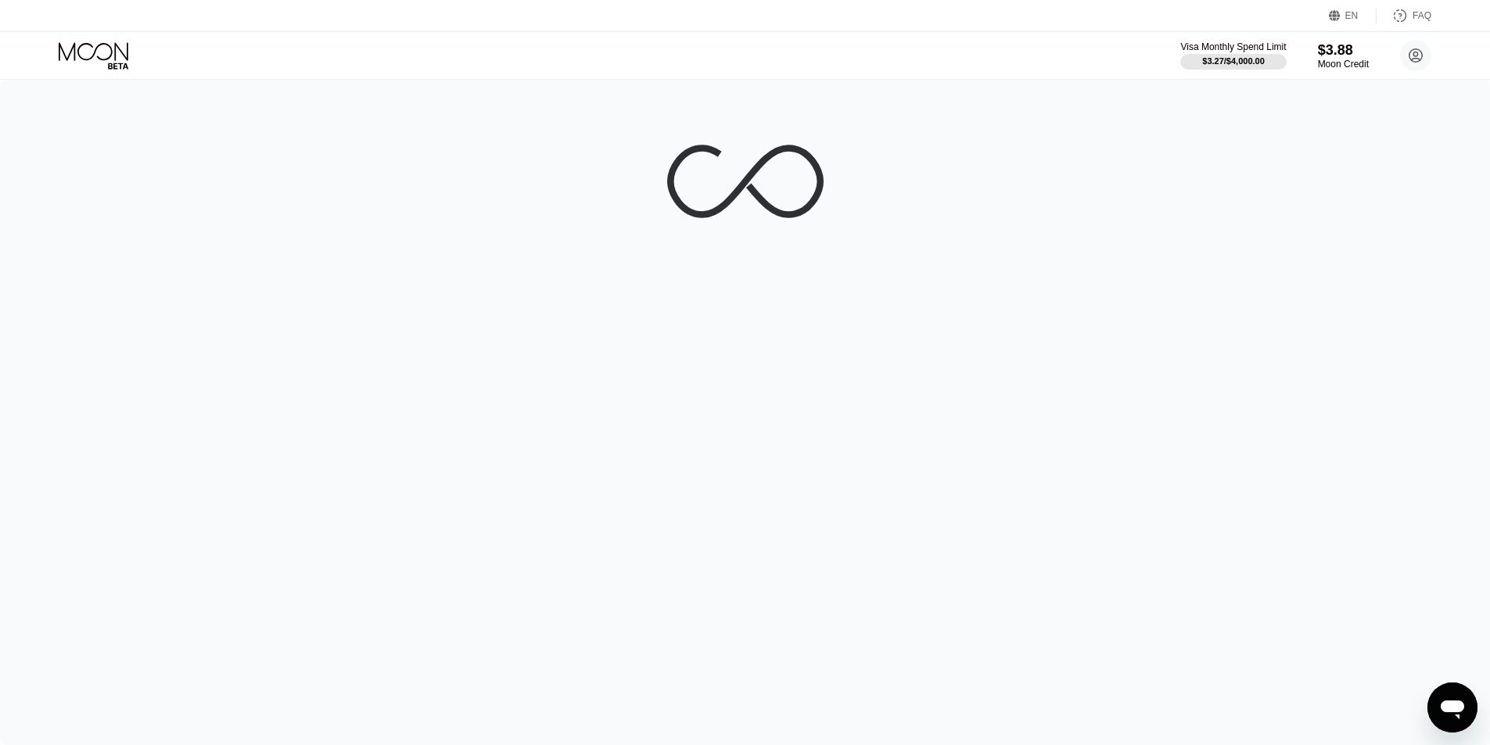
drag, startPoint x: 1439, startPoint y: 707, endPoint x: 1590, endPoint y: 929, distance: 268.5
click at [1439, 707] on icon "Open messaging window" at bounding box center [1452, 708] width 28 height 28
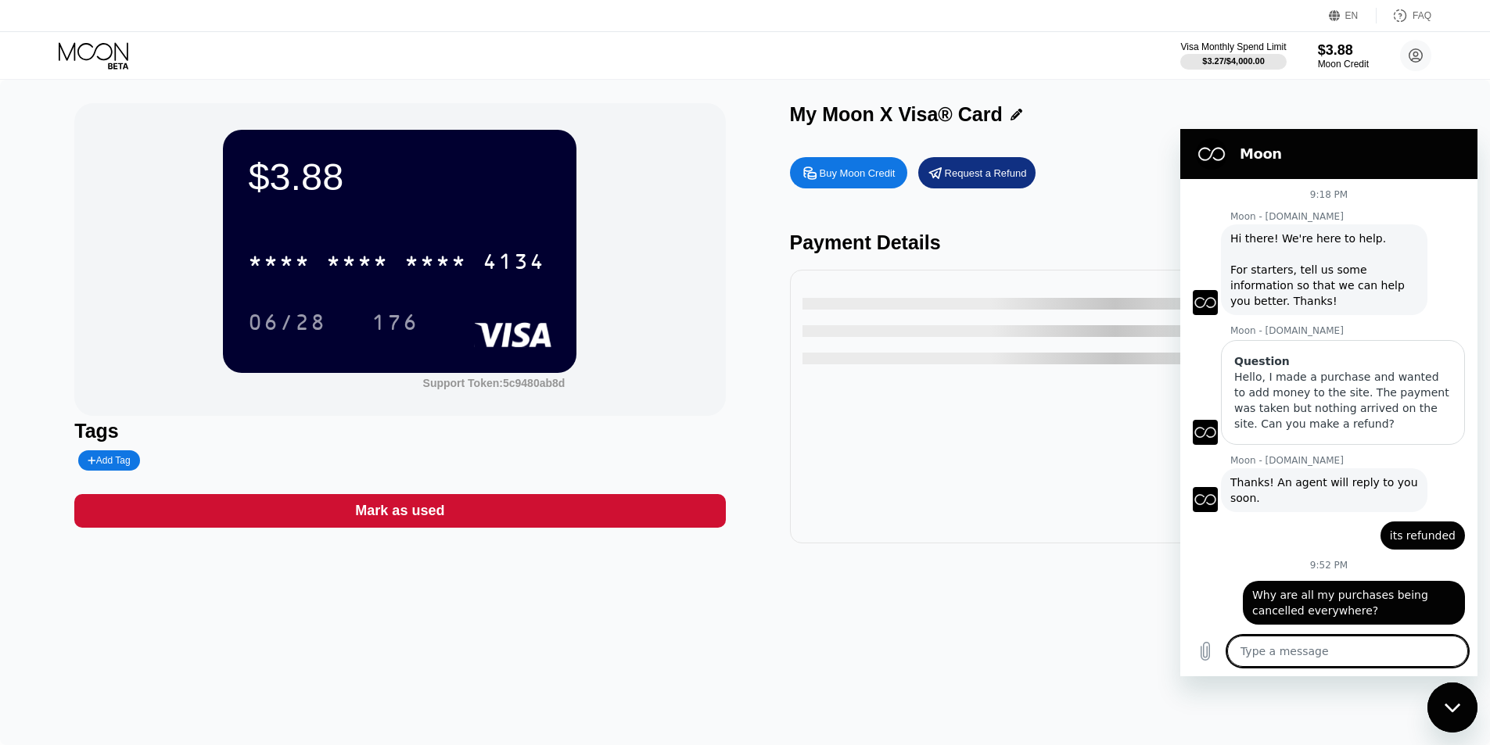
scroll to position [40, 0]
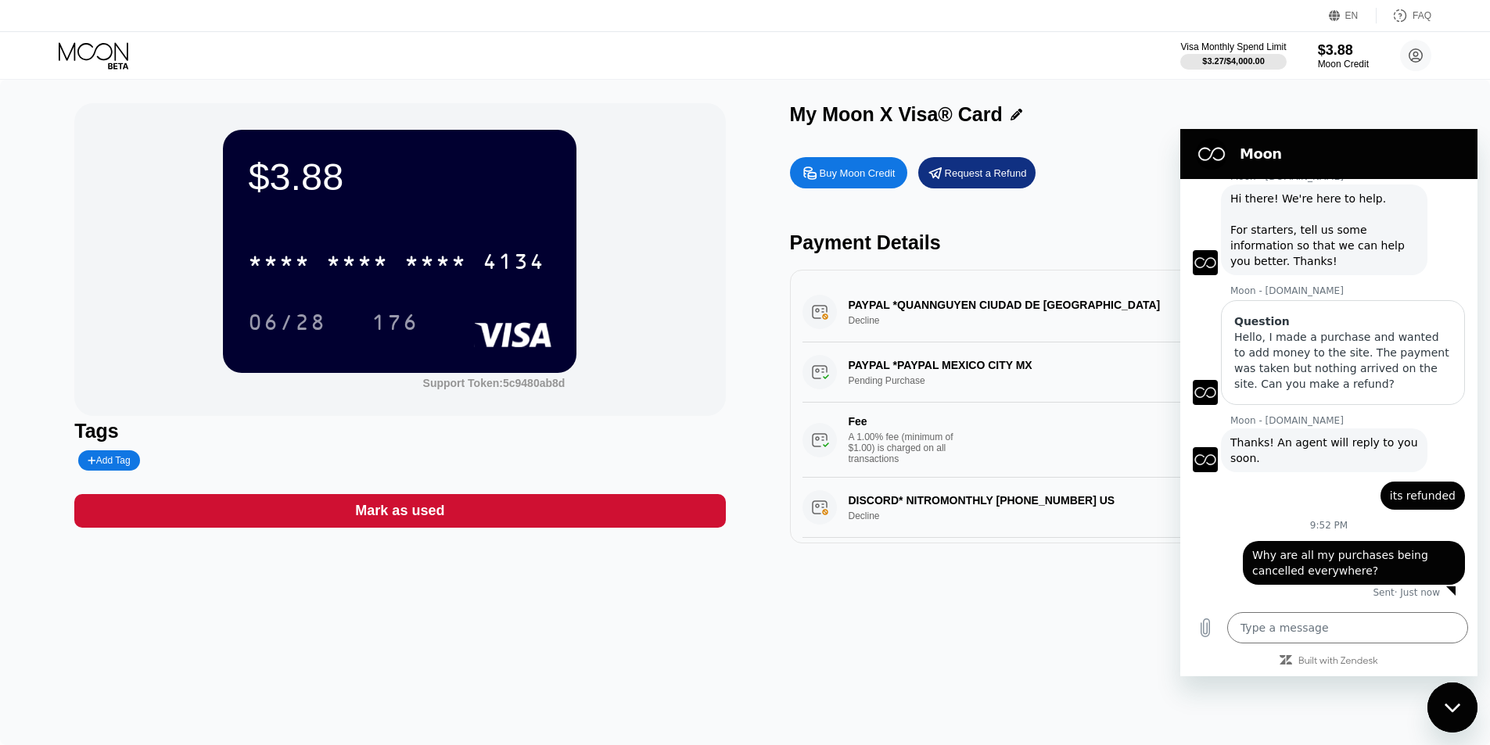
click at [1249, 154] on h2 "Moon" at bounding box center [1351, 154] width 222 height 19
click at [1265, 153] on h2 "Moon" at bounding box center [1351, 154] width 222 height 19
click at [1417, 56] on icon at bounding box center [1416, 56] width 9 height 9
click at [1360, 66] on div "Moon Credit" at bounding box center [1343, 64] width 52 height 11
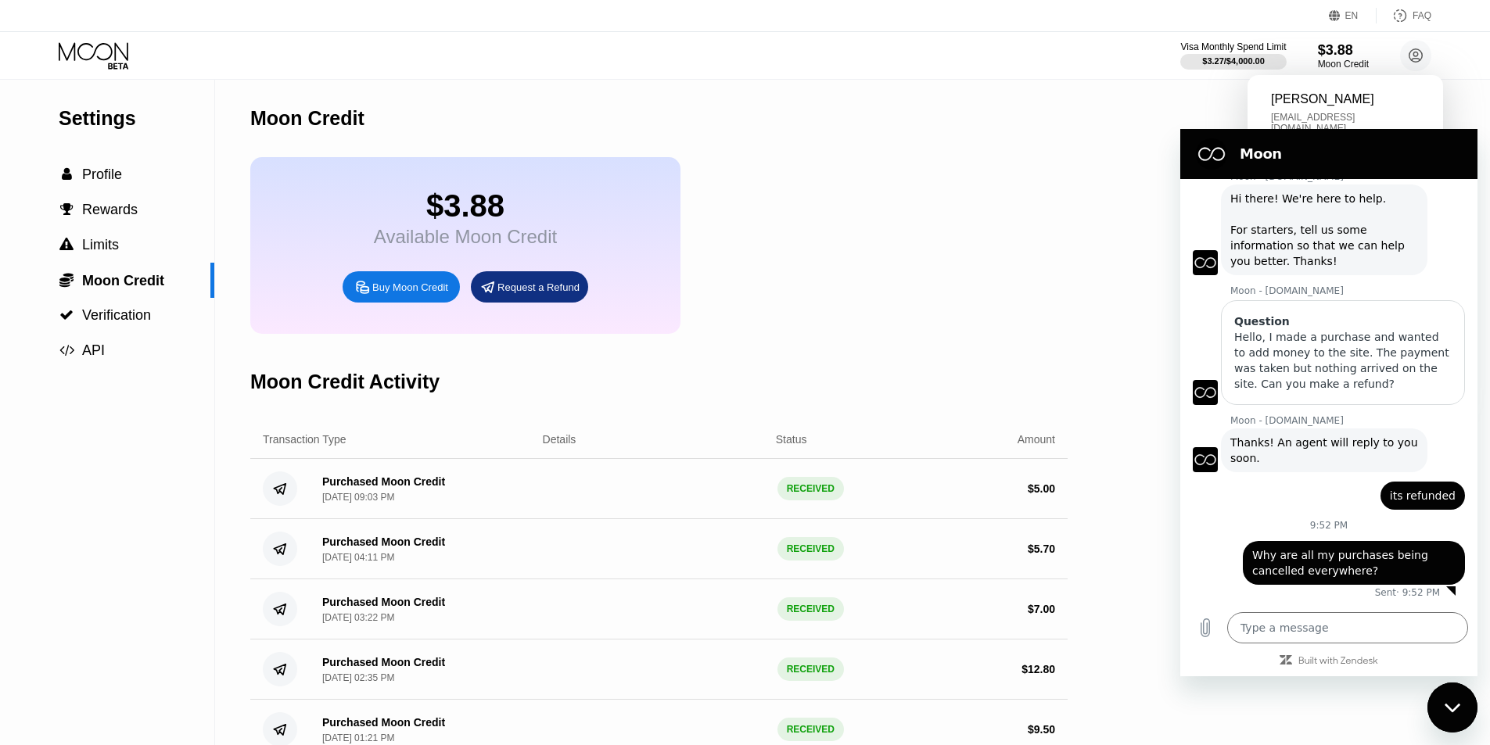
click at [841, 252] on div "$3.88 Available Moon Credit Buy Moon Credit Request a Refund" at bounding box center [658, 245] width 817 height 177
click at [126, 174] on div " Profile" at bounding box center [107, 175] width 214 height 16
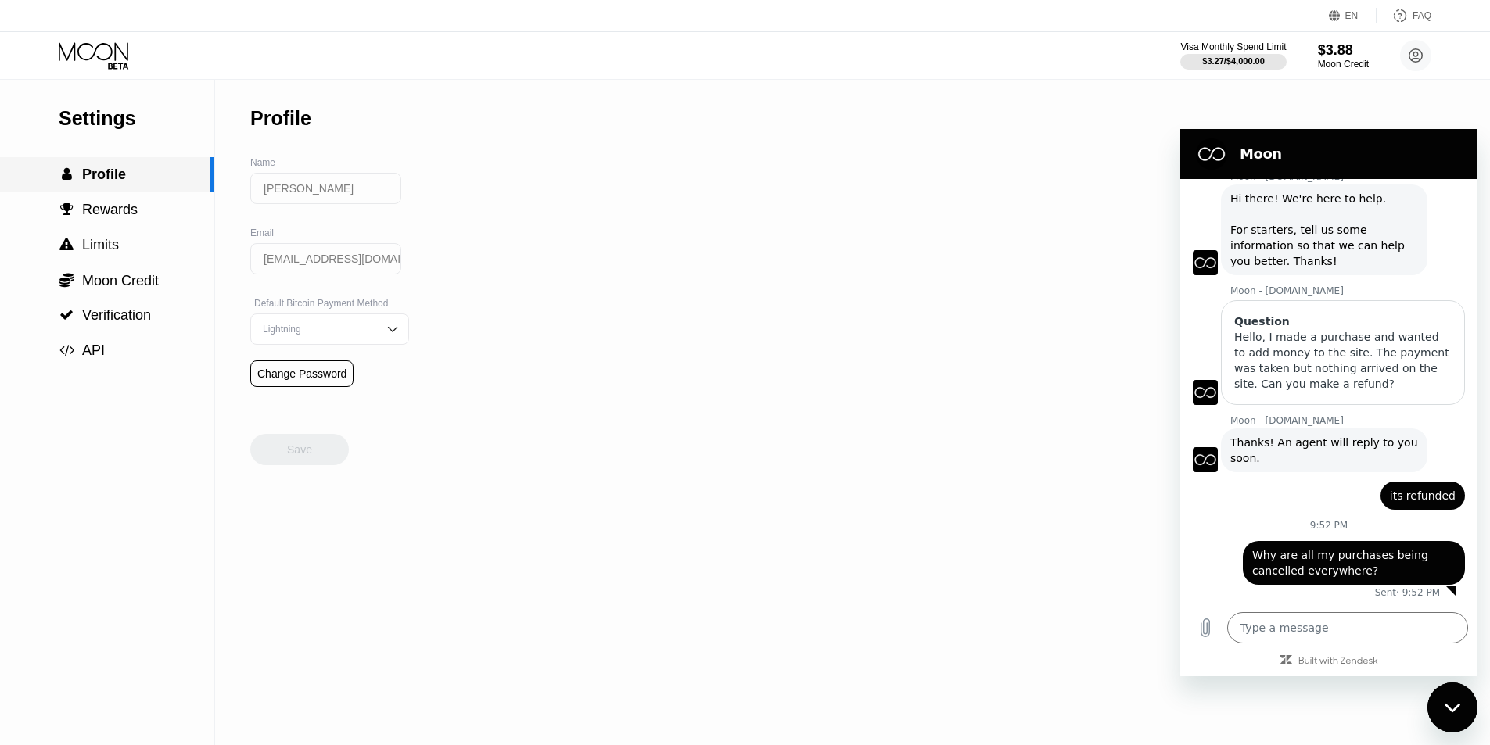
click at [133, 188] on div " Profile" at bounding box center [107, 174] width 214 height 35
click at [149, 205] on div " Rewards" at bounding box center [107, 210] width 214 height 16
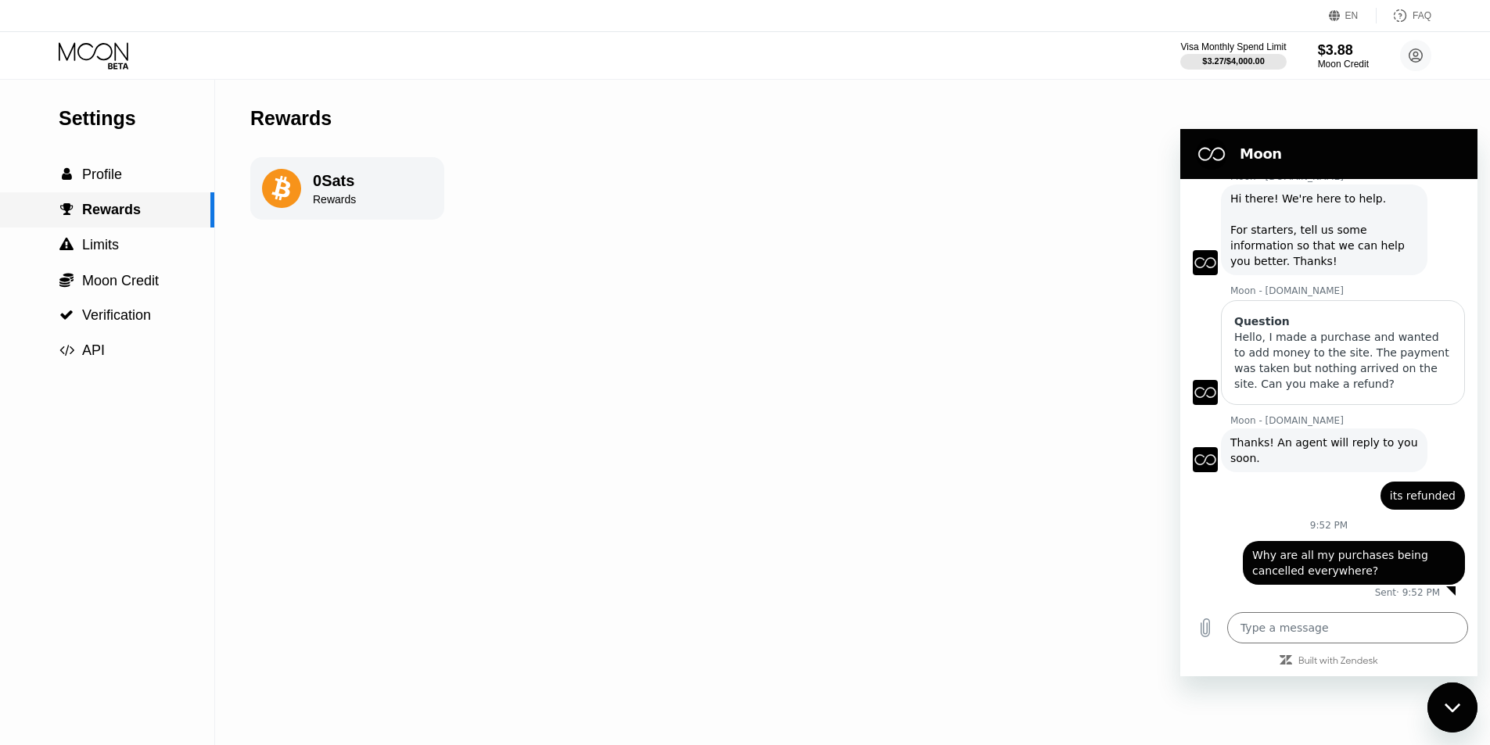
click at [146, 226] on div " Rewards" at bounding box center [107, 209] width 214 height 35
click at [145, 243] on div " Limits" at bounding box center [107, 245] width 214 height 16
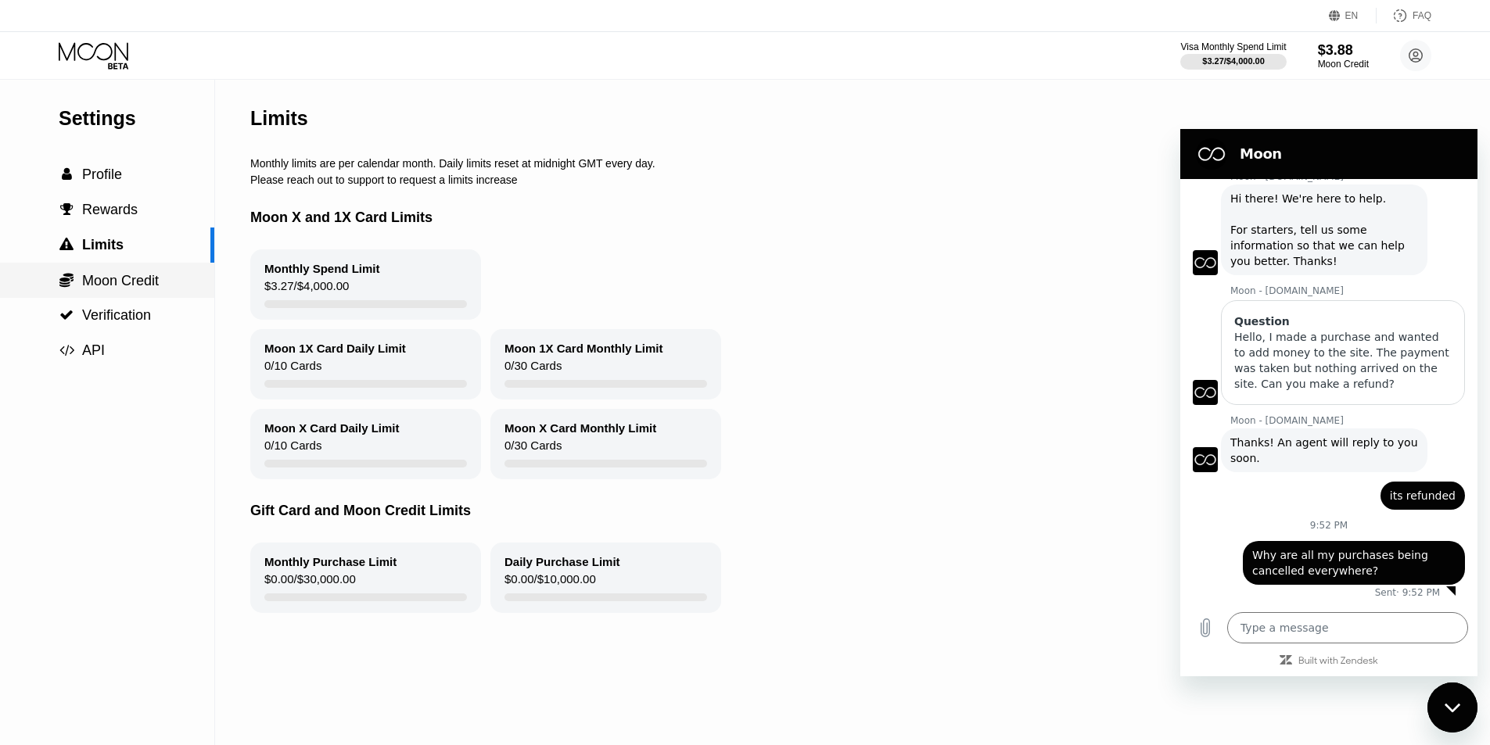
click at [154, 271] on div " Moon Credit" at bounding box center [107, 280] width 214 height 35
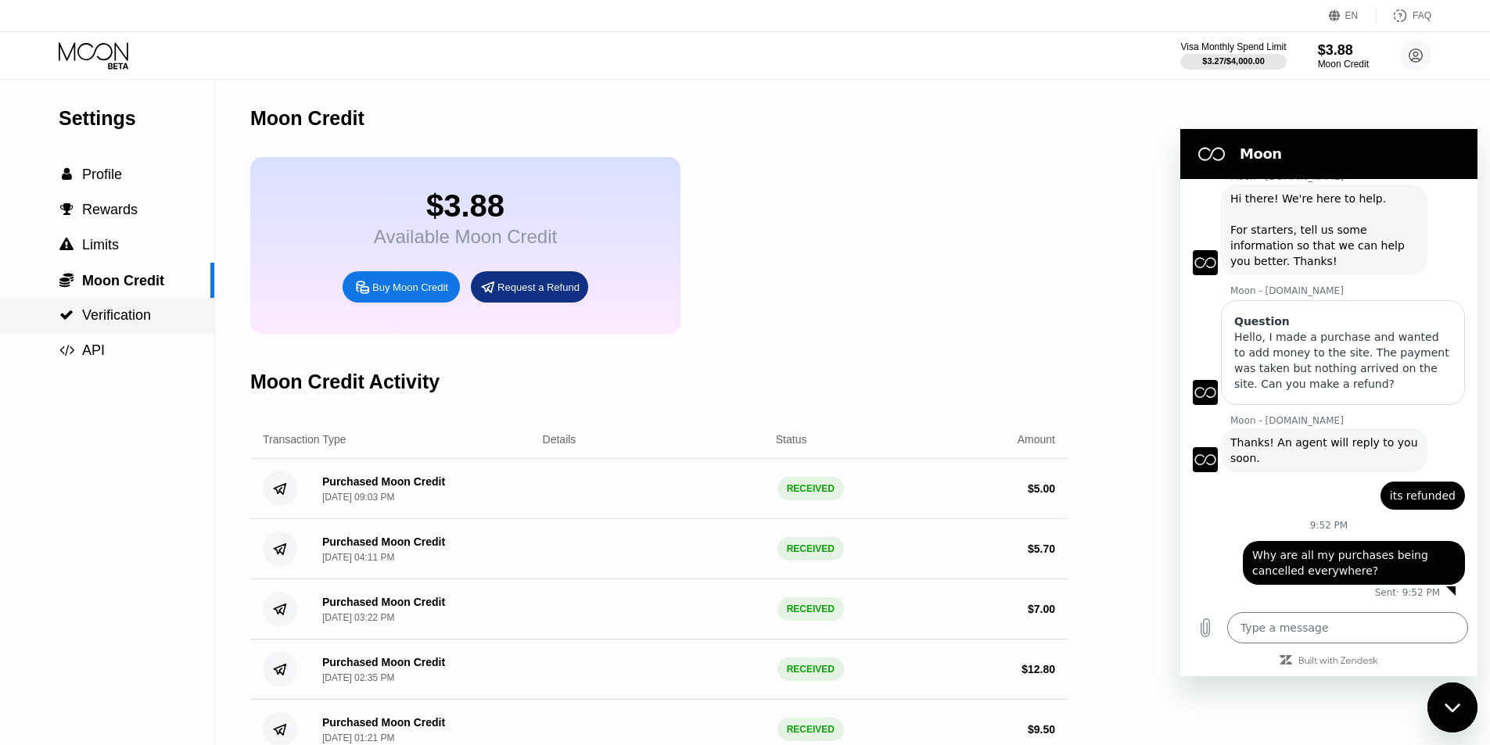
click at [150, 303] on div " Verification" at bounding box center [107, 315] width 214 height 35
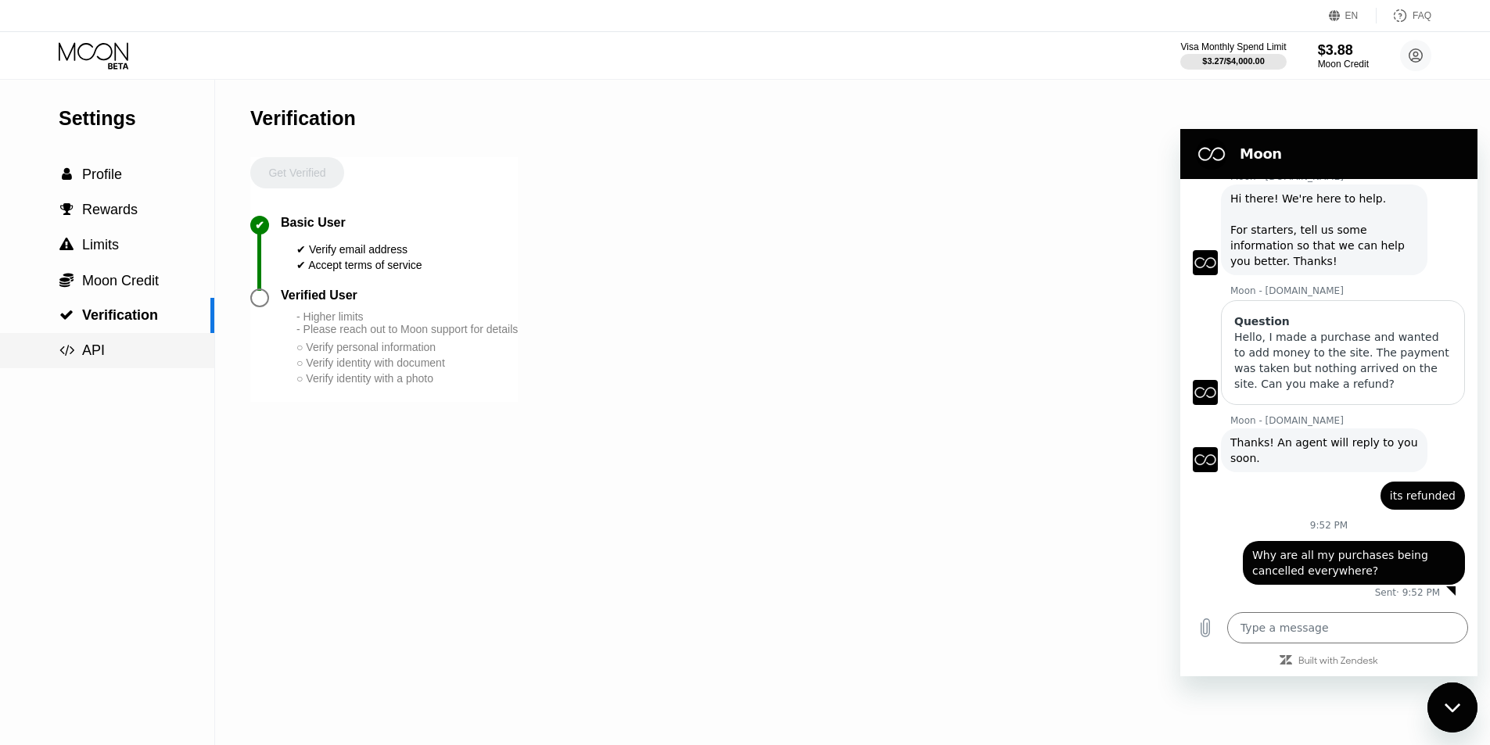
click at [145, 359] on div " API" at bounding box center [107, 351] width 214 height 16
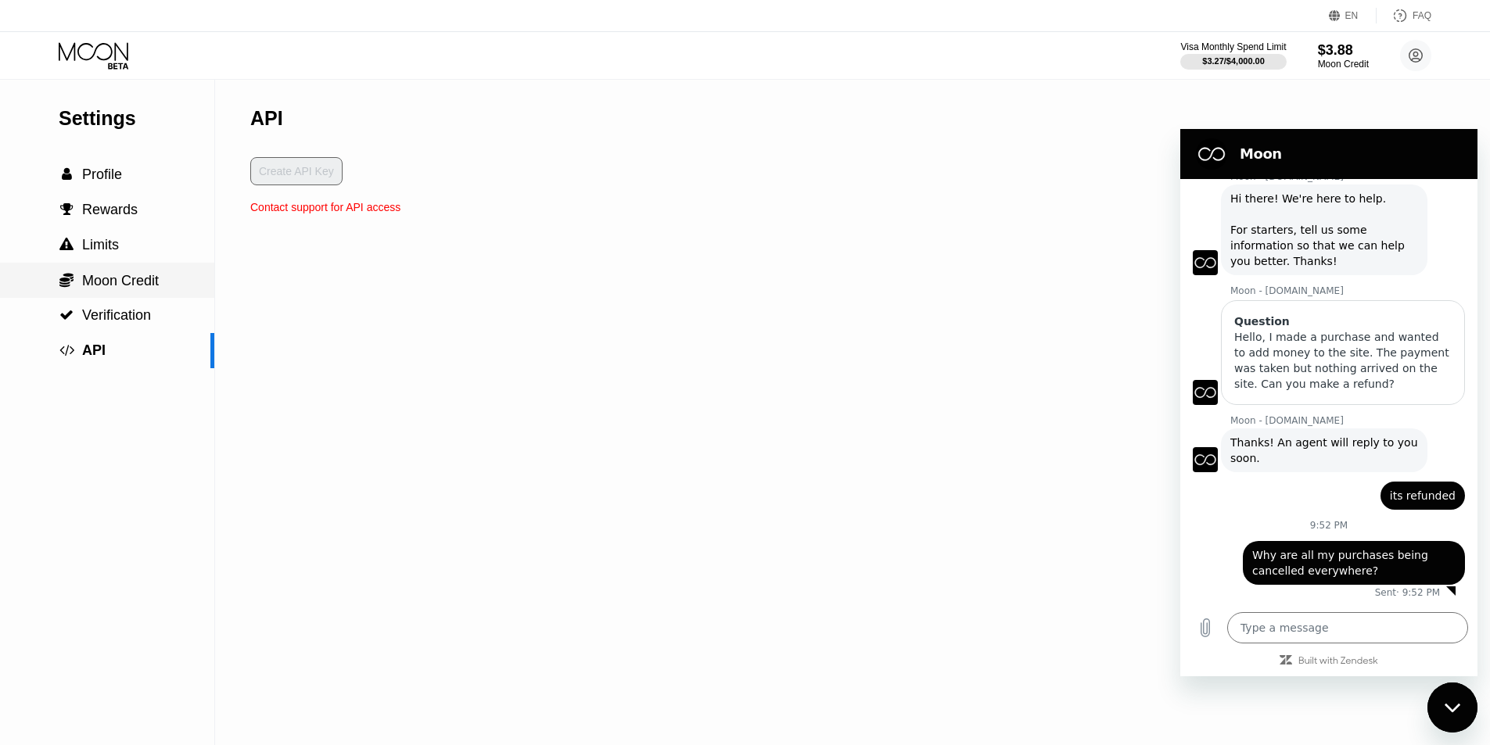
click at [134, 217] on span "Rewards" at bounding box center [110, 210] width 56 height 16
click at [128, 181] on div " Profile" at bounding box center [107, 175] width 214 height 16
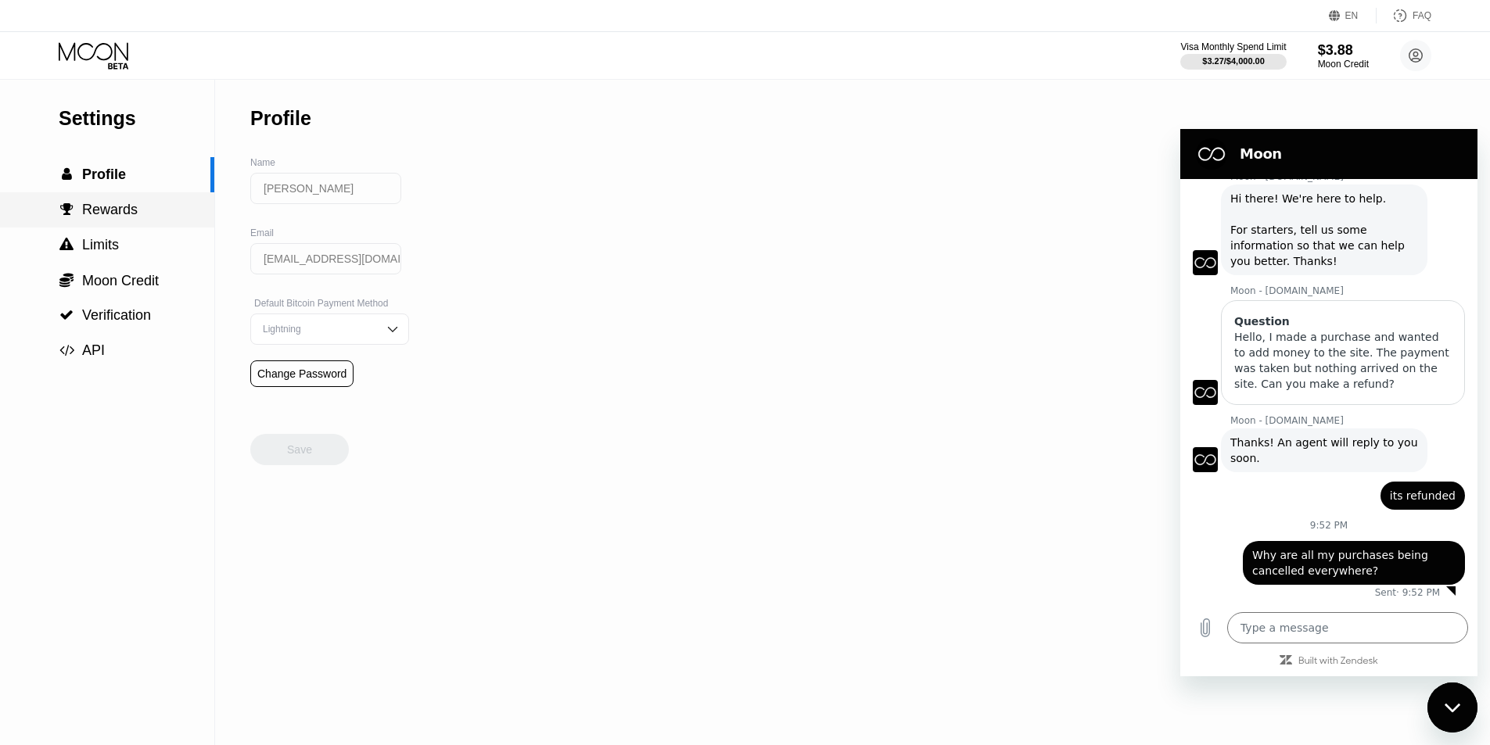
click at [127, 212] on span "Rewards" at bounding box center [110, 210] width 56 height 16
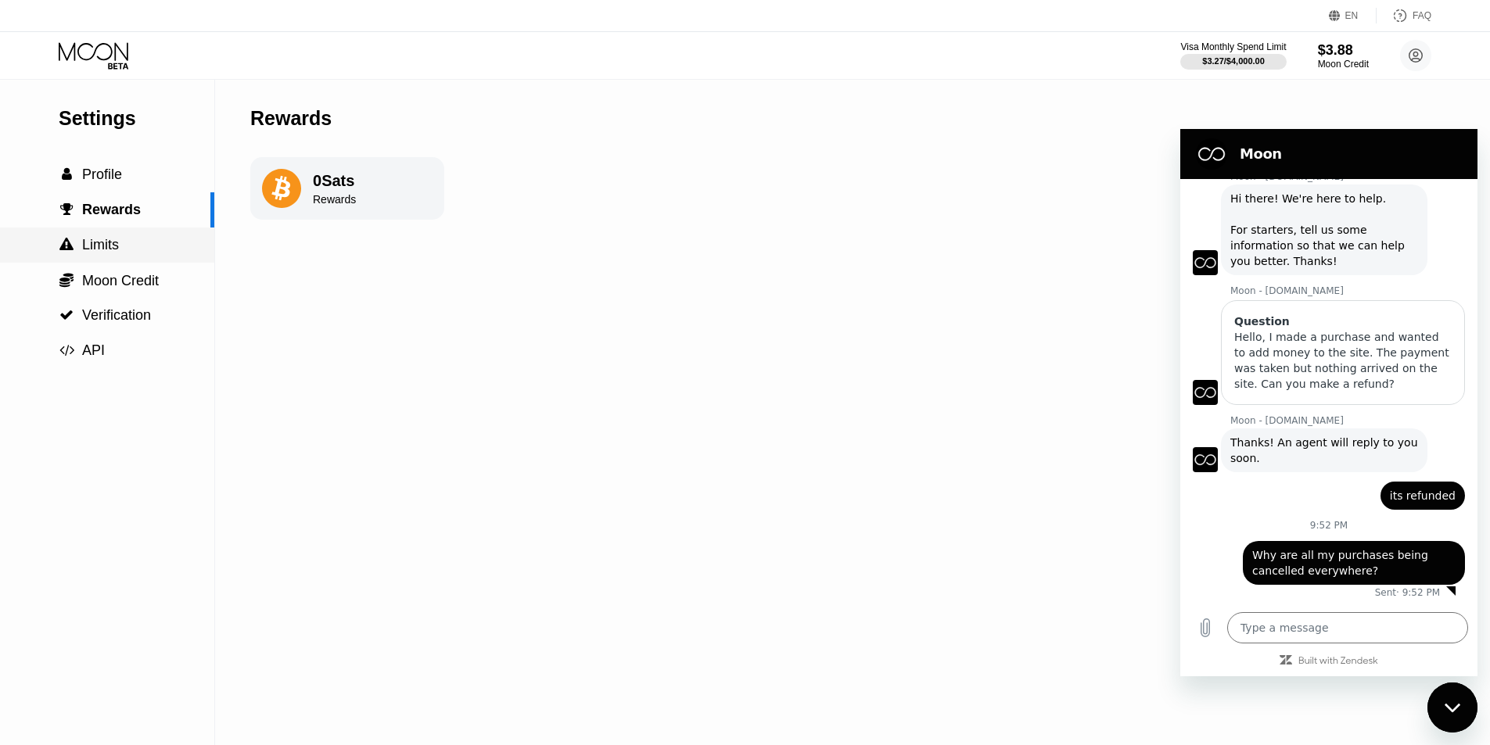
click at [125, 246] on div " Limits" at bounding box center [107, 245] width 214 height 16
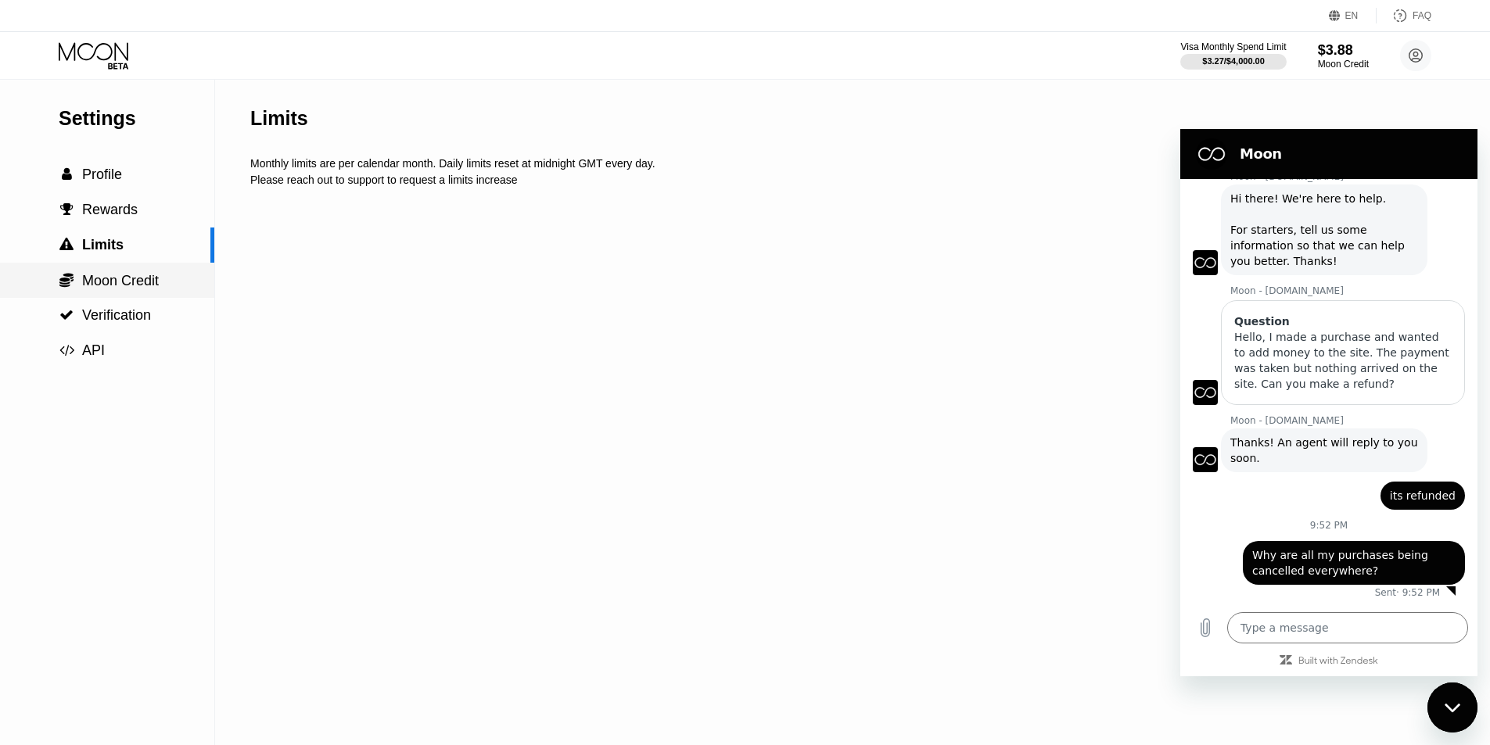
click at [137, 275] on span "Moon Credit" at bounding box center [120, 281] width 77 height 16
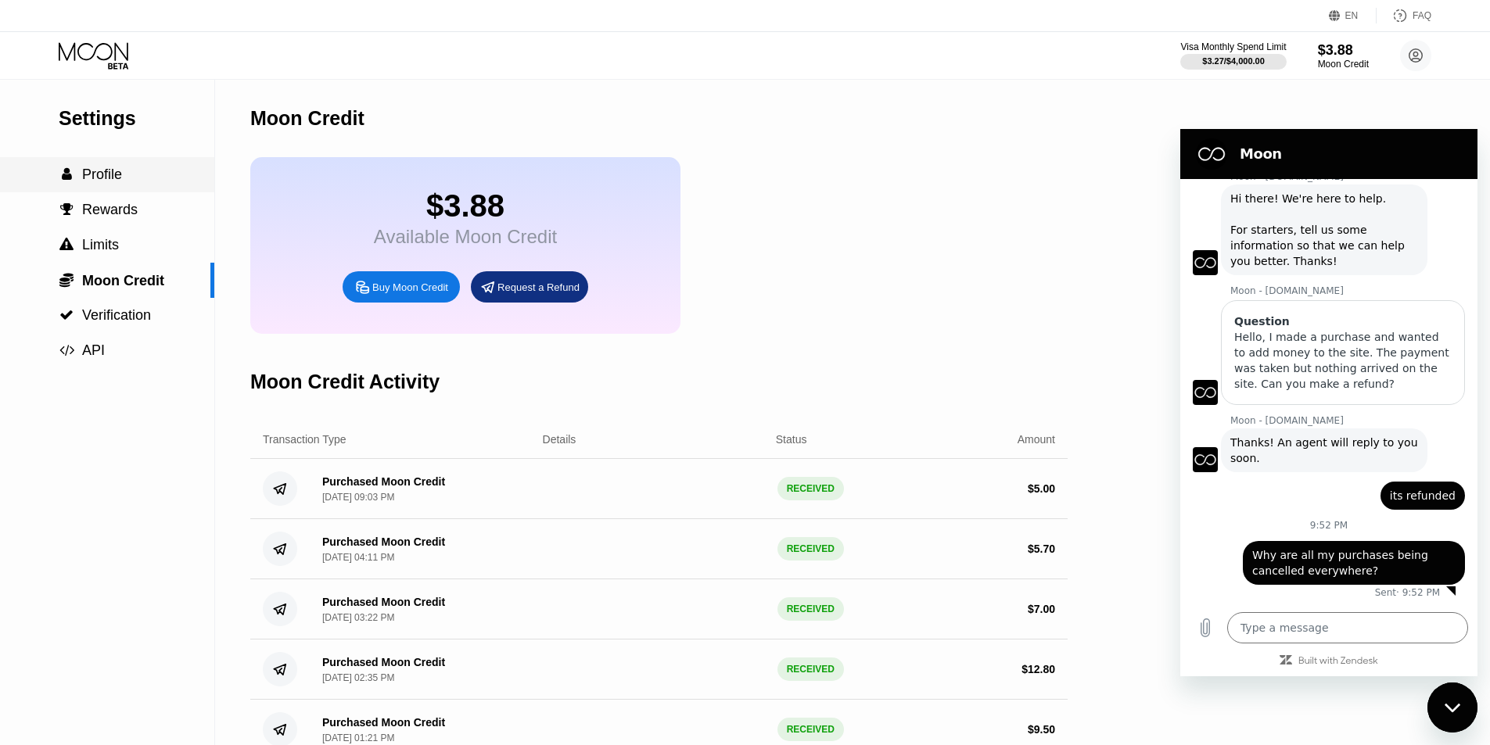
click at [122, 192] on div " Profile" at bounding box center [107, 174] width 214 height 35
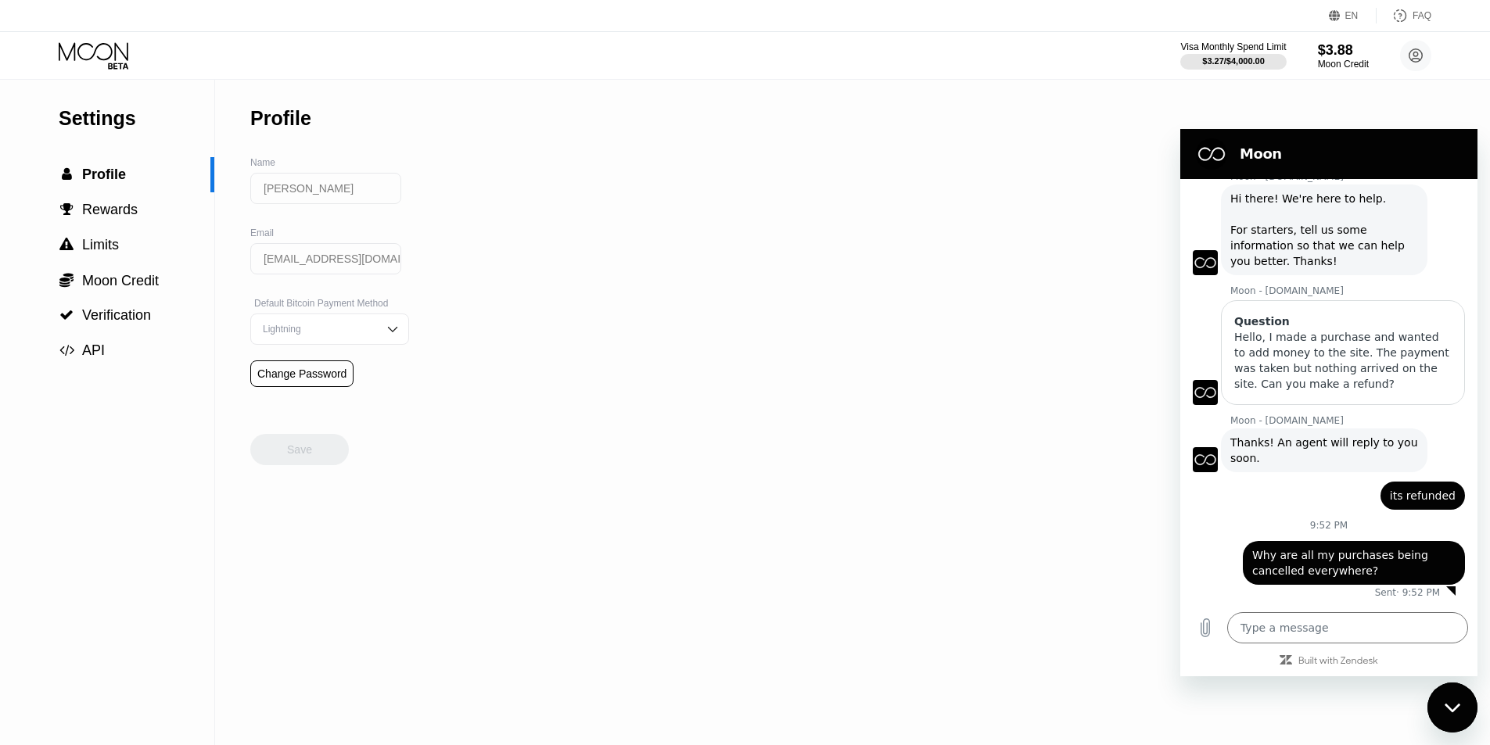
click at [118, 64] on icon at bounding box center [95, 55] width 73 height 27
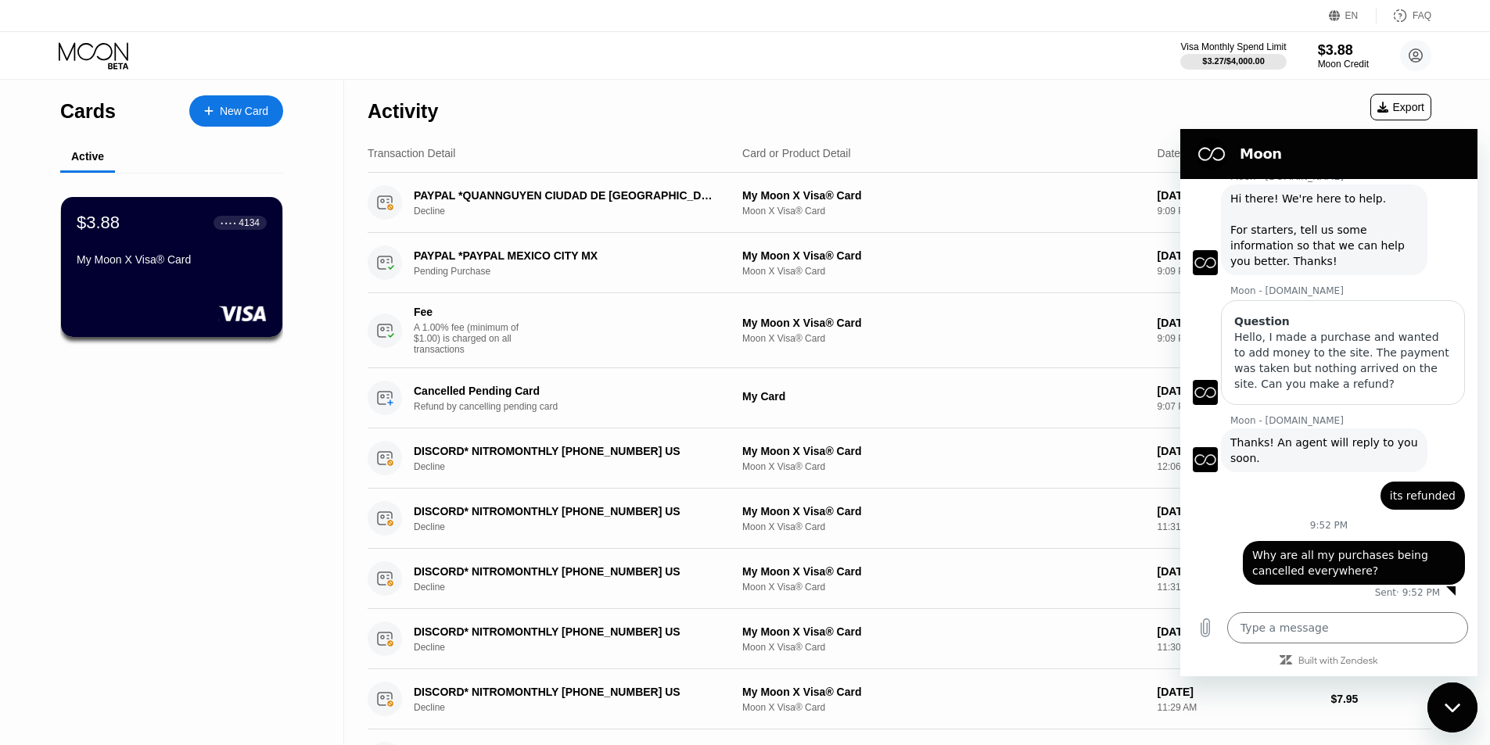
click at [1433, 691] on div "Close messaging window" at bounding box center [1452, 707] width 47 height 47
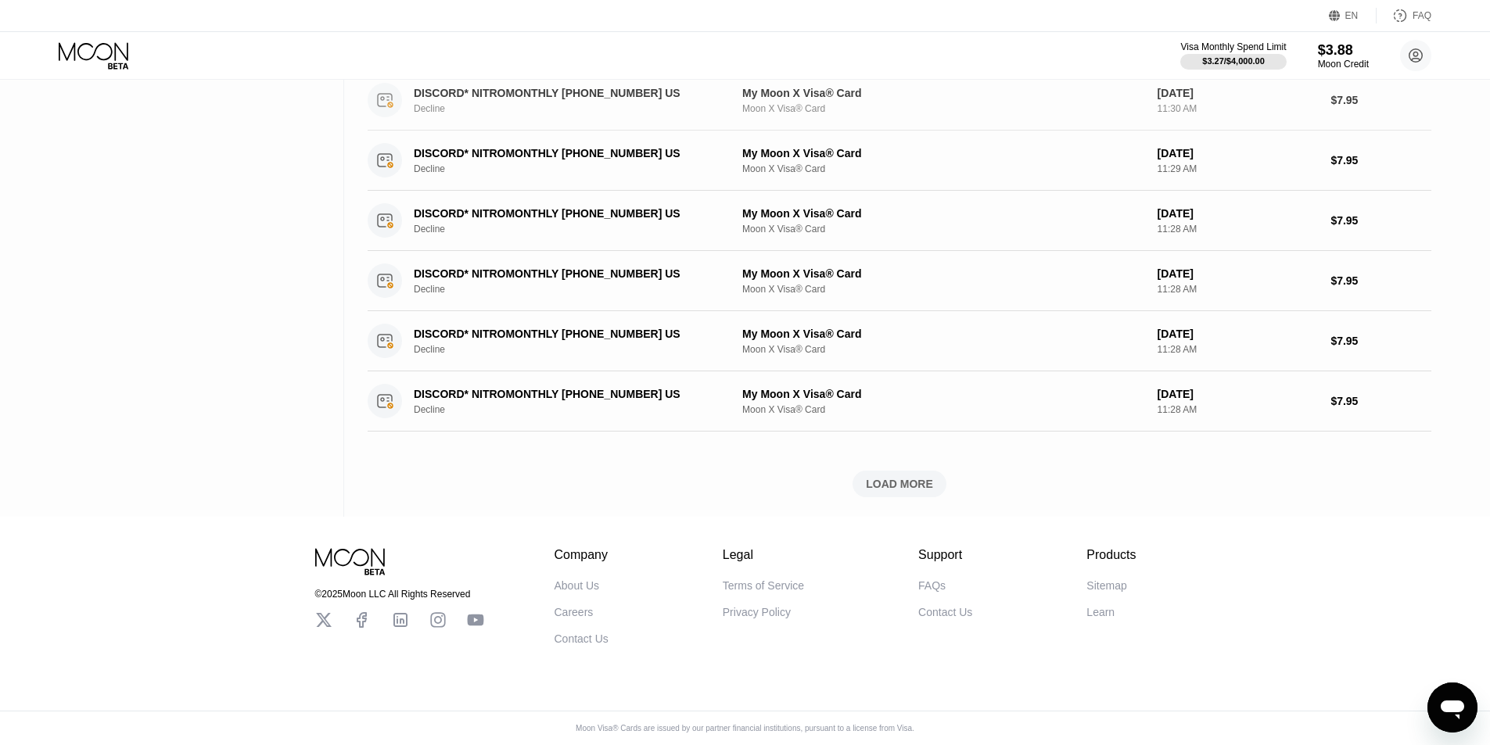
scroll to position [560, 0]
click at [892, 503] on div "Activity Export Transaction Detail Card or Product Detail Date & Time Amount PA…" at bounding box center [900, 29] width 1064 height 976
click at [914, 477] on div "LOAD MORE" at bounding box center [899, 484] width 67 height 14
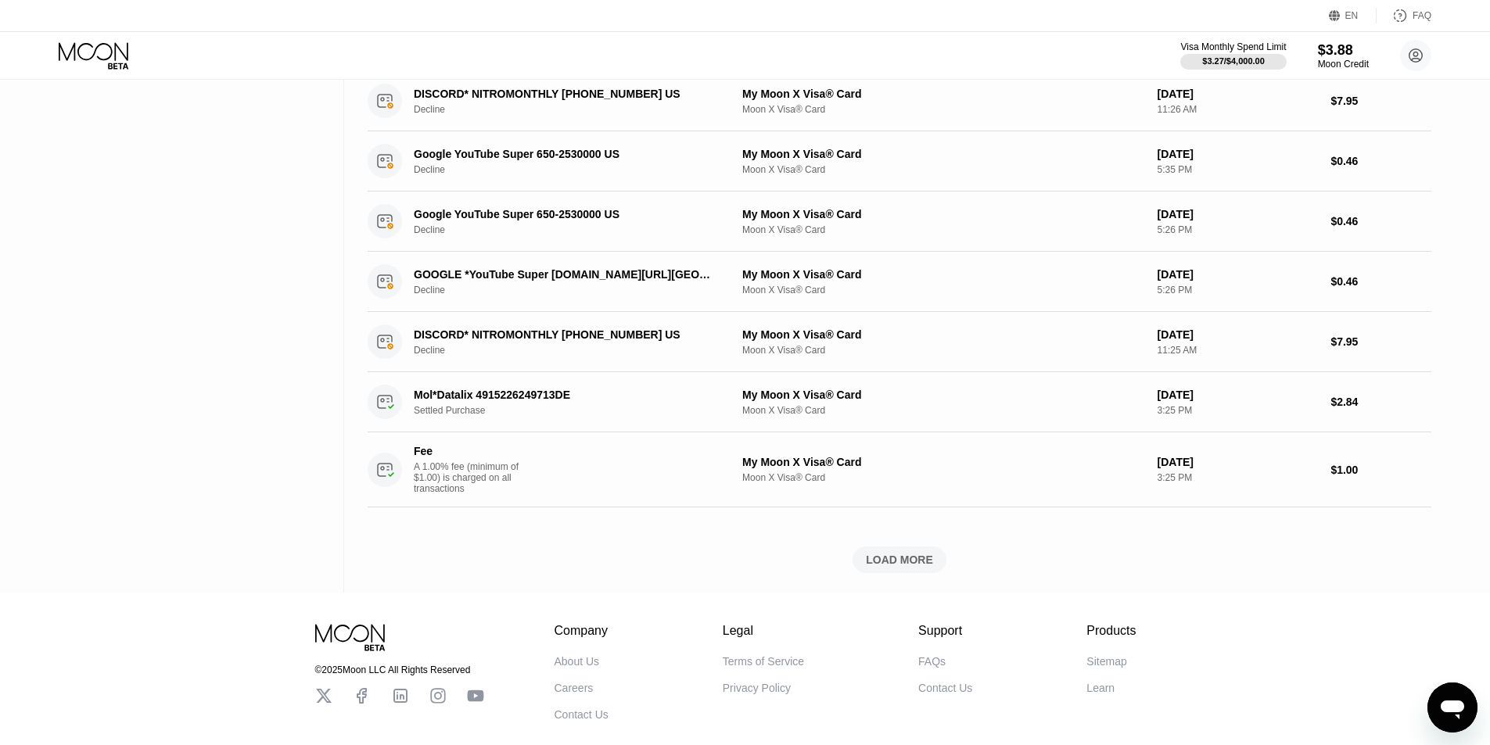
scroll to position [1342, 0]
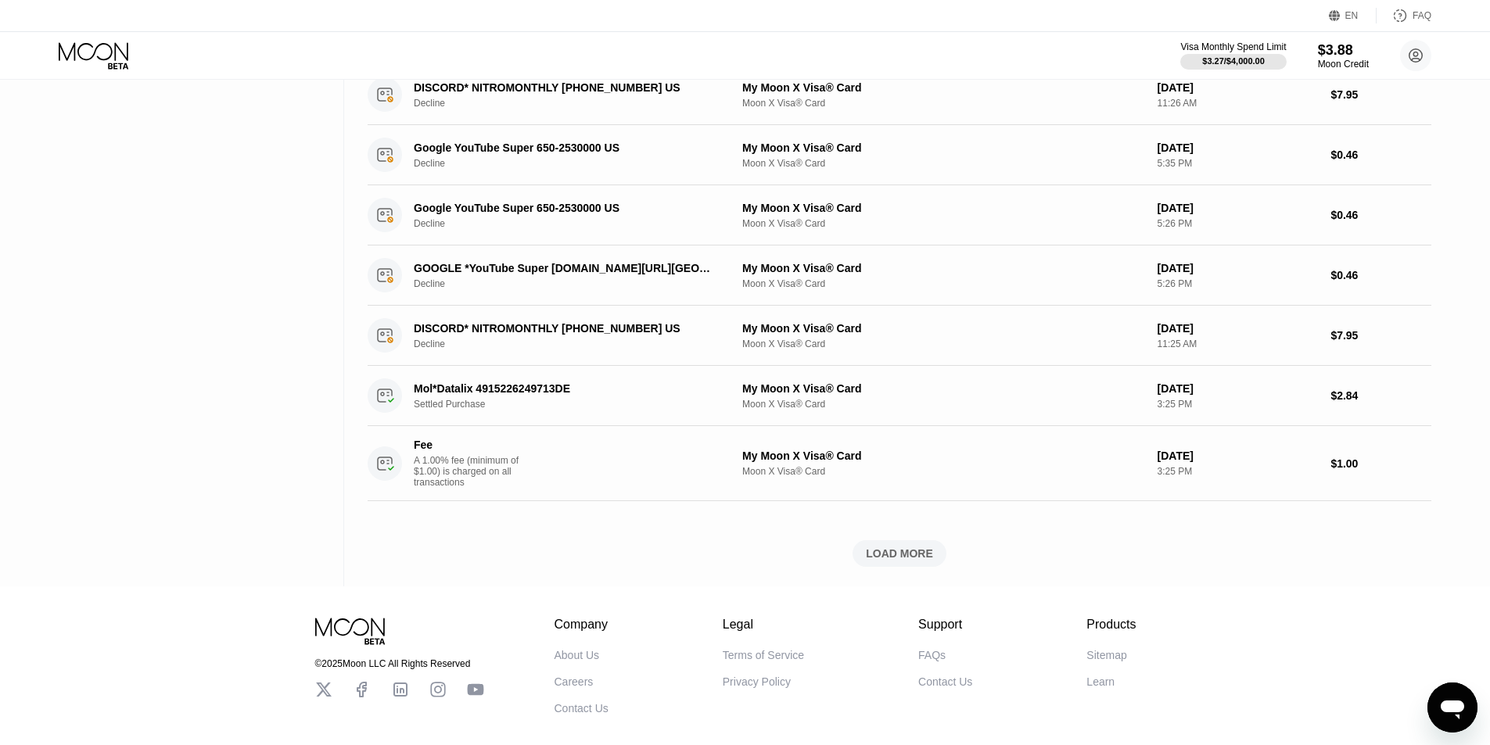
click at [894, 561] on div "LOAD MORE" at bounding box center [899, 554] width 67 height 14
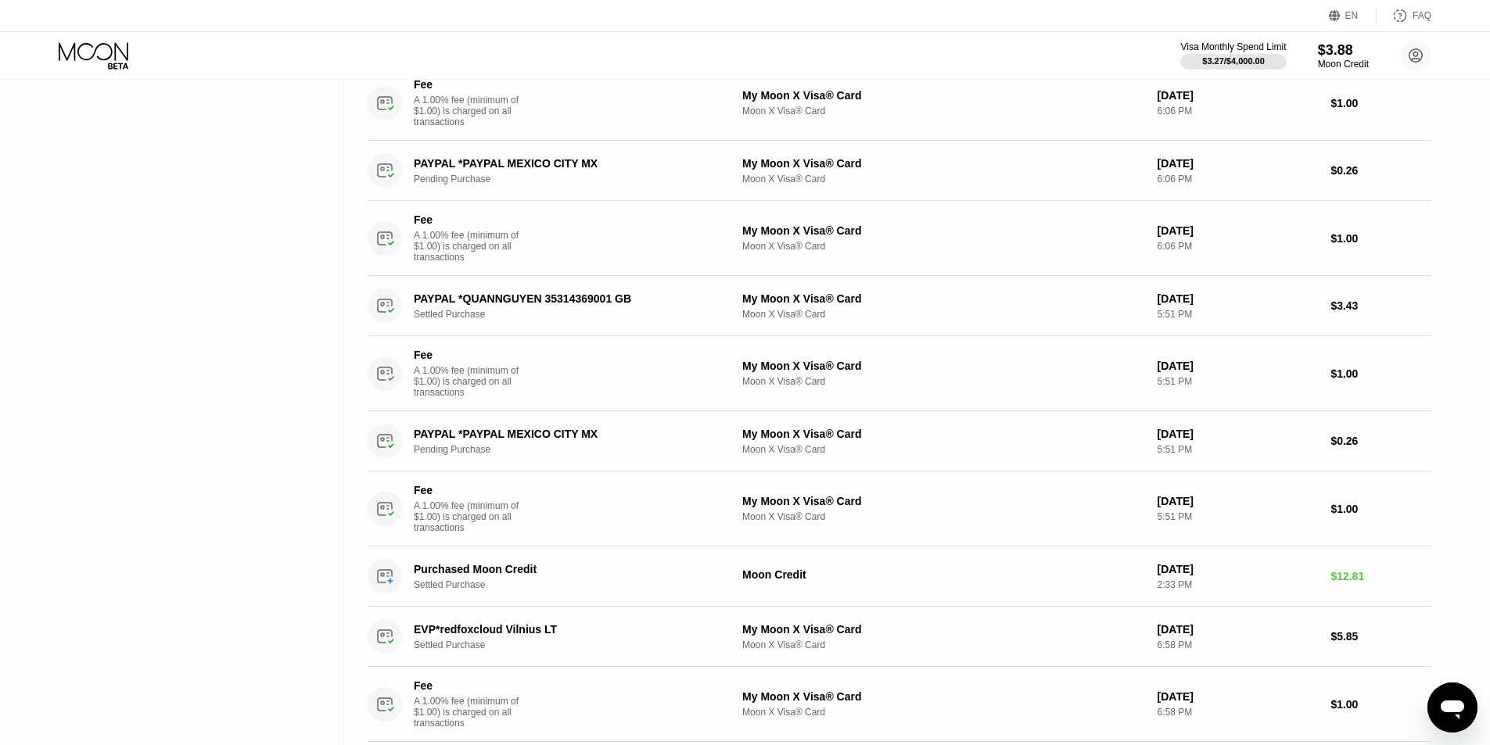
scroll to position [0, 0]
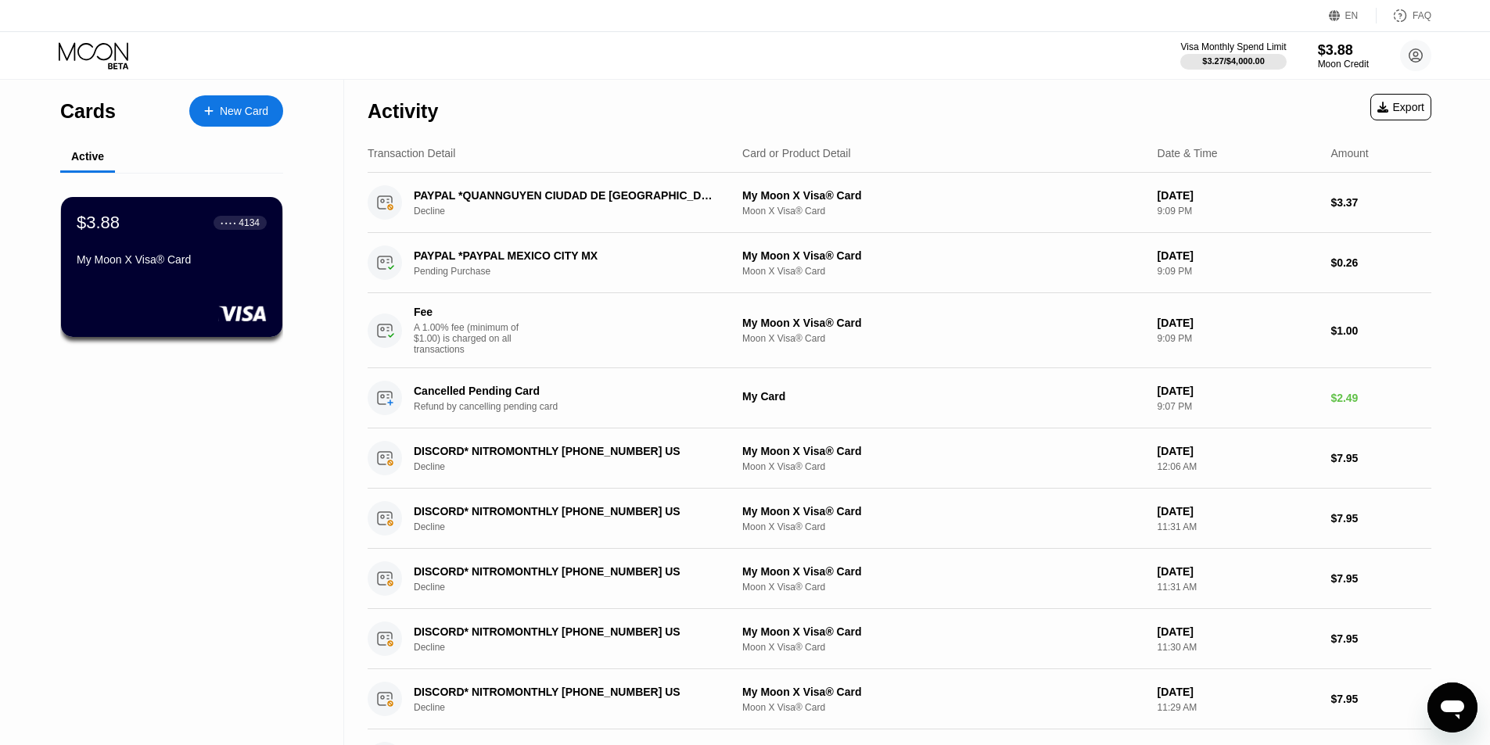
drag, startPoint x: 317, startPoint y: 442, endPoint x: 447, endPoint y: -68, distance: 526.2
type textarea "x"
click at [208, 113] on icon at bounding box center [208, 111] width 9 height 11
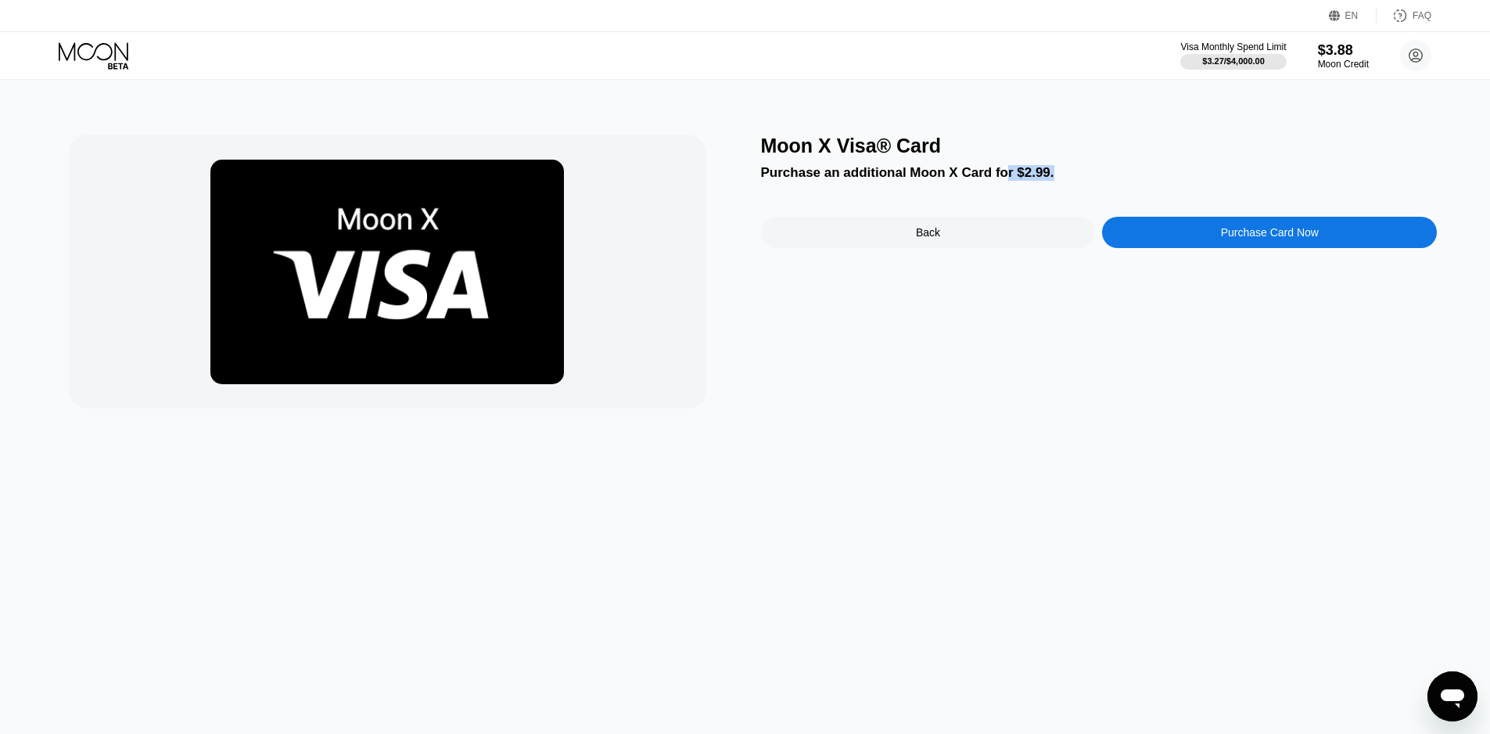
drag, startPoint x: 996, startPoint y: 174, endPoint x: 1049, endPoint y: 173, distance: 52.4
click at [1049, 173] on div "Purchase an additional Moon X Card for $2.99." at bounding box center [1099, 173] width 676 height 16
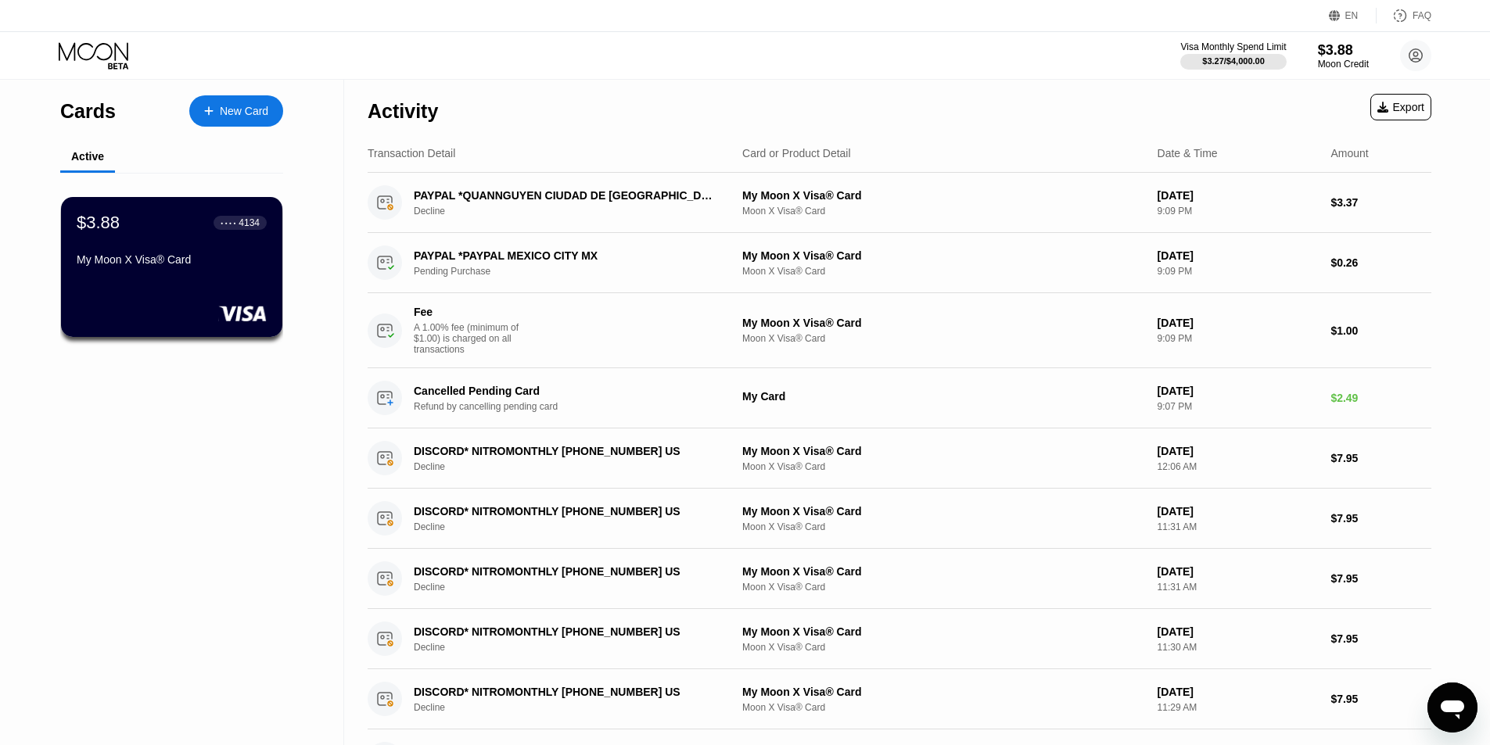
click at [203, 233] on div "$3.88 ● ● ● ● 4134" at bounding box center [172, 223] width 190 height 20
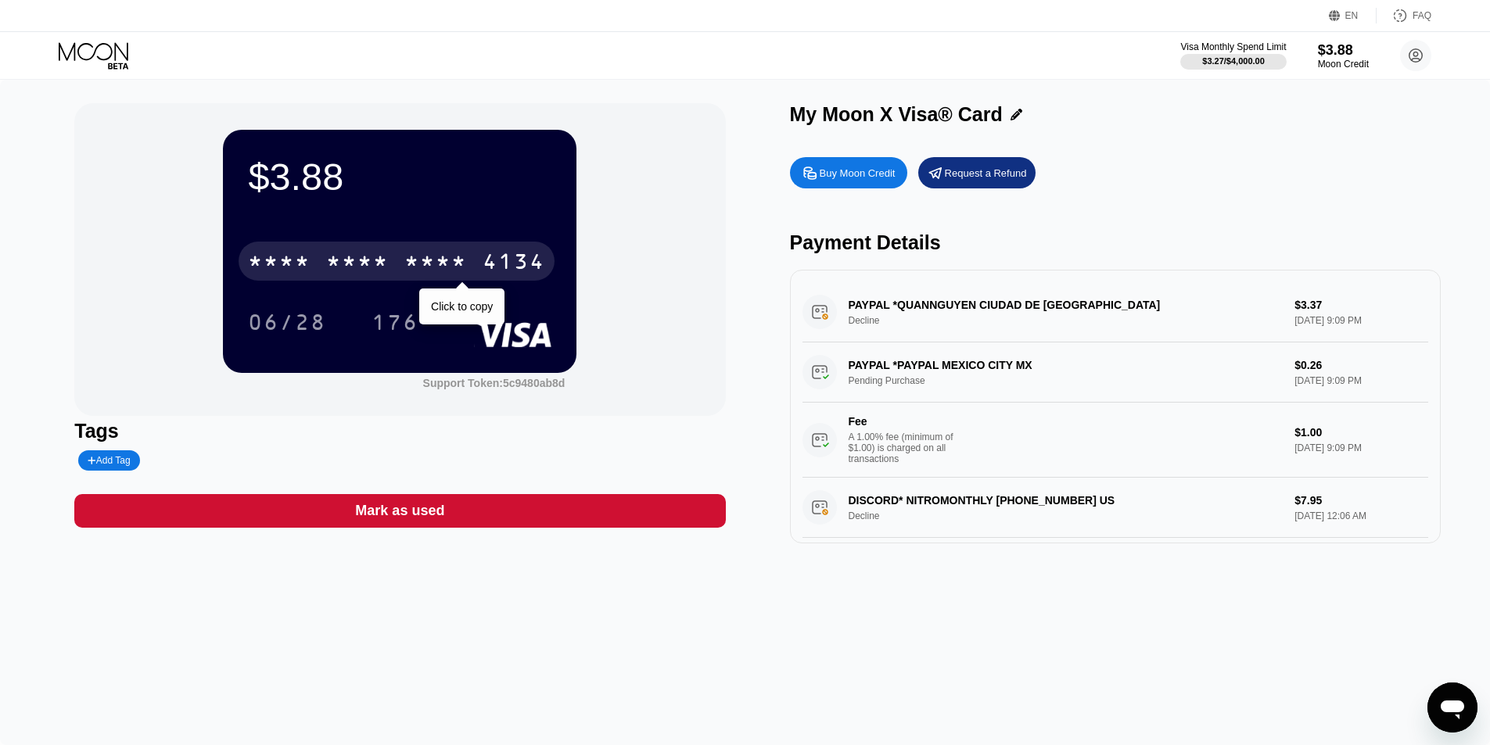
click at [495, 247] on div "* * * * * * * * * * * * 4134" at bounding box center [397, 261] width 316 height 39
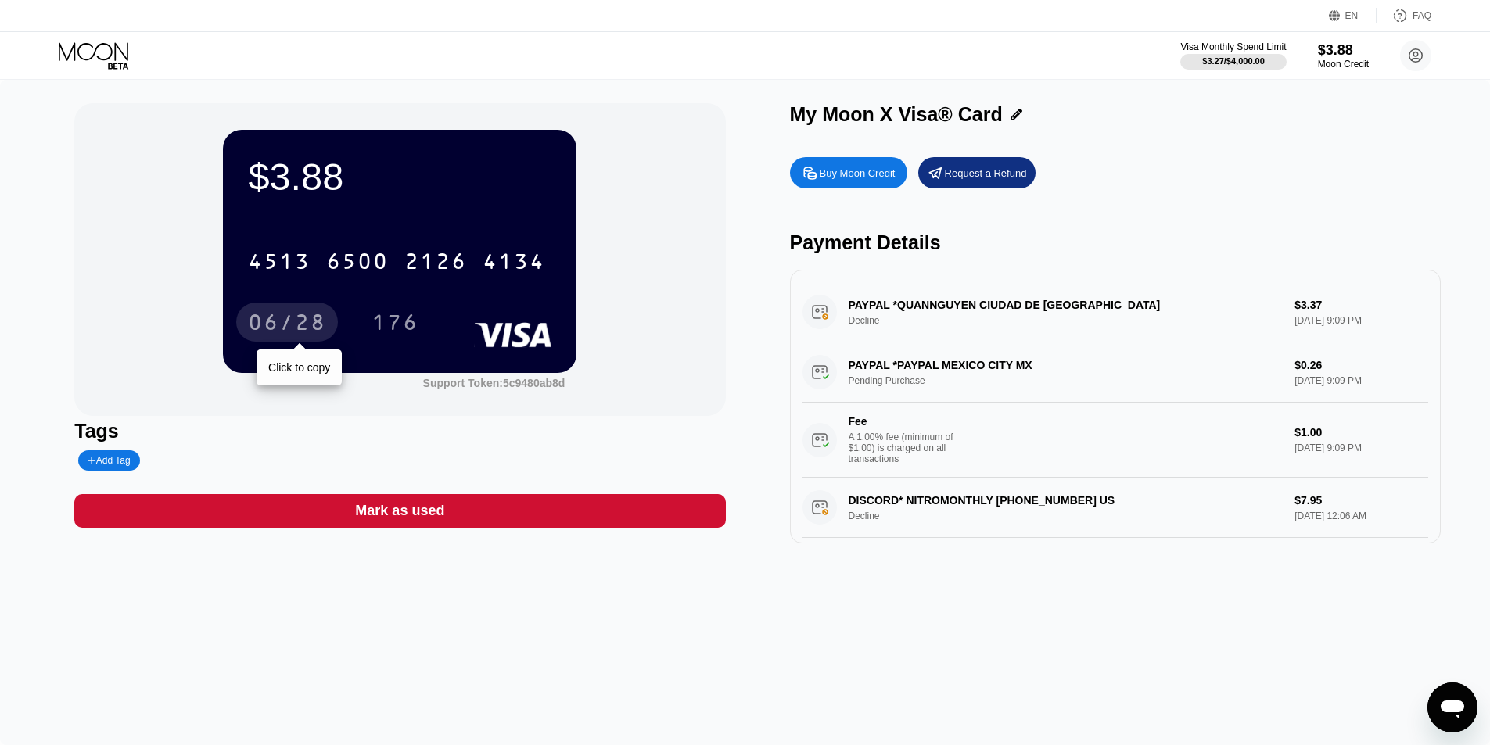
click at [267, 328] on div "06/28" at bounding box center [287, 324] width 78 height 25
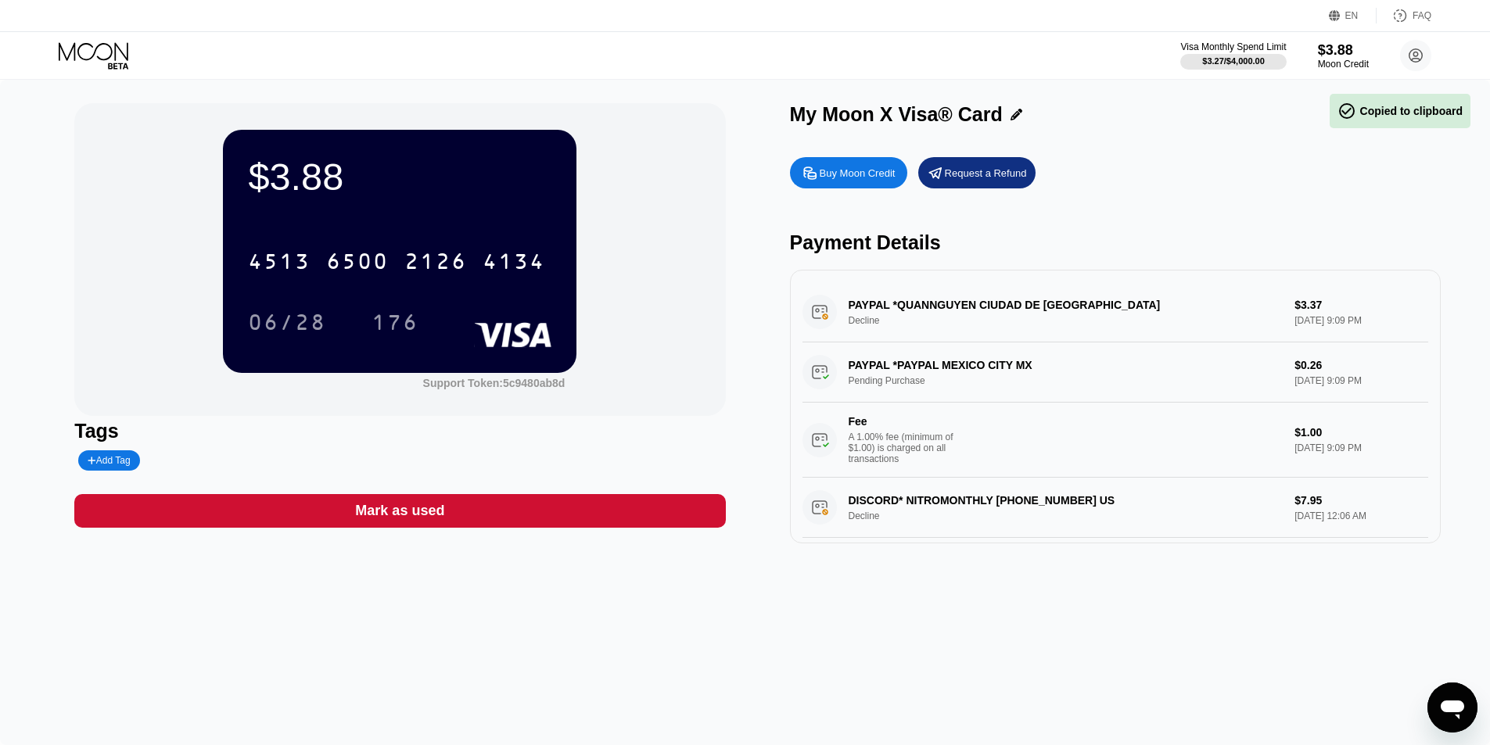
click at [405, 332] on div "176" at bounding box center [394, 324] width 47 height 25
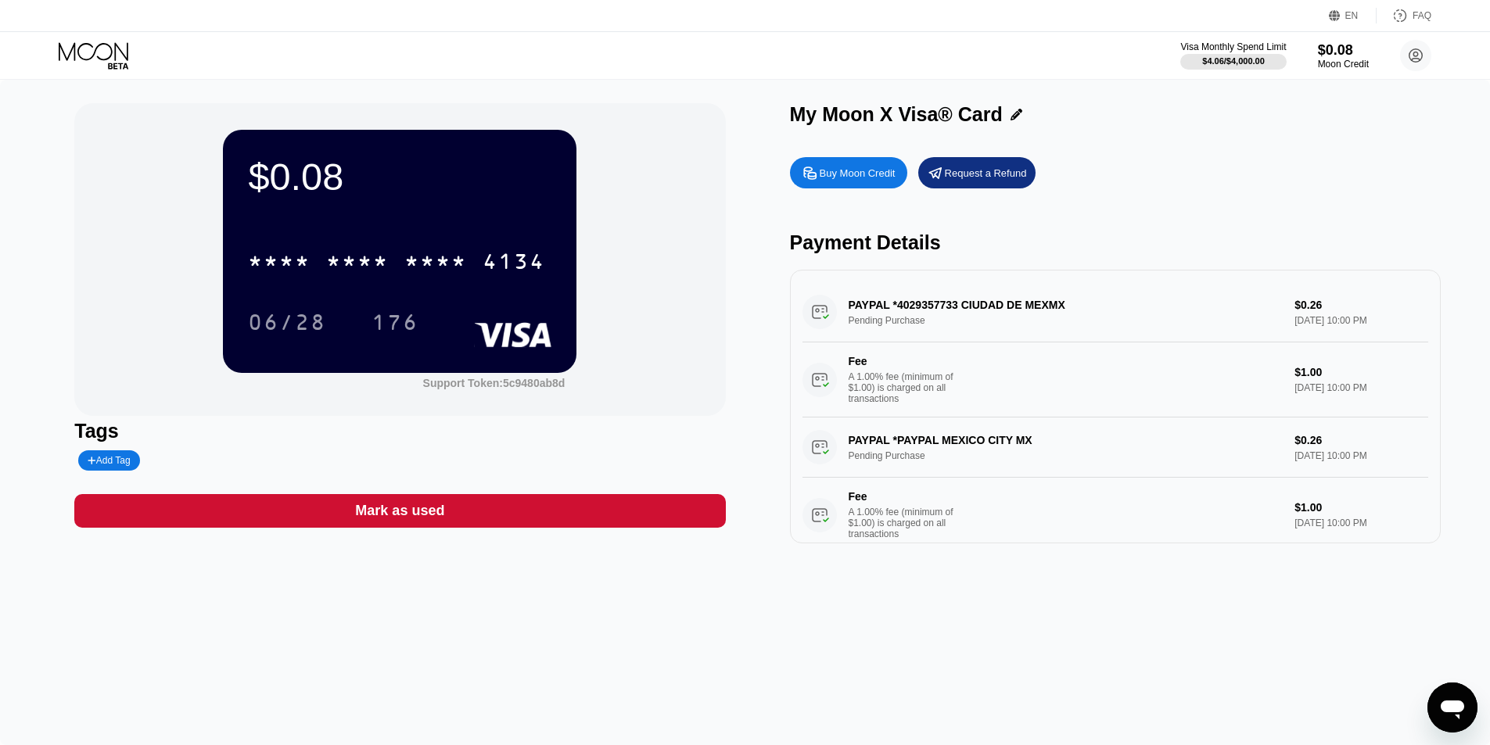
click at [1219, 104] on div "My Moon X Visa® Card" at bounding box center [1115, 114] width 651 height 23
click at [1294, 379] on div "$1.00" at bounding box center [1360, 372] width 133 height 13
click at [1458, 700] on icon "Open messaging window" at bounding box center [1452, 708] width 28 height 28
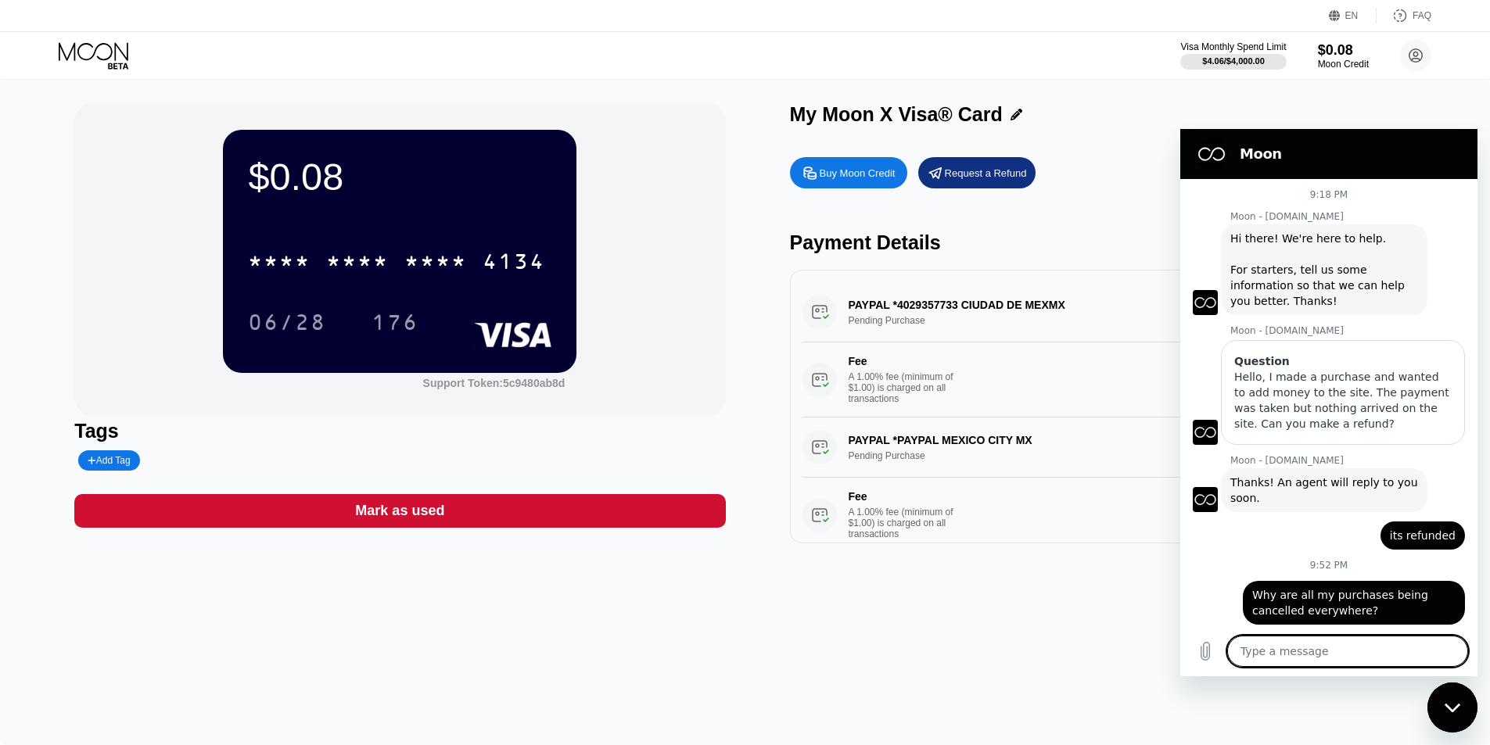
scroll to position [40, 0]
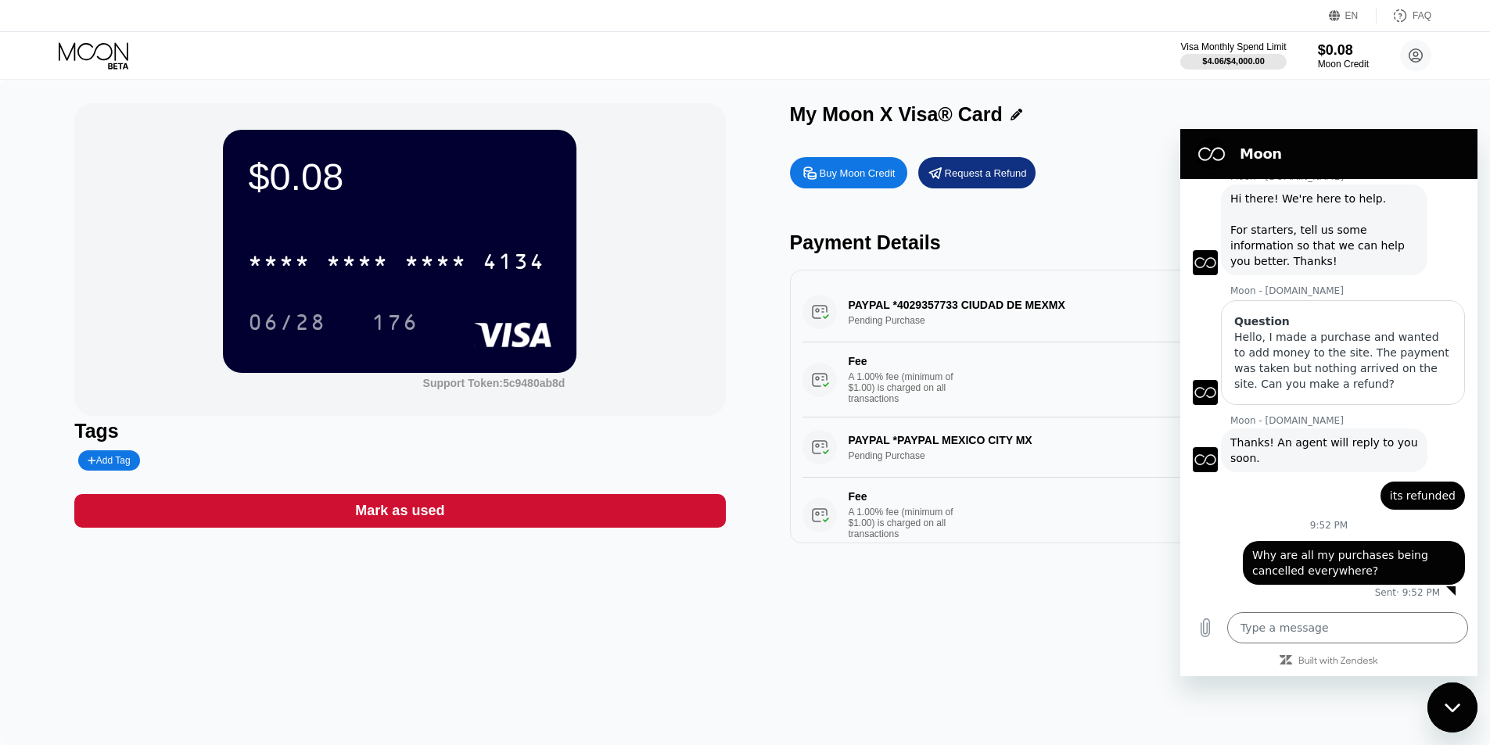
click at [1017, 95] on div "$0.08 * * * * * * * * * * * * 4134 06/28 176 Support Token: 5c9480ab8d Tags Add…" at bounding box center [745, 413] width 1490 height 666
click at [1448, 694] on div "Close messaging window" at bounding box center [1452, 707] width 47 height 47
type textarea "x"
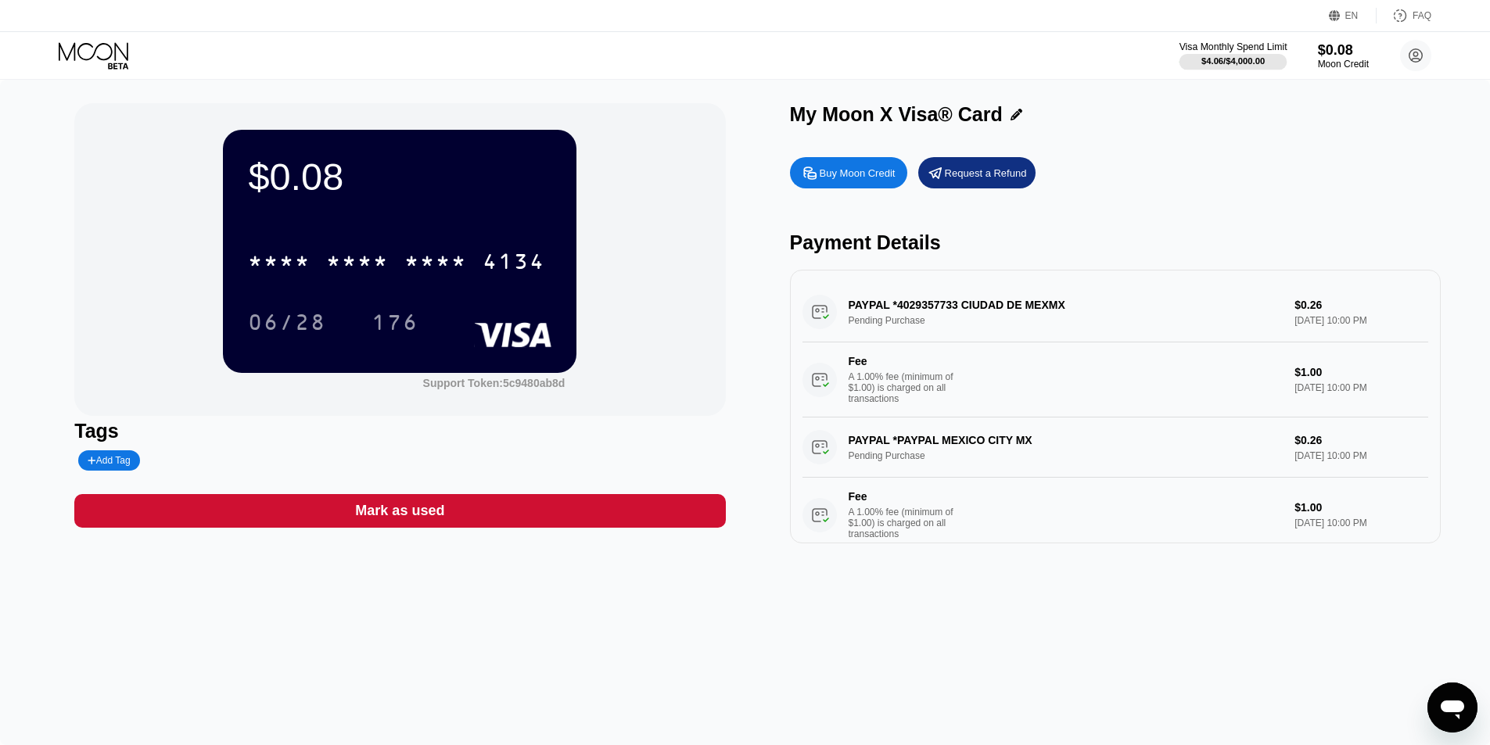
click at [1177, 48] on div "Visa Monthly Spend Limit $4.06 / $4,000.00 $0.08 Moon Credit Dhruv Mina dhruvmi…" at bounding box center [745, 55] width 1490 height 47
click at [1432, 680] on div "$0.08 * * * * * * * * * * * * 4134 06/28 176 Support Token: 5c9480ab8d Tags Add…" at bounding box center [745, 413] width 1490 height 666
click at [1439, 682] on div "$0.08 * * * * * * * * * * * * 4134 06/28 176 Support Token: 5c9480ab8d Tags Add…" at bounding box center [745, 413] width 1490 height 666
click at [1439, 695] on icon "Open messaging window" at bounding box center [1452, 708] width 28 height 28
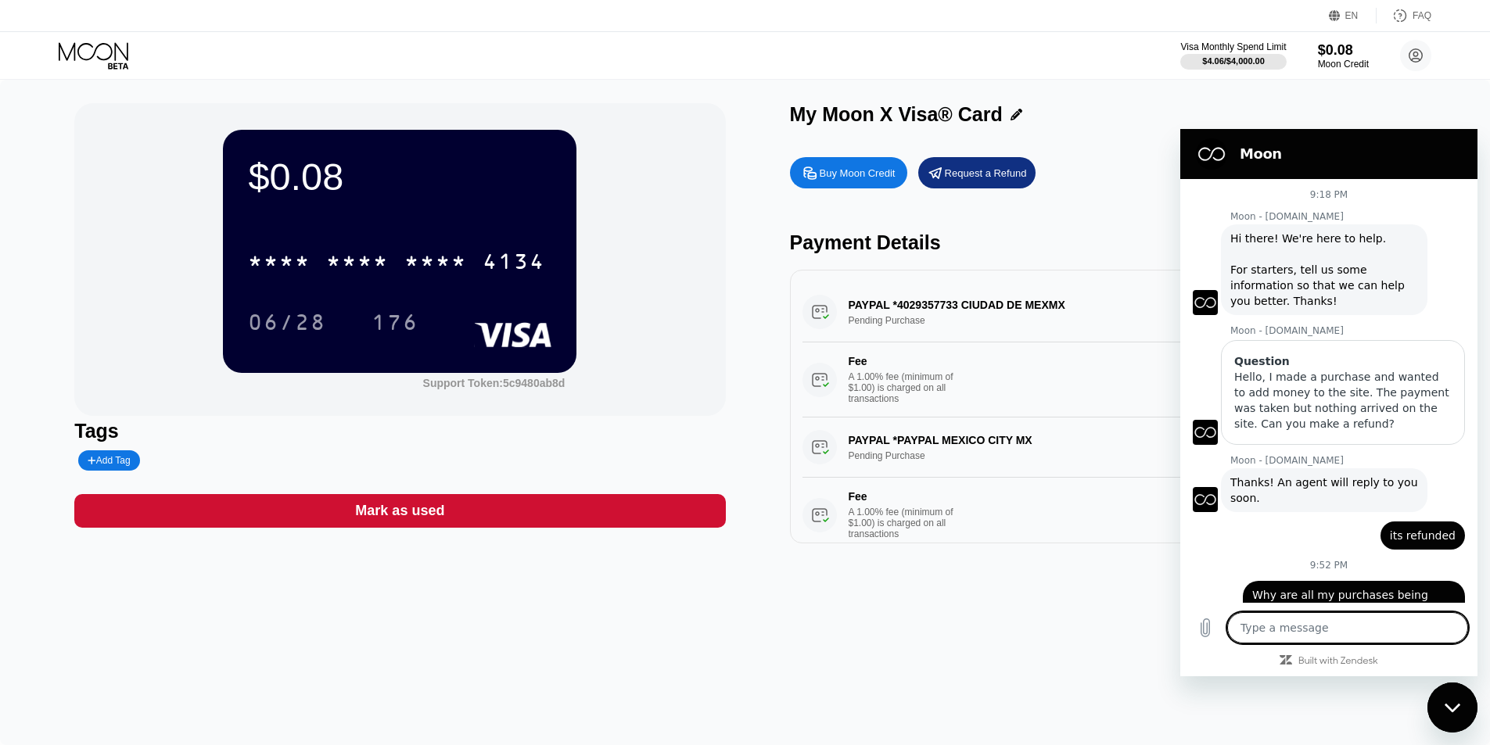
scroll to position [40, 0]
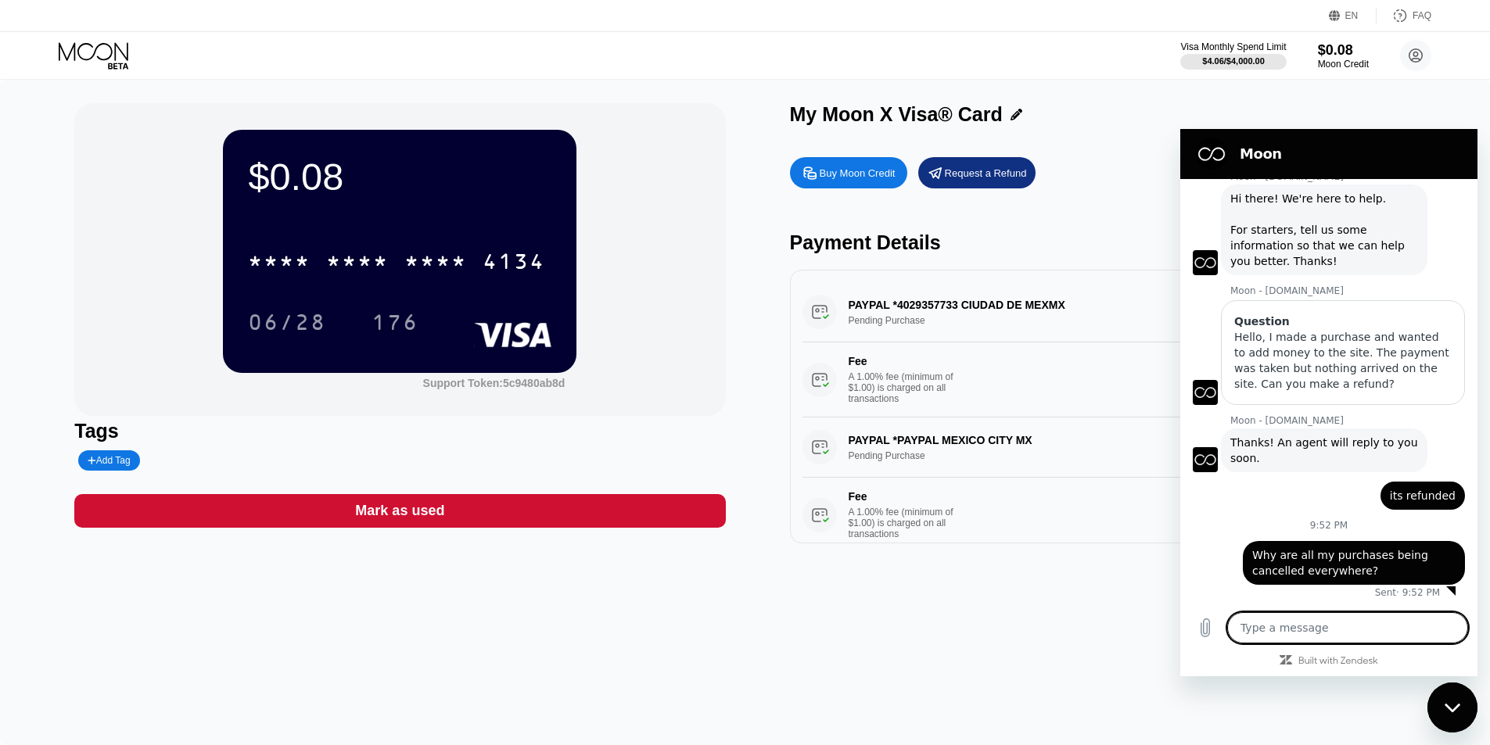
click at [1451, 687] on div "Close messaging window" at bounding box center [1452, 707] width 47 height 47
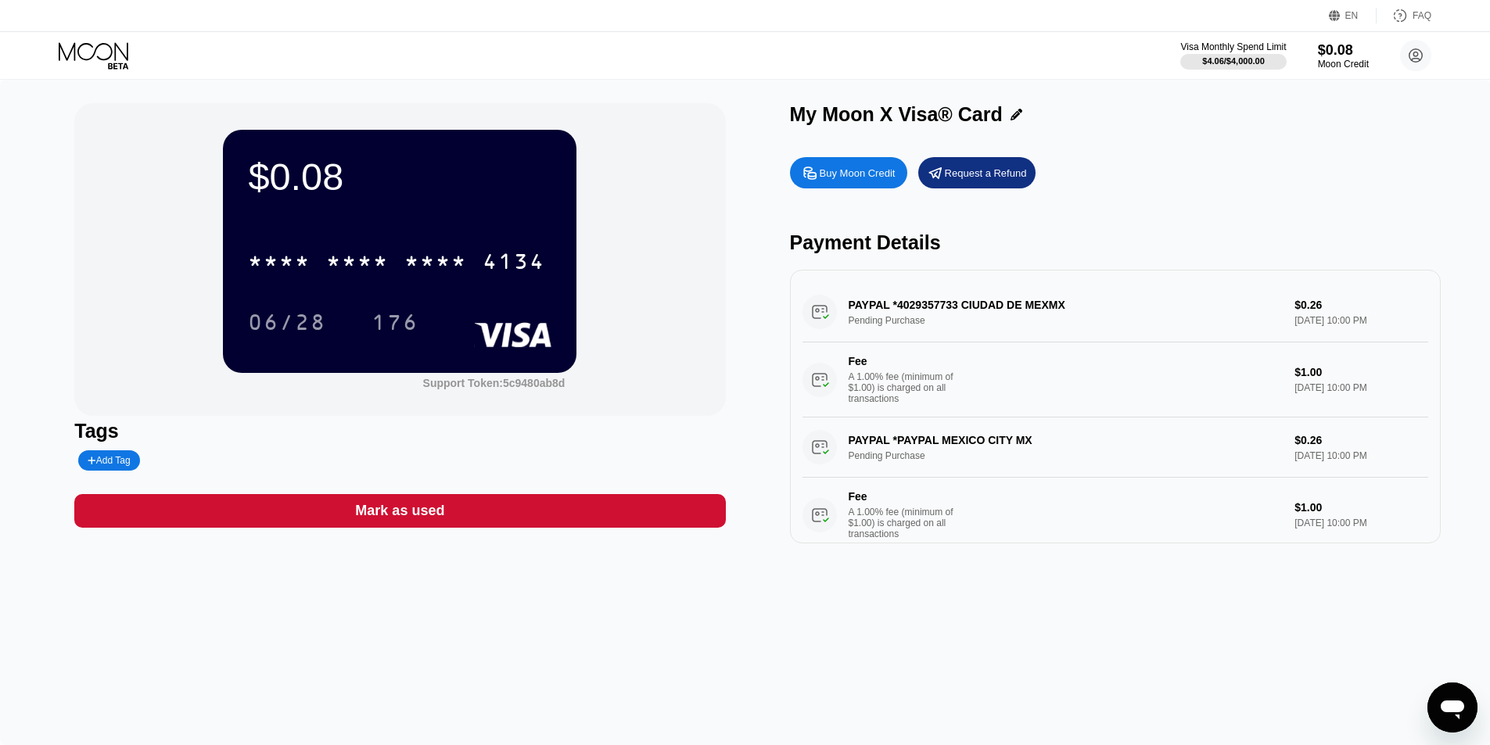
type textarea "x"
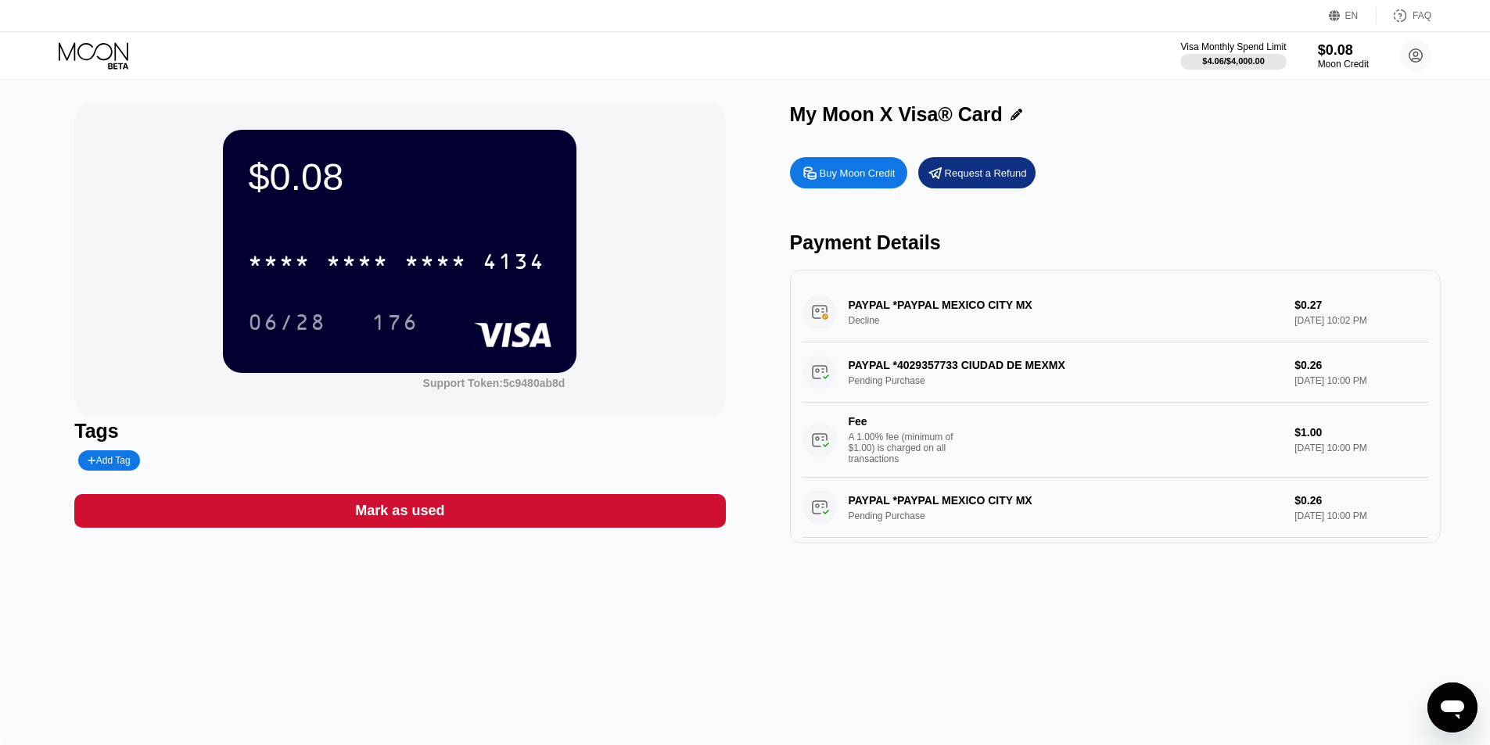
drag, startPoint x: 1329, startPoint y: 310, endPoint x: 1281, endPoint y: 307, distance: 47.8
click at [1281, 307] on div "PAYPAL *PAYPAL MEXICO CITY MX Decline $0.27 [DATE] 10:02 PM" at bounding box center [1115, 312] width 626 height 60
drag, startPoint x: 1308, startPoint y: 307, endPoint x: 1297, endPoint y: 307, distance: 10.2
click at [1297, 307] on div "PAYPAL *PAYPAL MEXICO CITY MX Decline $0.27 Aug 19, 2025 10:02 PM" at bounding box center [1115, 312] width 626 height 60
drag, startPoint x: 1306, startPoint y: 312, endPoint x: 1322, endPoint y: 313, distance: 15.7
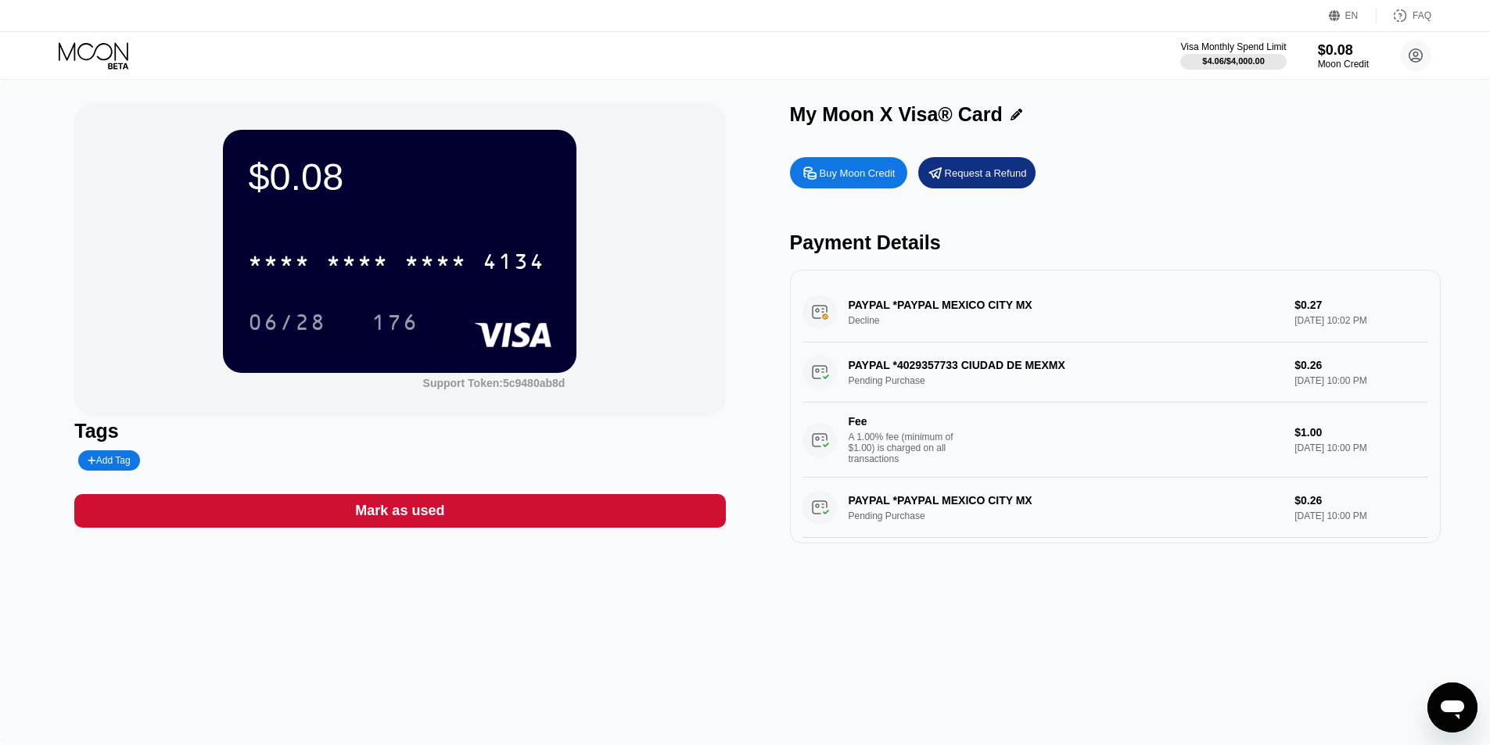
click at [1322, 313] on div "PAYPAL *PAYPAL MEXICO CITY MX Decline $0.27 Aug 19, 2025 10:02 PM" at bounding box center [1115, 312] width 626 height 60
click at [1445, 687] on div "Open messaging window" at bounding box center [1452, 707] width 47 height 47
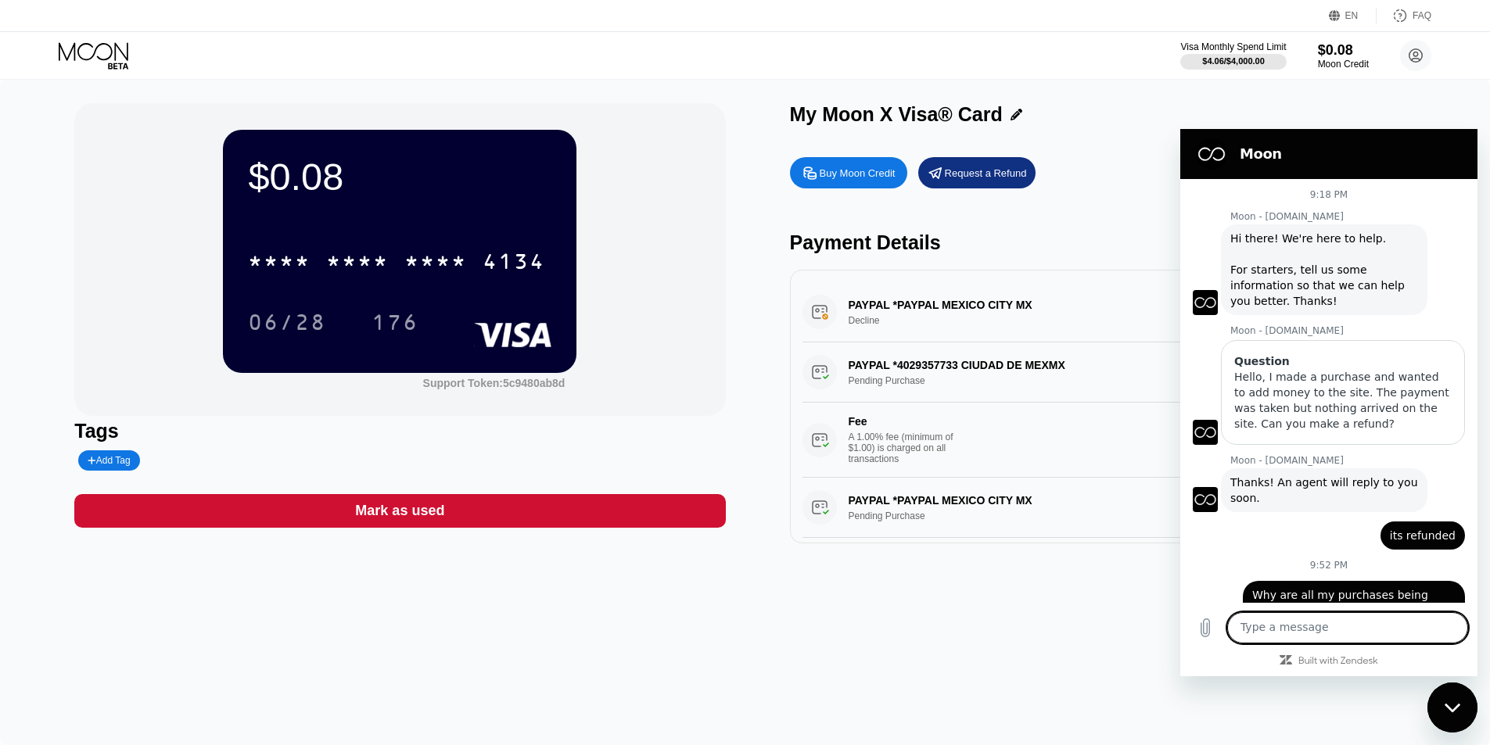
scroll to position [40, 0]
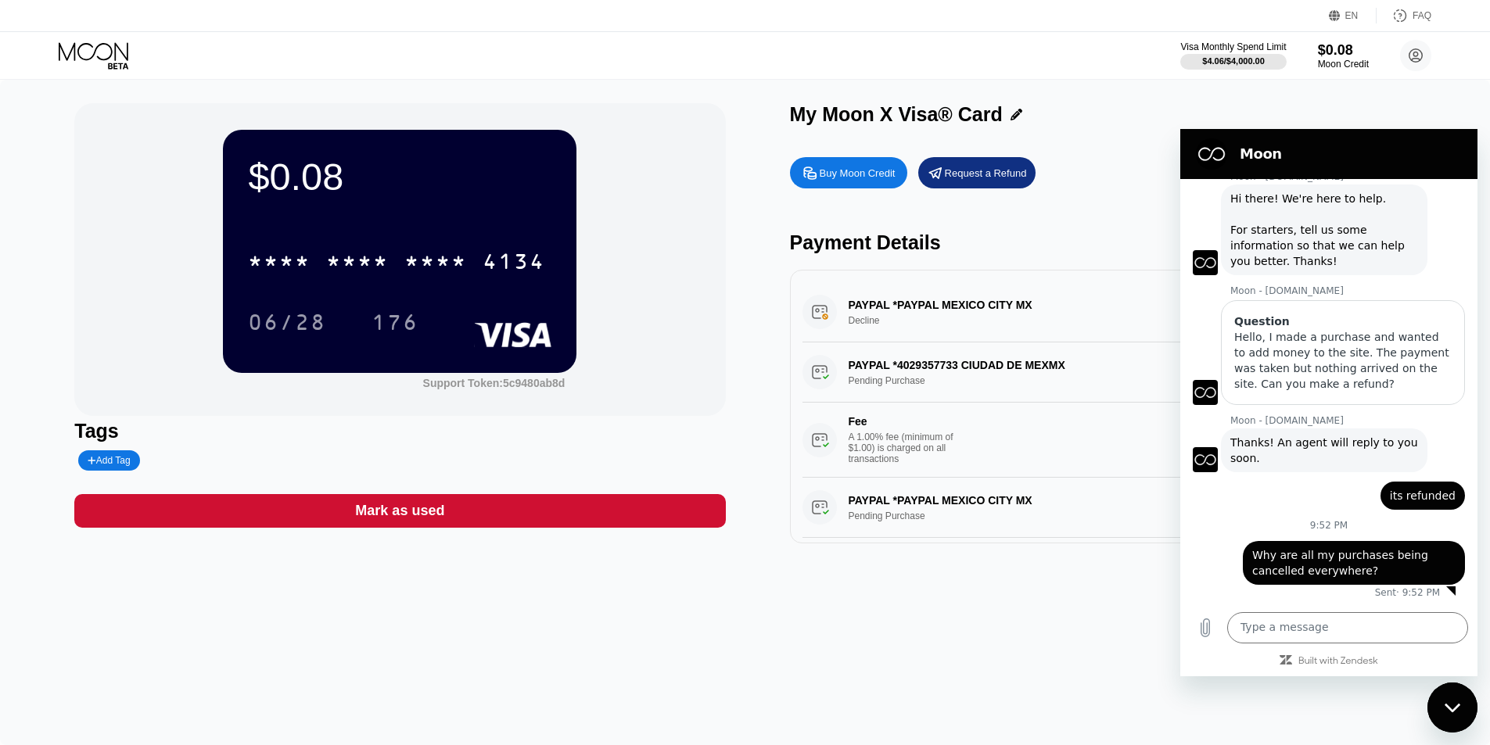
click at [948, 622] on div "$0.08 * * * * * * * * * * * * 4134 06/28 176 Support Token: 5c9480ab8d Tags Add…" at bounding box center [745, 413] width 1490 height 666
click at [1483, 707] on div "$0.08 * * * * * * * * * * * * 4134 06/28 176 Support Token: 5c9480ab8d Tags Add…" at bounding box center [745, 413] width 1490 height 666
drag, startPoint x: 1444, startPoint y: 714, endPoint x: 2851, endPoint y: 1387, distance: 1559.7
click at [1444, 714] on div "Close messaging window" at bounding box center [1452, 707] width 47 height 47
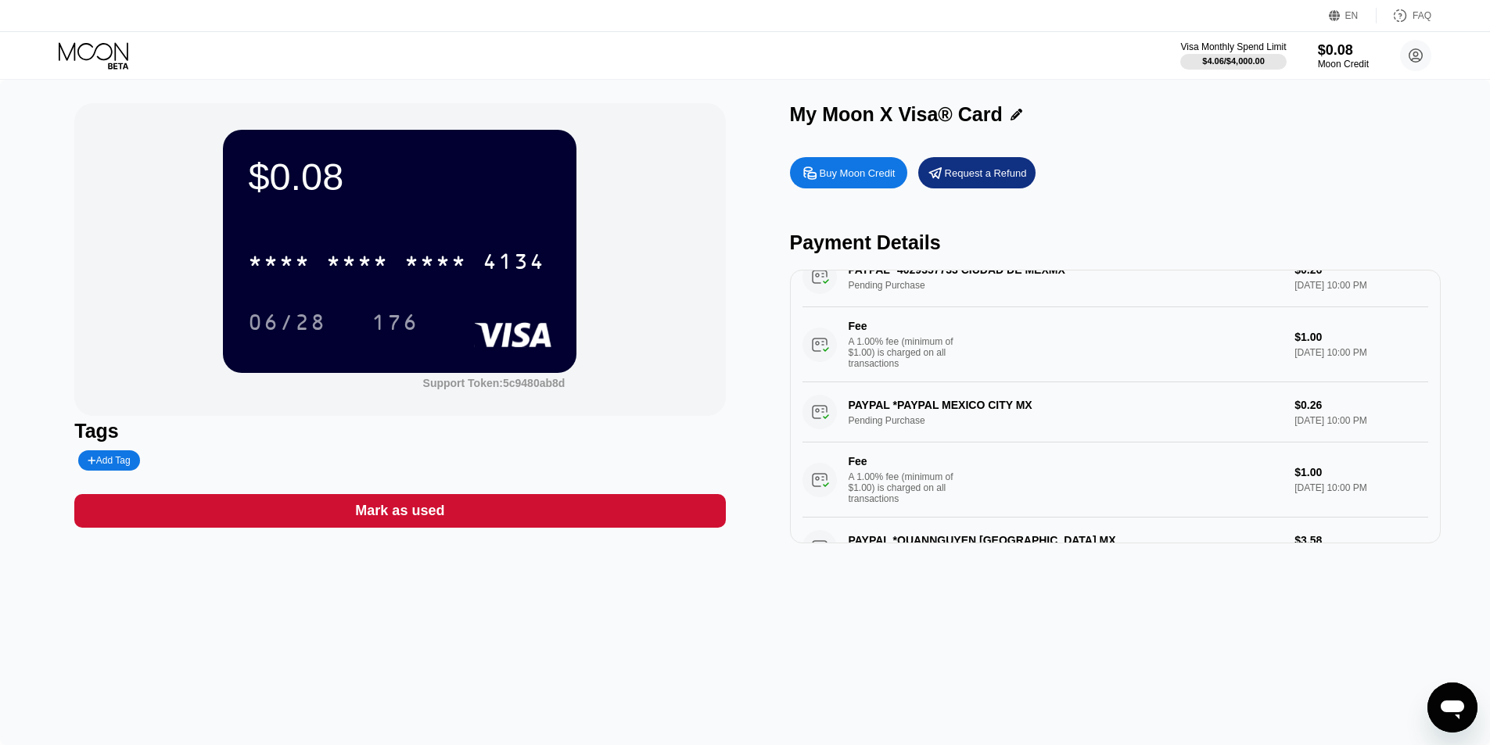
scroll to position [0, 0]
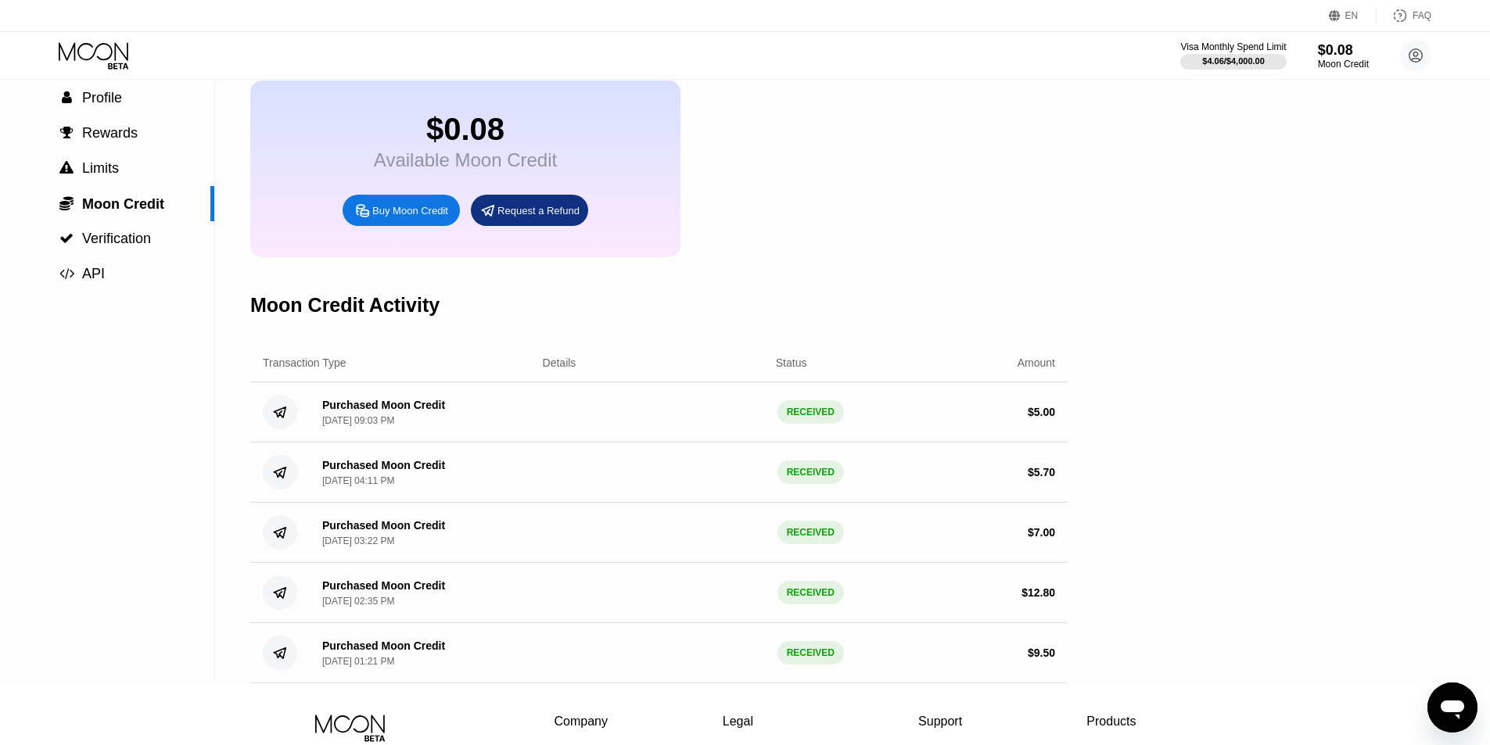
scroll to position [78, 0]
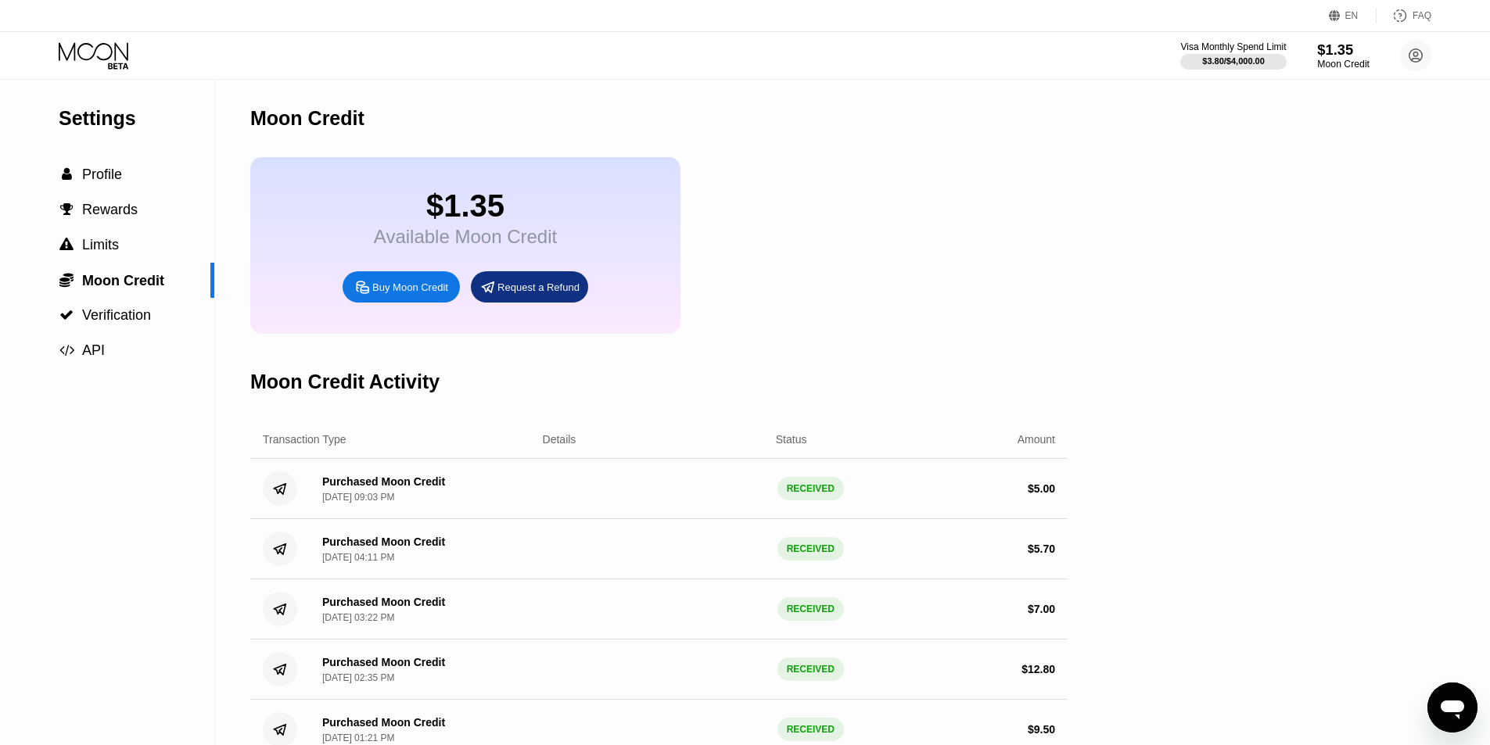
click at [1345, 56] on div "$1.35" at bounding box center [1343, 49] width 52 height 16
click at [1260, 55] on div at bounding box center [1233, 62] width 108 height 16
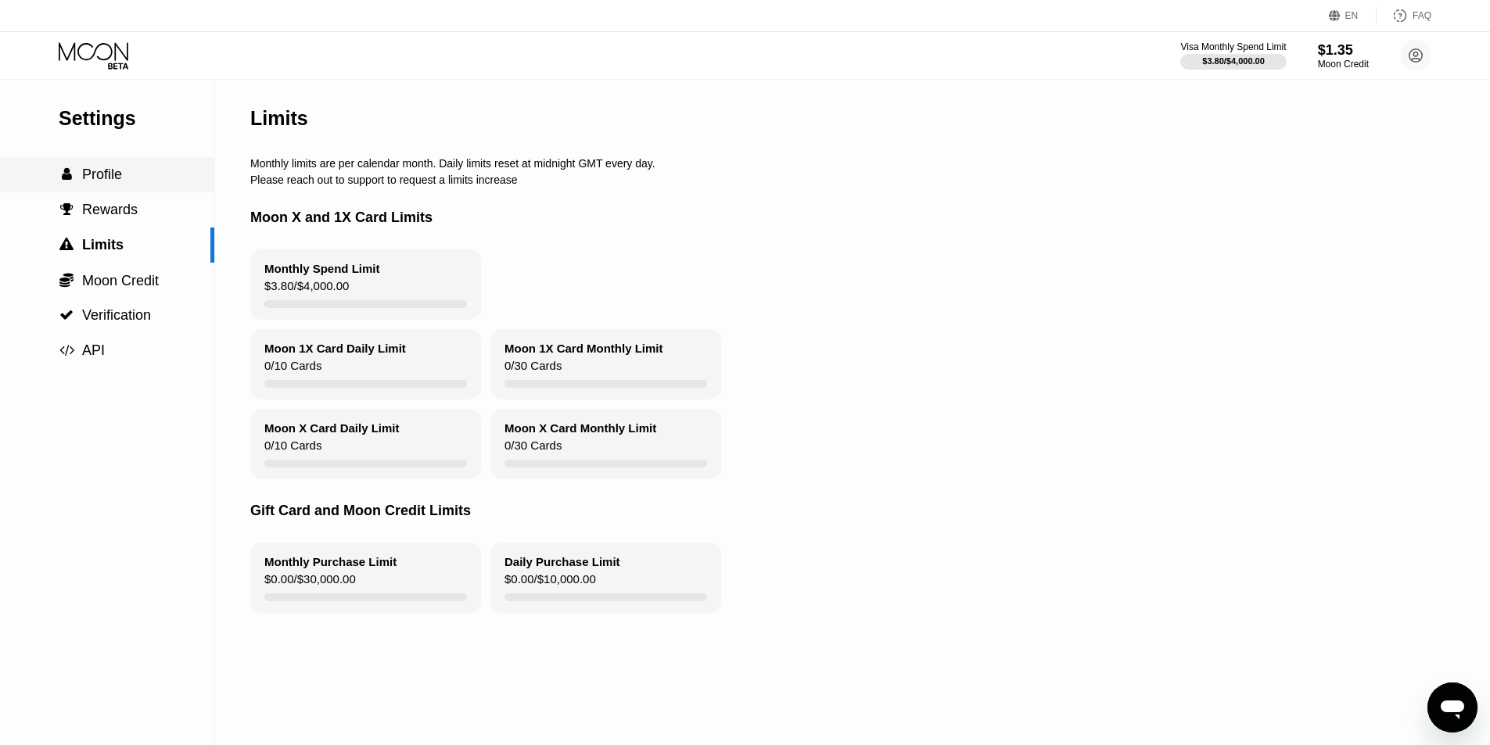
click at [111, 192] on div " Profile" at bounding box center [107, 174] width 214 height 35
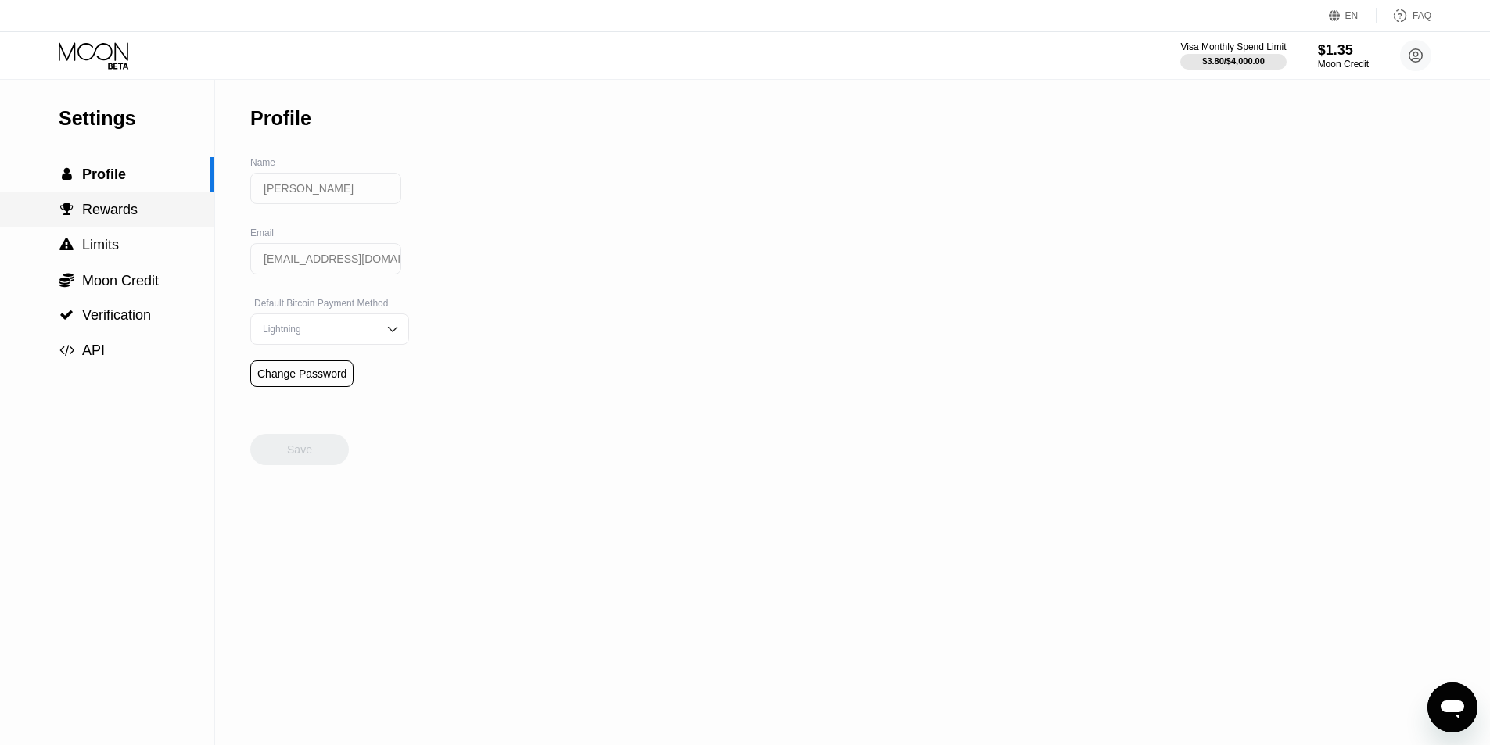
click at [155, 224] on div " Rewards" at bounding box center [107, 209] width 214 height 35
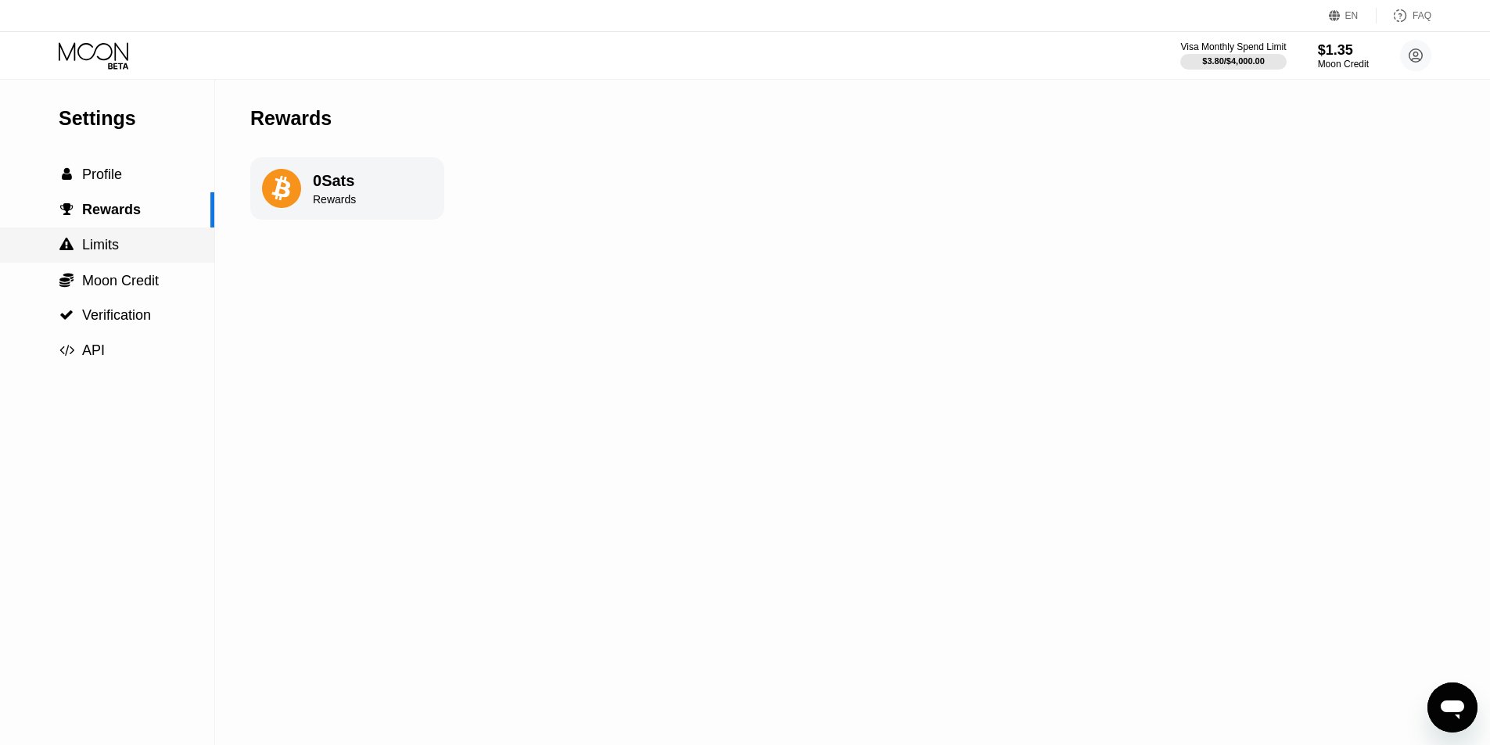
click at [140, 263] on div " Limits" at bounding box center [107, 245] width 214 height 35
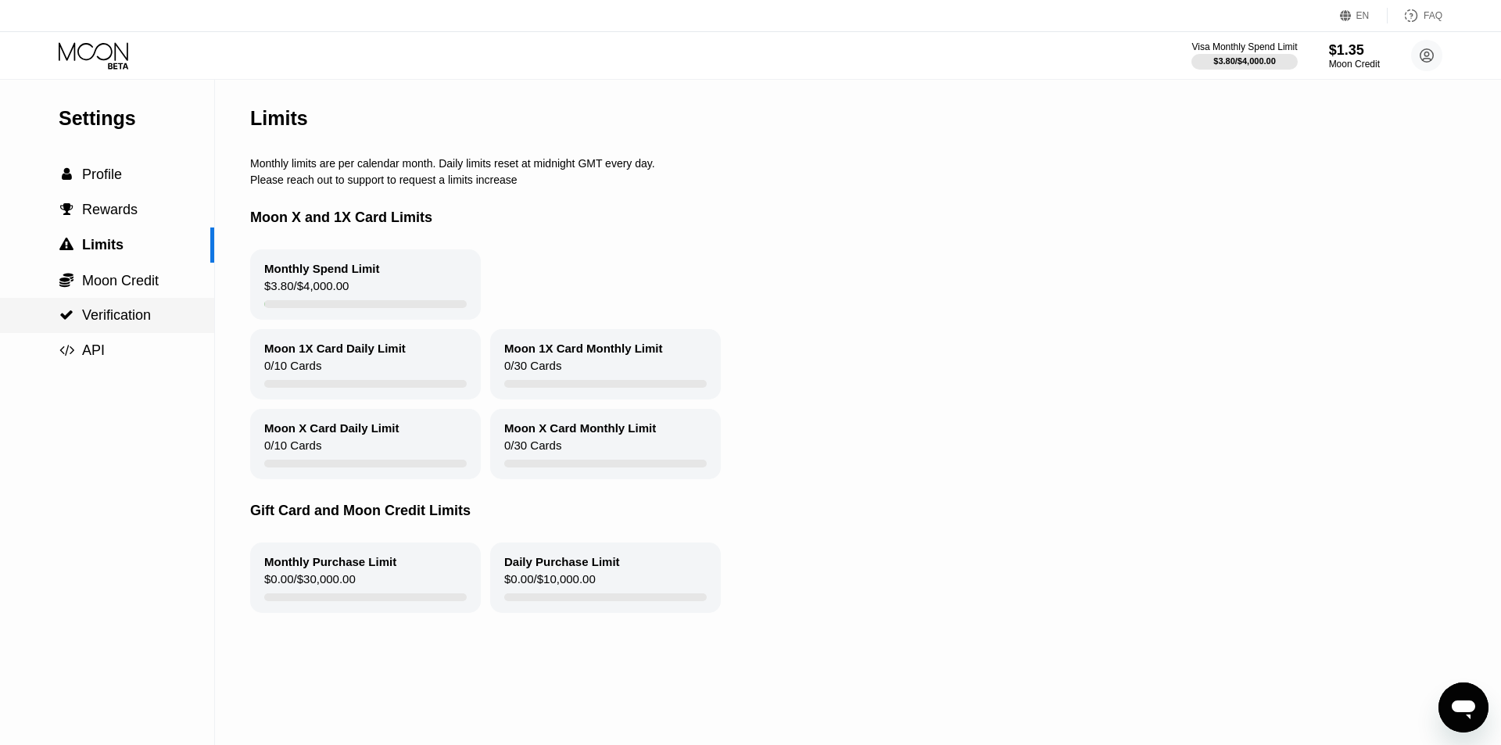
click at [140, 316] on span "Verification" at bounding box center [116, 315] width 69 height 16
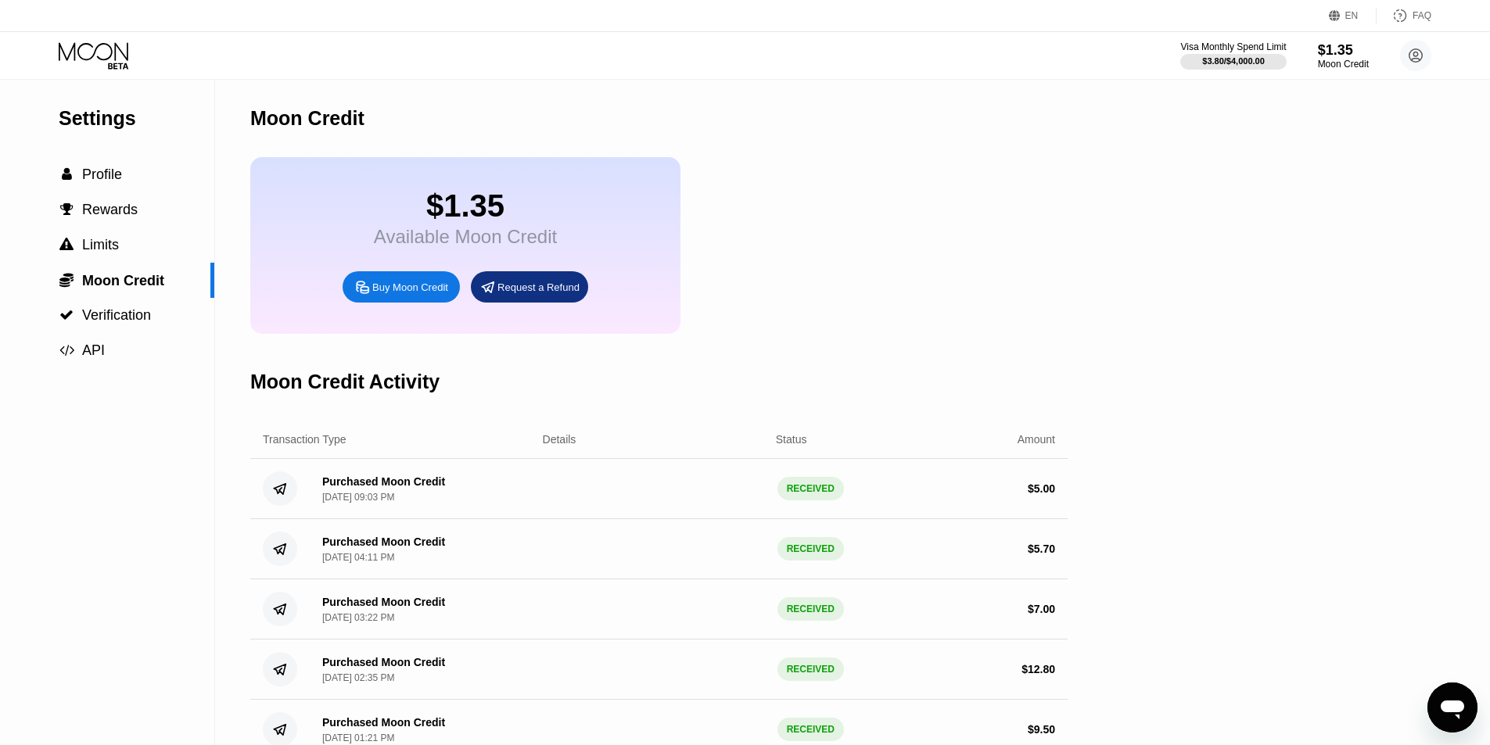
click at [1326, 73] on div "Visa Monthly Spend Limit $3.80 / $4,000.00 $1.35 Moon Credit Dhruv Mina dhruvmi…" at bounding box center [745, 55] width 1490 height 47
click at [1327, 72] on div "Visa Monthly Spend Limit $3.80 / $4,000.00 $1.35 Moon Credit Dhruv Mina dhruvmi…" at bounding box center [745, 55] width 1490 height 47
click at [1329, 63] on div "Moon Credit" at bounding box center [1343, 64] width 52 height 11
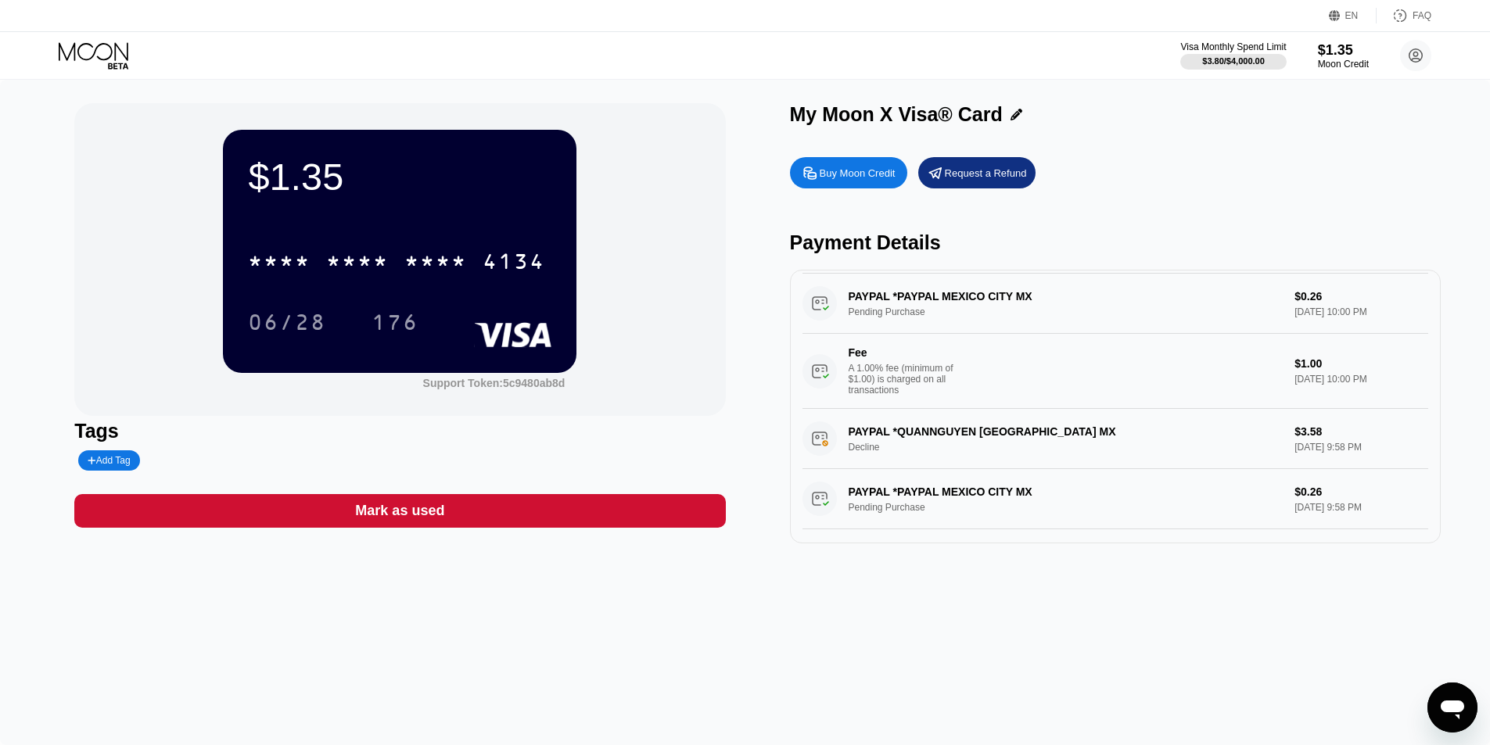
scroll to position [78, 0]
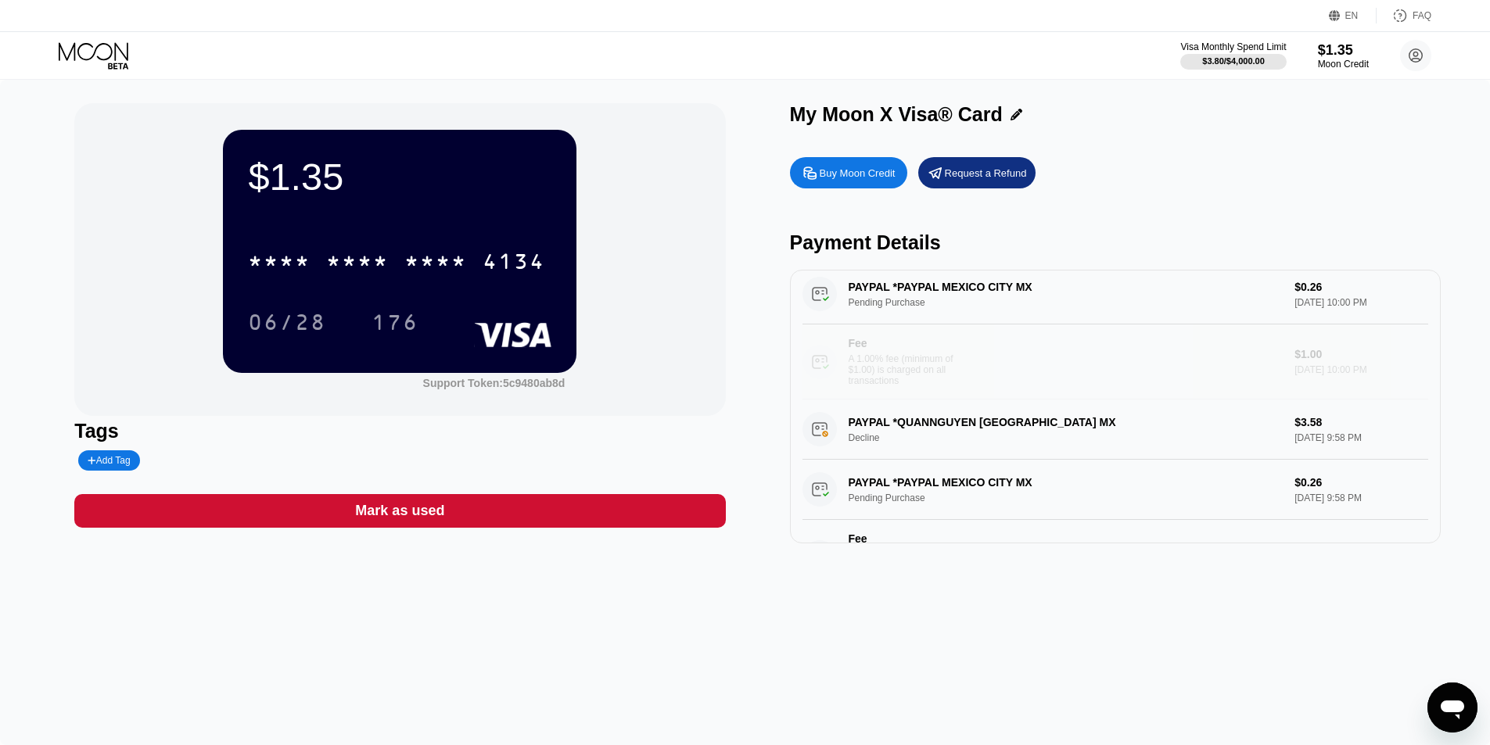
drag, startPoint x: 836, startPoint y: 347, endPoint x: 1227, endPoint y: 383, distance: 392.7
click at [1311, 398] on div "Fee A 1.00% fee (minimum of $1.00) is charged on all transactions $1.00 [DATE] …" at bounding box center [1115, 362] width 626 height 75
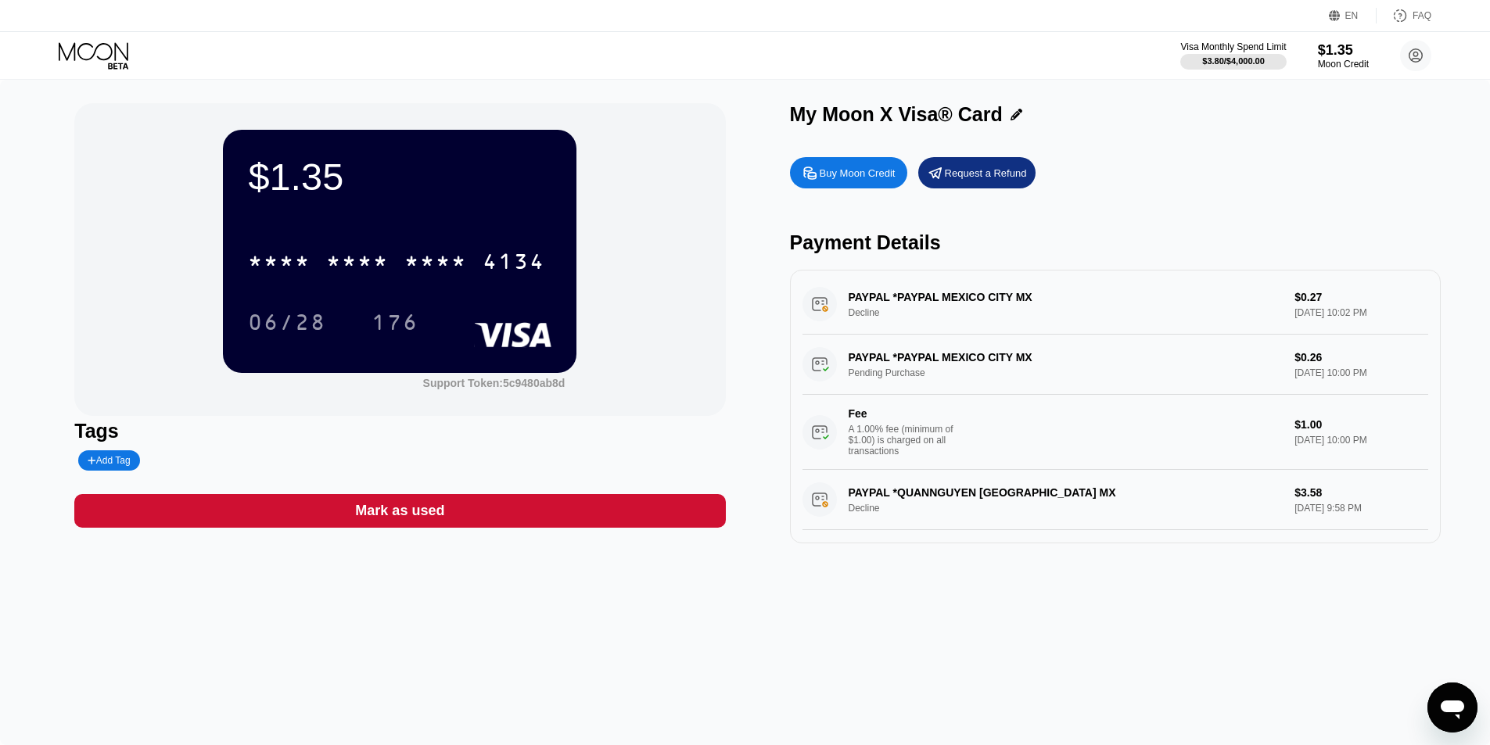
scroll to position [0, 0]
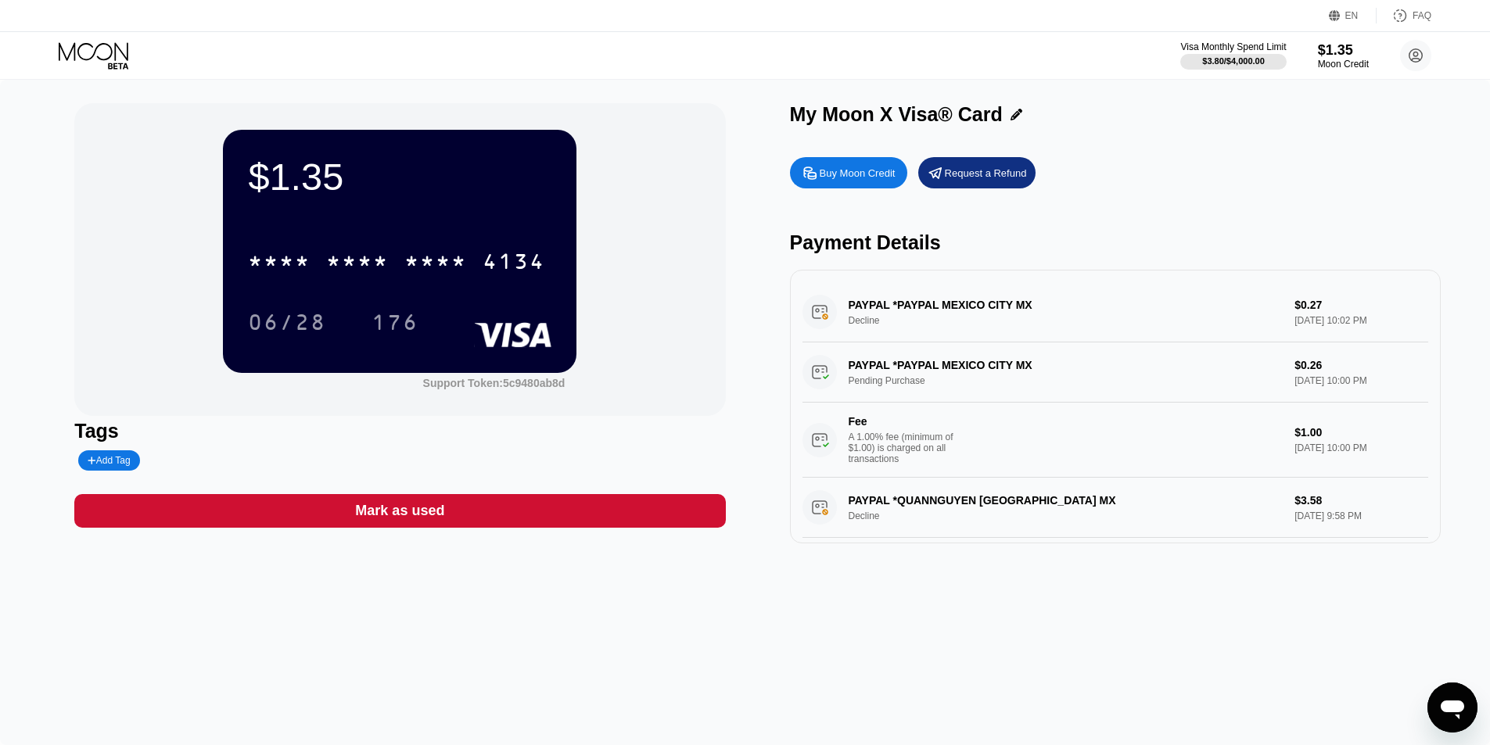
click at [1455, 691] on div "Open messaging window" at bounding box center [1452, 707] width 47 height 47
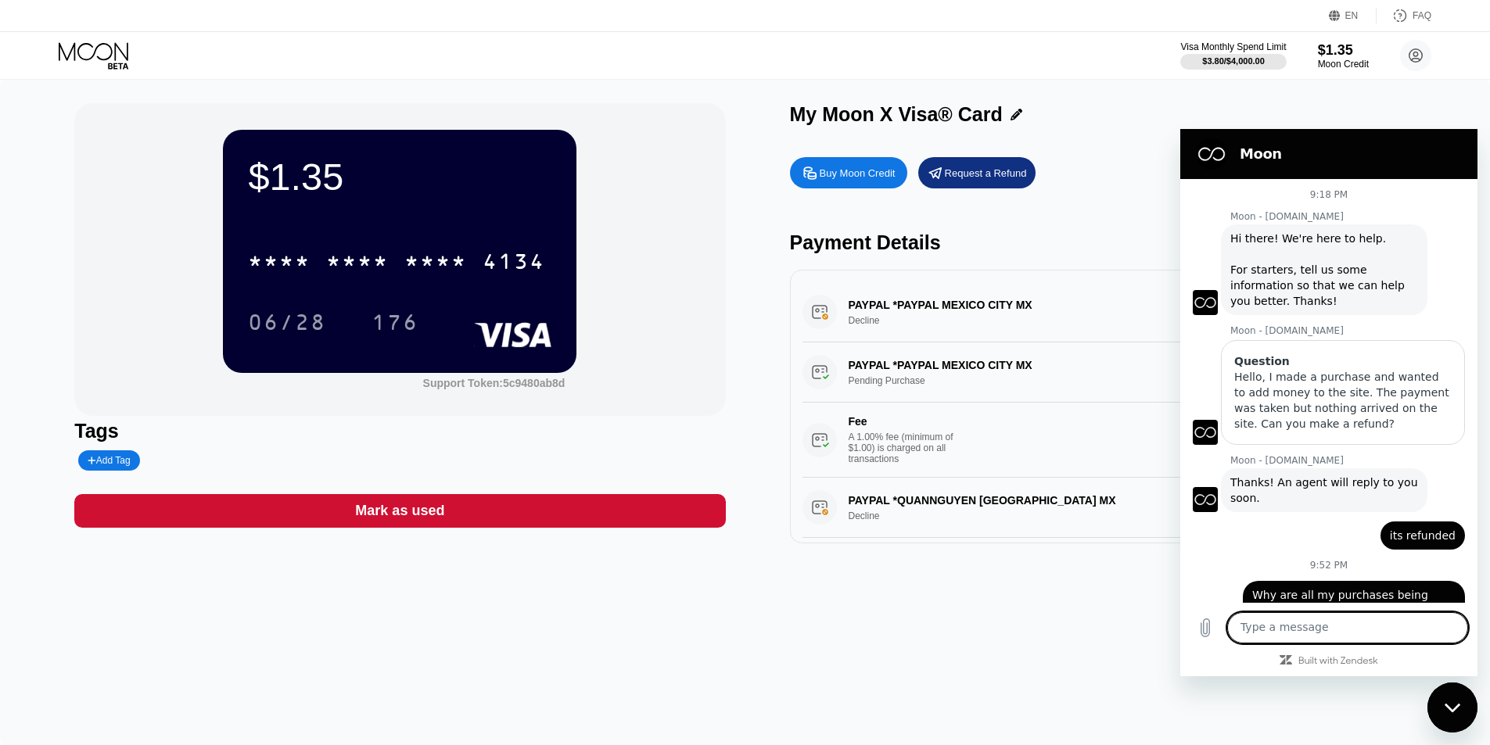
scroll to position [40, 0]
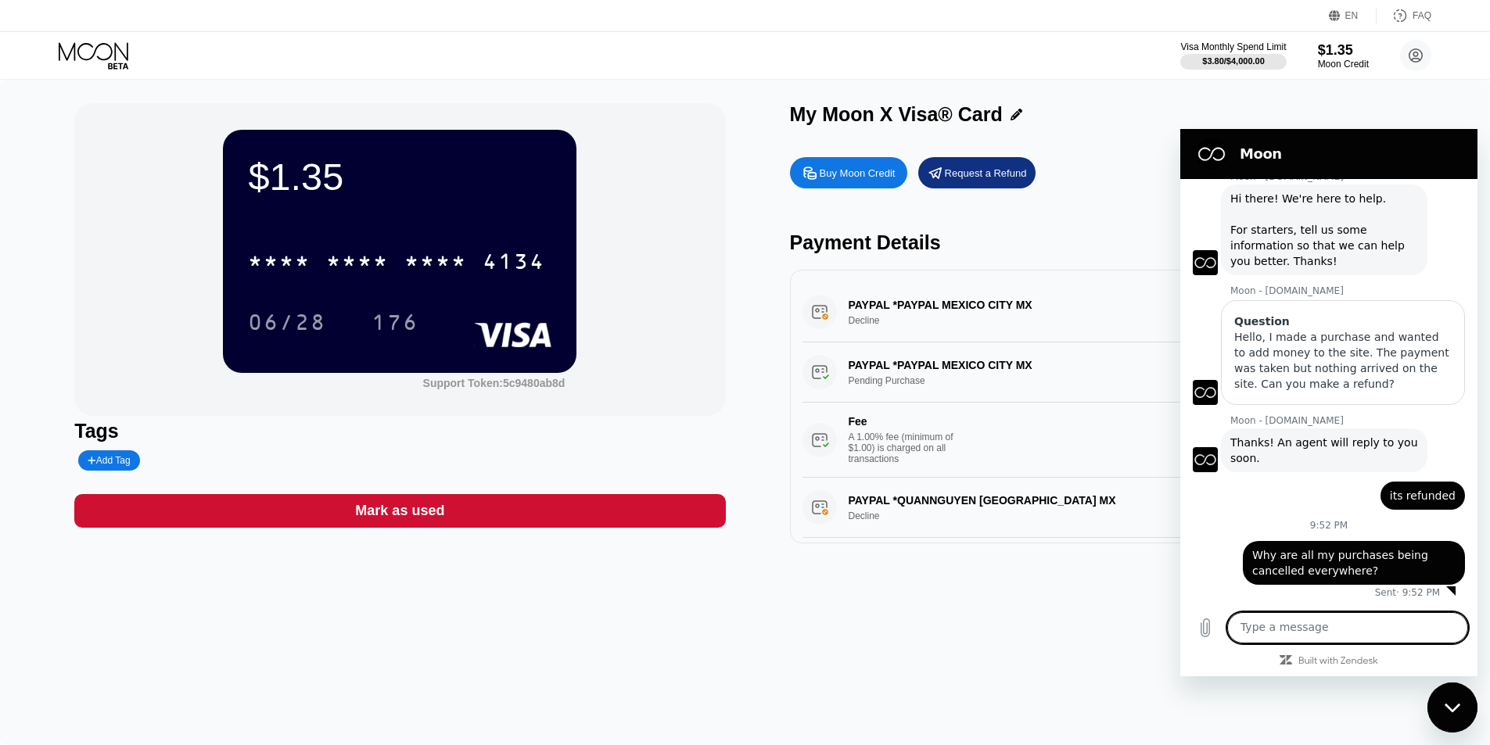
click at [1446, 706] on icon "Close messaging window" at bounding box center [1452, 707] width 16 height 9
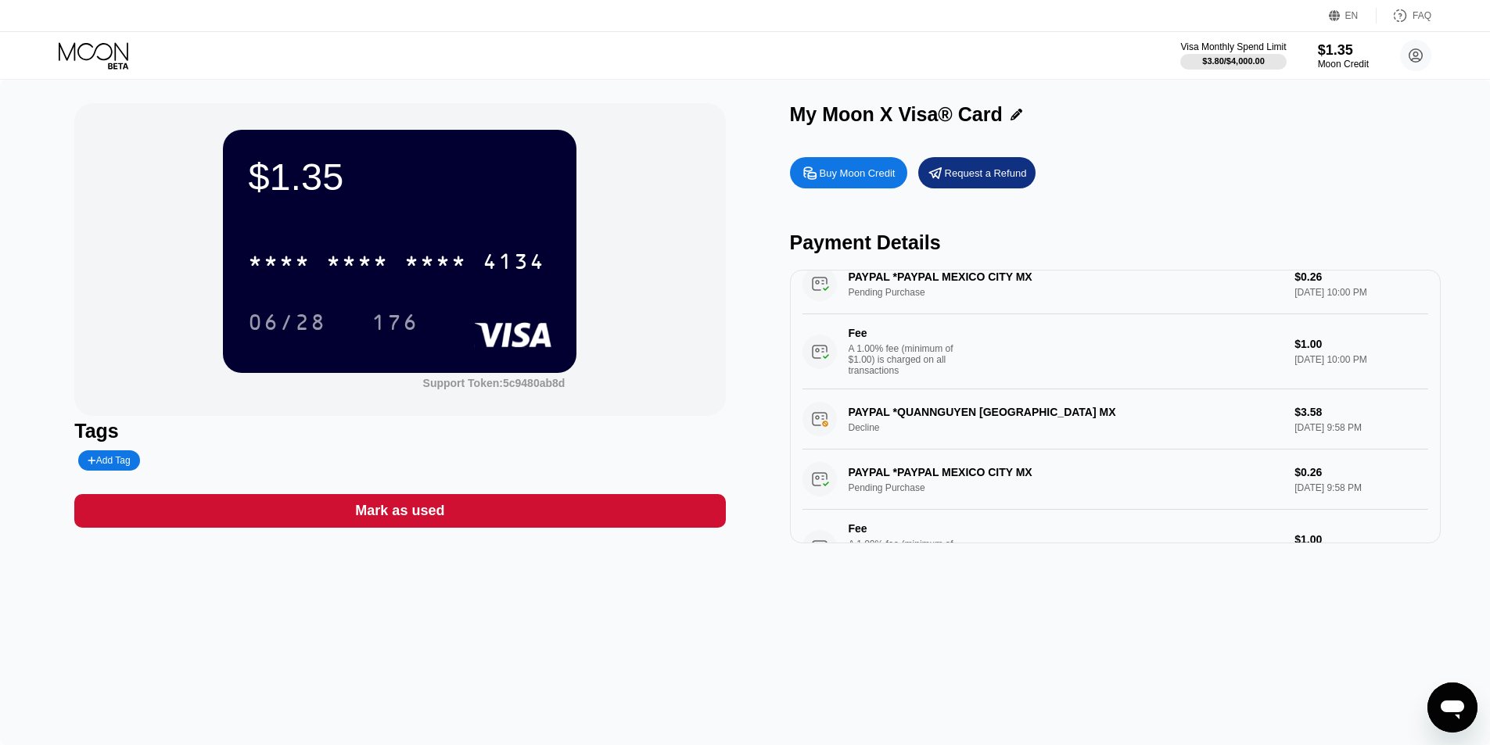
scroll to position [78, 0]
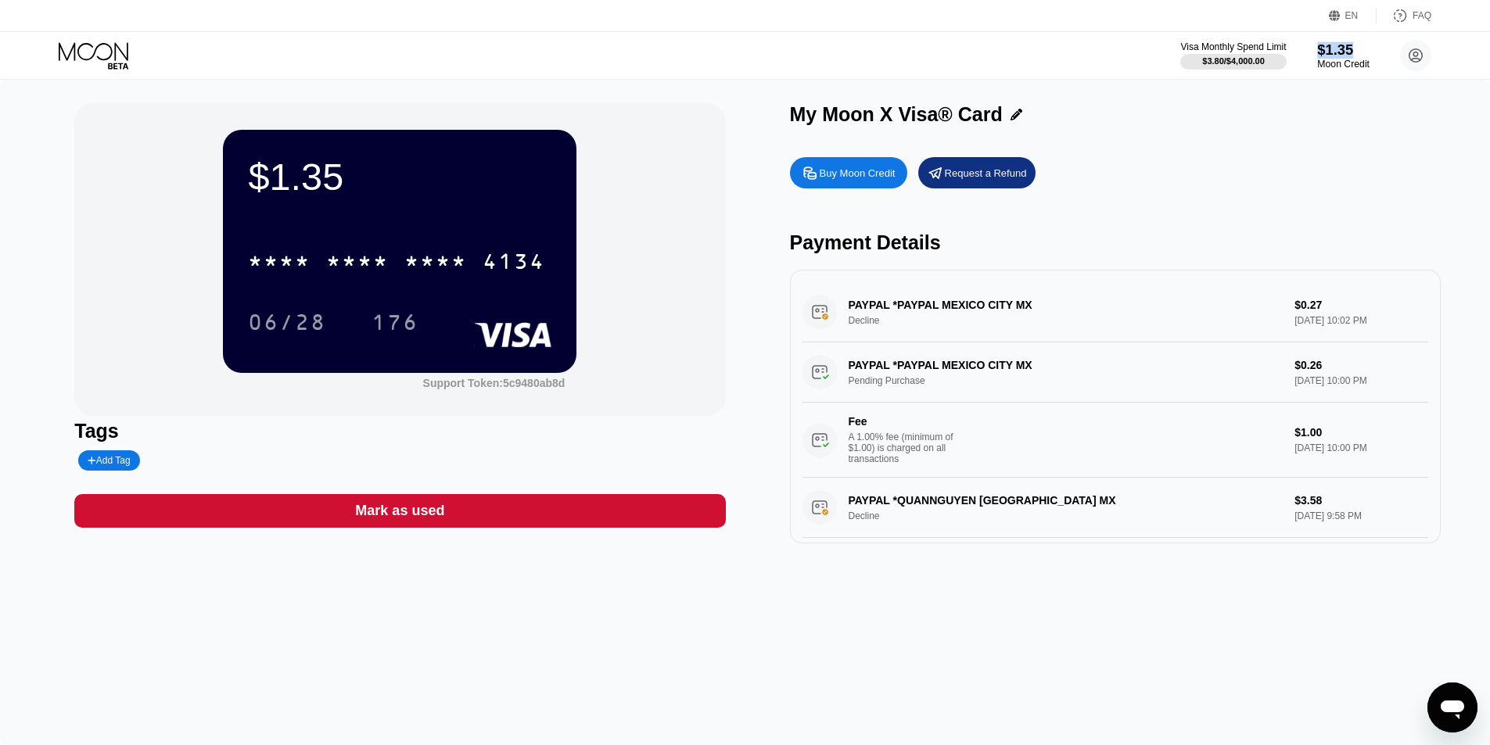
drag, startPoint x: 1368, startPoint y: 48, endPoint x: 1317, endPoint y: 45, distance: 50.9
click at [1317, 45] on div "$1.35" at bounding box center [1343, 49] width 52 height 16
click at [1324, 52] on div "$1.35" at bounding box center [1343, 49] width 52 height 16
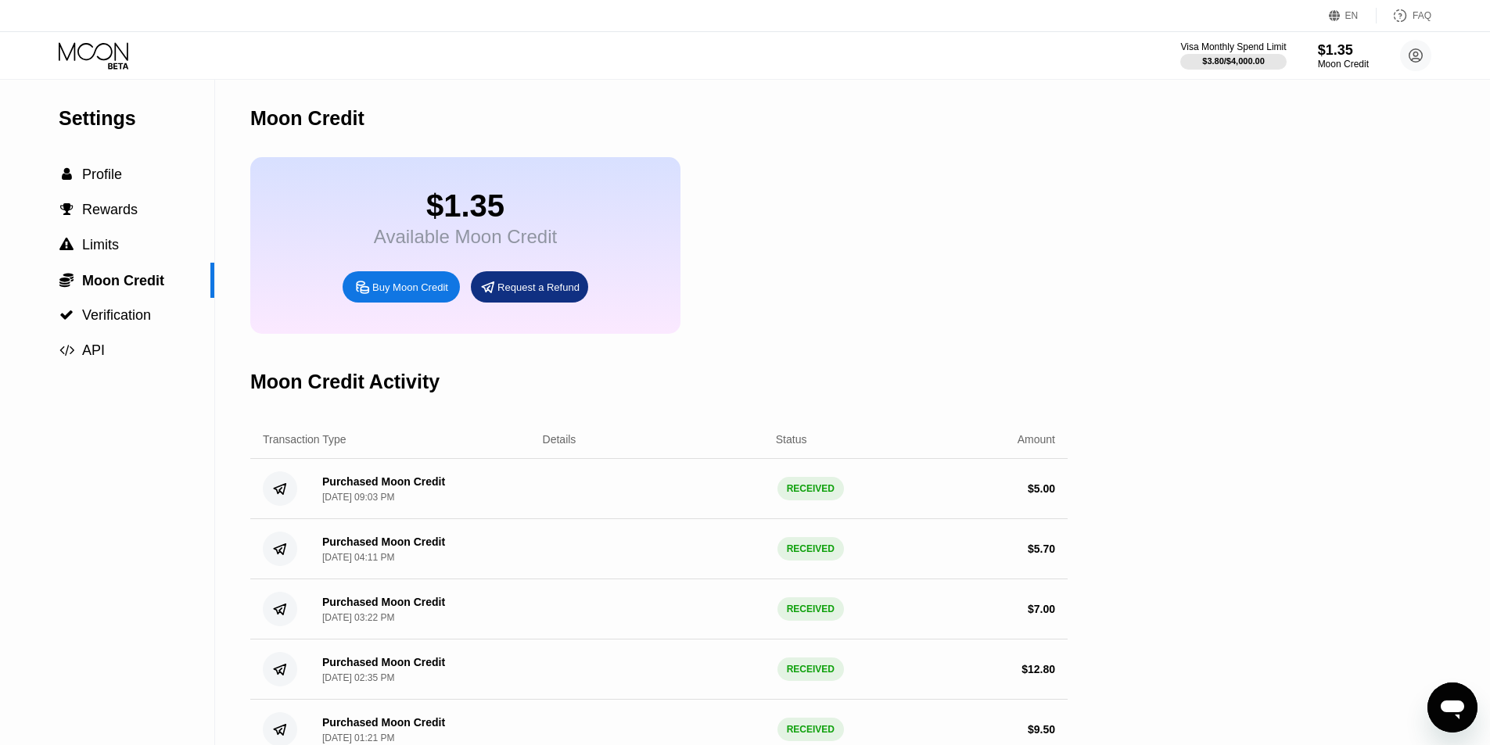
click at [1444, 687] on div "Open messaging window" at bounding box center [1452, 707] width 47 height 47
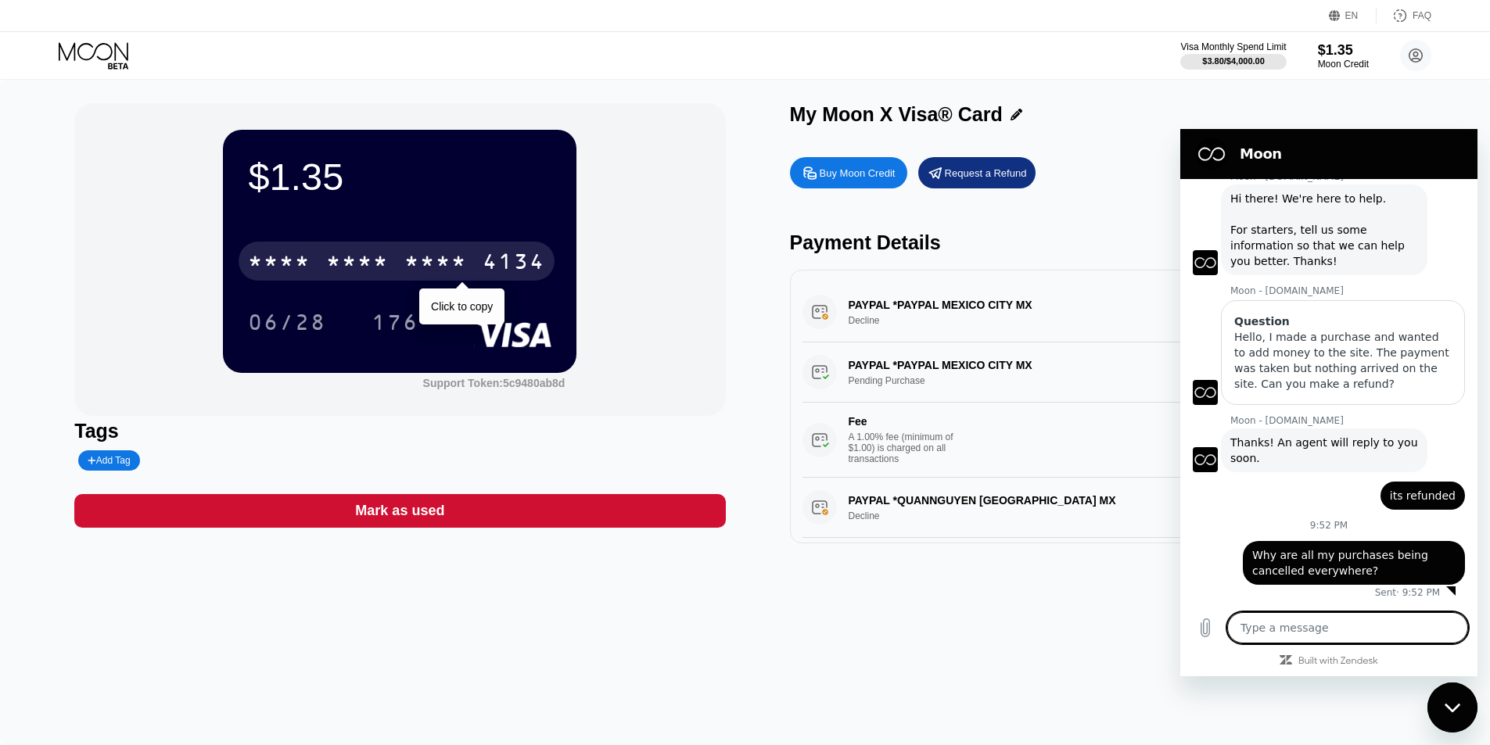
click at [415, 253] on div "* * * * * * * * * * * * 4134" at bounding box center [397, 261] width 316 height 39
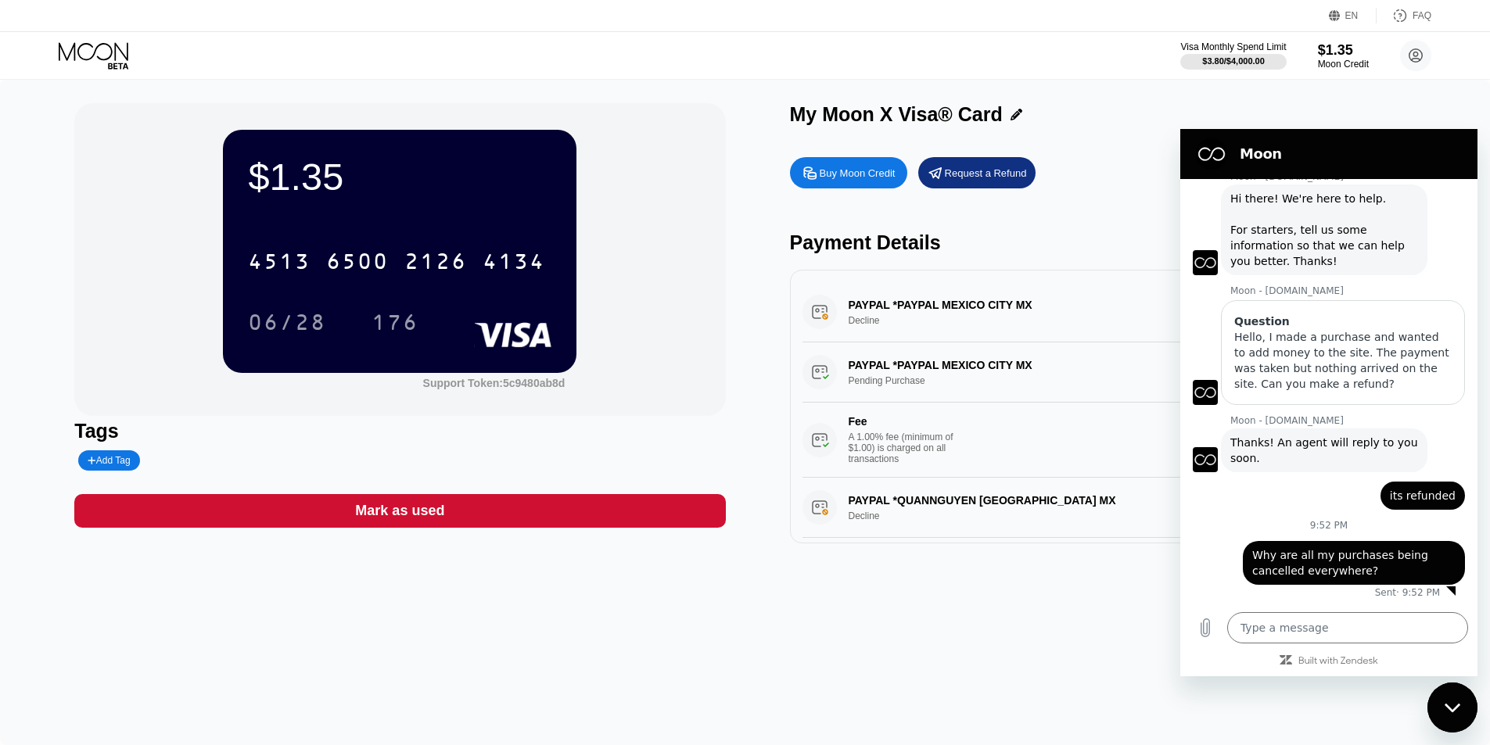
click at [282, 318] on div "06/28" at bounding box center [287, 324] width 78 height 25
click at [399, 325] on div "176" at bounding box center [394, 324] width 47 height 25
click at [1055, 626] on div "$1.35 4513 6500 2126 4134 06/28 176 Support Token: 5c9480ab8d Tags Add Tag Mark…" at bounding box center [745, 413] width 1490 height 666
click at [1449, 703] on icon "Close messaging window" at bounding box center [1452, 708] width 16 height 10
type textarea "x"
